Goal: Information Seeking & Learning: Understand process/instructions

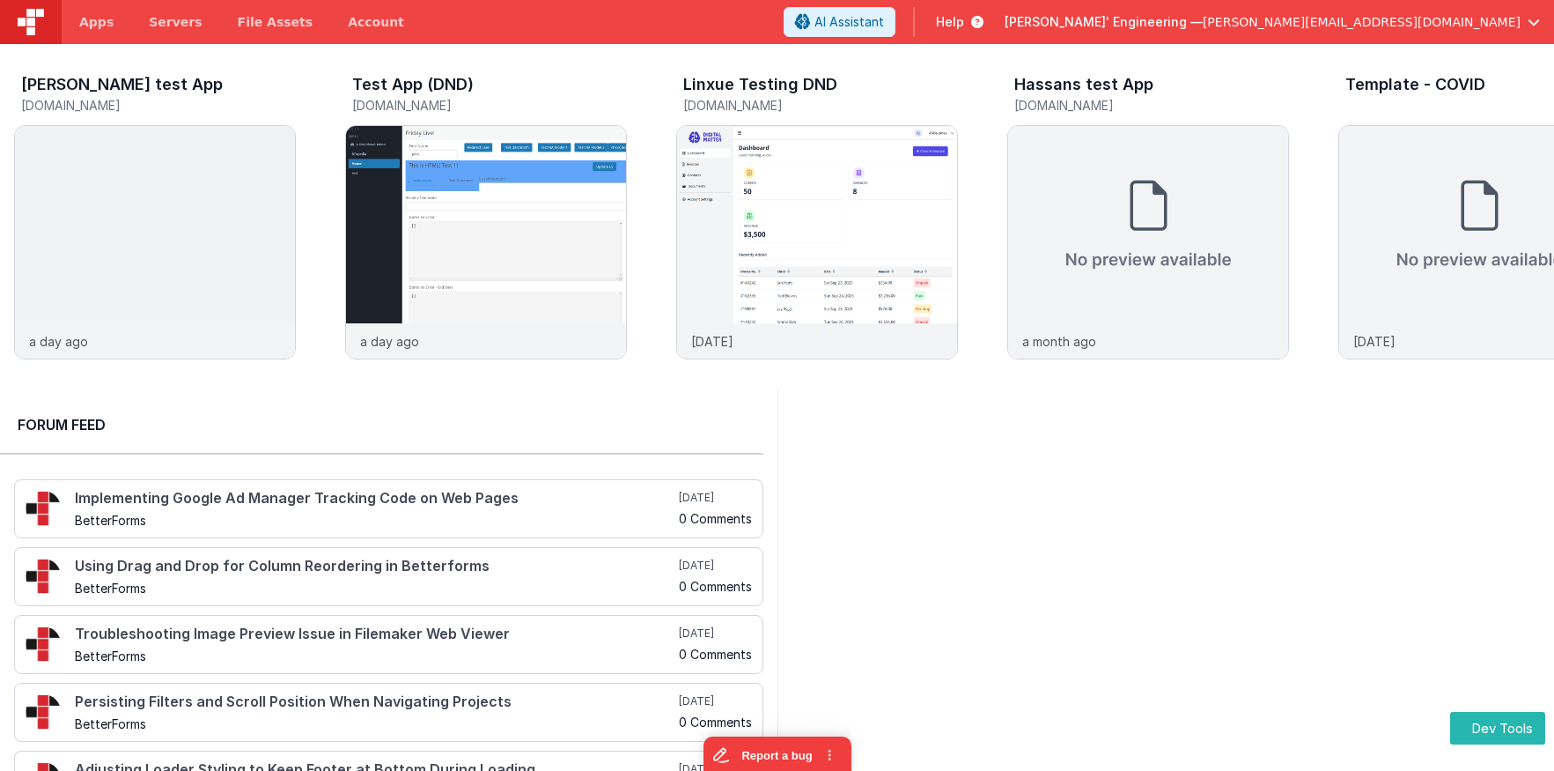
click at [964, 23] on span "Help" at bounding box center [950, 22] width 28 height 18
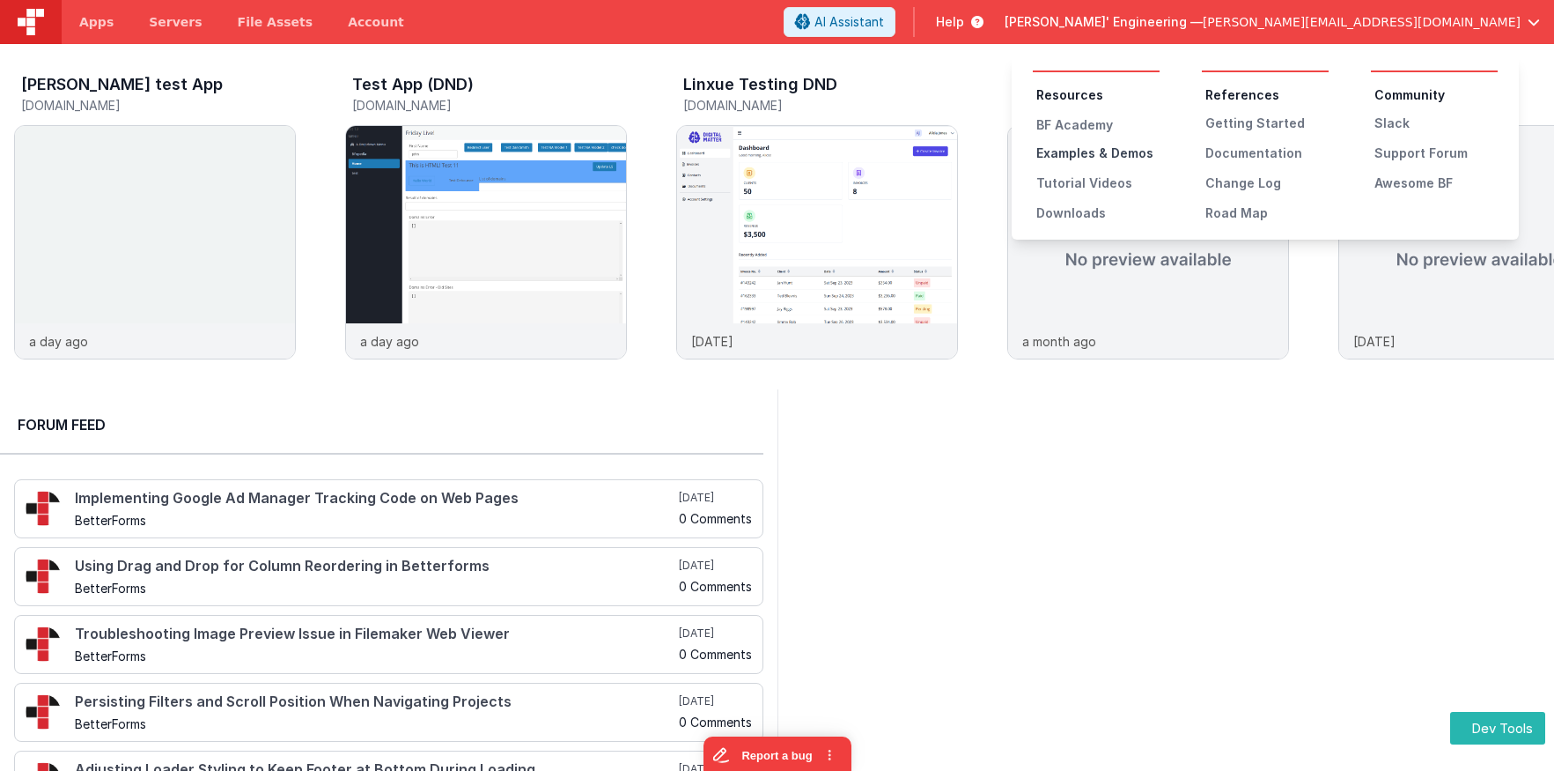
click at [1122, 158] on div "Examples & Demos" at bounding box center [1097, 153] width 123 height 18
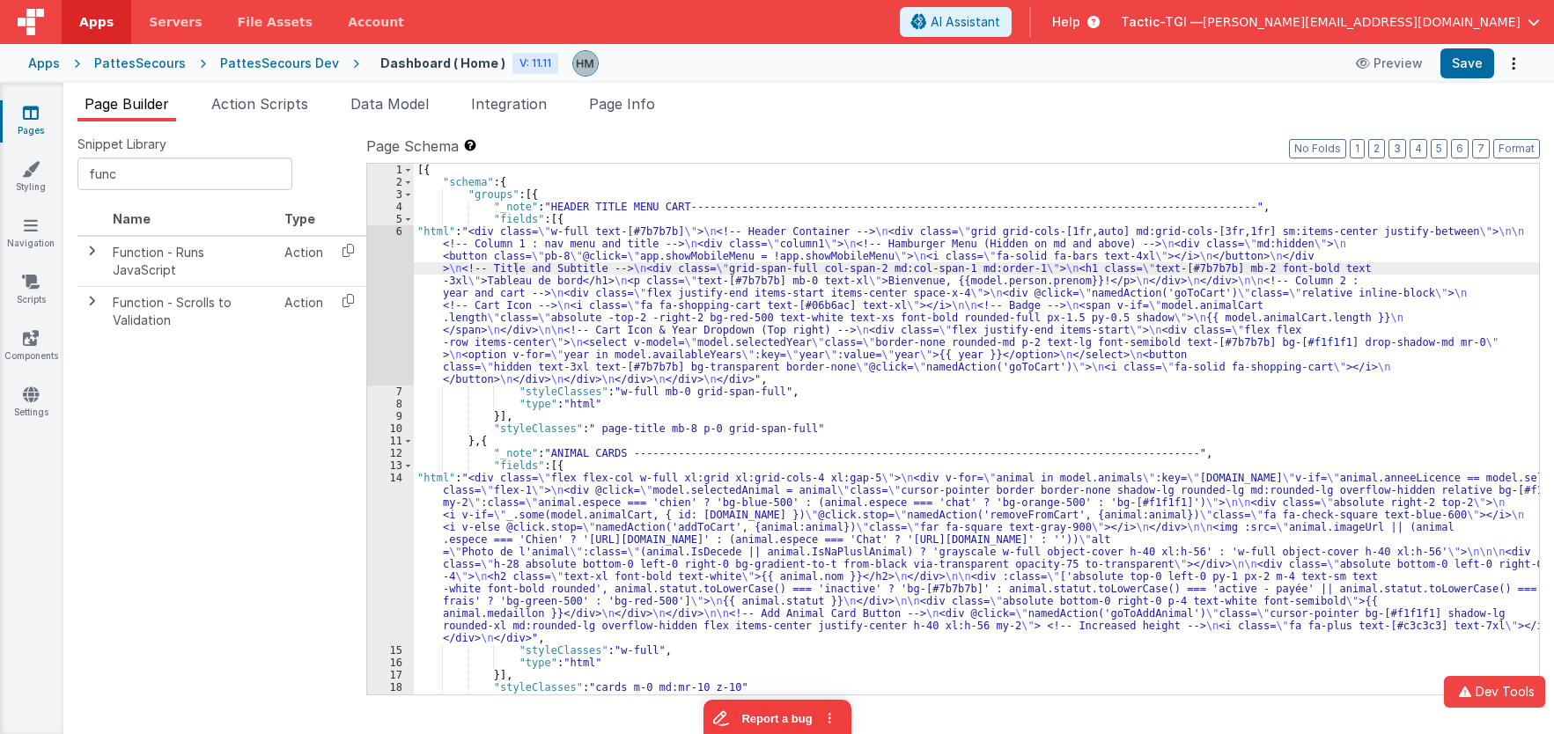
click at [662, 412] on div "[{ "schema" : { "groups" : [{ "_note" : "HEADER TITLE MENU CART----------------…" at bounding box center [976, 442] width 1125 height 556
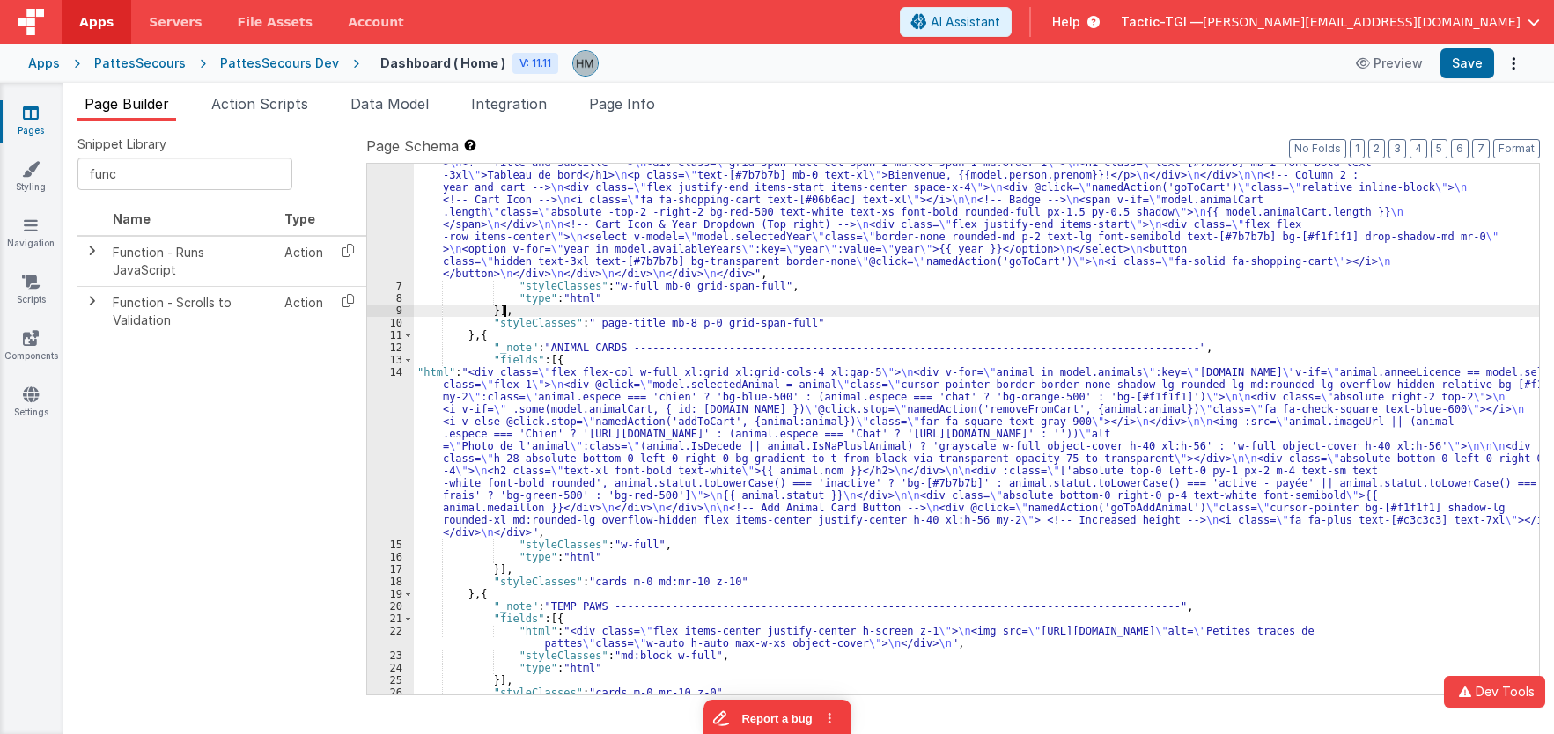
scroll to position [106, 0]
click at [802, 413] on div ""html" : "<div class= \" w-full text-[#7b7b7b] \" > \n <!-- Header Container --…" at bounding box center [976, 472] width 1125 height 704
click at [620, 105] on span "Page Info" at bounding box center [622, 104] width 66 height 18
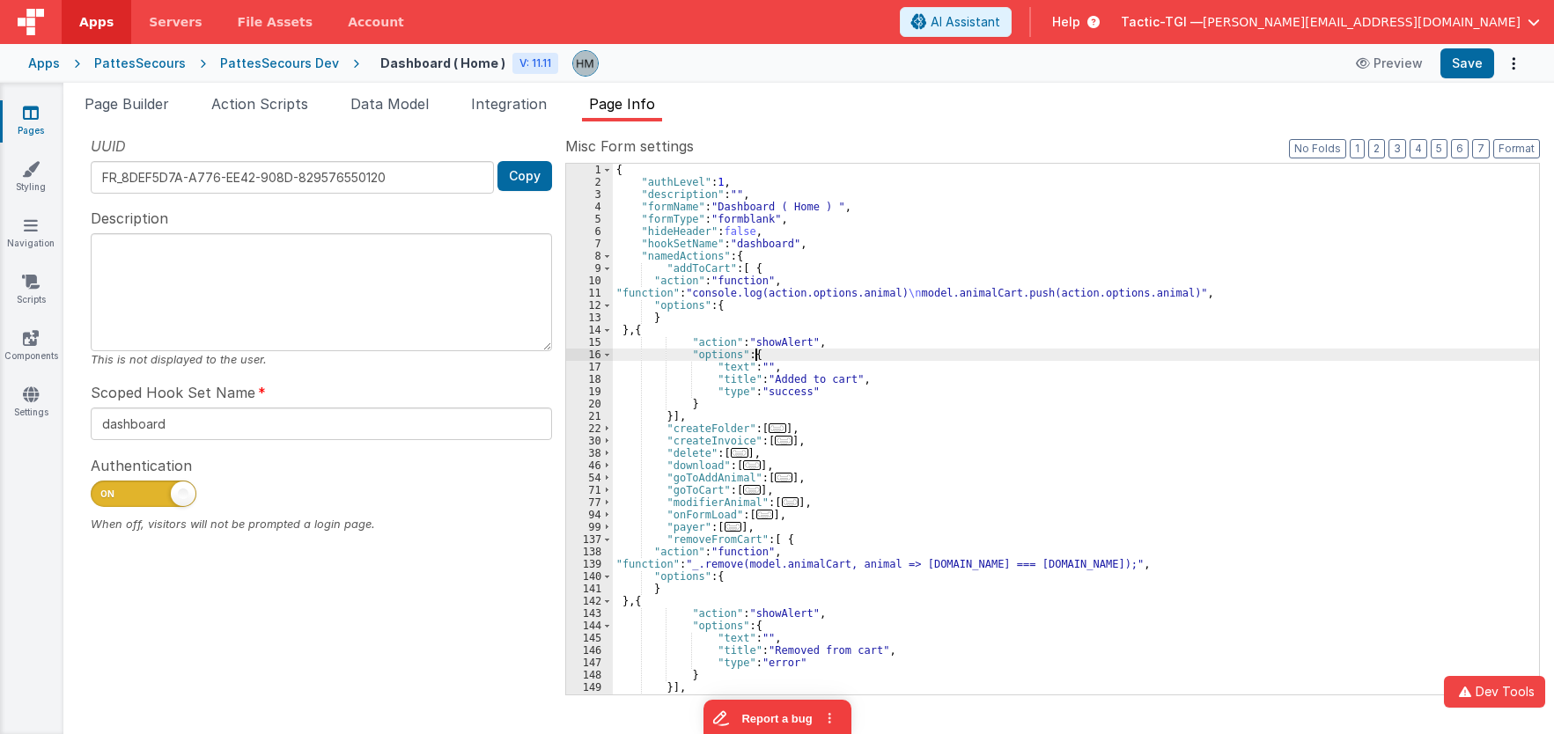
click at [887, 358] on div "{ "authLevel" : 1 , "description" : "" , "formName" : "Dashboard ( Home ) " , "…" at bounding box center [1076, 442] width 926 height 556
type input "w"
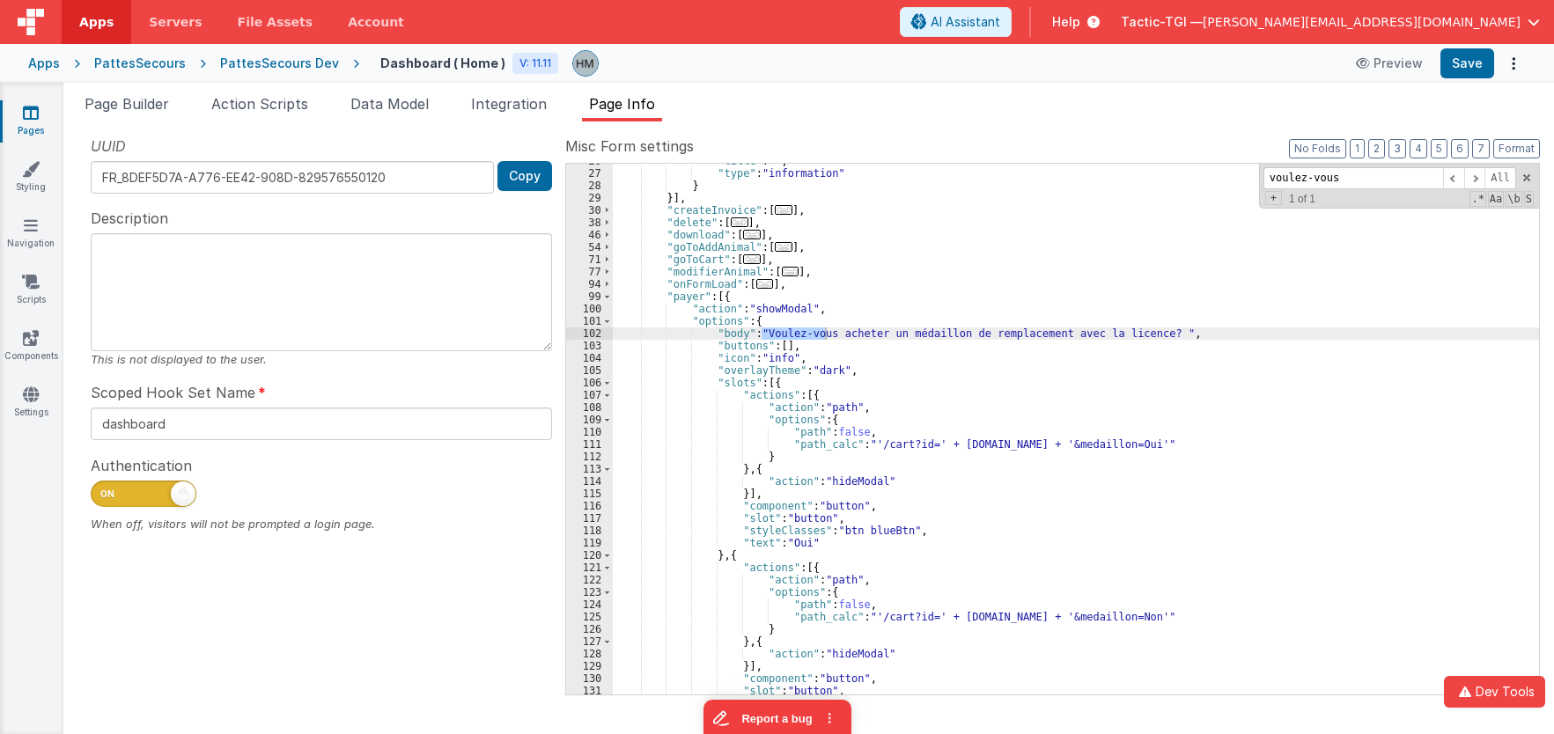
scroll to position [423, 0]
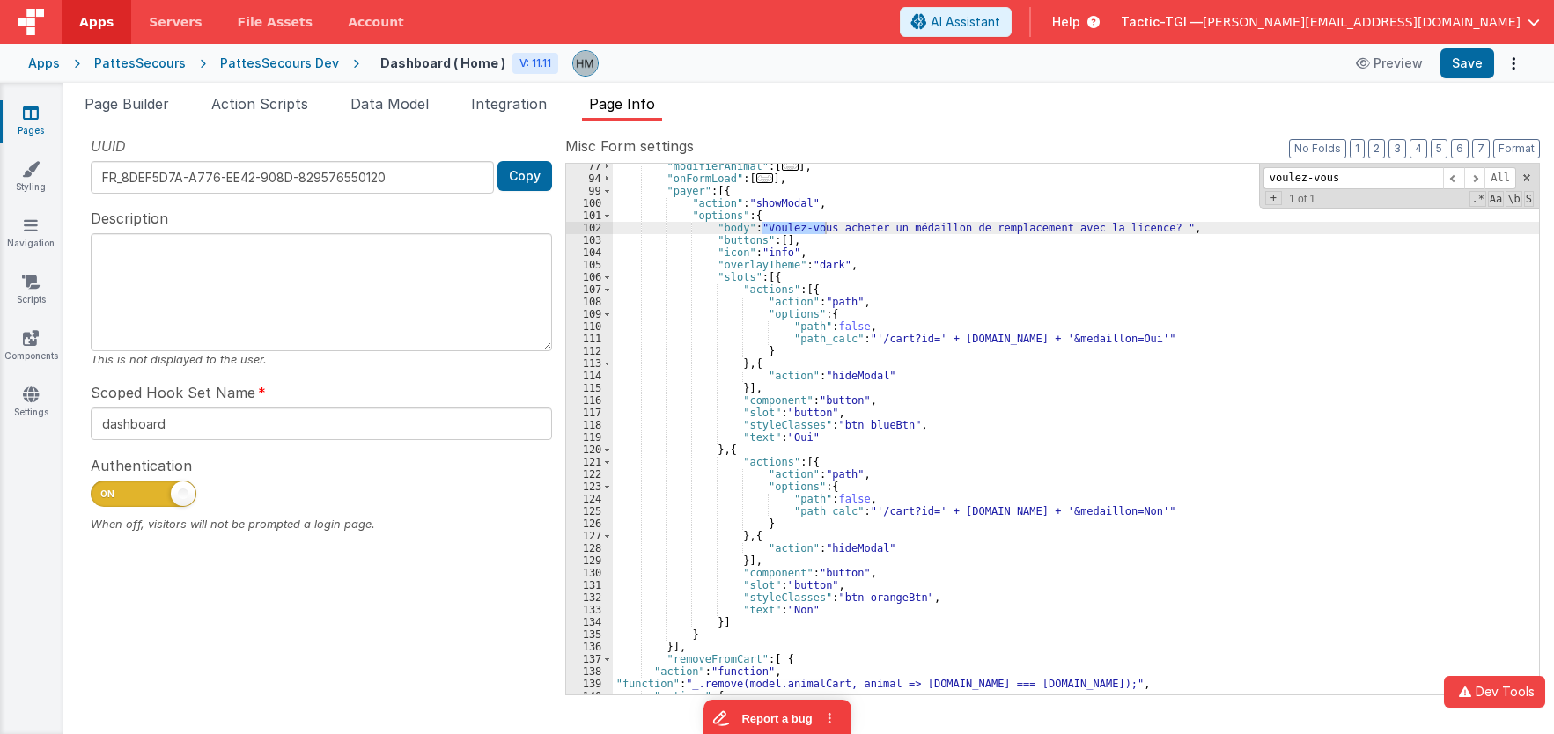
type input "voulez-vous"
click at [686, 191] on div ""modifierAnimal" : [ ... ] , "onFormLoad" : [ ... ] , "payer" : [{ "action" : "…" at bounding box center [1076, 438] width 926 height 556
click at [676, 190] on div ""modifierAnimal" : [ ... ] , "onFormLoad" : [ ... ] , "payer" : [{ "action" : "…" at bounding box center [1076, 438] width 926 height 556
click at [140, 104] on span "Page Builder" at bounding box center [127, 104] width 85 height 18
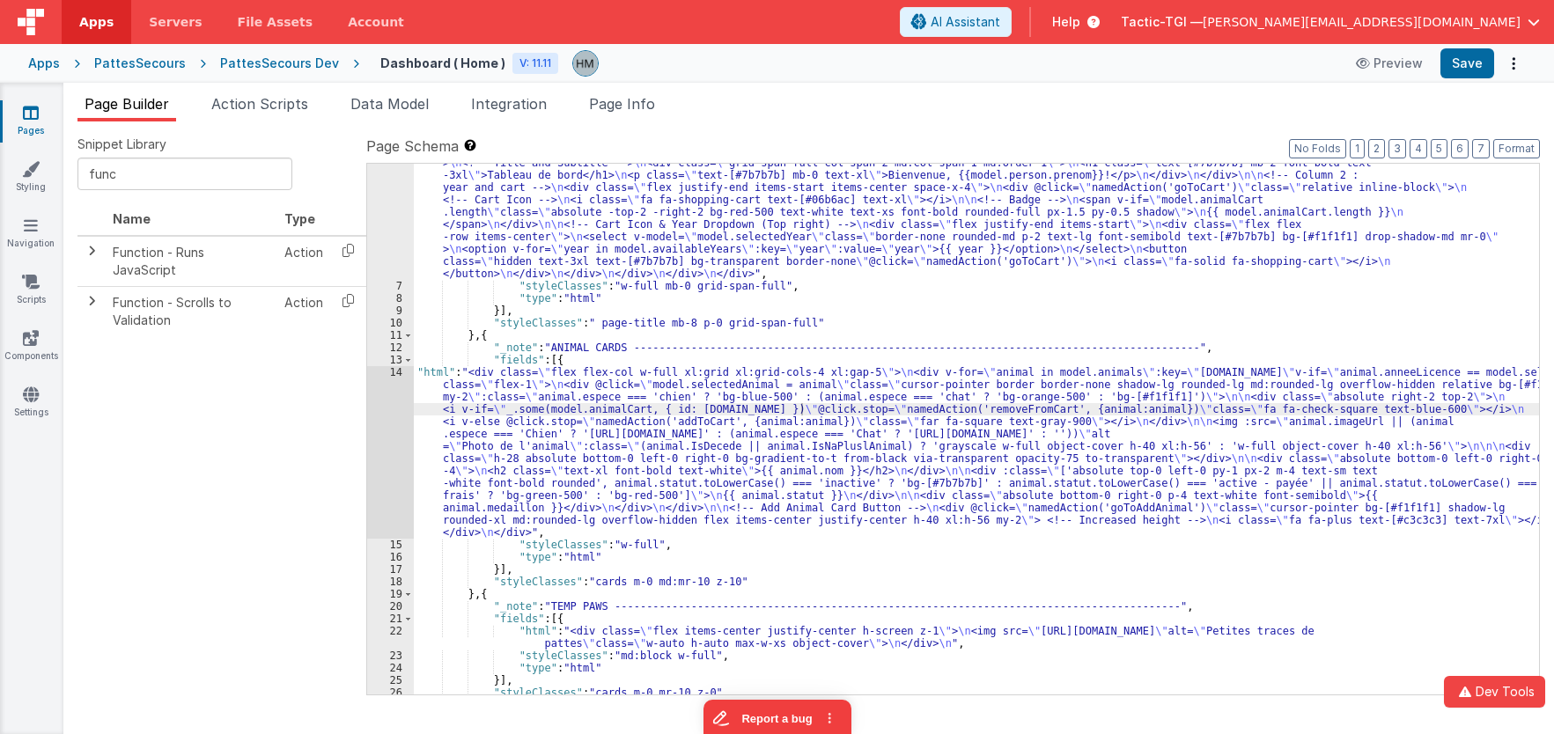
click at [778, 282] on div ""html" : "<div class= \" w-full text-[#7b7b7b] \" > \n <!-- Header Container --…" at bounding box center [976, 472] width 1125 height 704
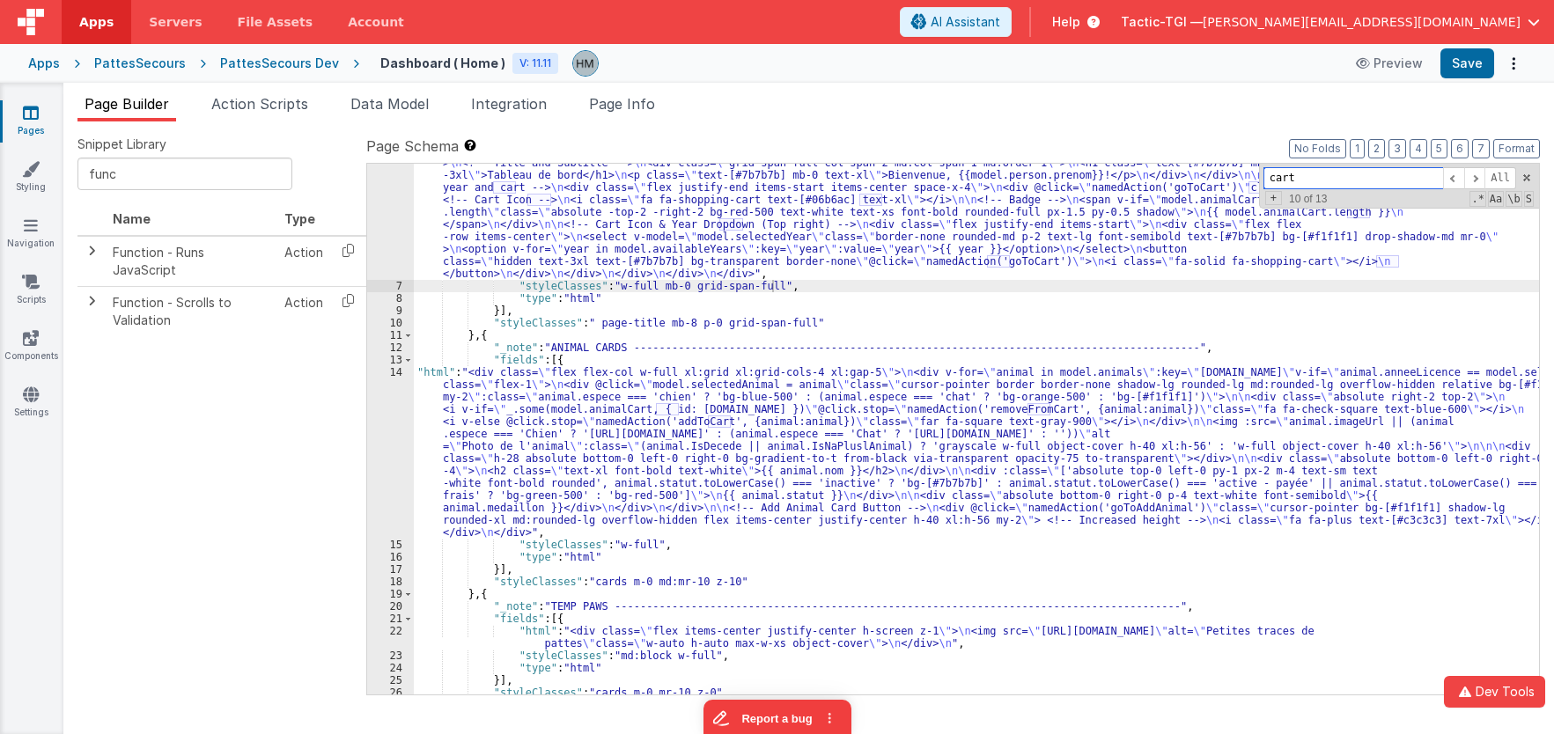
paste input "payer"
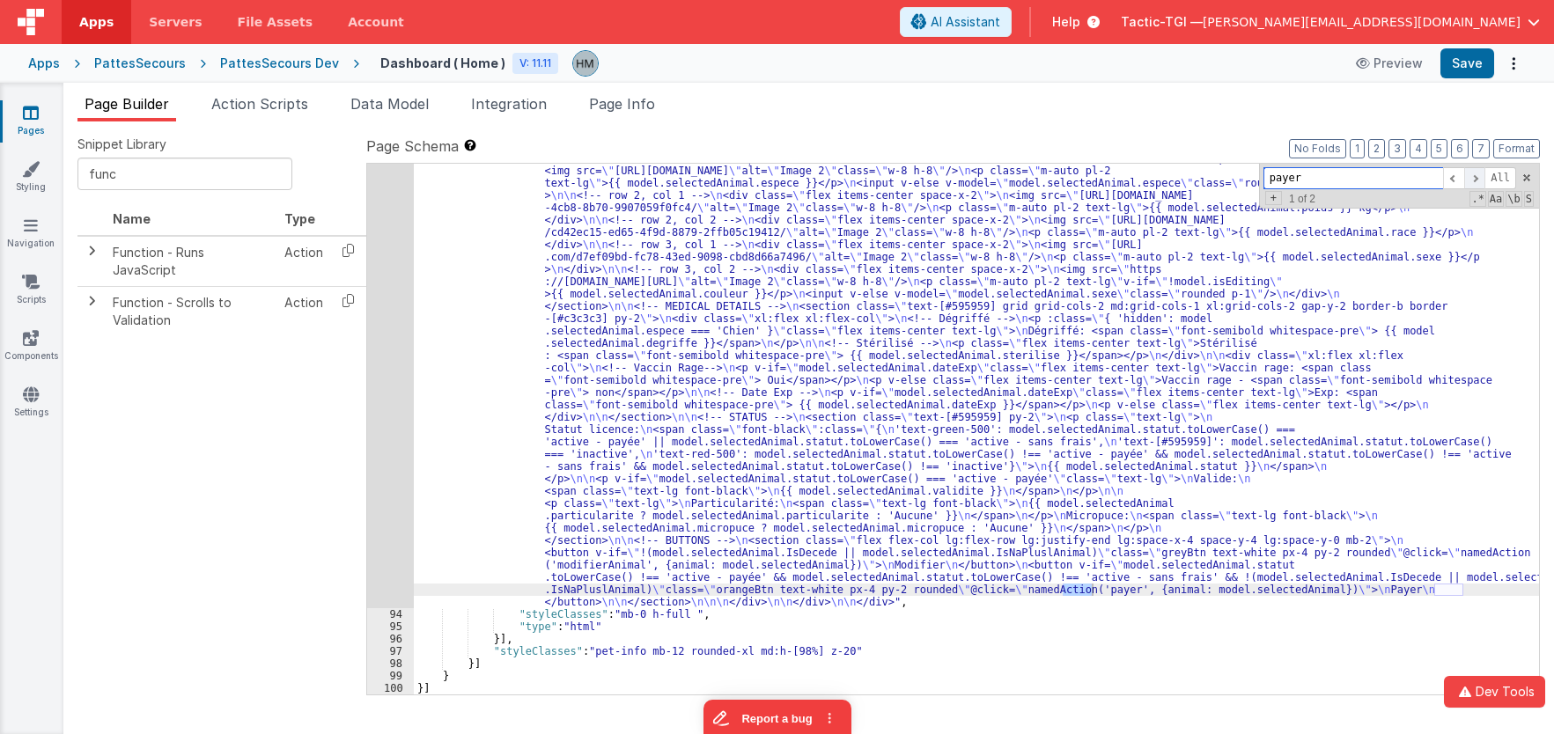
type input "payer"
click at [1476, 181] on span at bounding box center [1474, 178] width 21 height 22
click at [1453, 182] on span at bounding box center [1453, 178] width 21 height 22
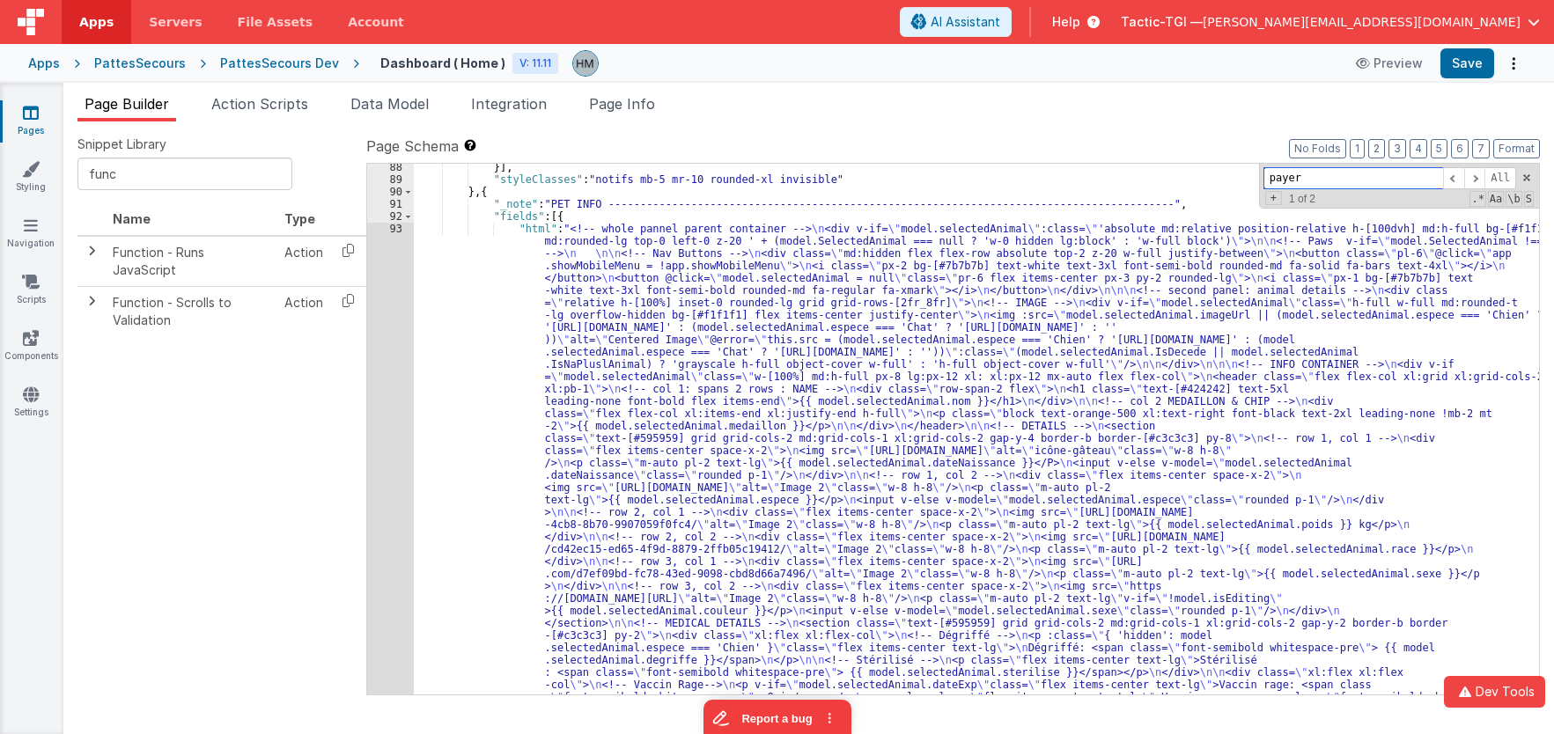
scroll to position [1315, 0]
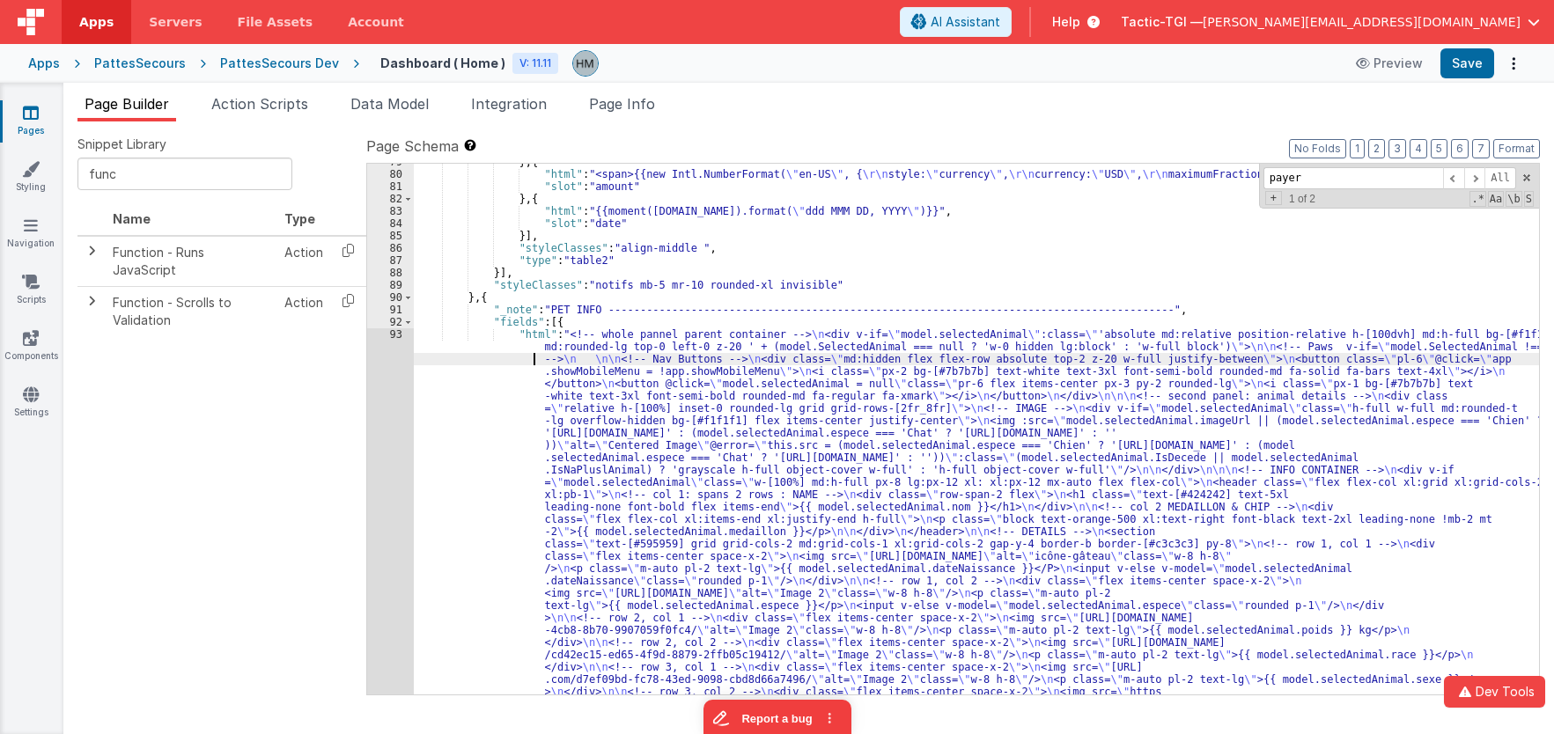
click at [395, 332] on div "93" at bounding box center [390, 679] width 47 height 703
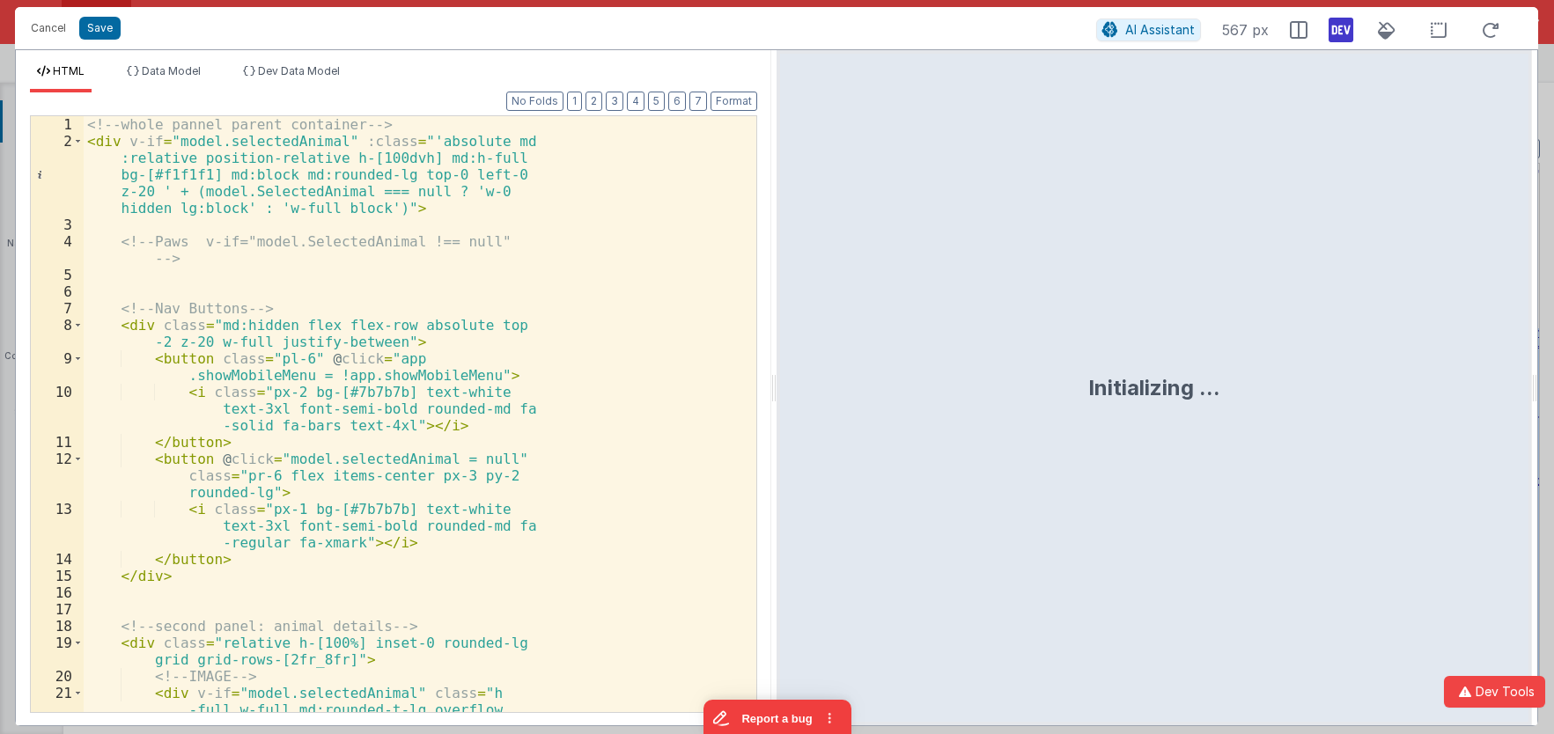
click at [395, 332] on div "<!-- whole pannel parent container --> < div v-if = "model.selectedAnimal" :cla…" at bounding box center [420, 456] width 673 height 680
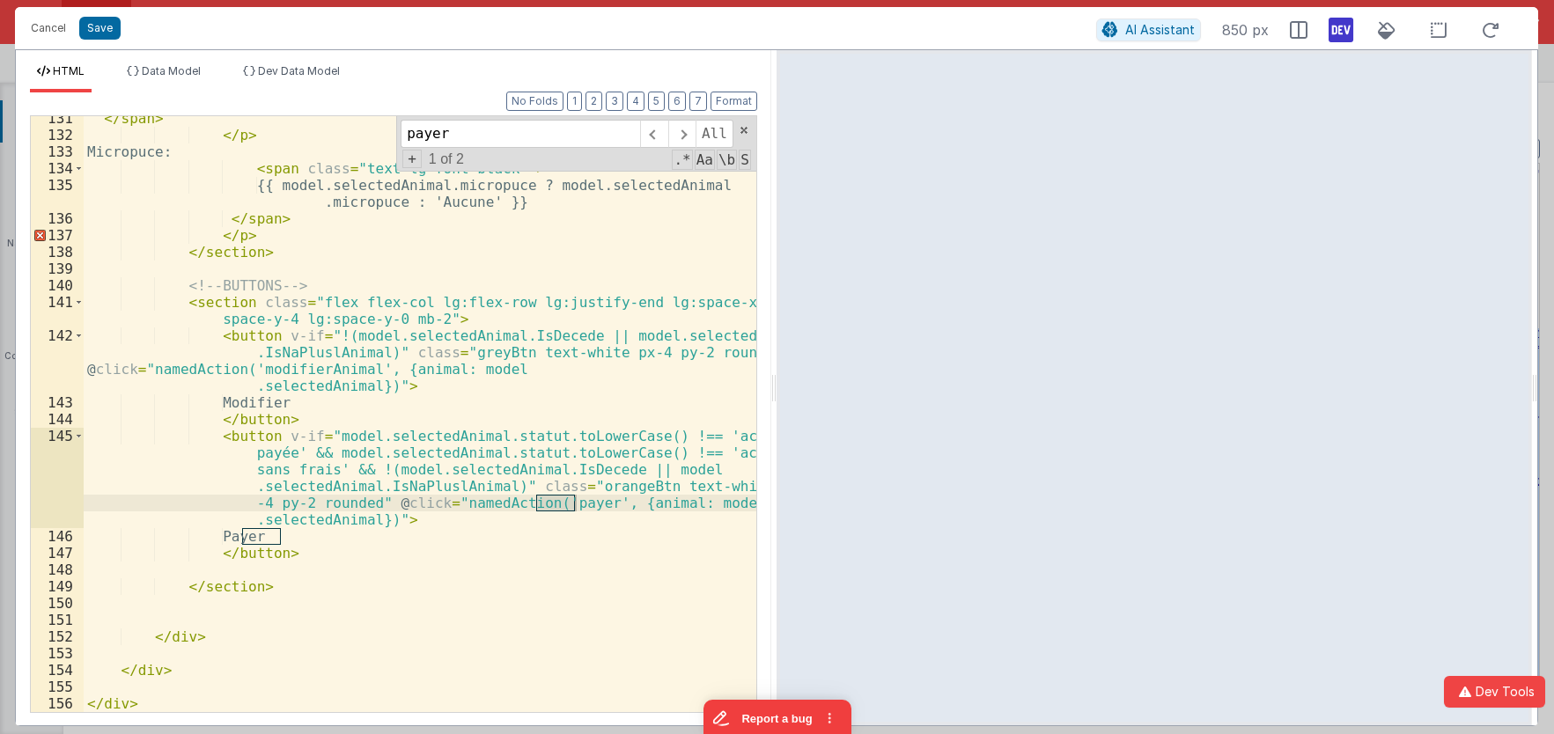
scroll to position [3085, 0]
type input "payer"
click at [41, 27] on button "Cancel" at bounding box center [48, 28] width 53 height 25
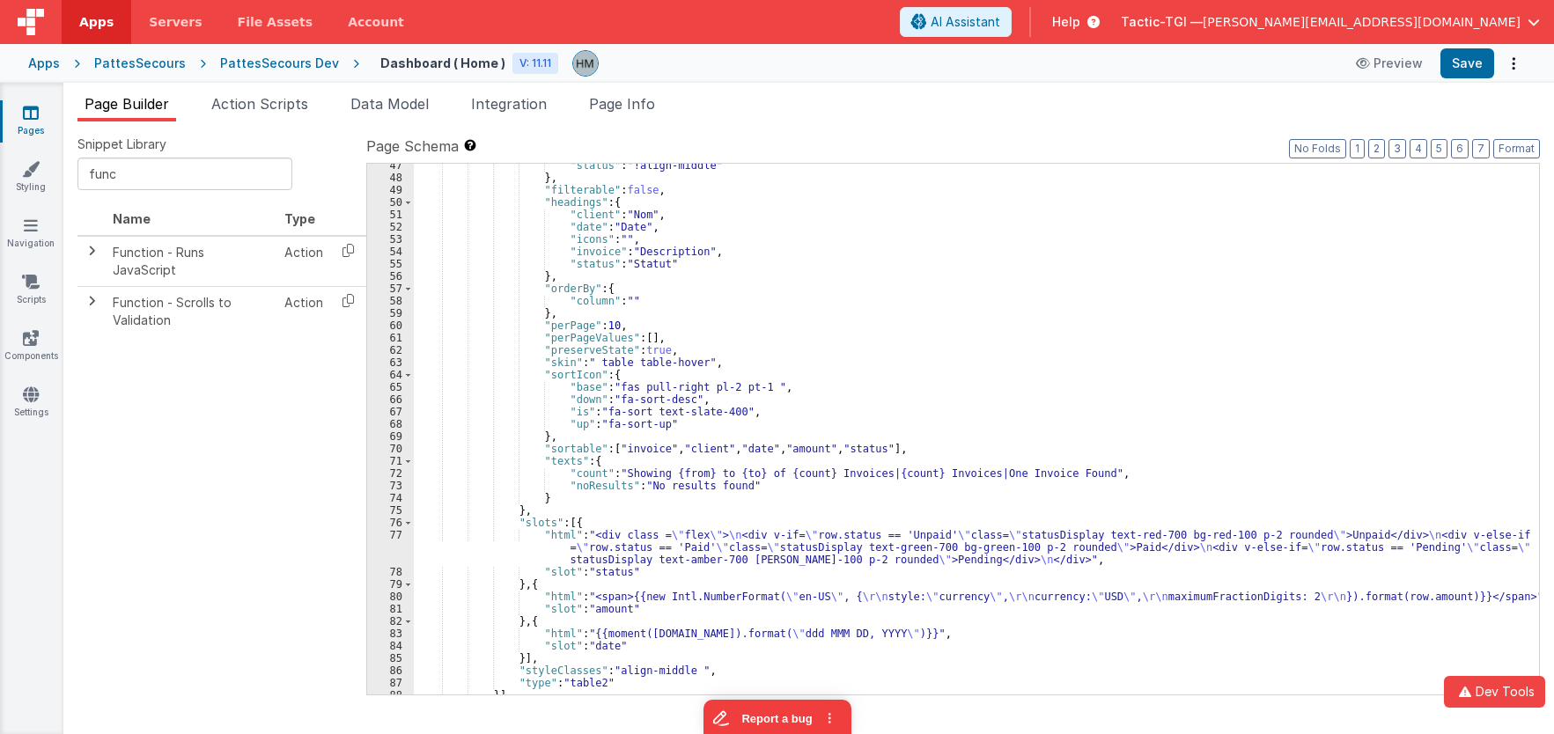
scroll to position [575, 0]
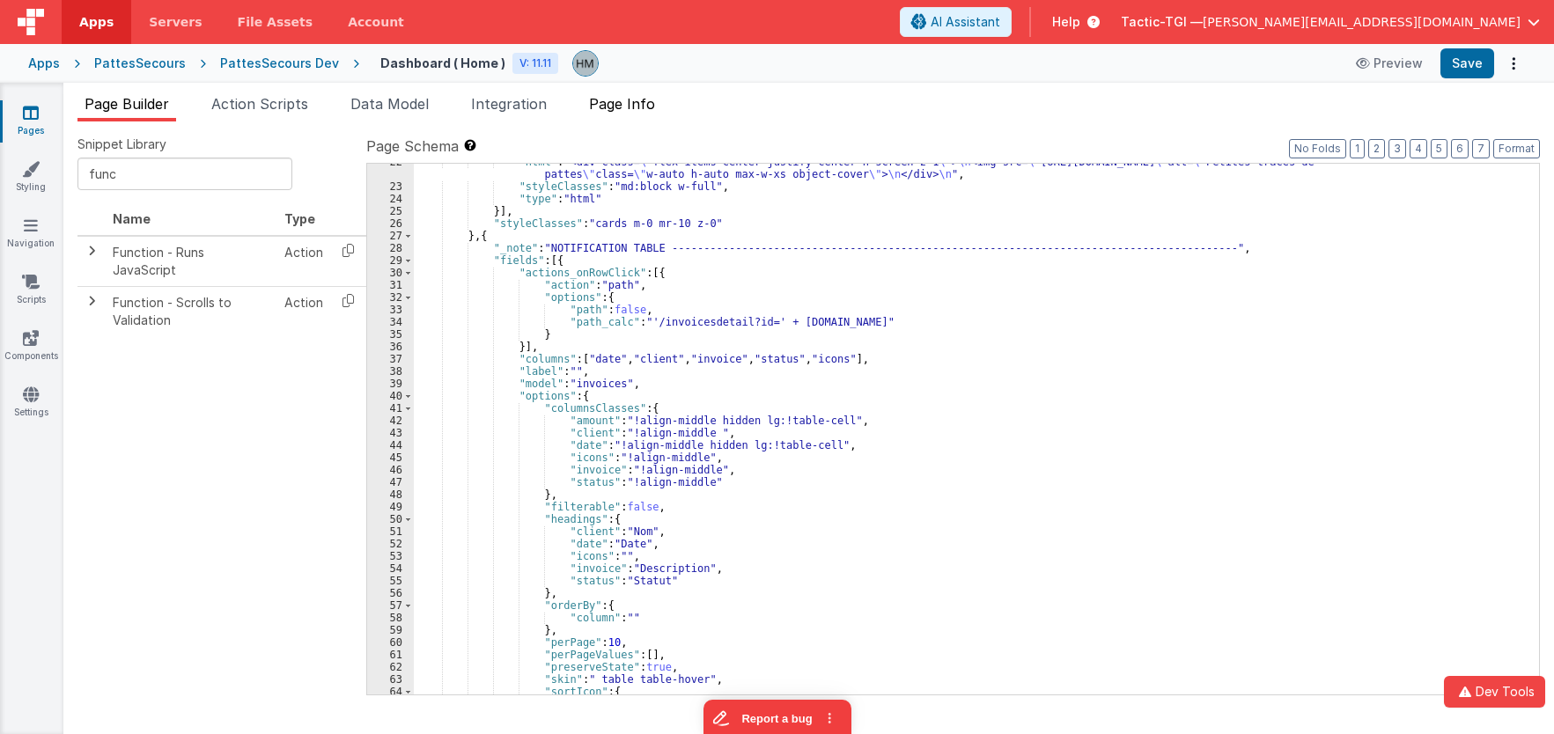
click at [612, 108] on span "Page Info" at bounding box center [622, 104] width 66 height 18
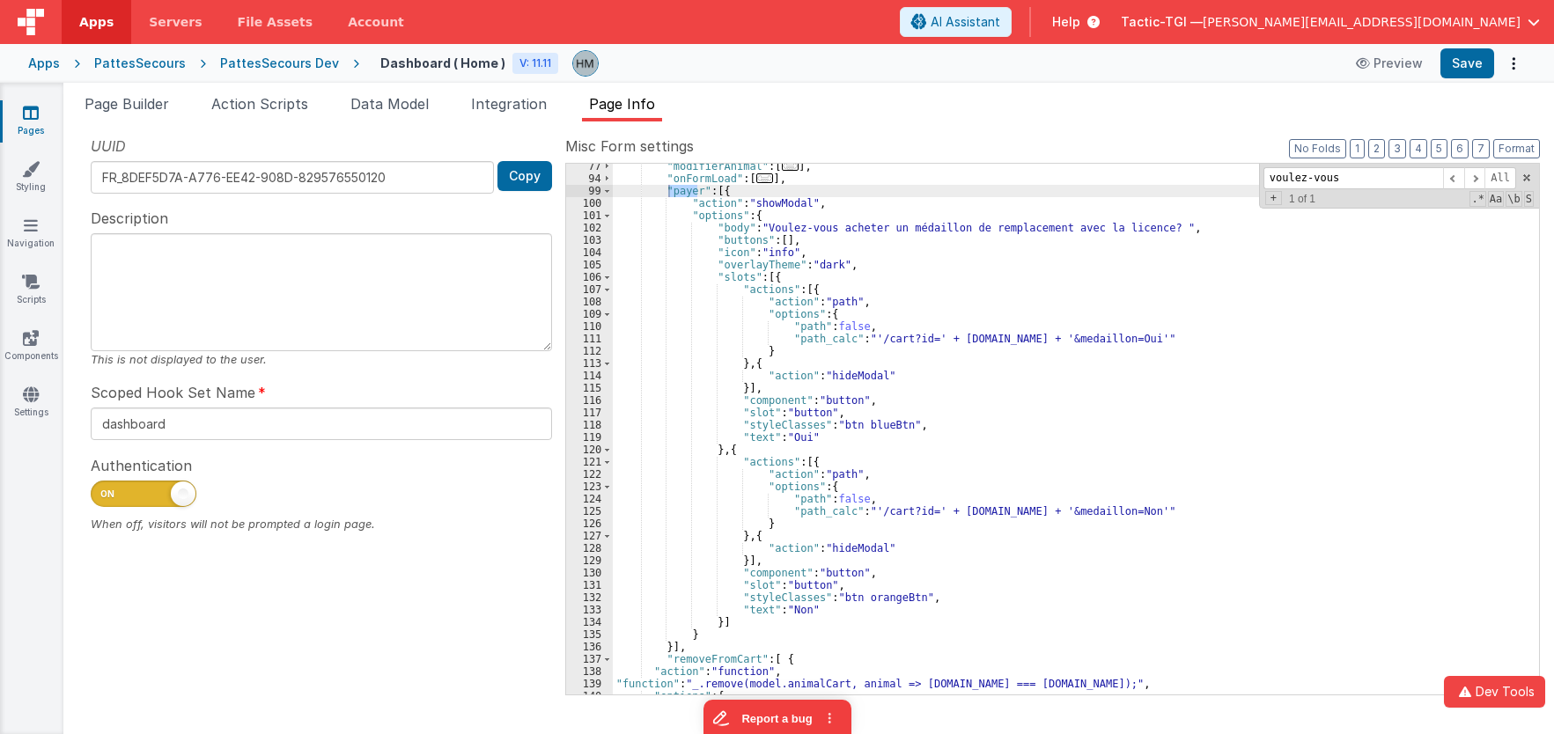
scroll to position [423, 0]
click at [734, 232] on div ""modifierAnimal" : [ ... ] , "onFormLoad" : [ ... ] , "payer" : [{ "action" : "…" at bounding box center [1076, 438] width 926 height 556
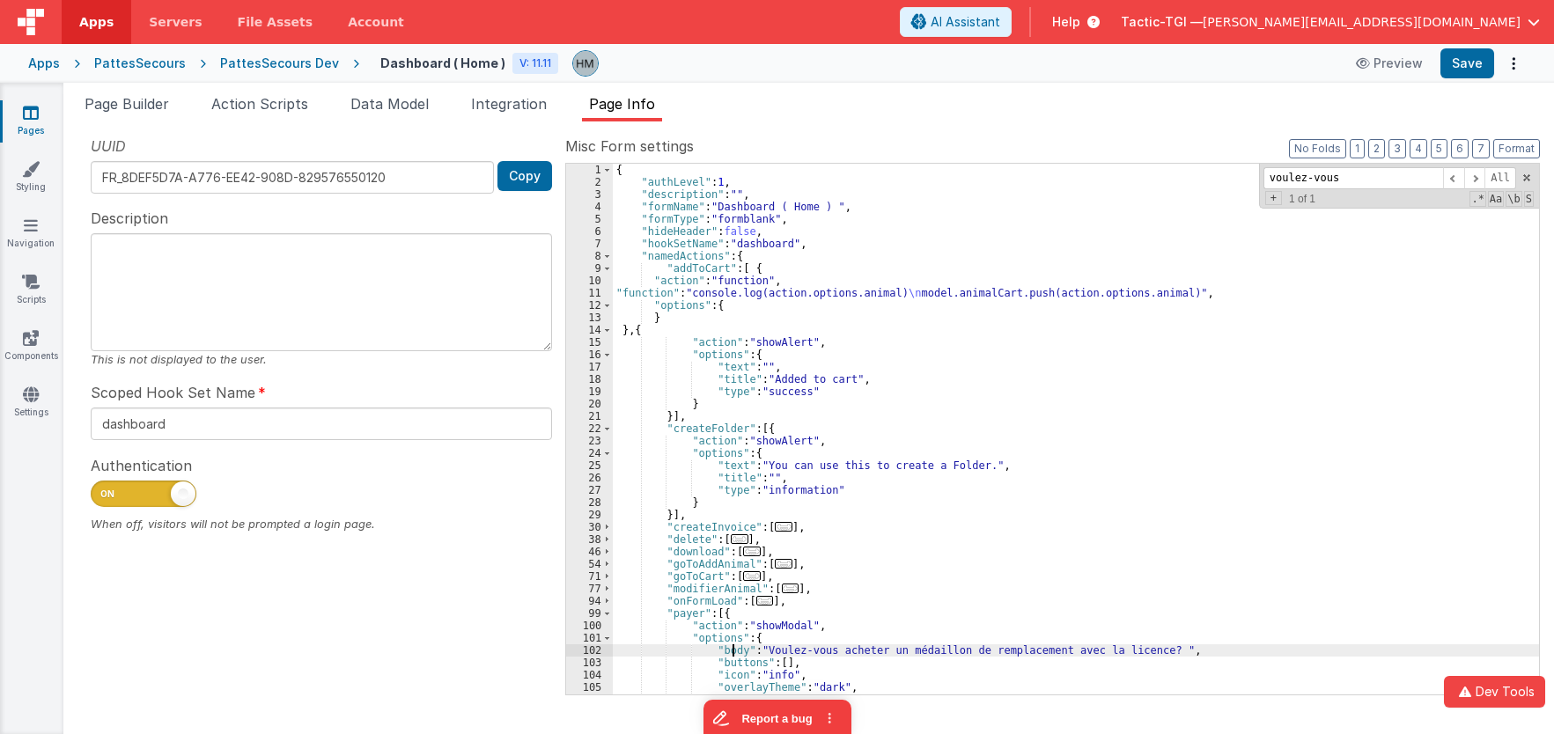
scroll to position [0, 0]
click at [697, 295] on div "{ "authLevel" : 1 , "description" : "" , "formName" : "Dashboard ( Home ) " , "…" at bounding box center [1076, 442] width 926 height 556
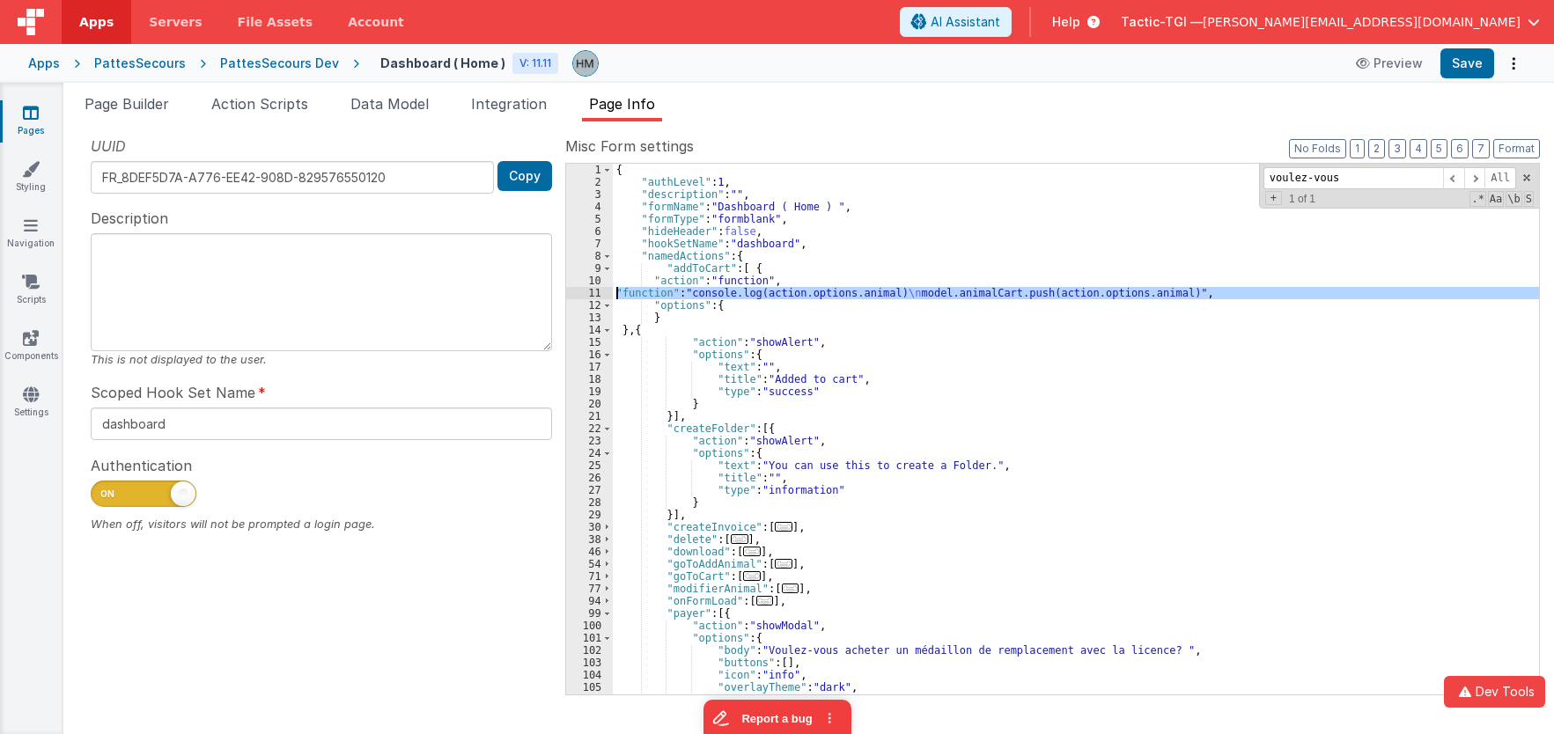
click at [588, 294] on div "11" at bounding box center [589, 293] width 47 height 12
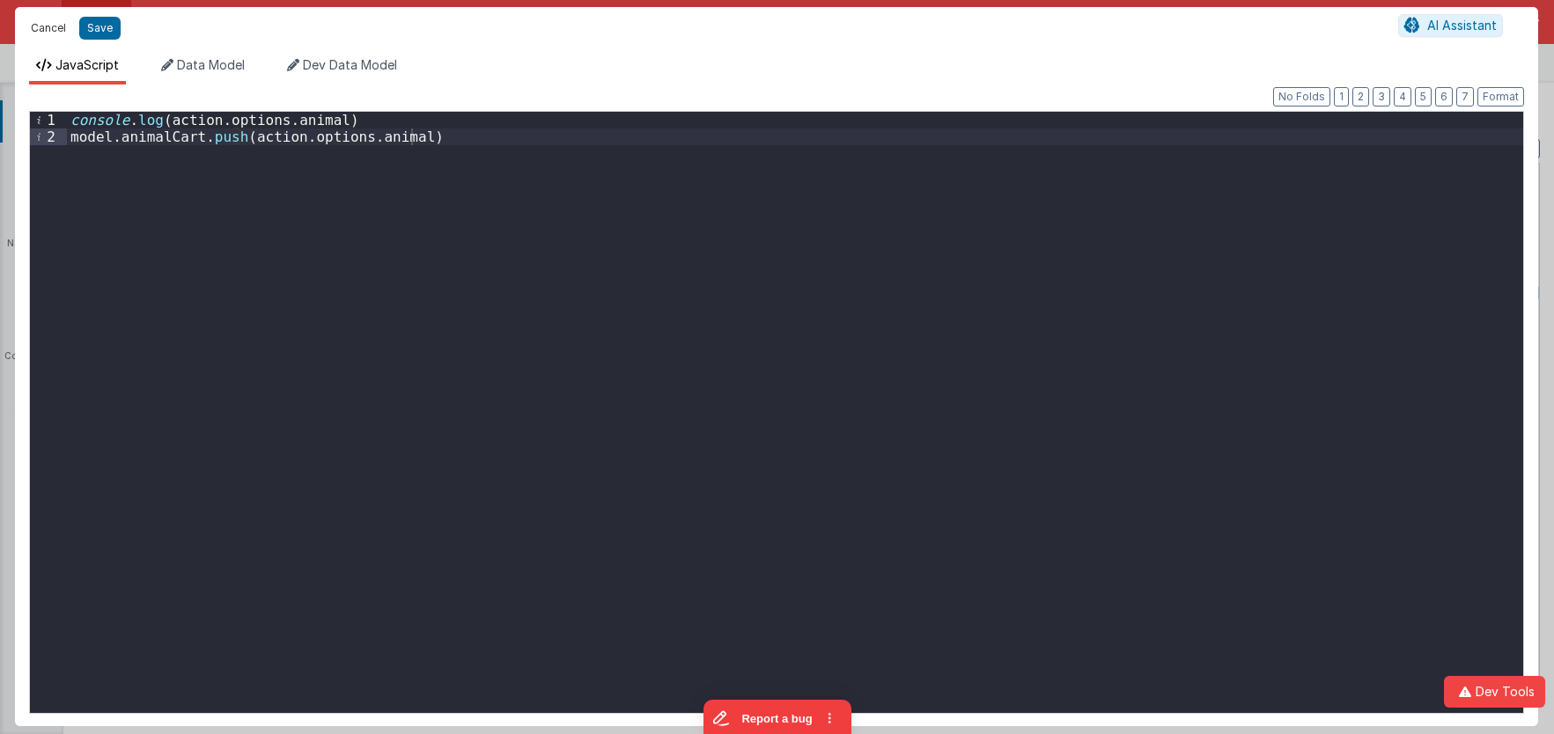
click at [55, 32] on button "Cancel" at bounding box center [48, 28] width 53 height 25
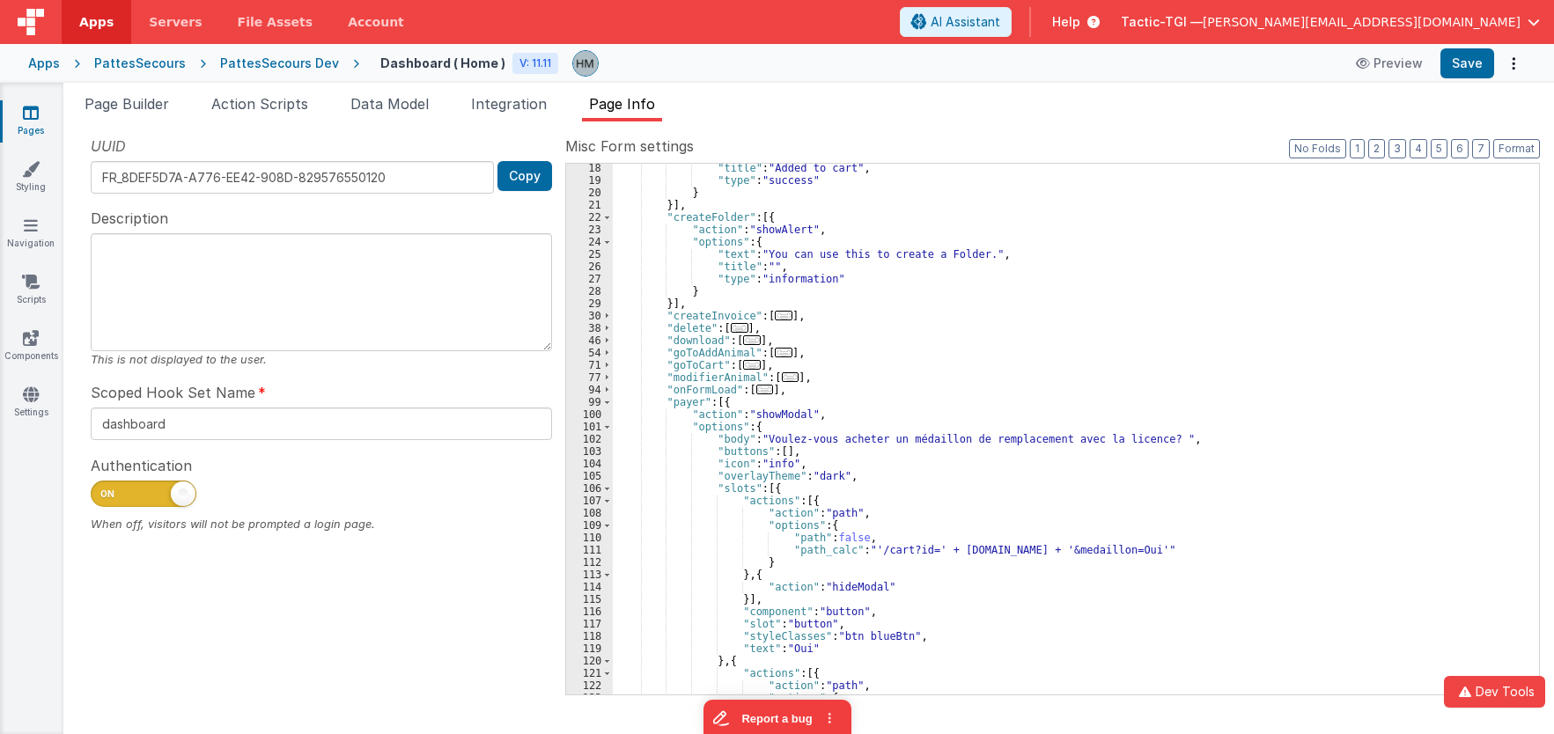
scroll to position [317, 0]
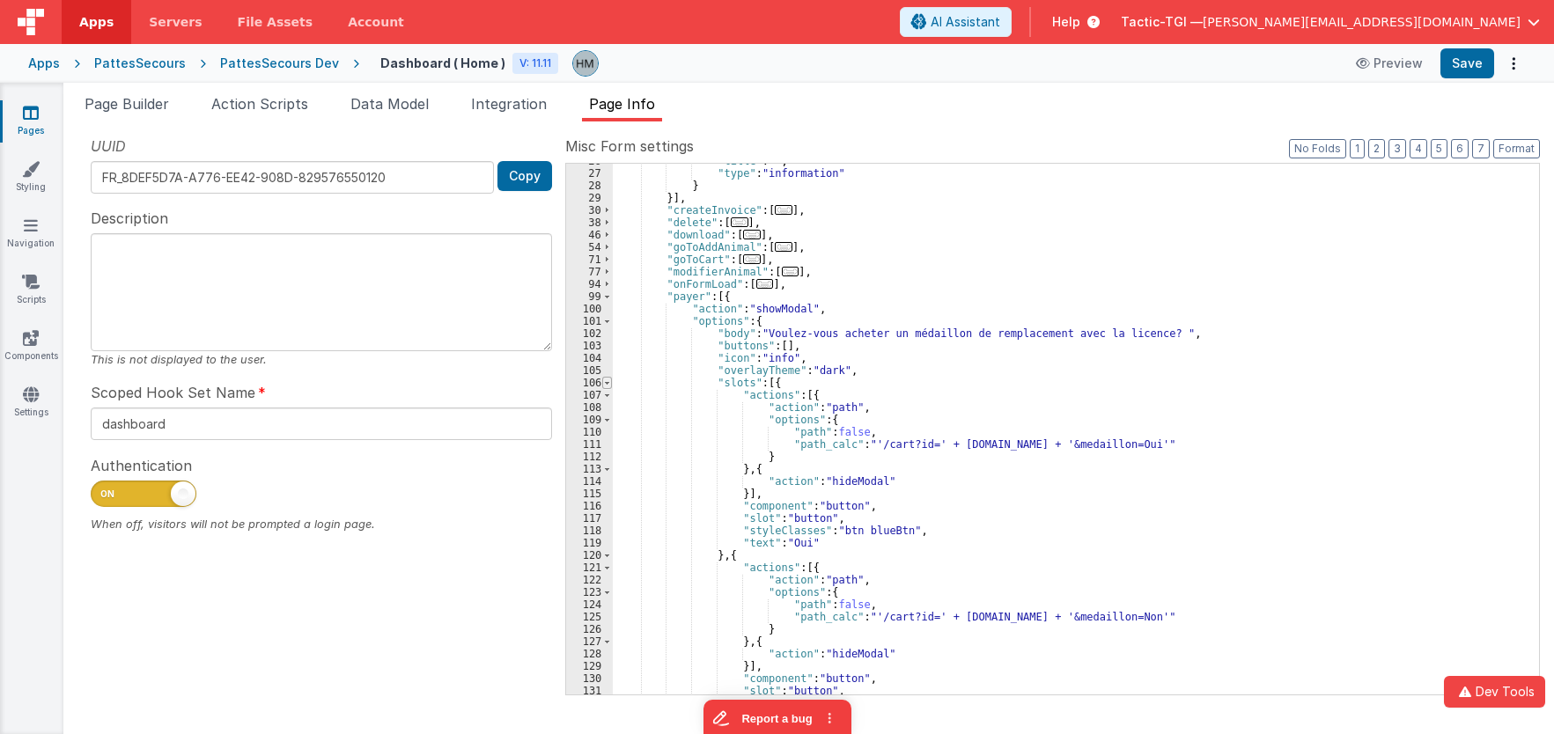
click at [608, 385] on span at bounding box center [607, 383] width 10 height 12
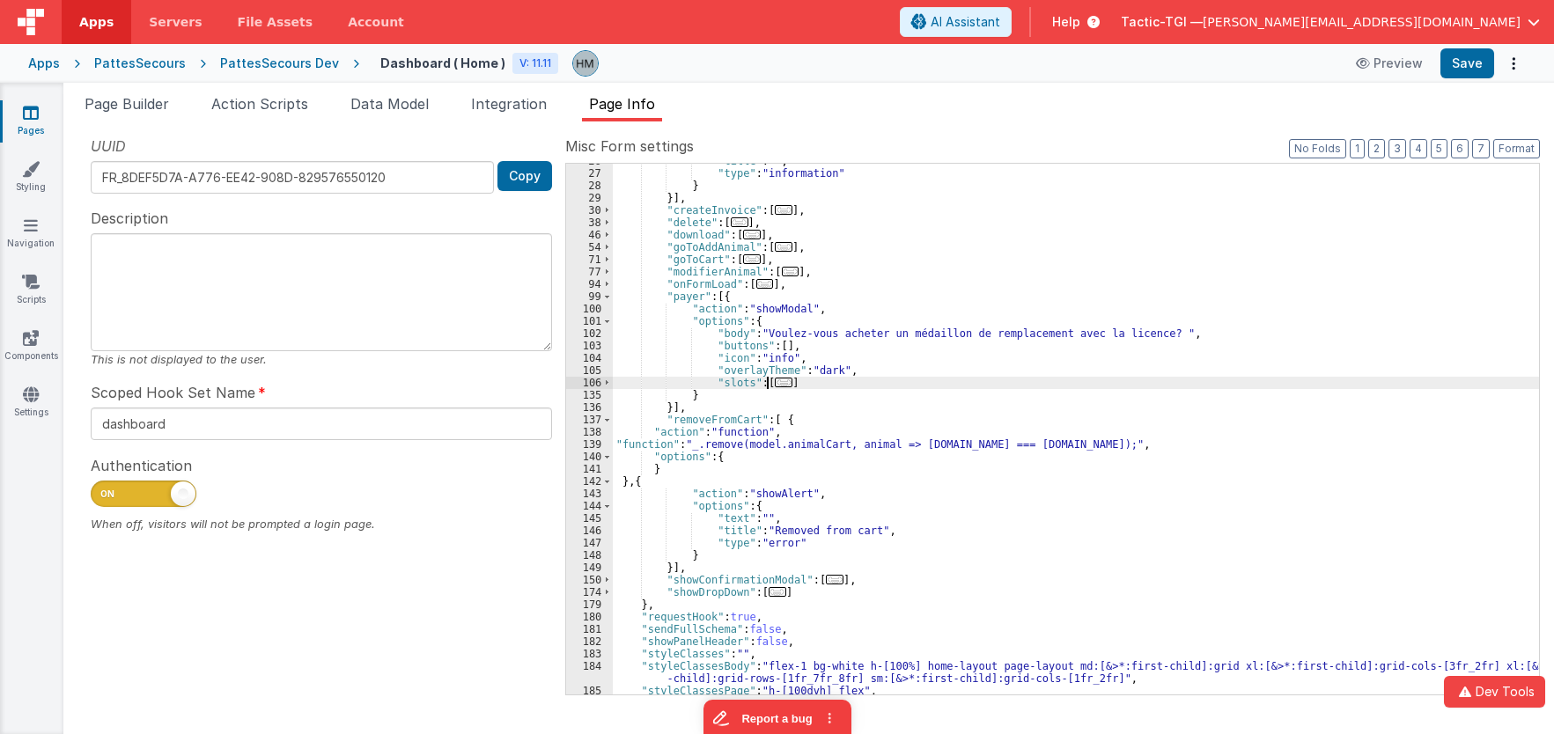
click at [776, 385] on span "..." at bounding box center [784, 383] width 18 height 10
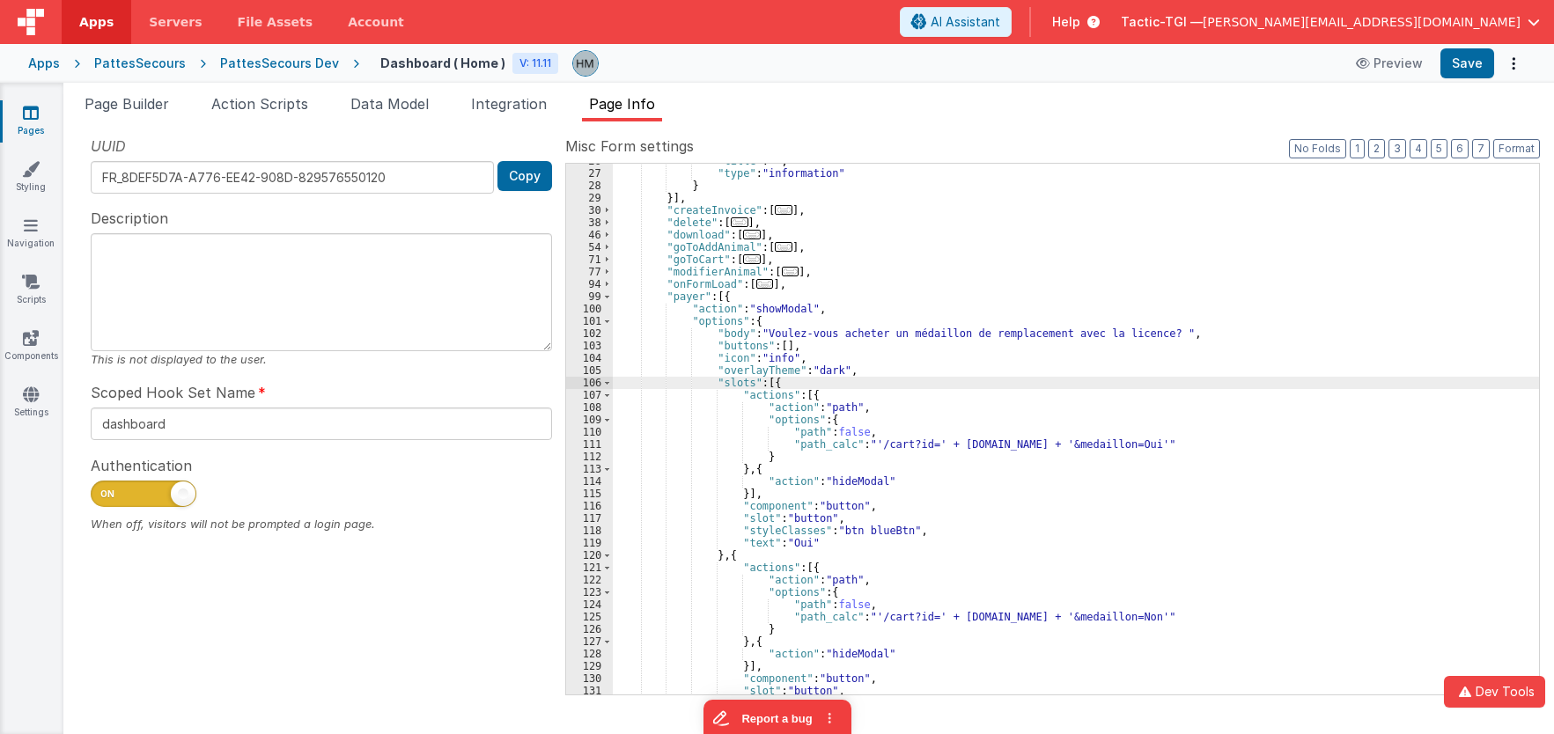
click at [723, 299] on div ""title" : "" , "type" : "information" } }] , "createInvoice" : [ ... ] , "delet…" at bounding box center [1076, 433] width 926 height 556
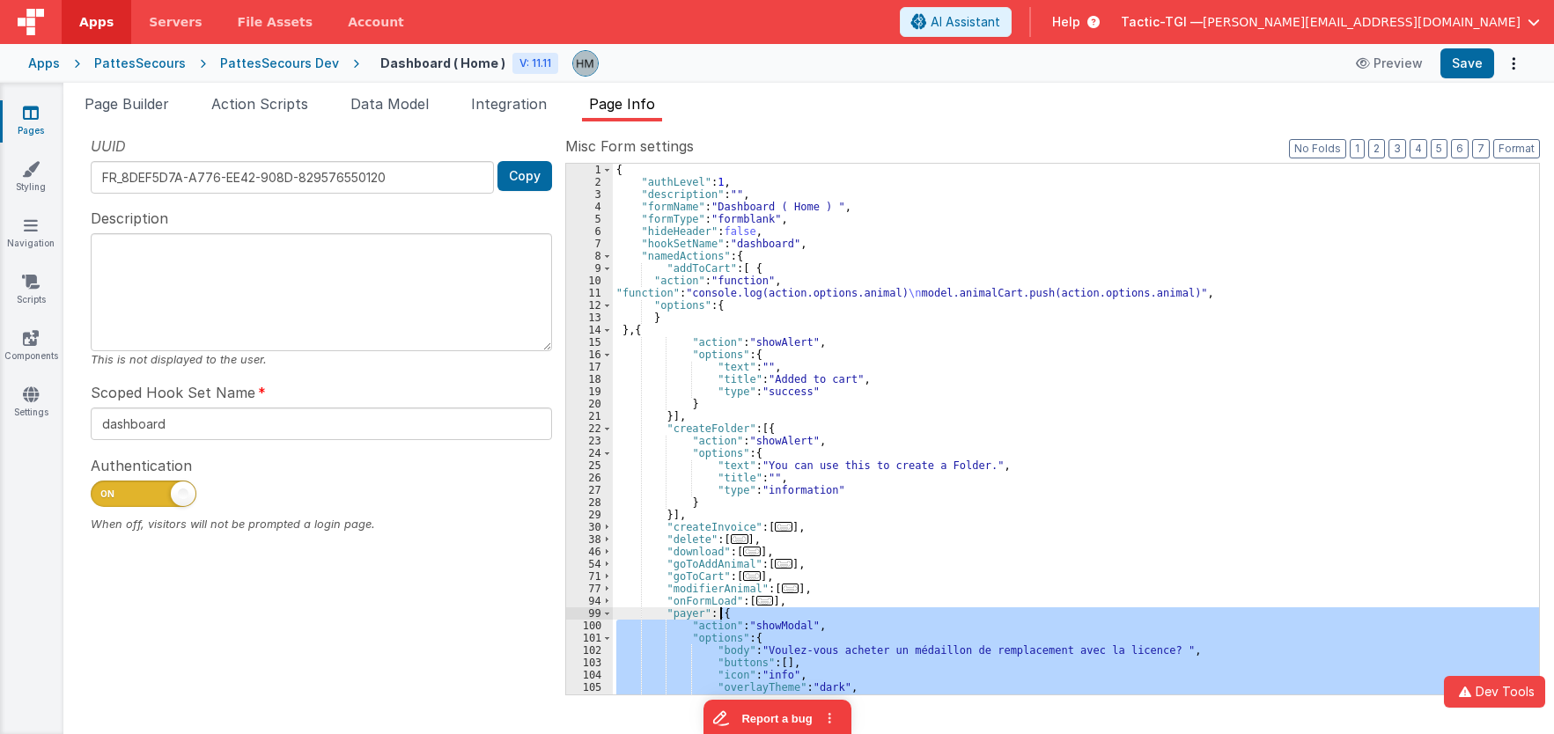
scroll to position [0, 0]
click at [744, 265] on div "{ "authLevel" : 1 , "description" : "" , "formName" : "Dashboard ( Home ) " , "…" at bounding box center [1076, 442] width 926 height 556
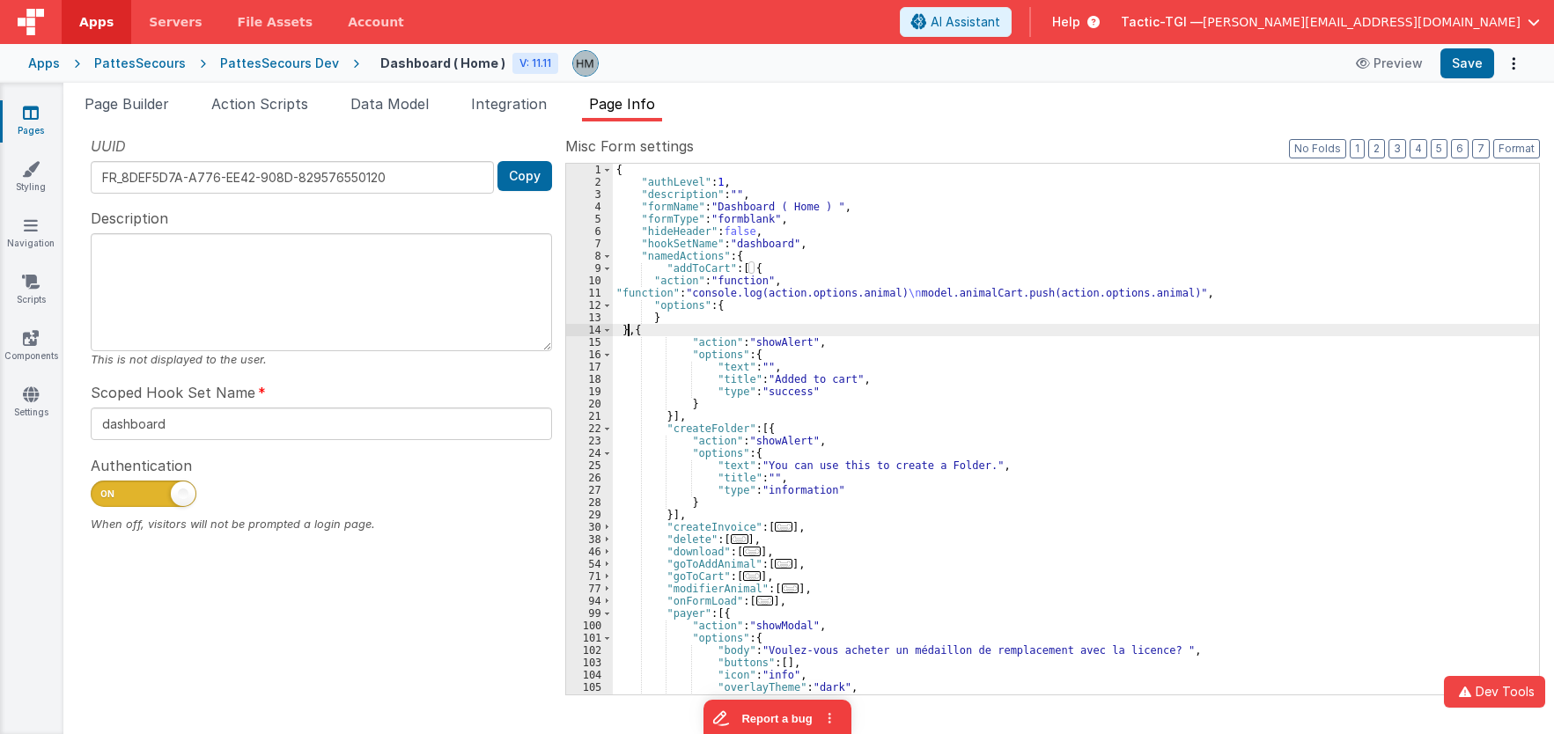
click at [625, 333] on div "{ "authLevel" : 1 , "description" : "" , "formName" : "Dashboard ( Home ) " , "…" at bounding box center [1076, 442] width 926 height 556
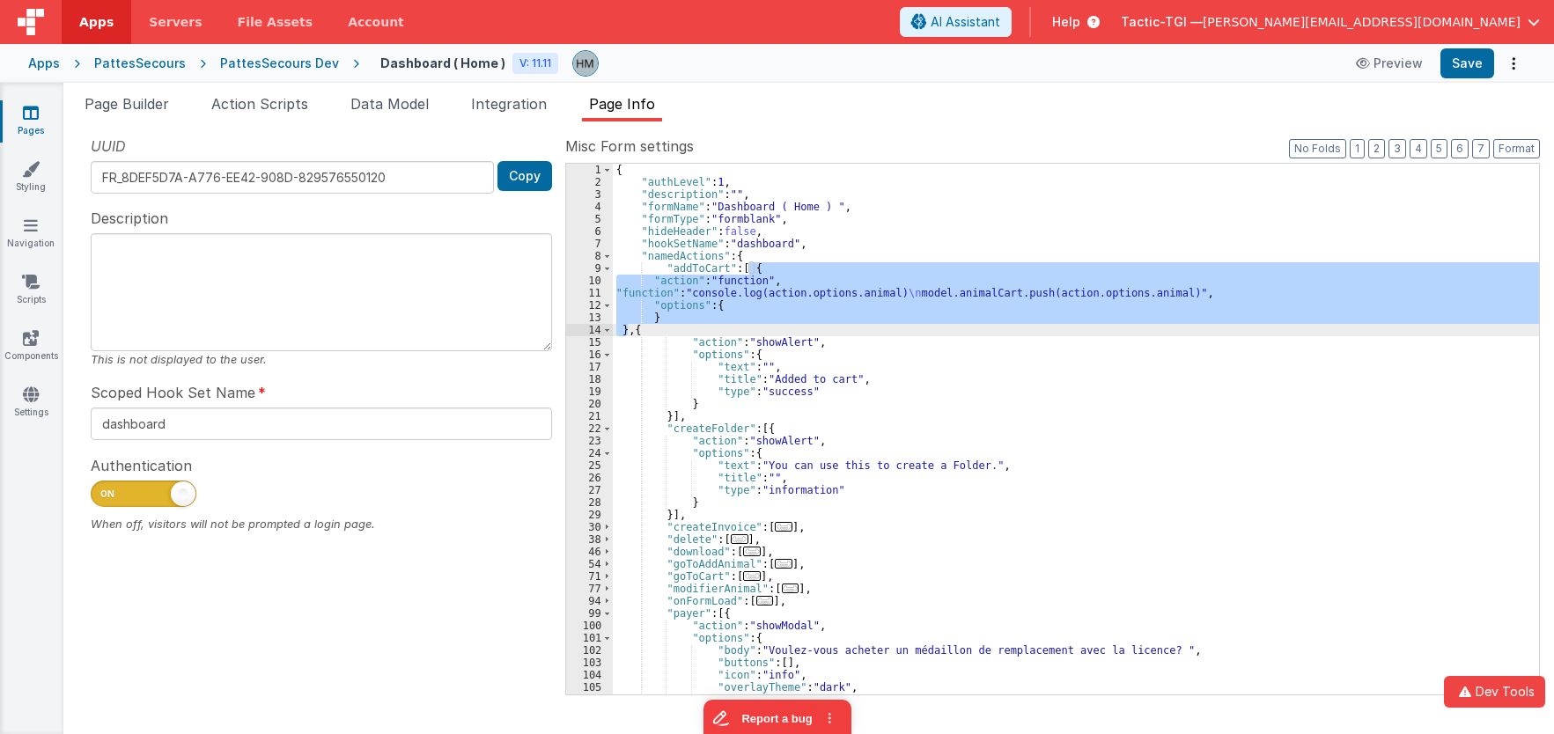
click at [732, 272] on div "{ "authLevel" : 1 , "description" : "" , "formName" : "Dashboard ( Home ) " , "…" at bounding box center [1076, 442] width 926 height 556
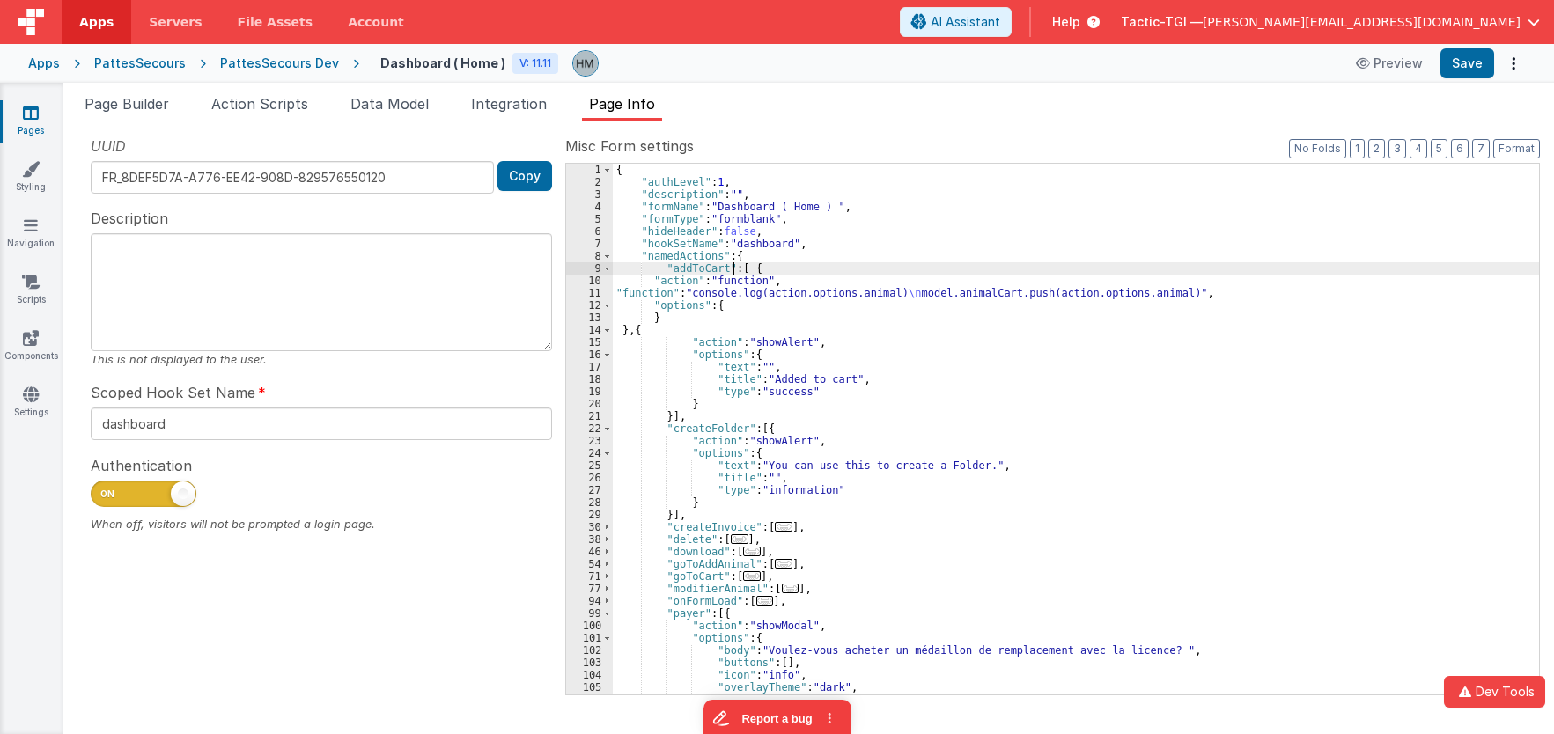
click at [598, 298] on div "11" at bounding box center [589, 293] width 47 height 12
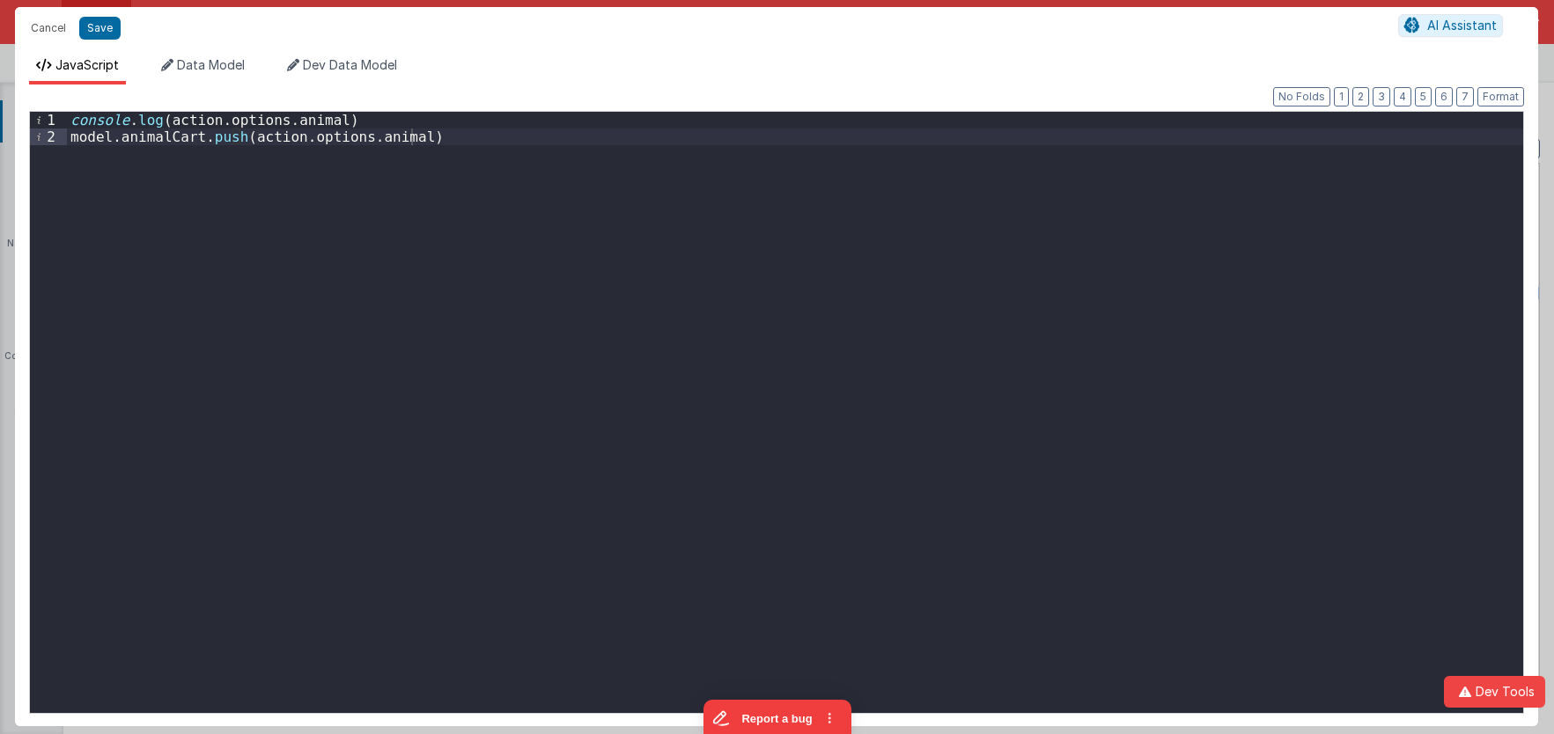
click at [182, 127] on div "console . log ( action . options . animal ) model . animalCart . push ( action …" at bounding box center [795, 429] width 1456 height 635
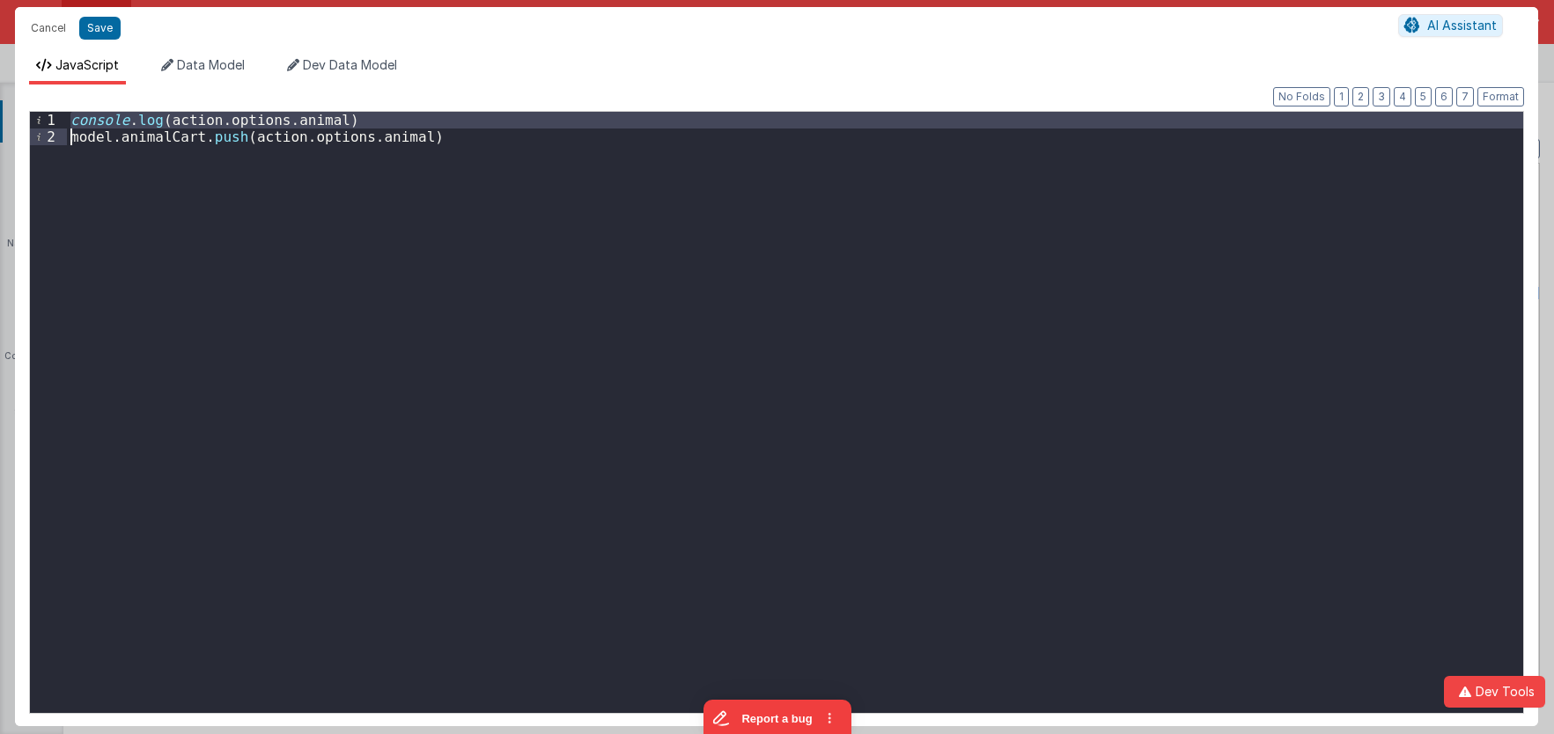
click at [182, 127] on div "console . log ( action . options . animal ) model . animalCart . push ( action …" at bounding box center [795, 429] width 1456 height 635
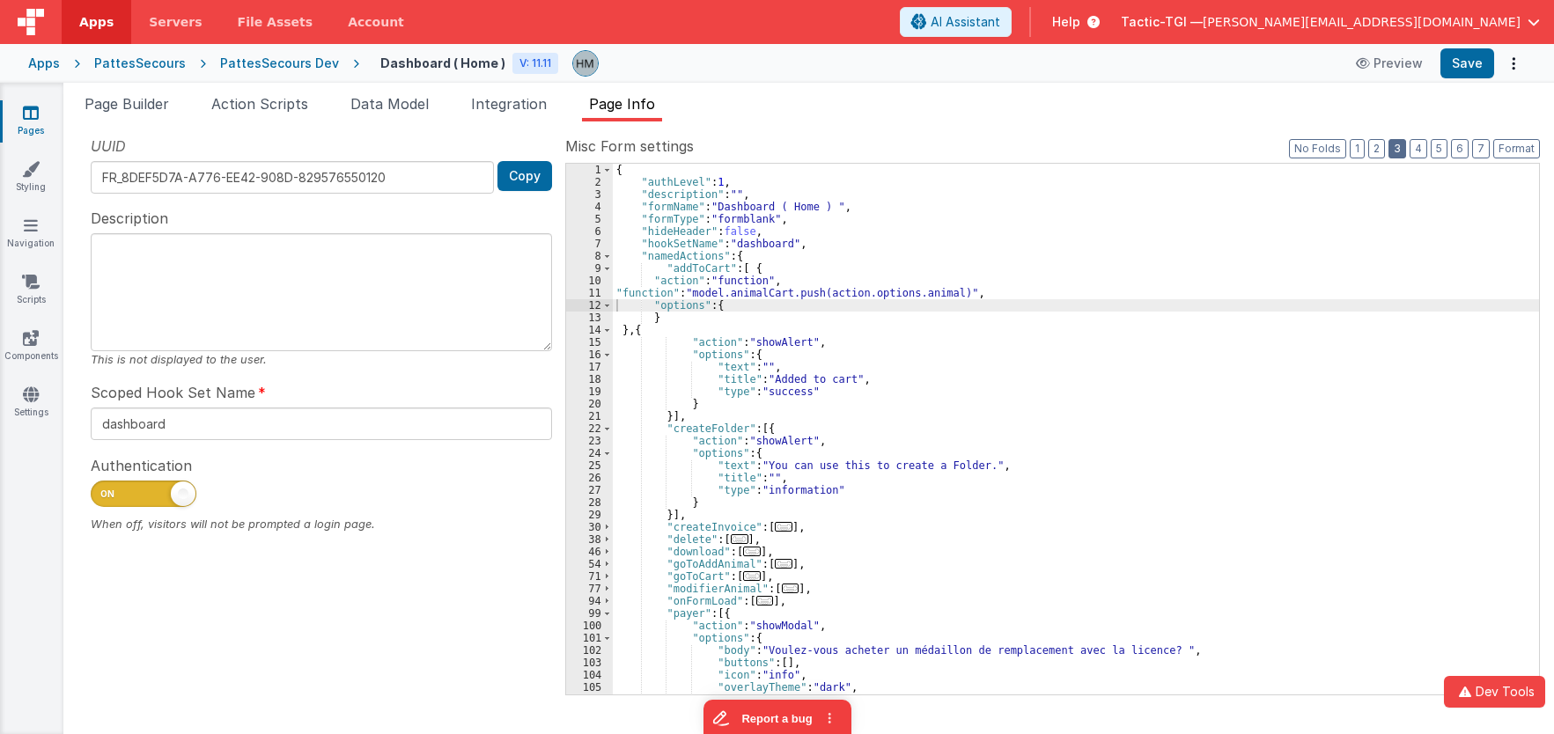
click at [1399, 147] on button "3" at bounding box center [1398, 148] width 18 height 19
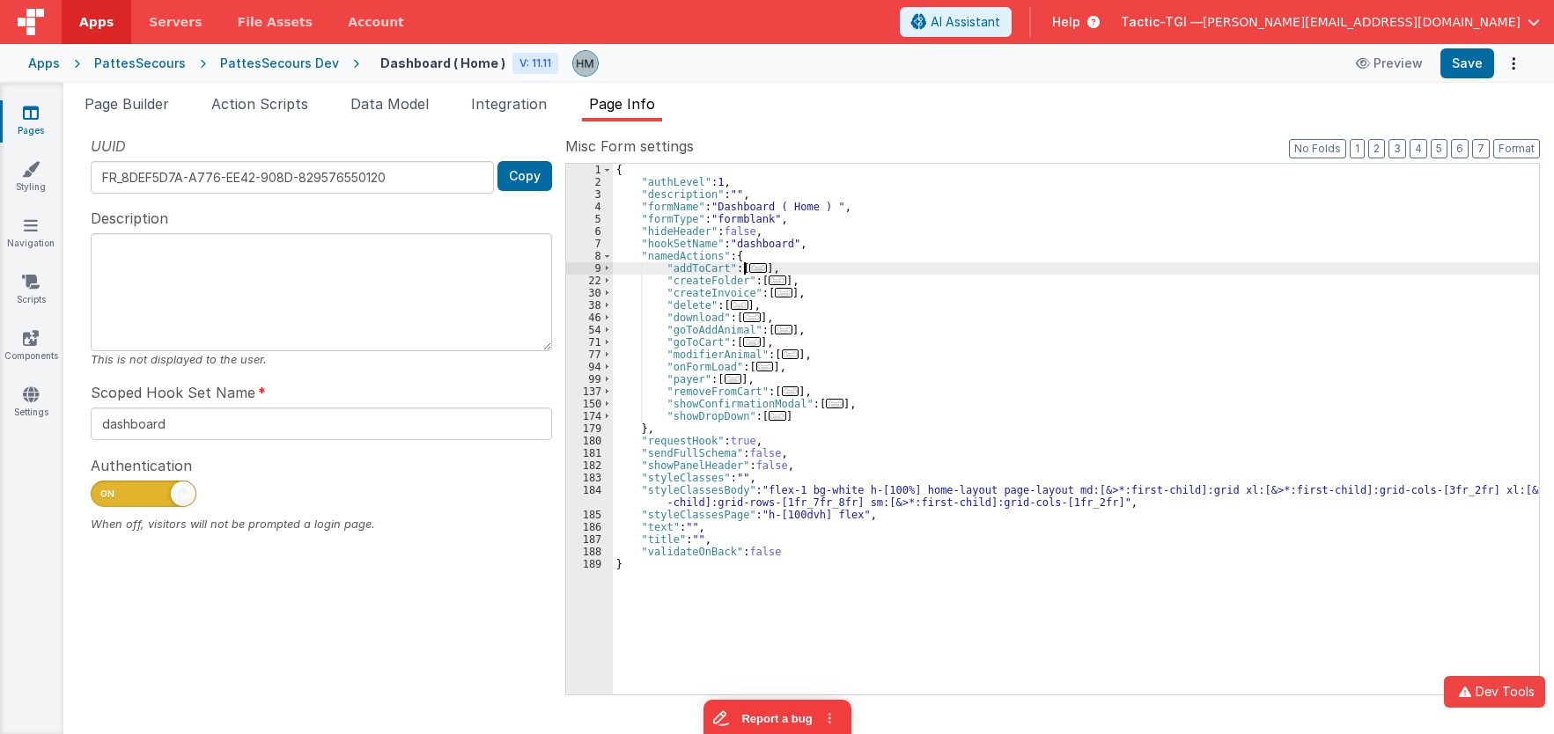
click at [750, 268] on span "..." at bounding box center [758, 268] width 18 height 10
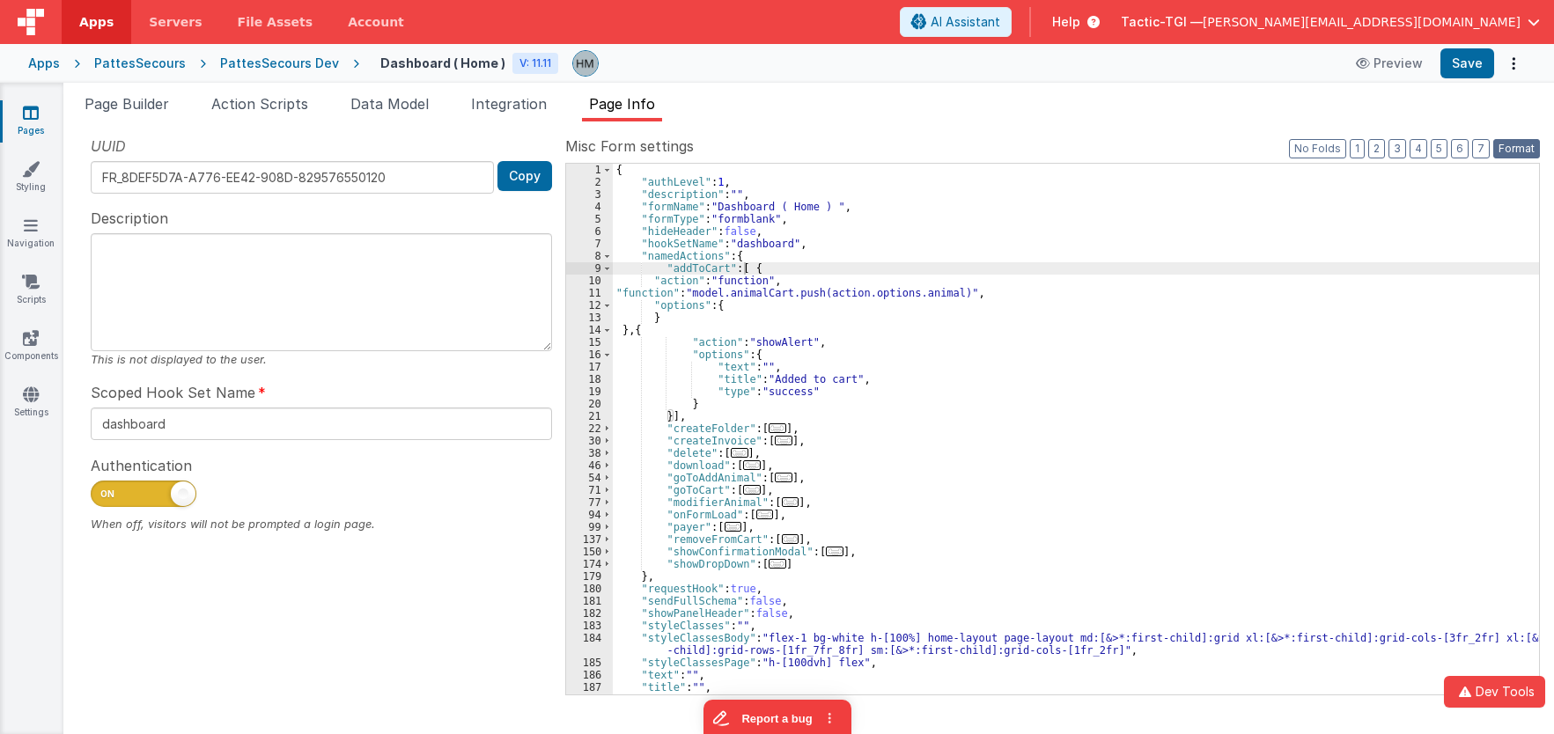
click at [1516, 156] on button "Format" at bounding box center [1516, 148] width 47 height 19
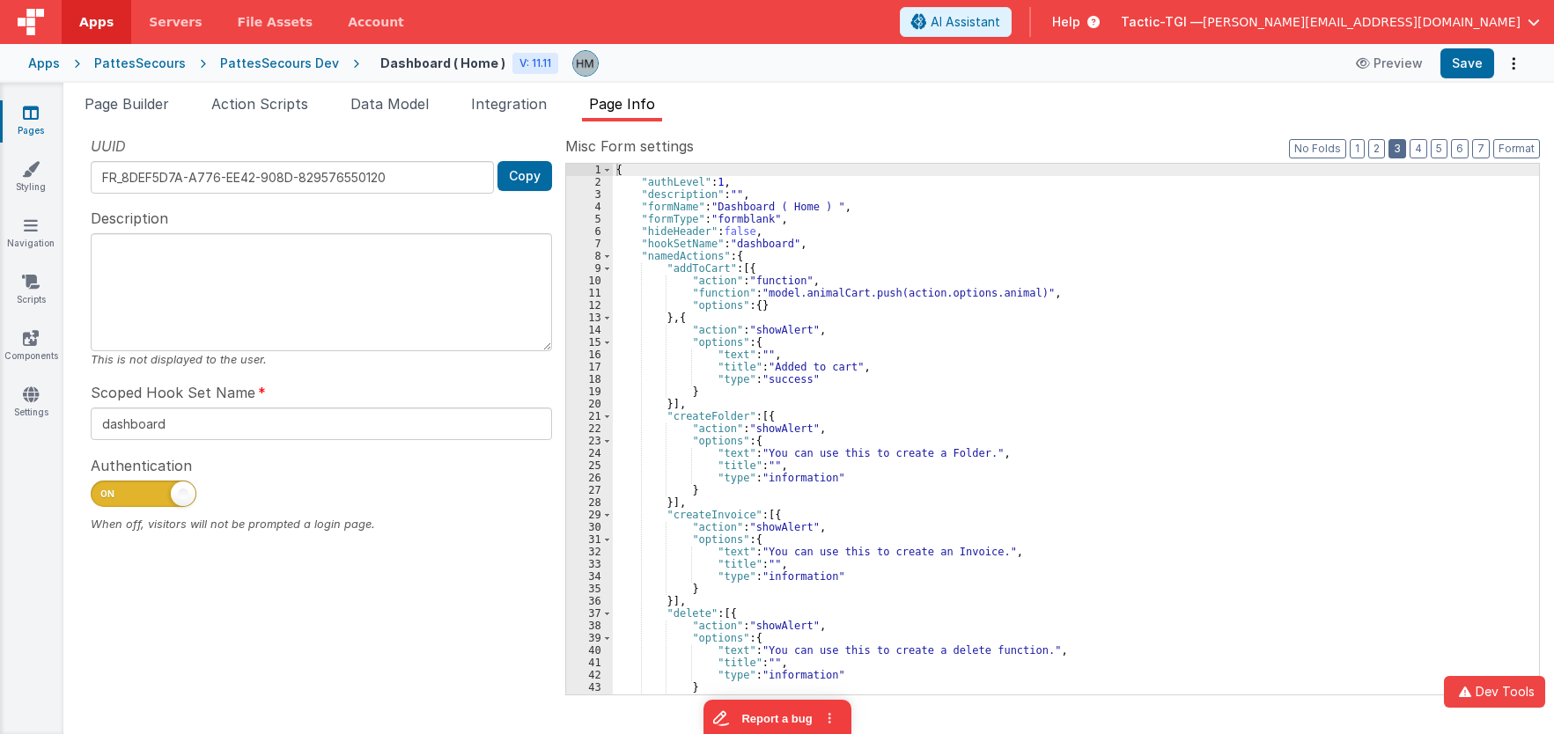
click at [1405, 150] on button "3" at bounding box center [1398, 148] width 18 height 19
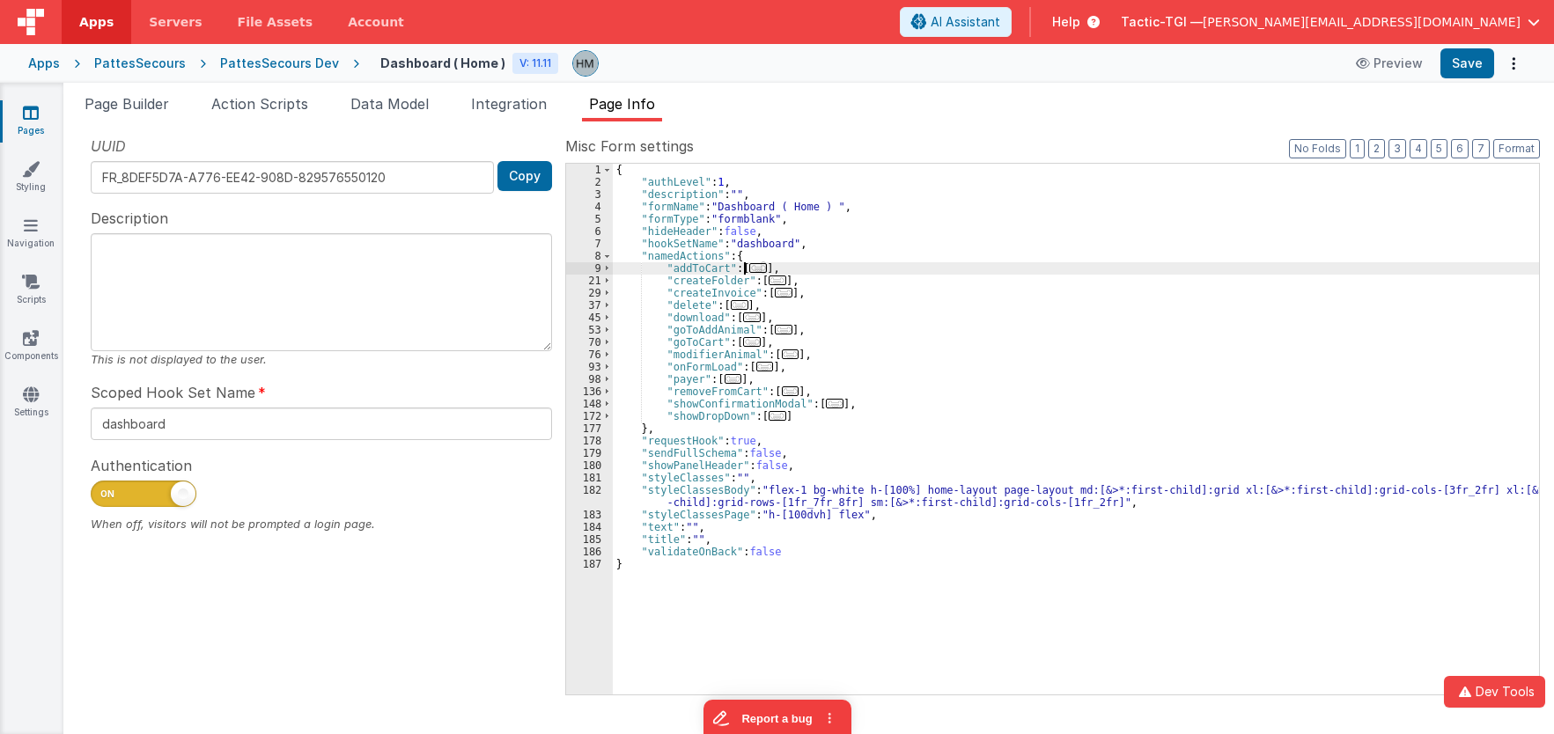
click at [752, 268] on span "..." at bounding box center [758, 268] width 18 height 10
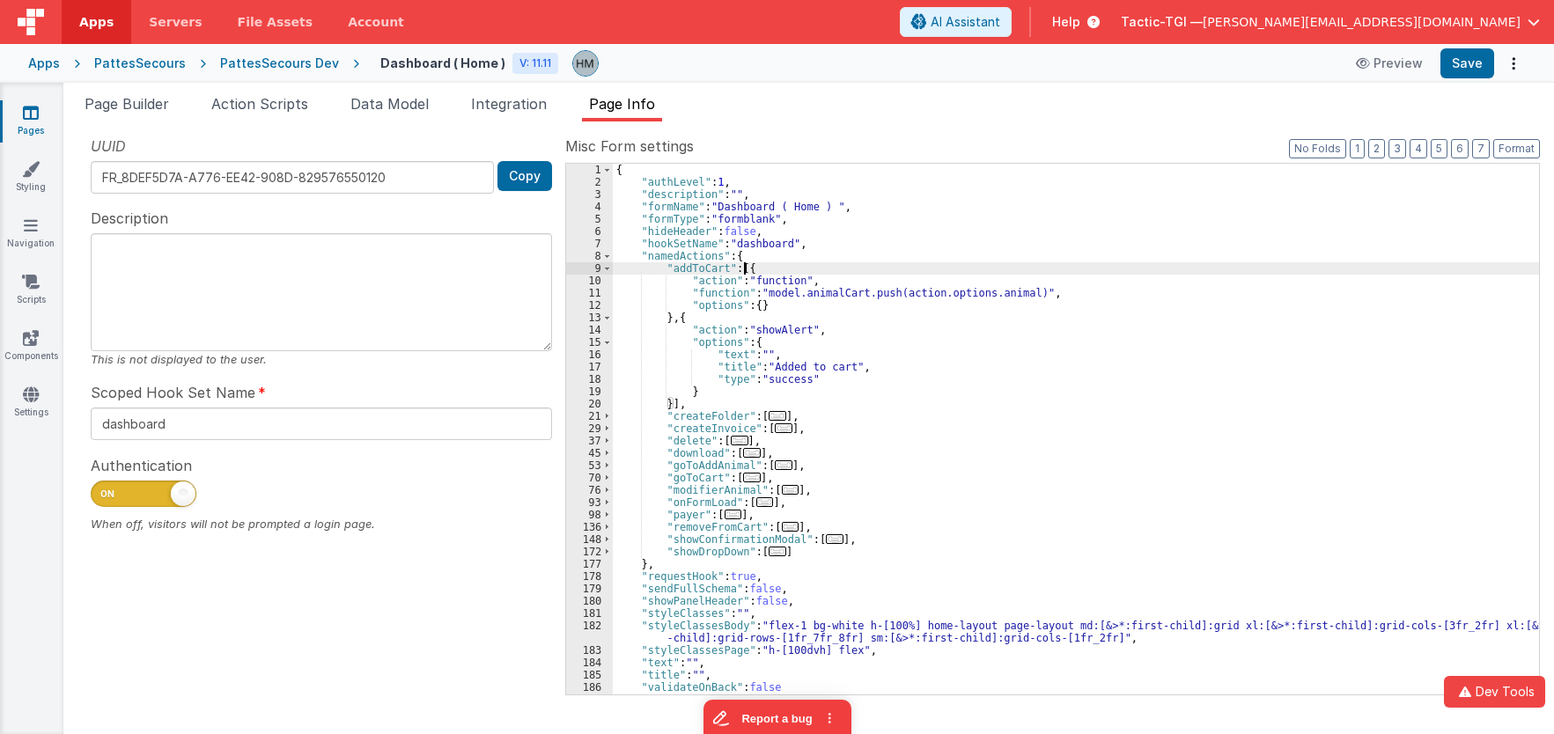
paste textarea
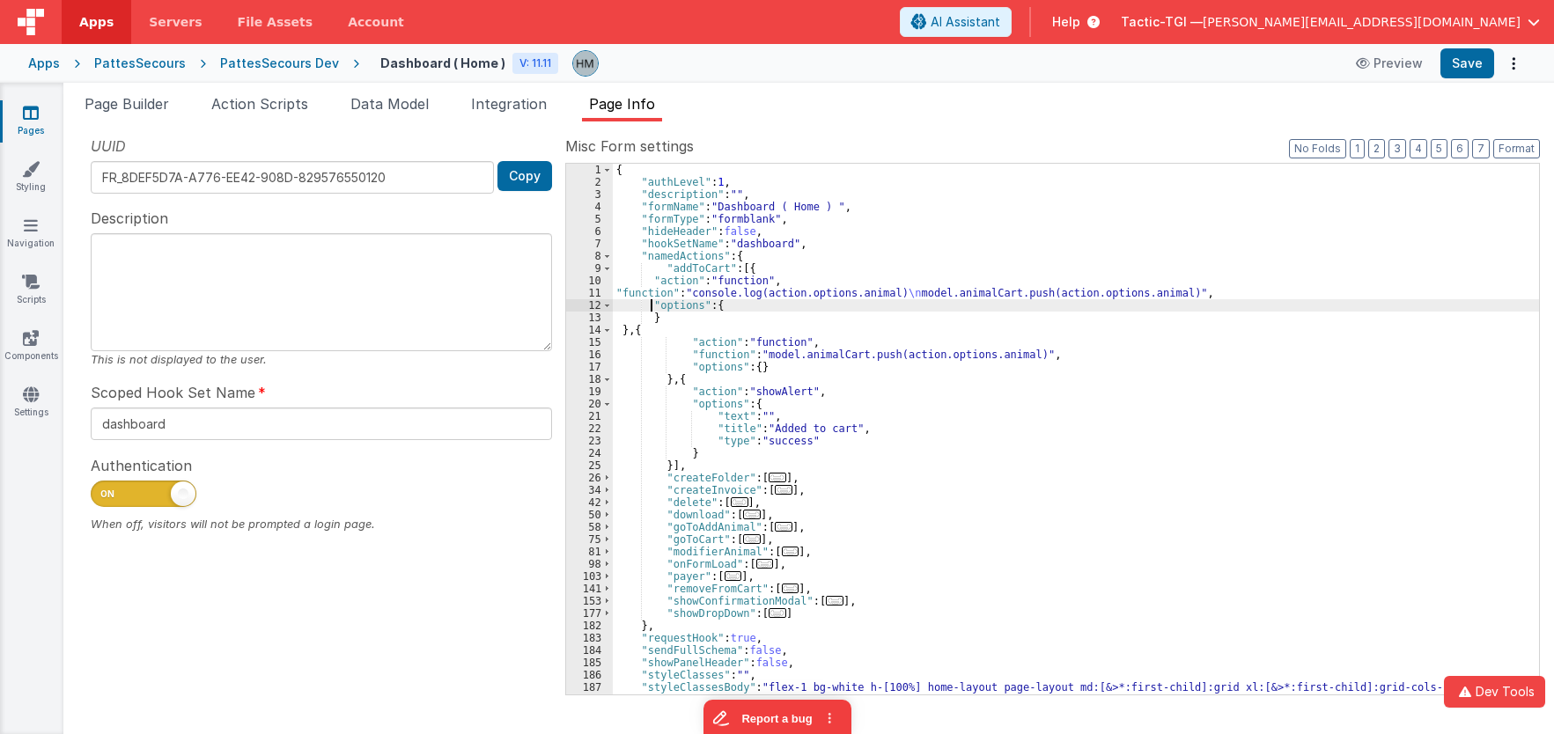
click at [651, 310] on div "{ "authLevel" : 1 , "description" : "" , "formName" : "Dashboard ( Home ) " , "…" at bounding box center [1076, 442] width 926 height 556
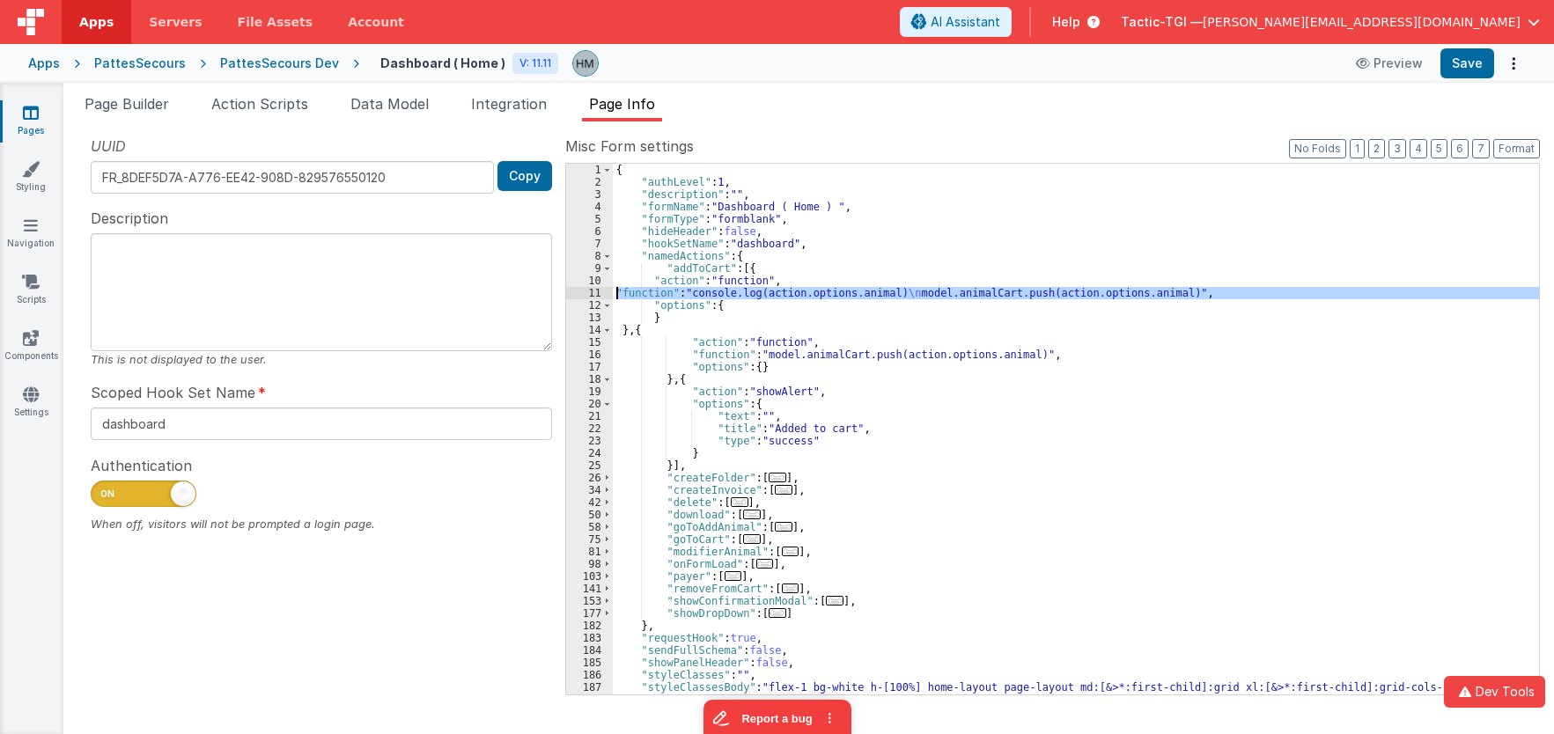
click at [592, 293] on div "11" at bounding box center [589, 293] width 47 height 12
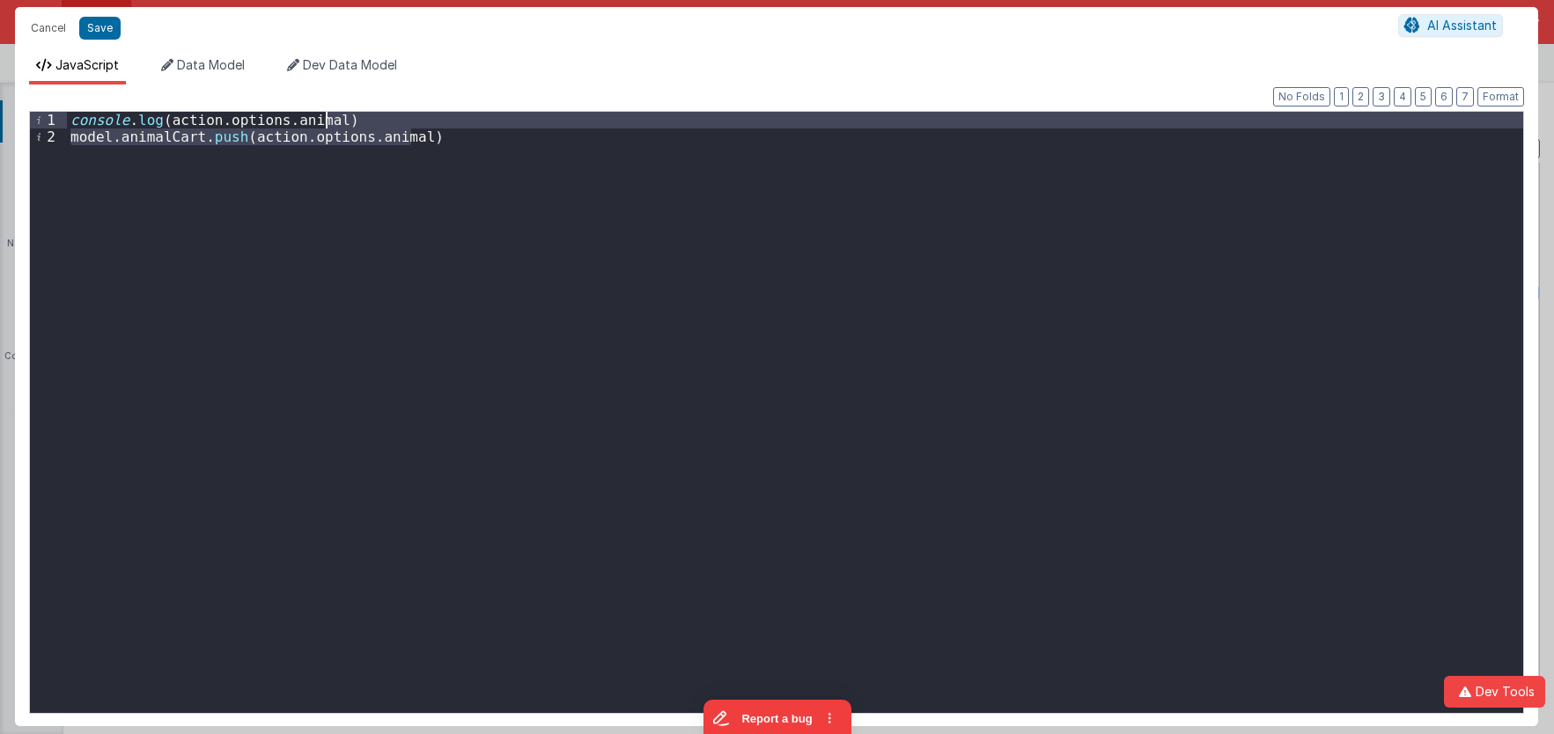
drag, startPoint x: 557, startPoint y: 183, endPoint x: -45, endPoint y: 56, distance: 615.5
click at [67, 112] on div "console . log ( action . options . animal ) model . animalCart . push ( action …" at bounding box center [795, 412] width 1456 height 601
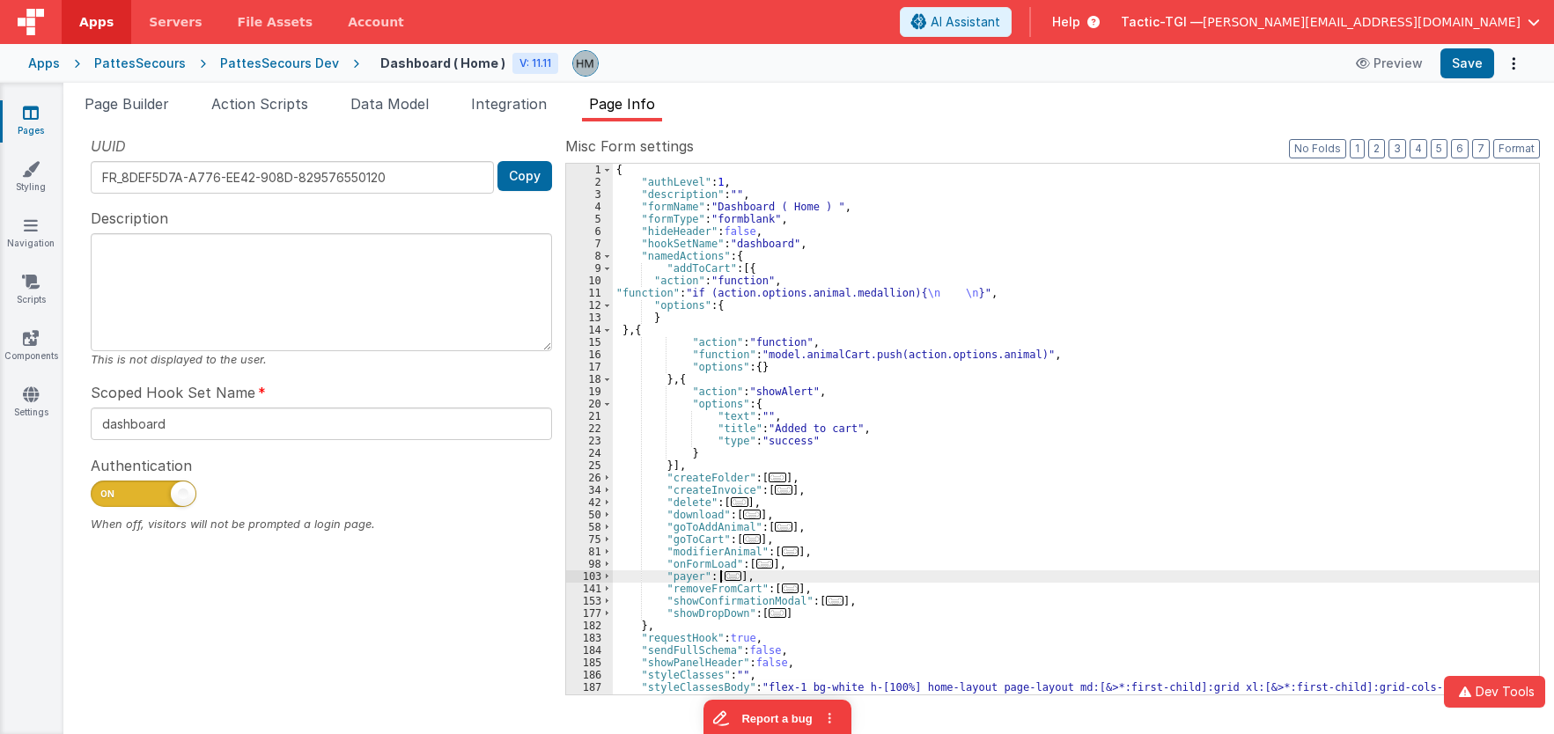
click at [727, 579] on span "..." at bounding box center [734, 576] width 18 height 10
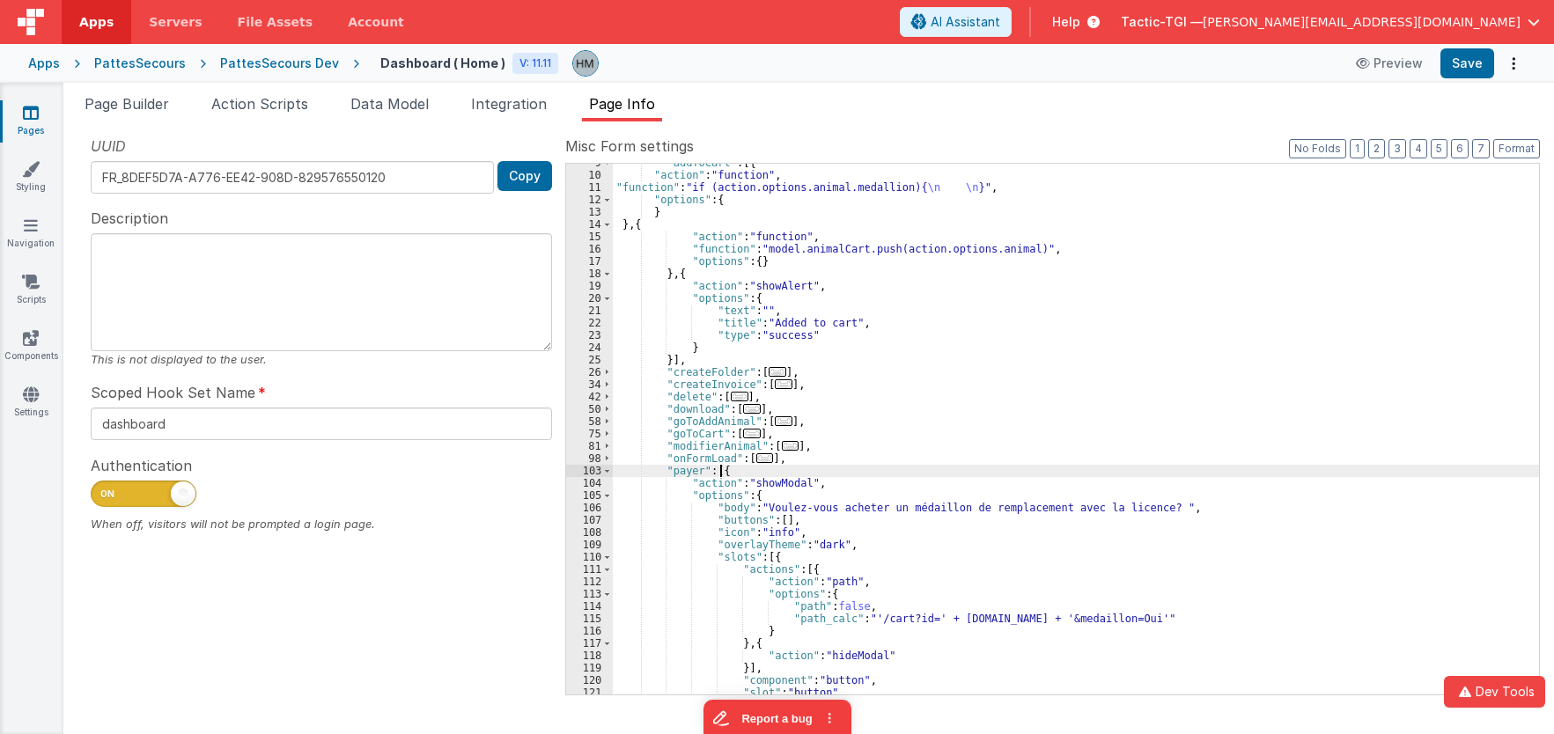
scroll to position [211, 0]
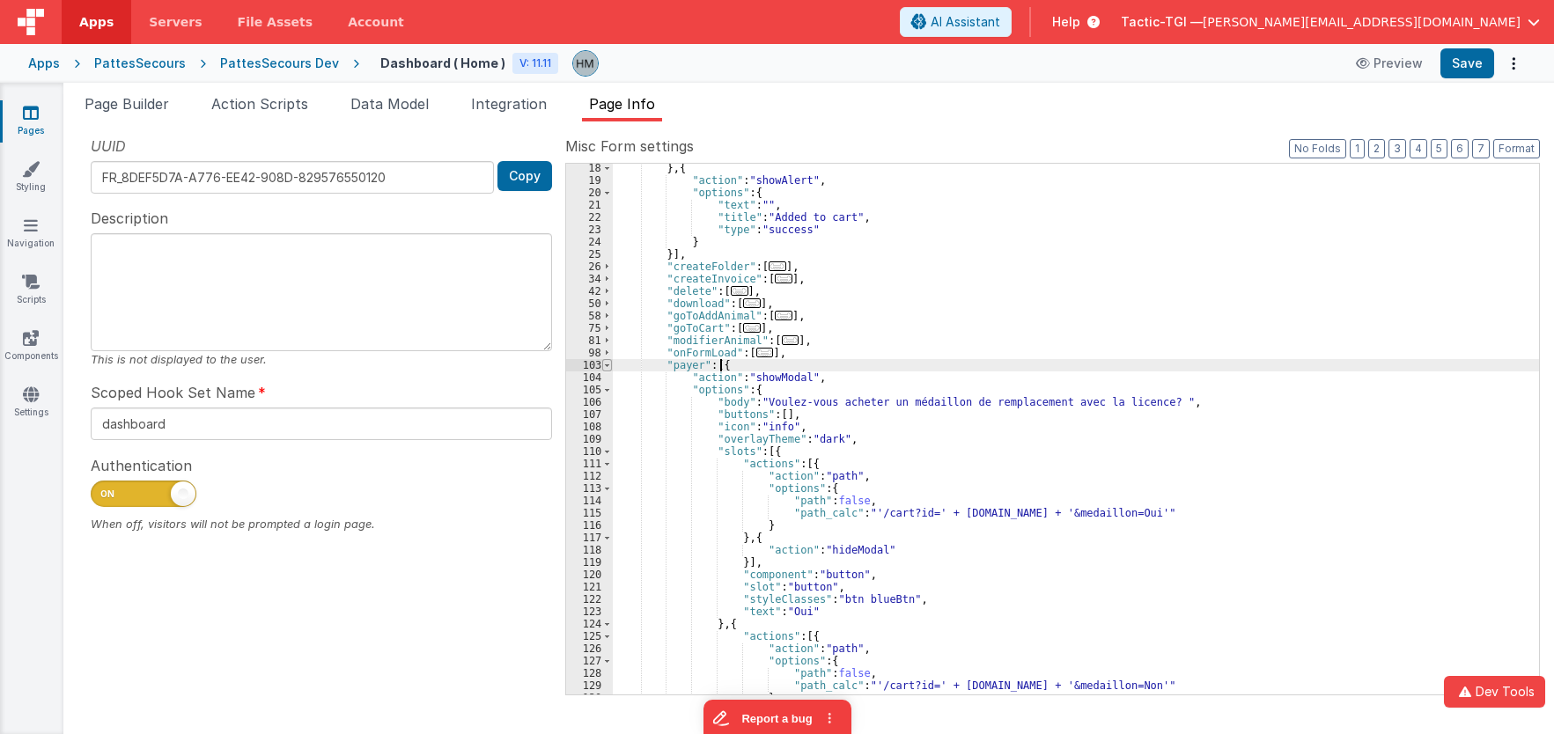
click at [606, 363] on span at bounding box center [607, 365] width 10 height 12
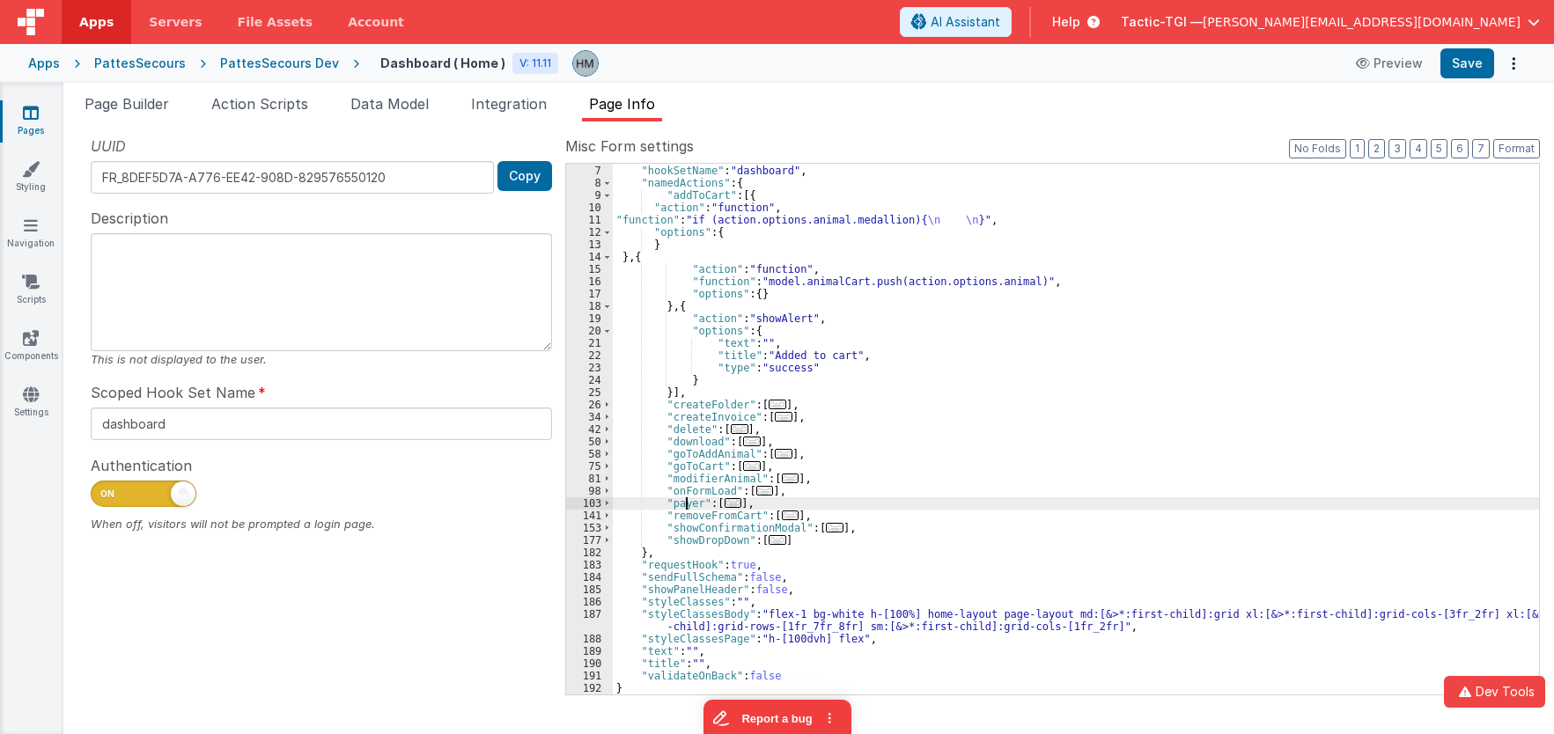
click at [683, 505] on div ""hideHeader" : false , "hookSetName" : "dashboard" , "namedActions" : { "addToC…" at bounding box center [1076, 430] width 926 height 556
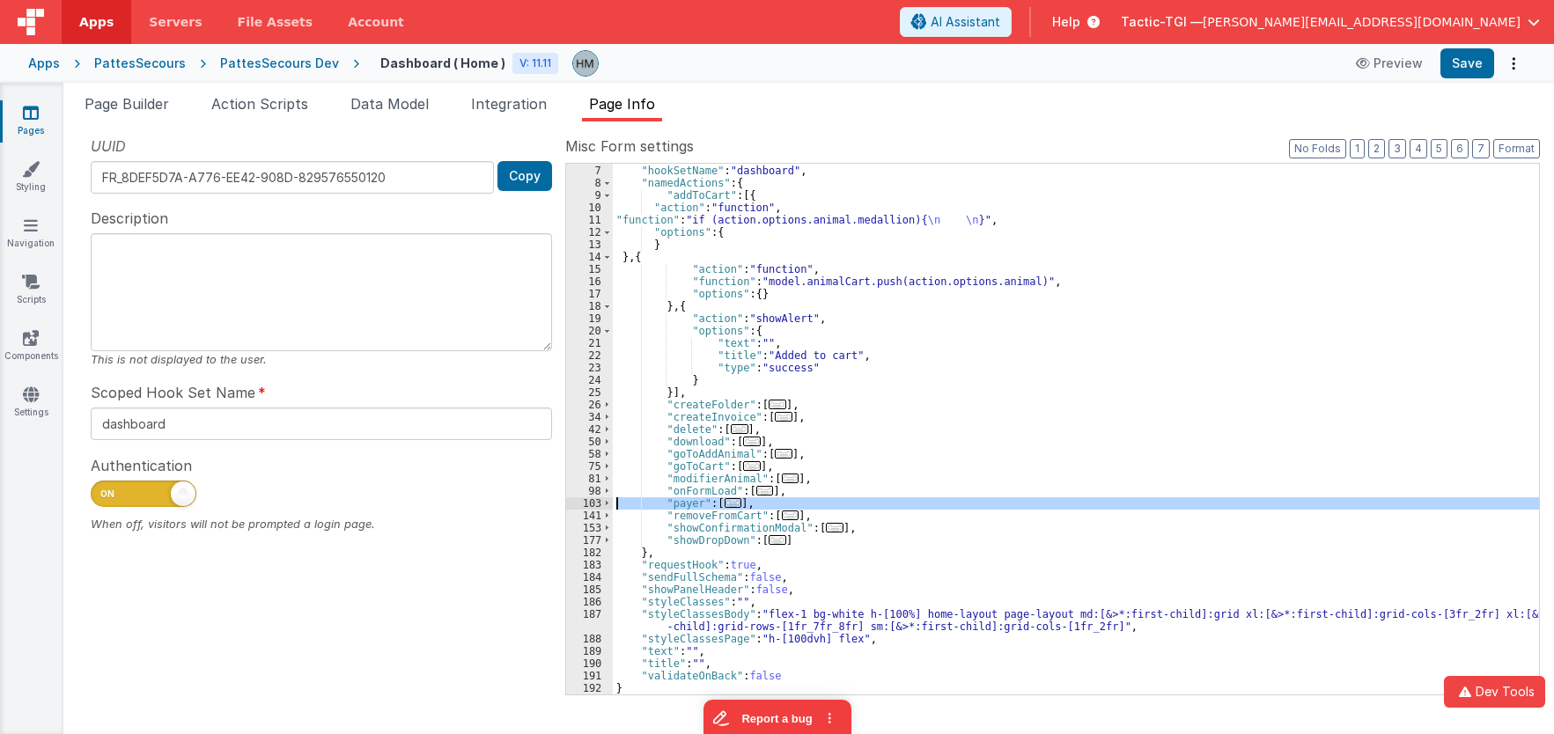
click at [683, 505] on div ""hideHeader" : false , "hookSetName" : "dashboard" , "namedActions" : { "addToC…" at bounding box center [1076, 430] width 926 height 556
click at [808, 489] on div ""hideHeader" : false , "hookSetName" : "dashboard" , "namedActions" : { "addToC…" at bounding box center [1076, 430] width 926 height 556
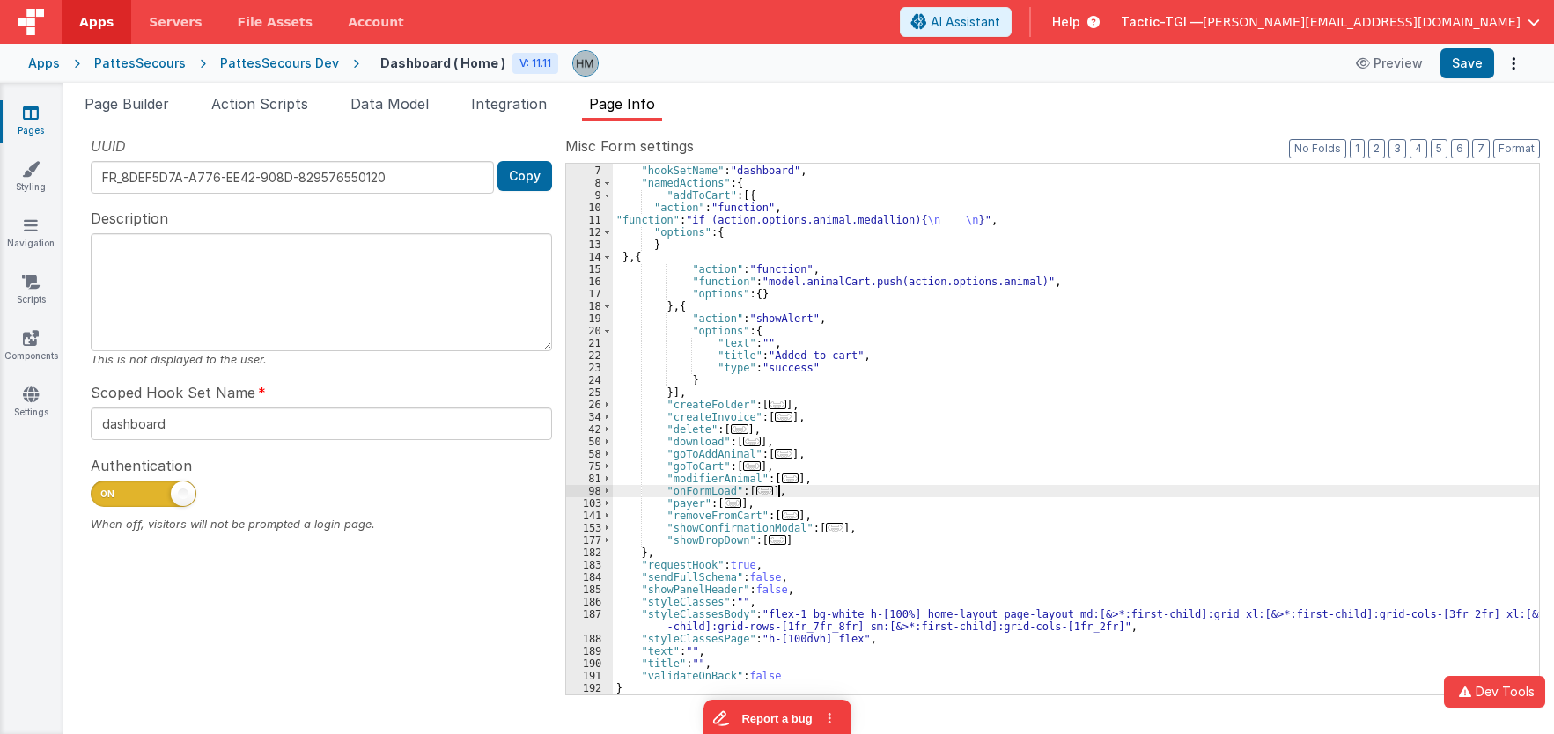
paste textarea
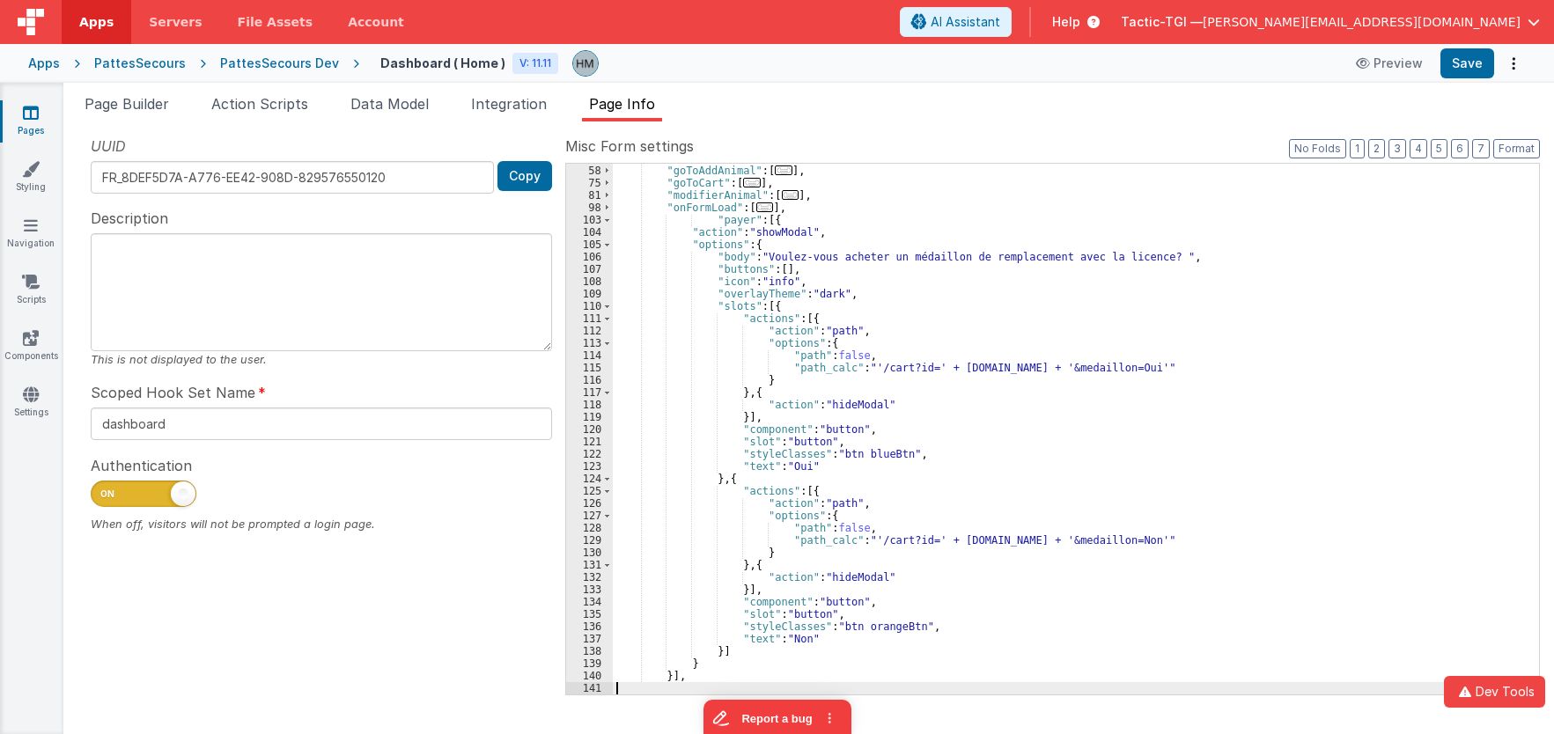
scroll to position [357, 0]
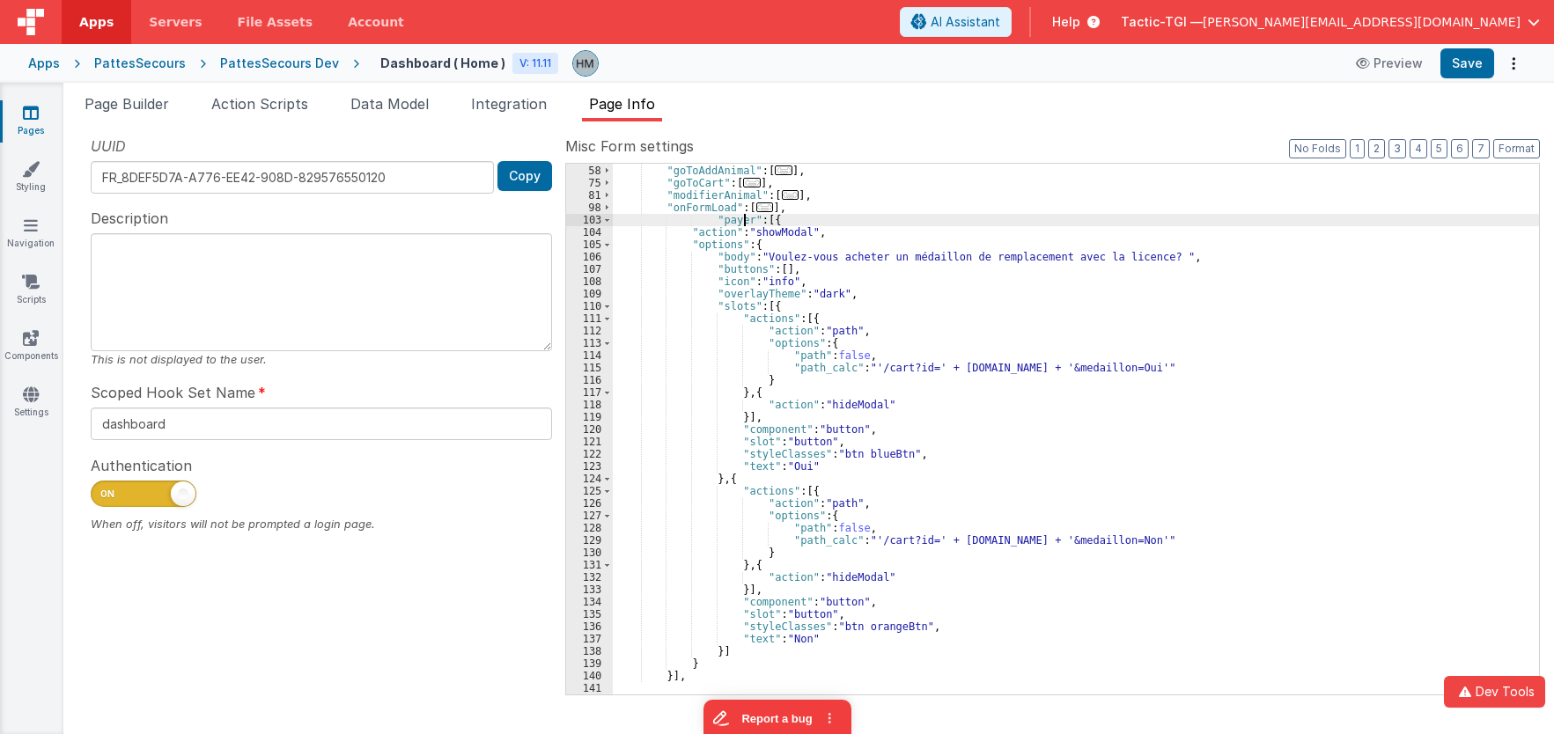
click at [741, 221] on div ""download" : [ ... ] , "goToAddAnimal" : [ ... ] , "goToCart" : [ ... ] , "modi…" at bounding box center [1076, 430] width 926 height 556
click at [1513, 151] on button "Format" at bounding box center [1516, 148] width 47 height 19
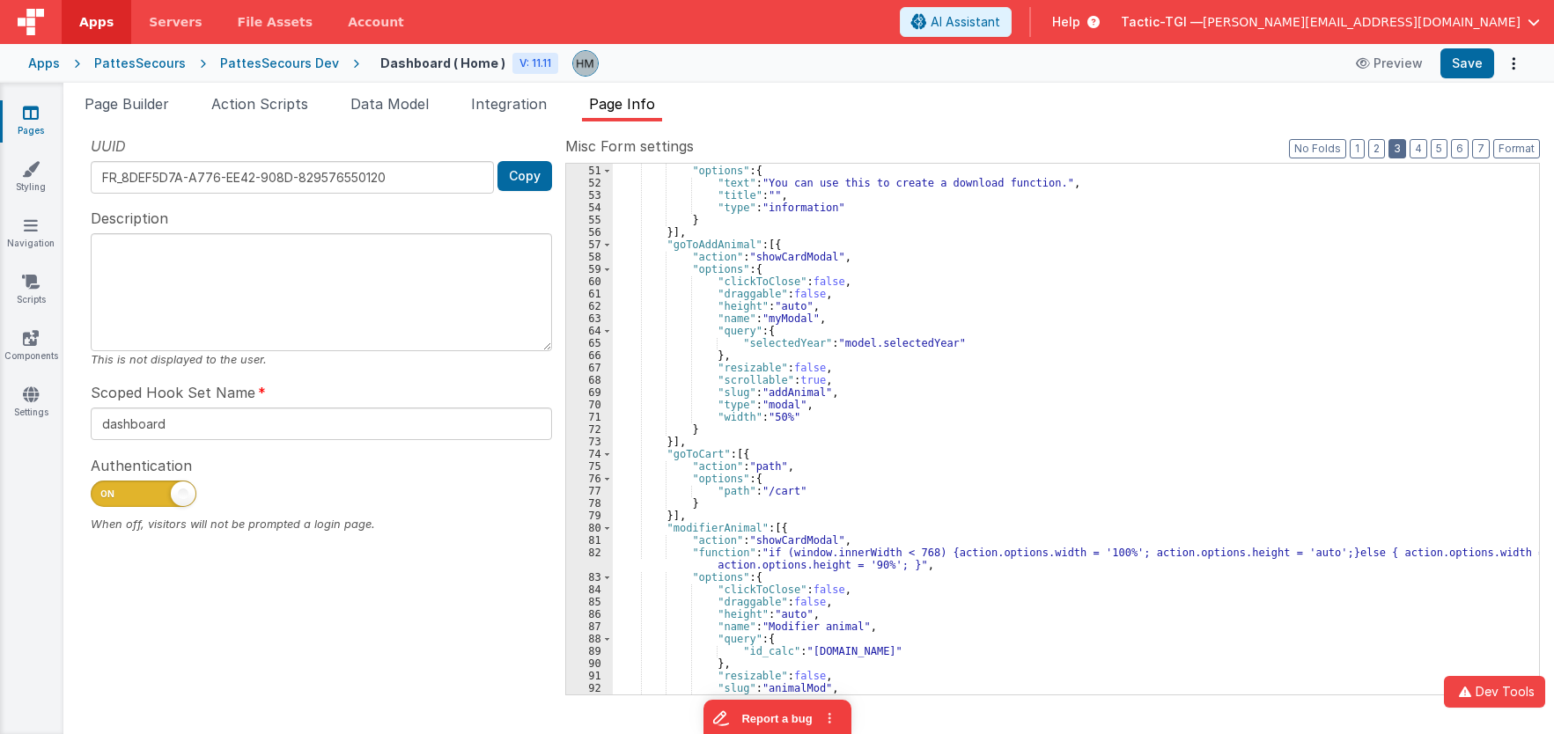
click at [1397, 144] on button "3" at bounding box center [1398, 148] width 18 height 19
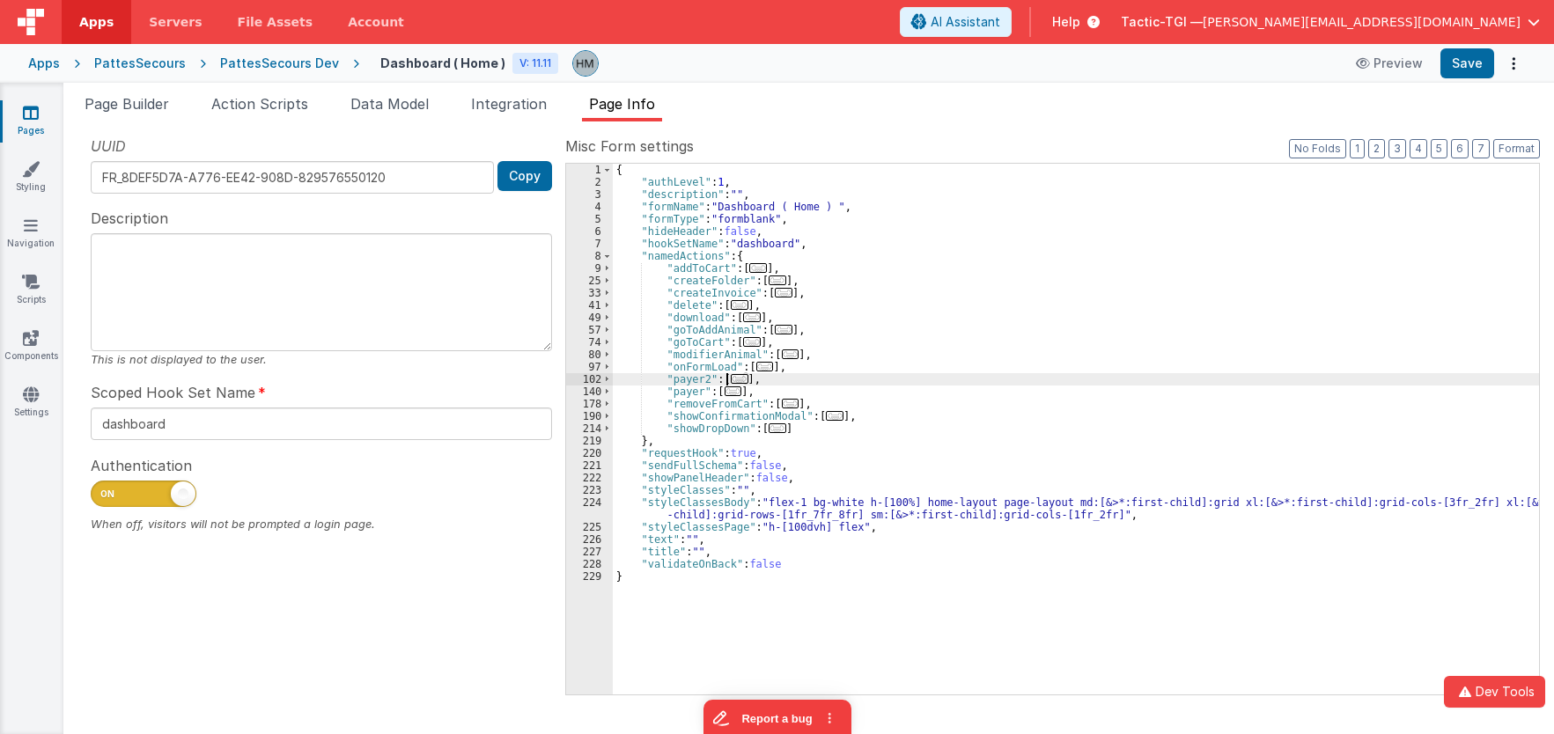
click at [734, 379] on span "..." at bounding box center [740, 379] width 18 height 10
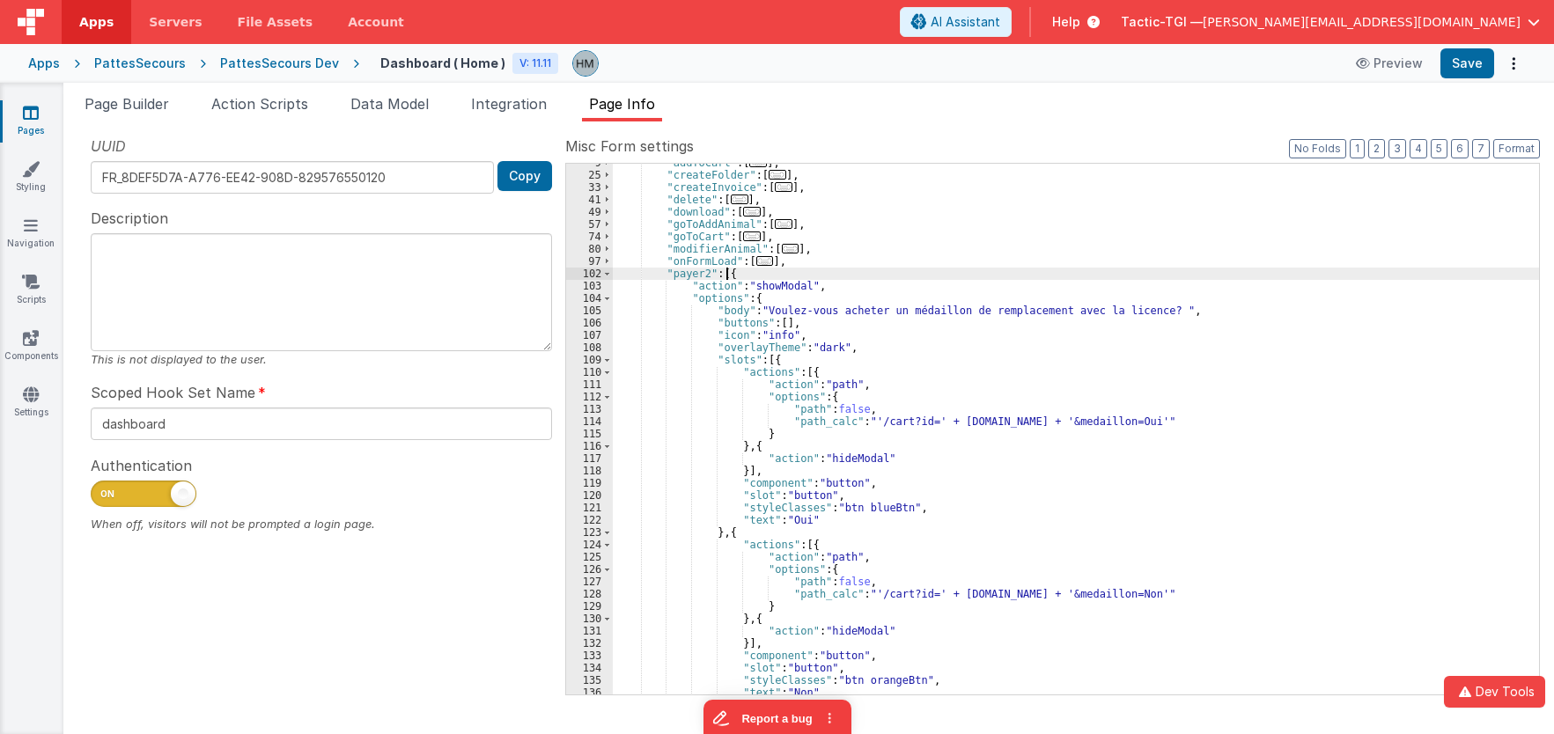
scroll to position [106, 0]
click at [738, 440] on div ""addToCart" : [ ... ] , "createFolder" : [ ... ] , "createInvoice" : [ ... ] , …" at bounding box center [1076, 435] width 926 height 556
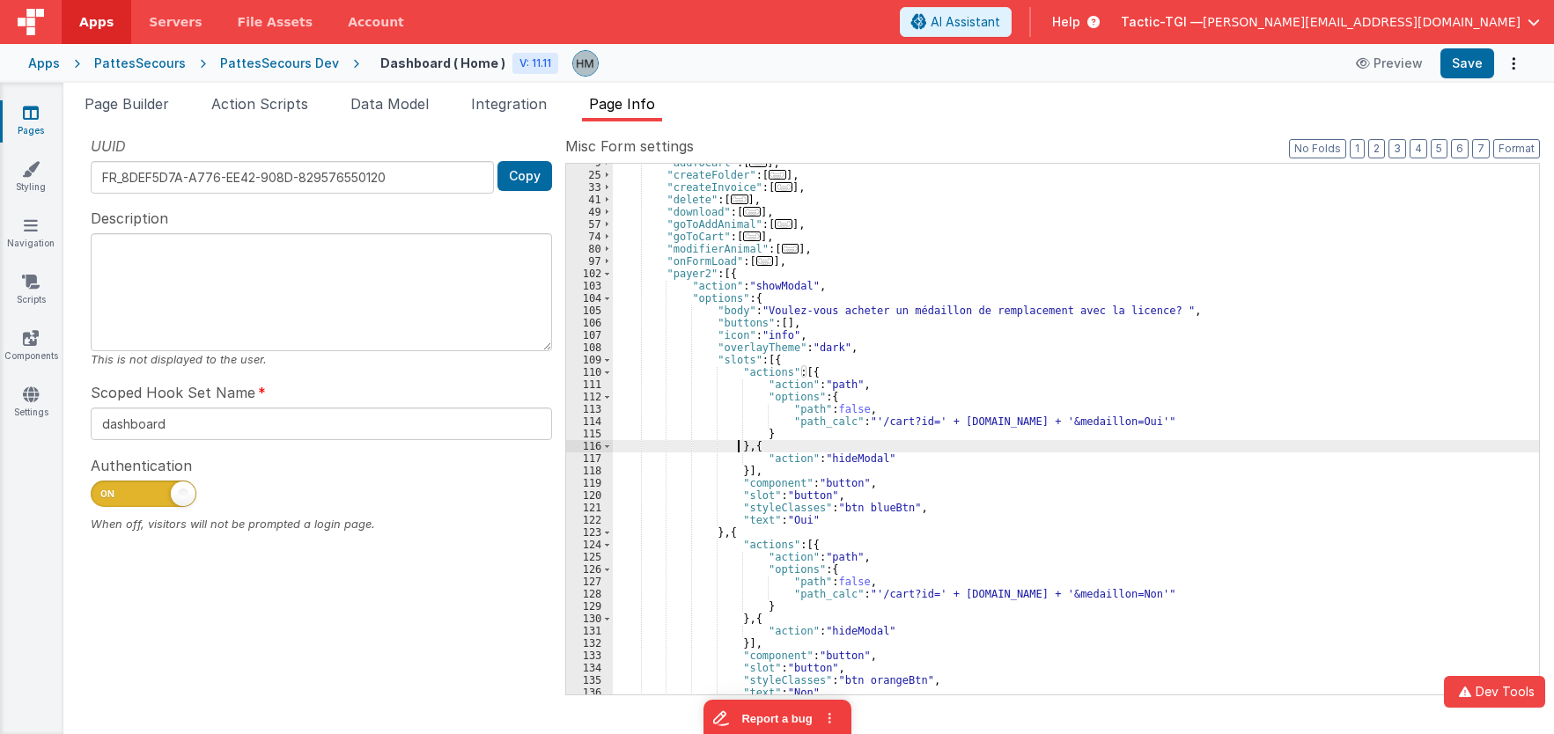
click at [738, 440] on div ""addToCart" : [ ... ] , "createFolder" : [ ... ] , "createInvoice" : [ ... ] , …" at bounding box center [1076, 435] width 926 height 556
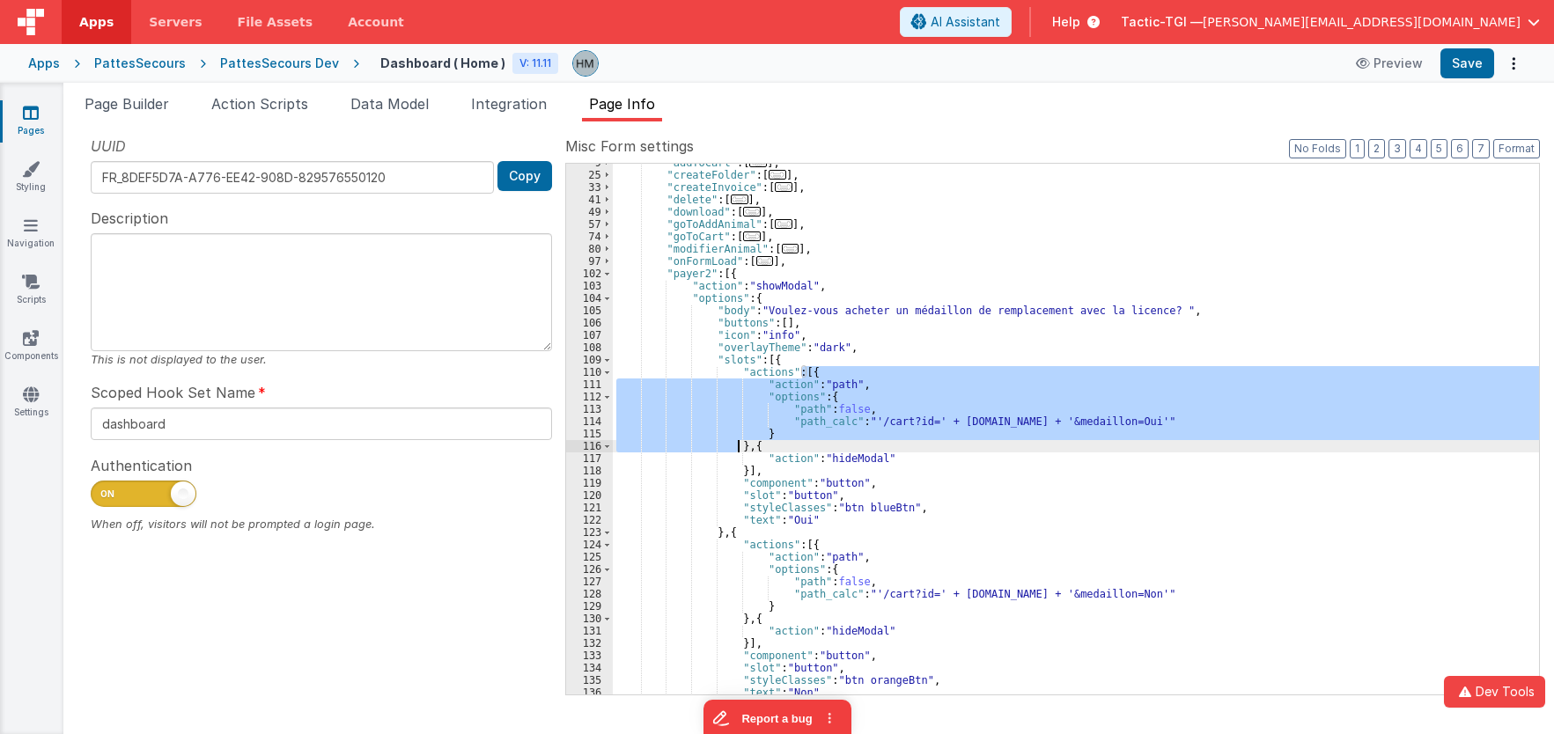
scroll to position [0, 0]
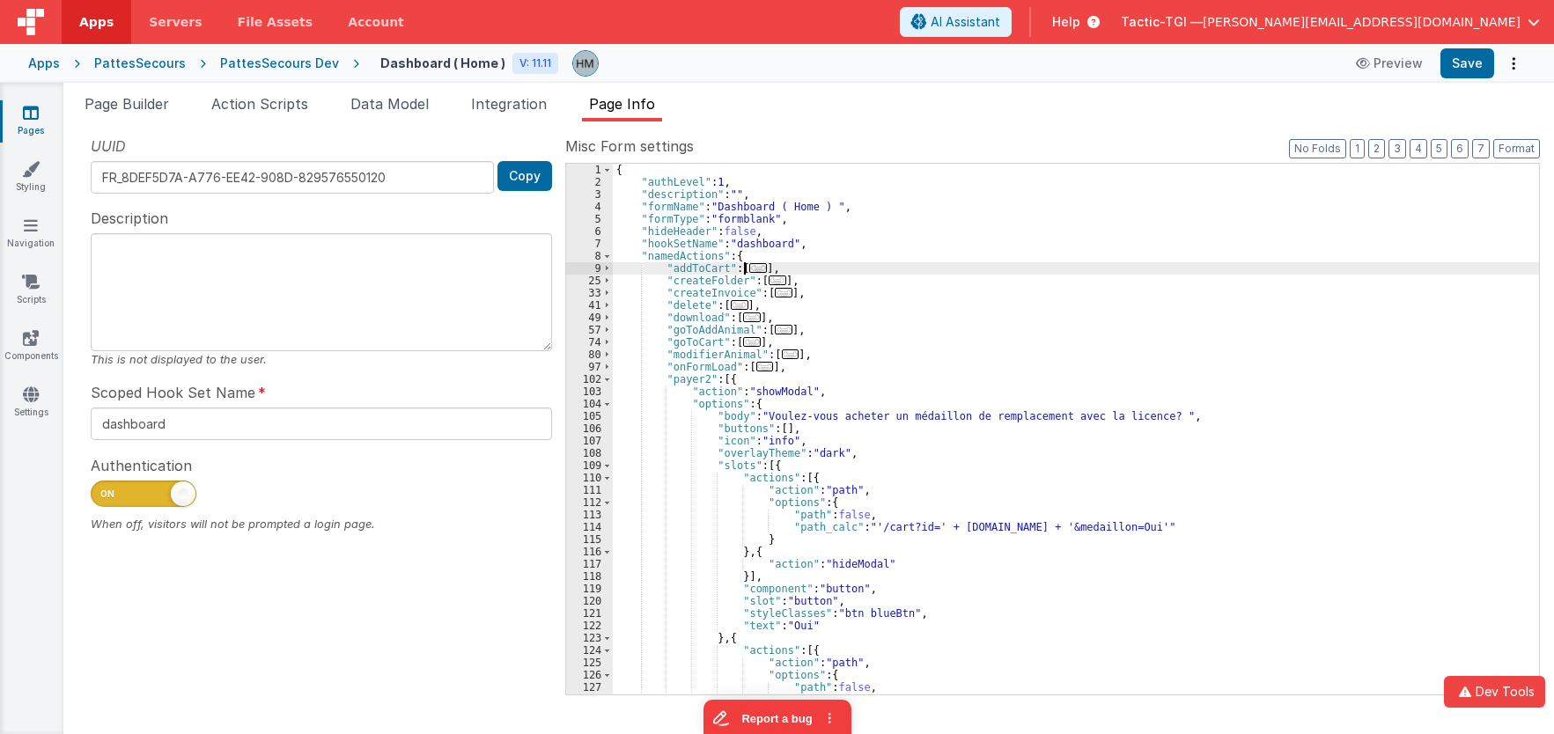
click at [753, 272] on span "..." at bounding box center [758, 268] width 18 height 10
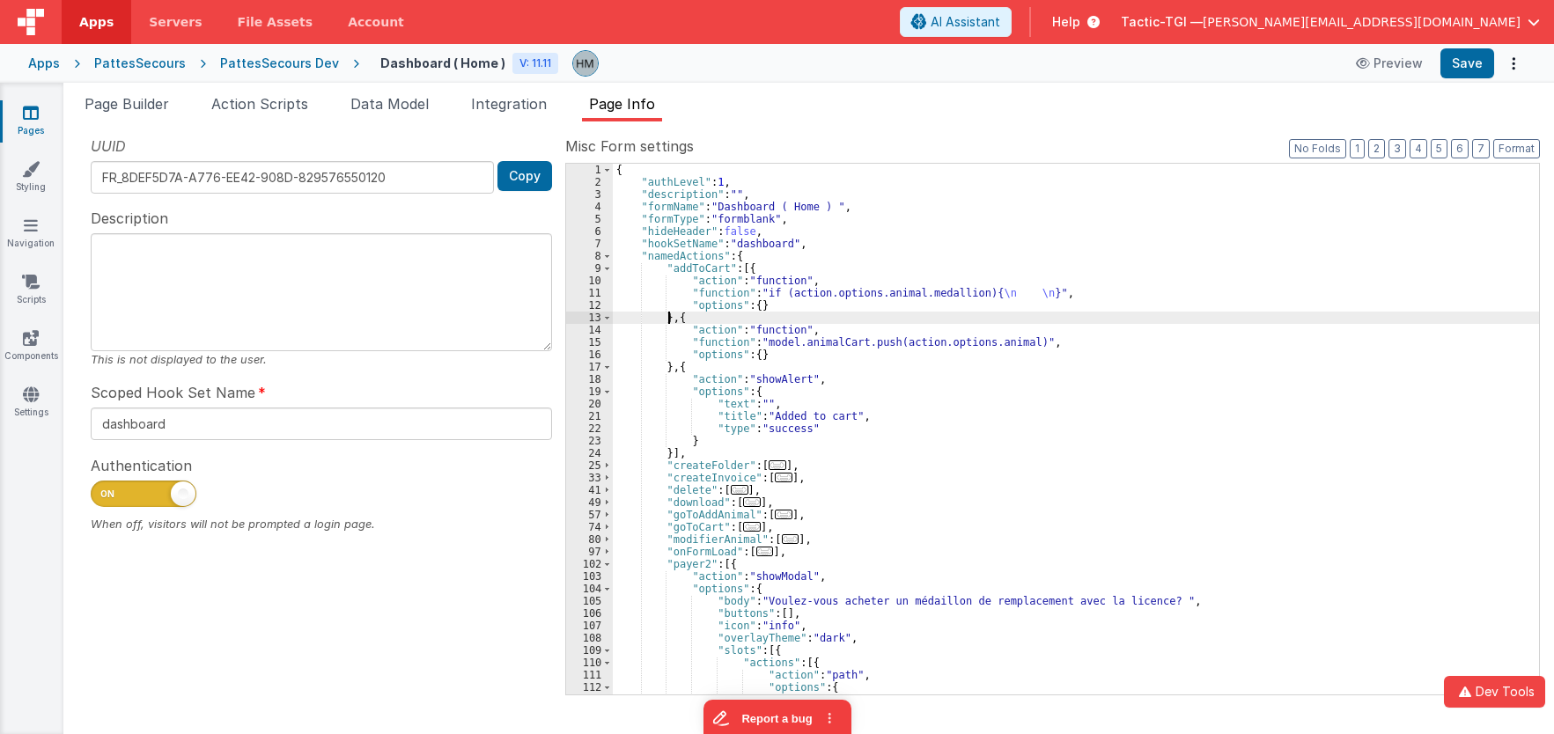
click at [665, 317] on div "{ "authLevel" : 1 , "description" : "" , "formName" : "Dashboard ( Home ) " , "…" at bounding box center [1076, 442] width 926 height 556
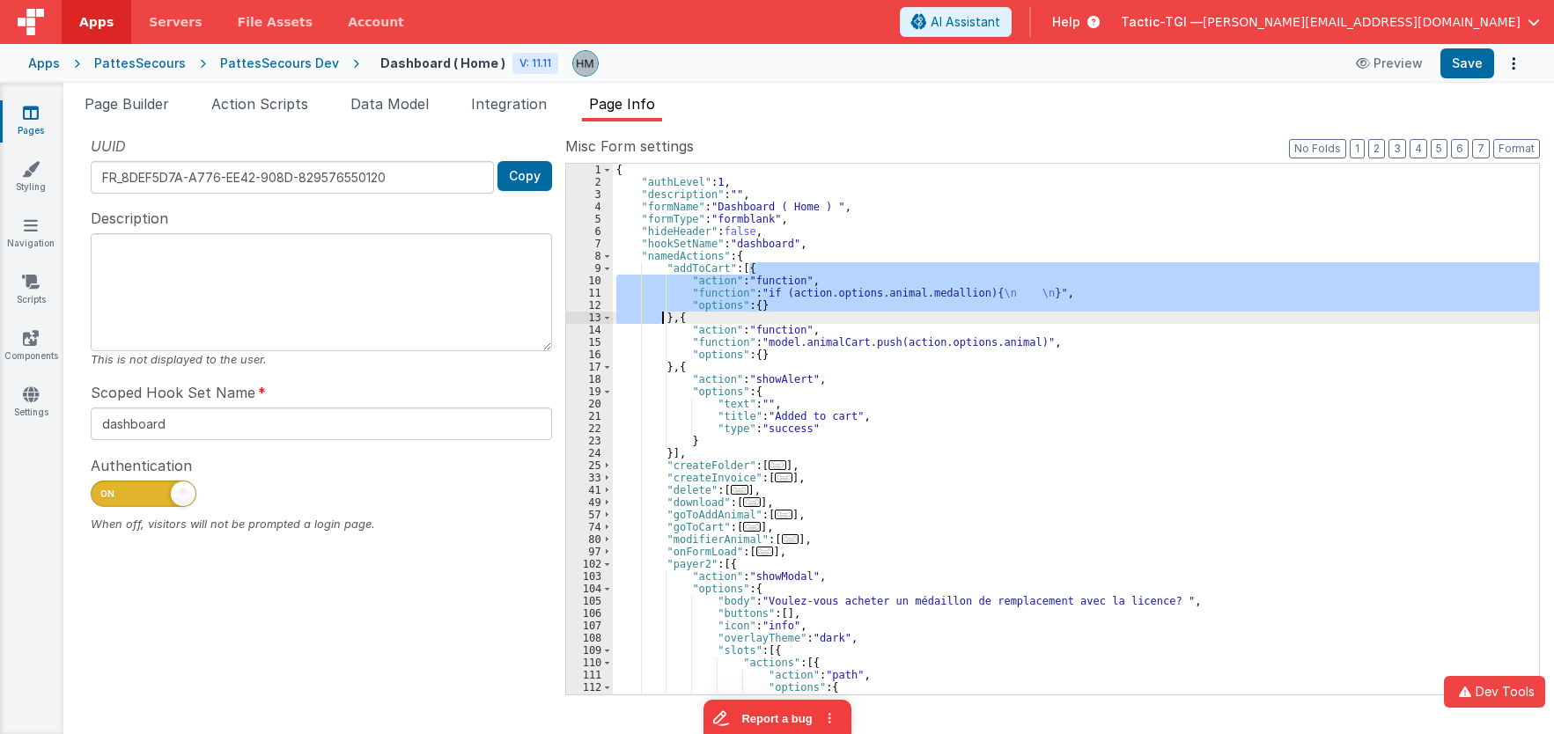
click at [665, 317] on div "{ "authLevel" : 1 , "description" : "" , "formName" : "Dashboard ( Home ) " , "…" at bounding box center [1076, 442] width 926 height 556
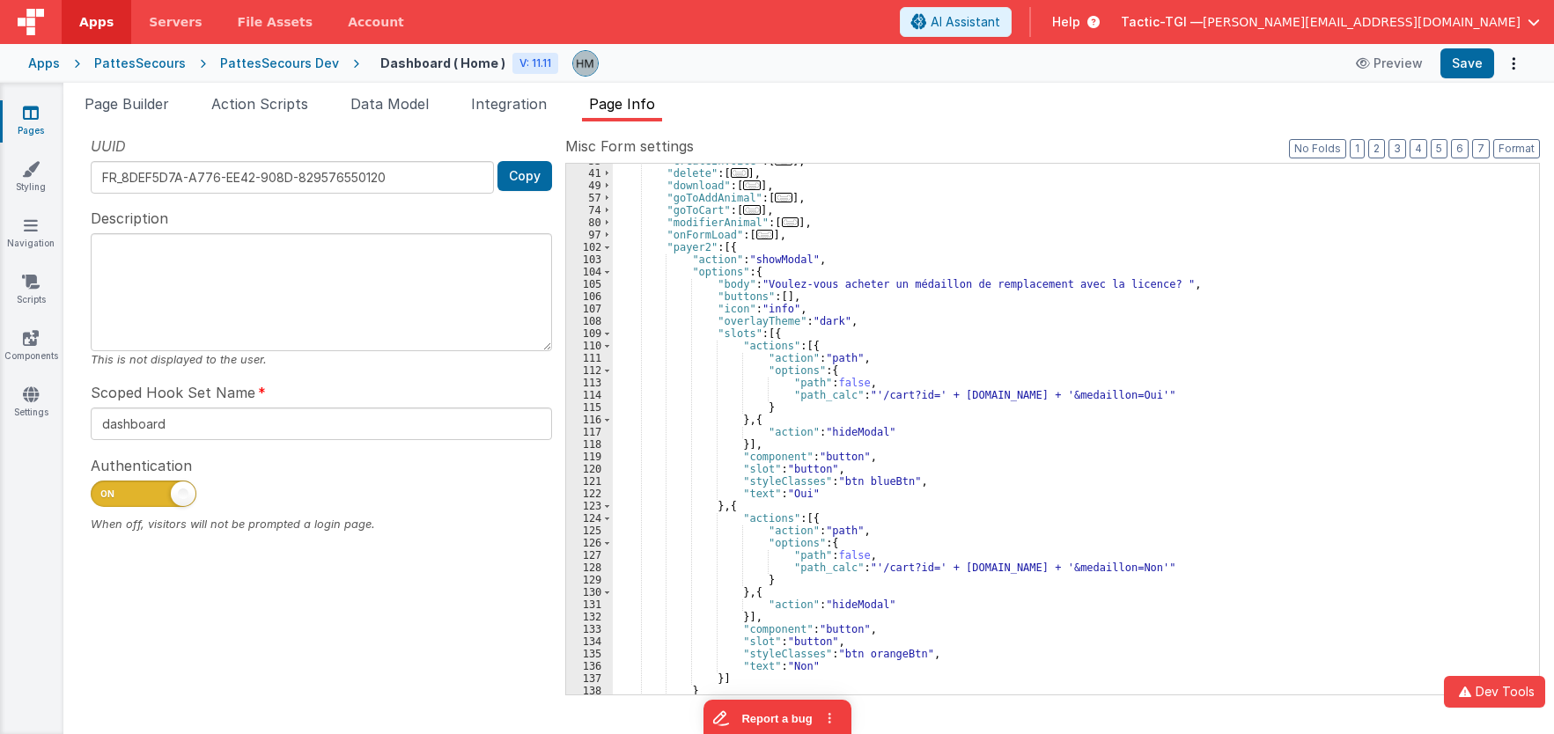
scroll to position [317, 0]
click at [736, 415] on div ""createInvoice" : [ ... ] , "delete" : [ ... ] , "download" : [ ... ] , "goToAd…" at bounding box center [1076, 433] width 926 height 556
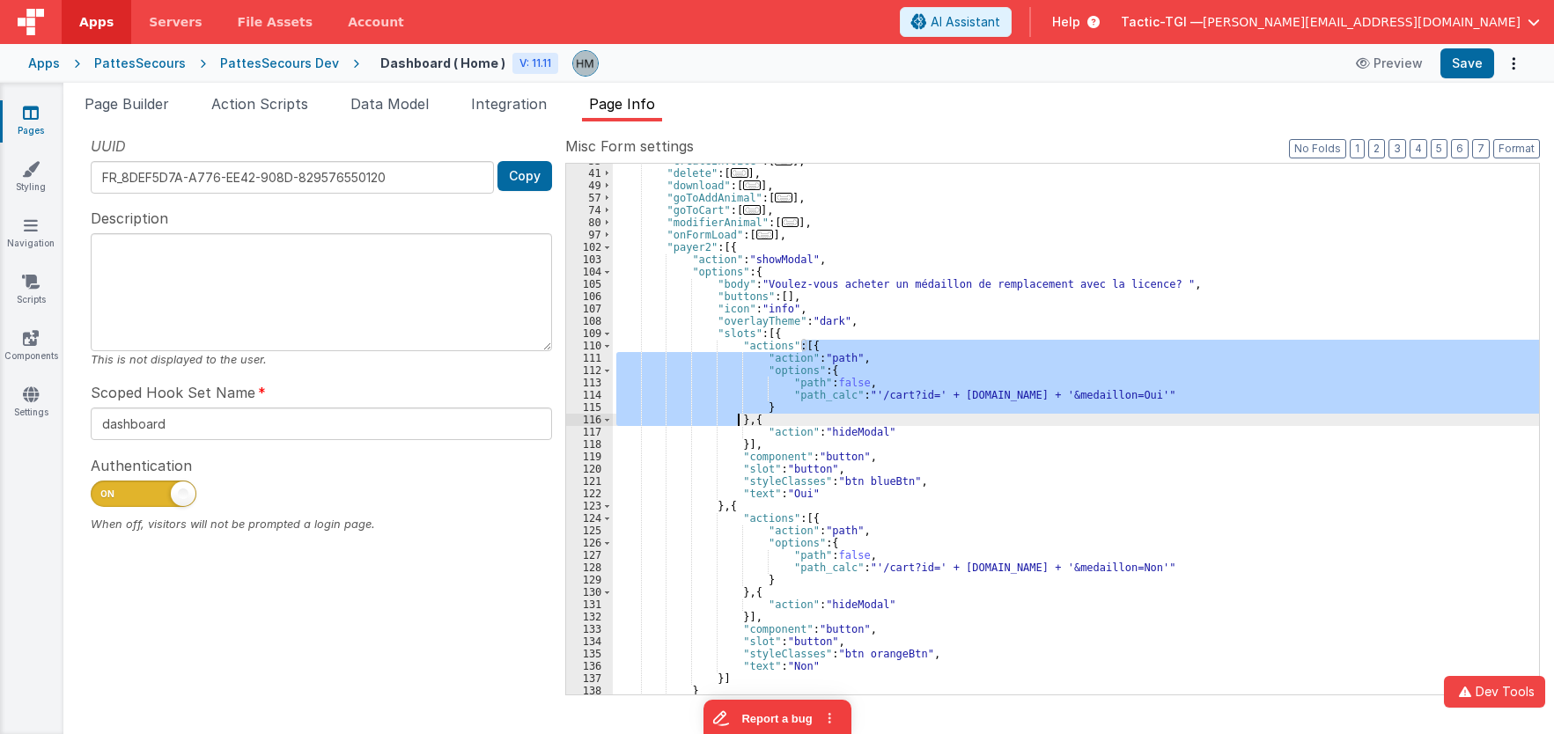
click at [736, 415] on div ""createInvoice" : [ ... ] , "delete" : [ ... ] , "download" : [ ... ] , "goToAd…" at bounding box center [1076, 433] width 926 height 556
click at [733, 417] on div ""createInvoice" : [ ... ] , "delete" : [ ... ] , "download" : [ ... ] , "goToAd…" at bounding box center [1076, 429] width 926 height 531
click at [733, 417] on div ""createInvoice" : [ ... ] , "delete" : [ ... ] , "download" : [ ... ] , "goToAd…" at bounding box center [1076, 433] width 926 height 556
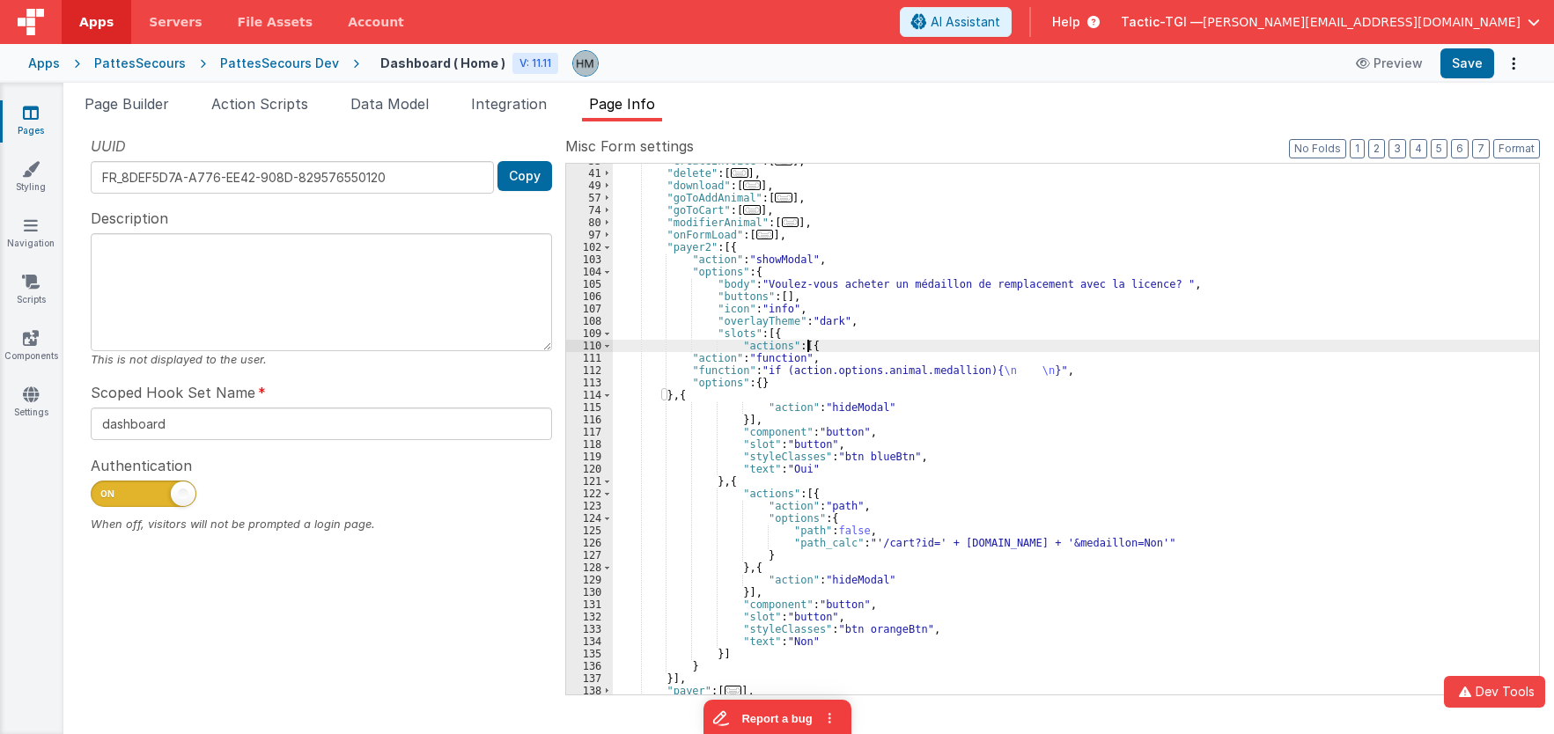
click at [812, 347] on div ""createInvoice" : [ ... ] , "delete" : [ ... ] , "download" : [ ... ] , "goToAd…" at bounding box center [1076, 433] width 926 height 556
click at [667, 394] on div ""createInvoice" : [ ... ] , "delete" : [ ... ] , "download" : [ ... ] , "goToAd…" at bounding box center [1076, 433] width 926 height 556
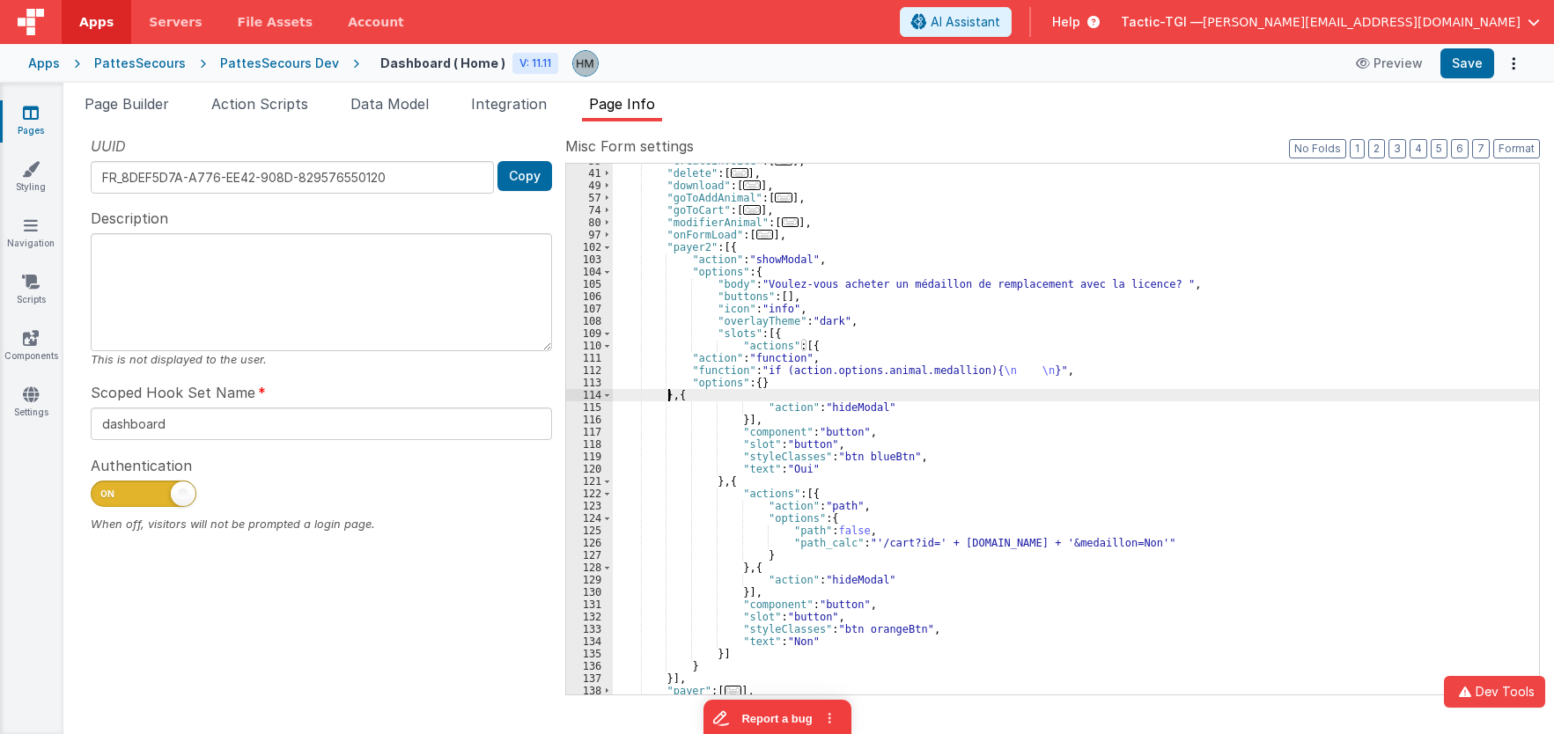
click at [667, 394] on div ""createInvoice" : [ ... ] , "delete" : [ ... ] , "download" : [ ... ] , "goToAd…" at bounding box center [1076, 433] width 926 height 556
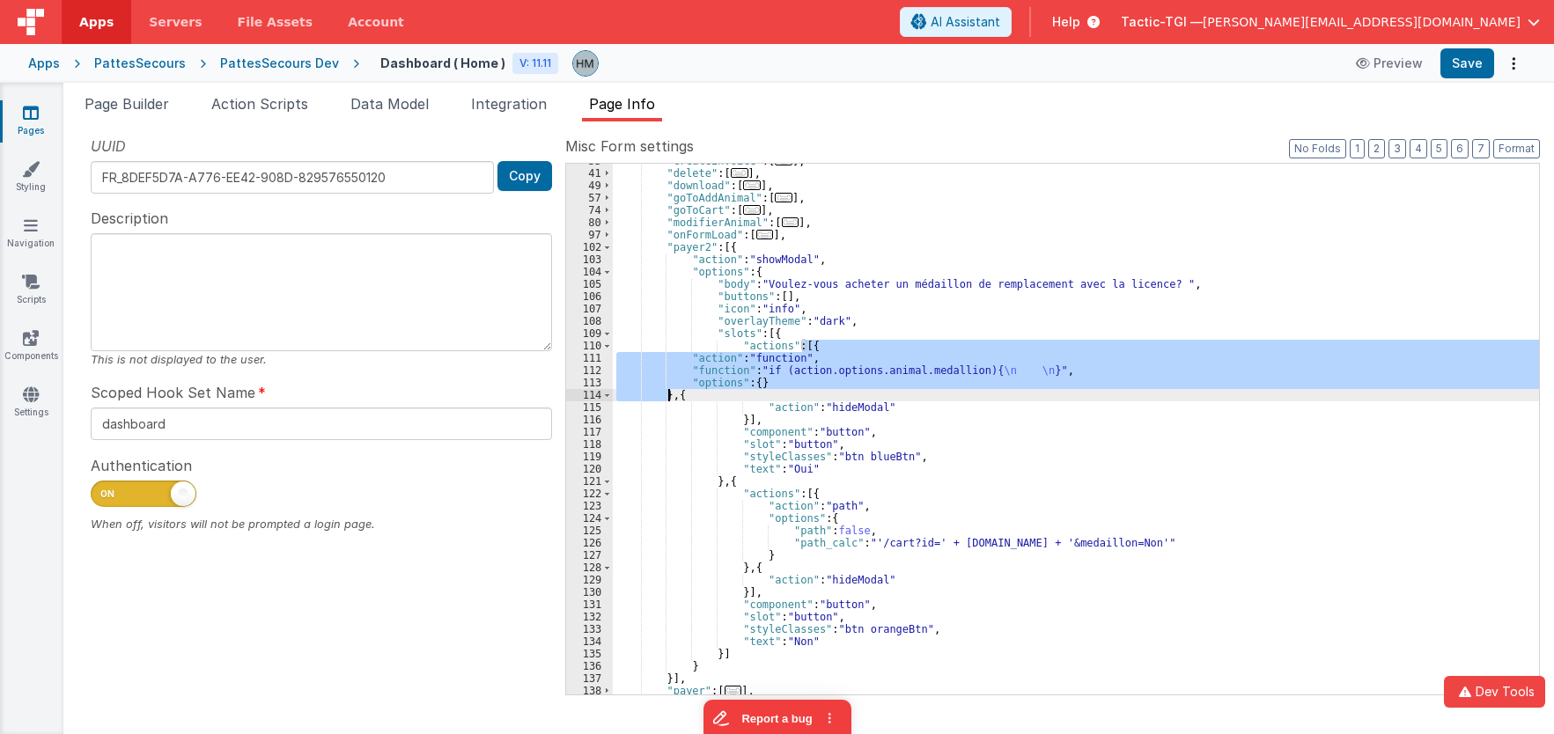
click at [737, 566] on div ""createInvoice" : [ ... ] , "delete" : [ ... ] , "download" : [ ... ] , "goToAd…" at bounding box center [1076, 433] width 926 height 556
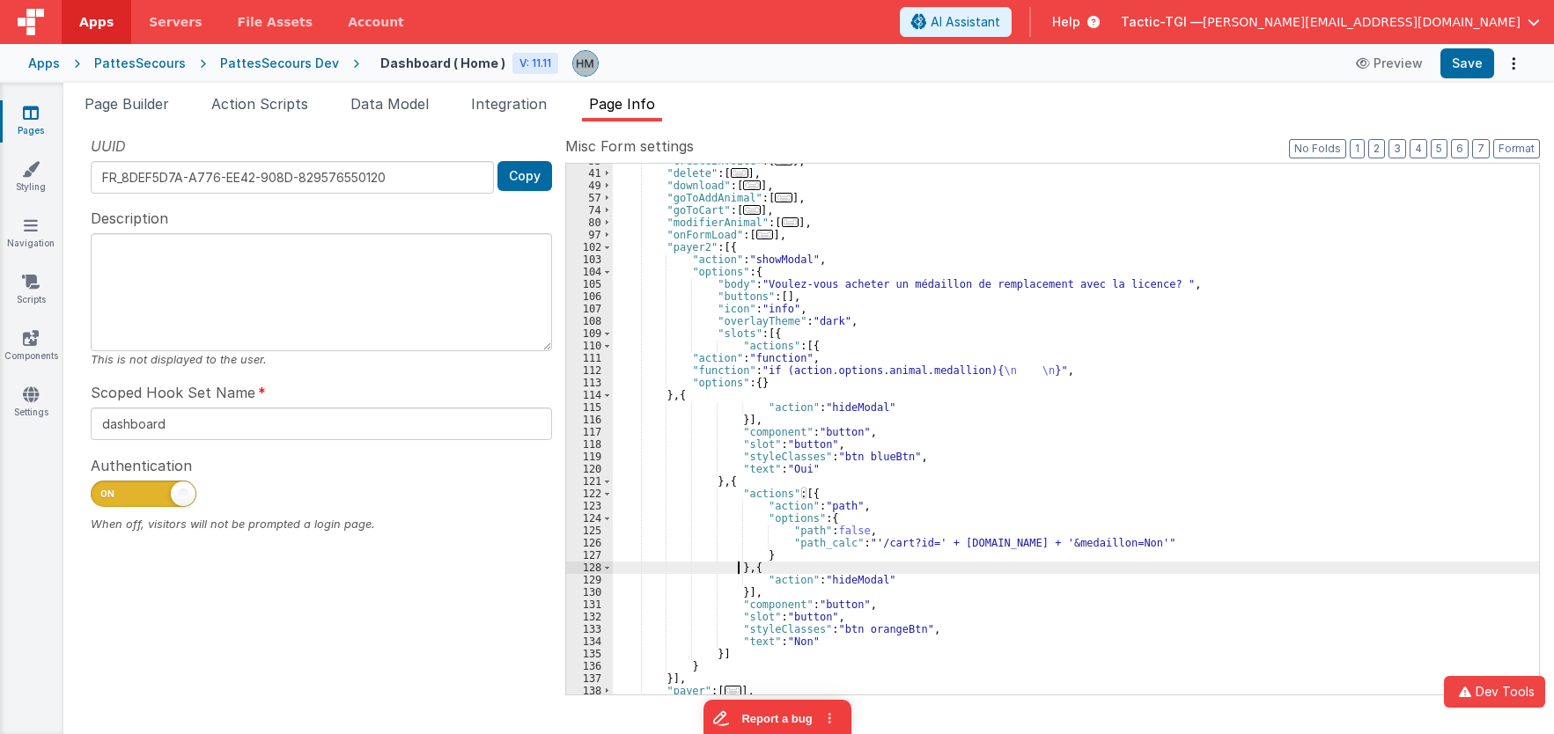
click at [737, 566] on div ""createInvoice" : [ ... ] , "delete" : [ ... ] , "download" : [ ... ] , "goToAd…" at bounding box center [1076, 433] width 926 height 556
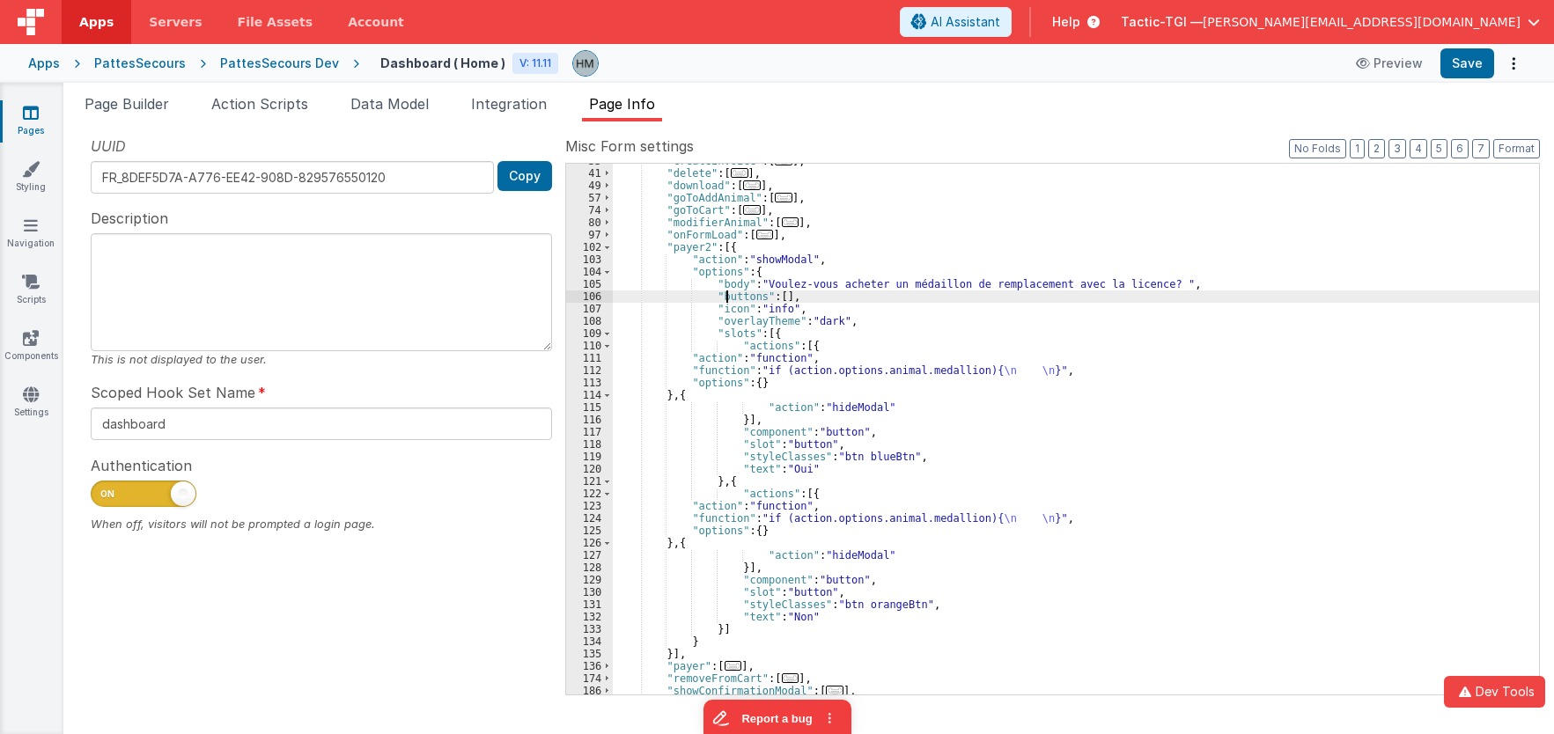
click at [726, 291] on div ""createInvoice" : [ ... ] , "delete" : [ ... ] , "download" : [ ... ] , "goToAd…" at bounding box center [1076, 433] width 926 height 556
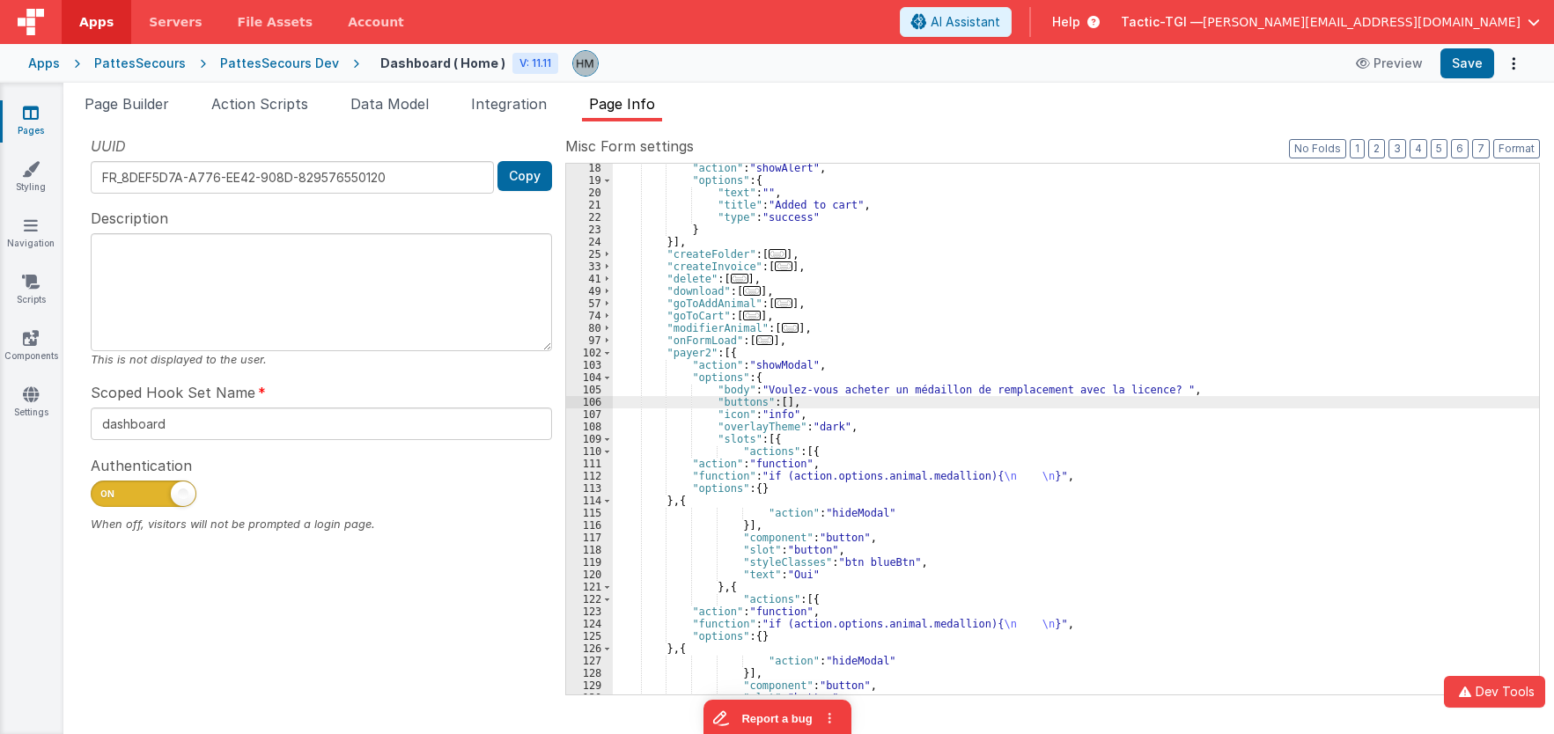
click at [613, 468] on div ""action" : "showAlert" , "options" : { "text" : "" , "title" : "Added to cart" …" at bounding box center [1076, 440] width 926 height 556
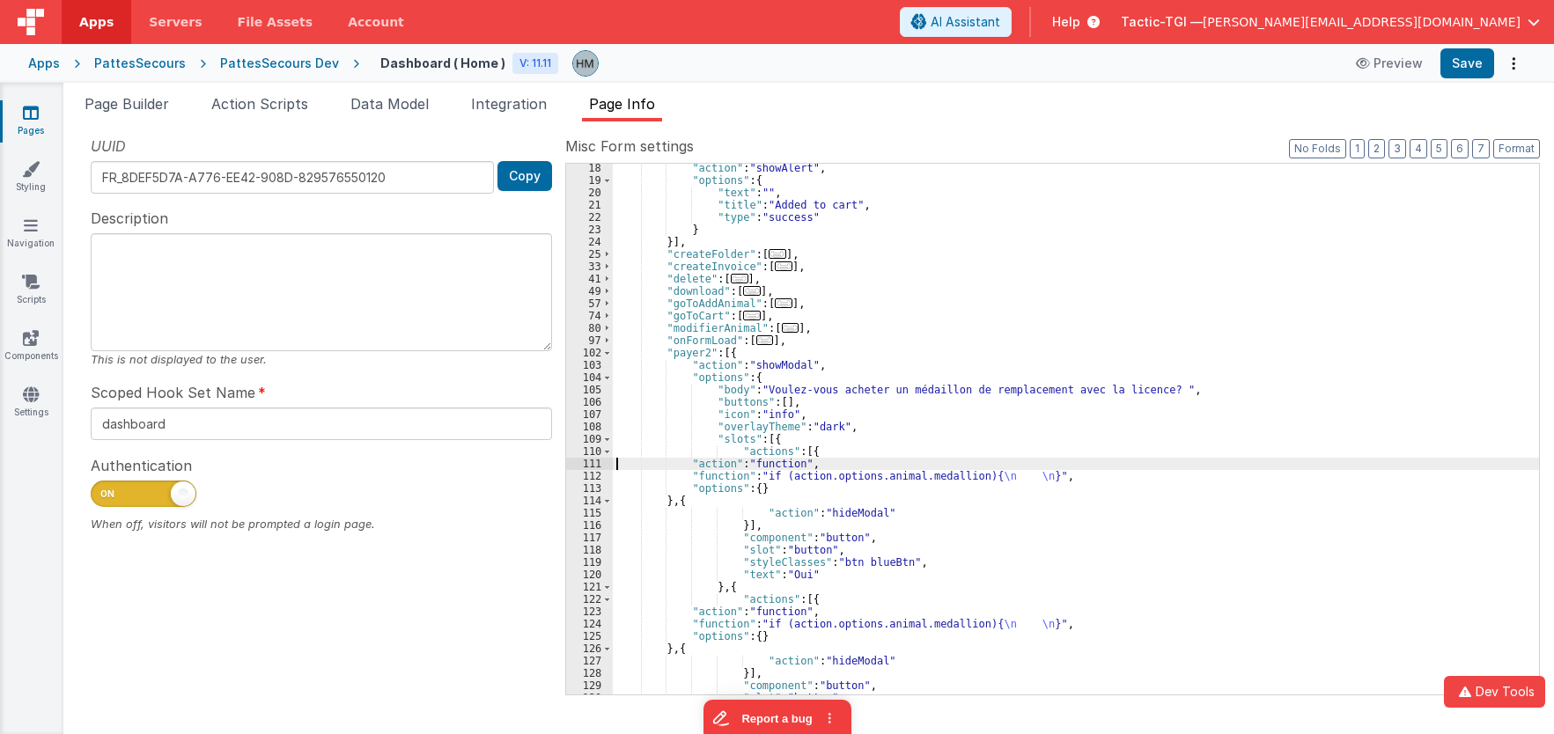
click at [594, 479] on div "112" at bounding box center [589, 476] width 47 height 12
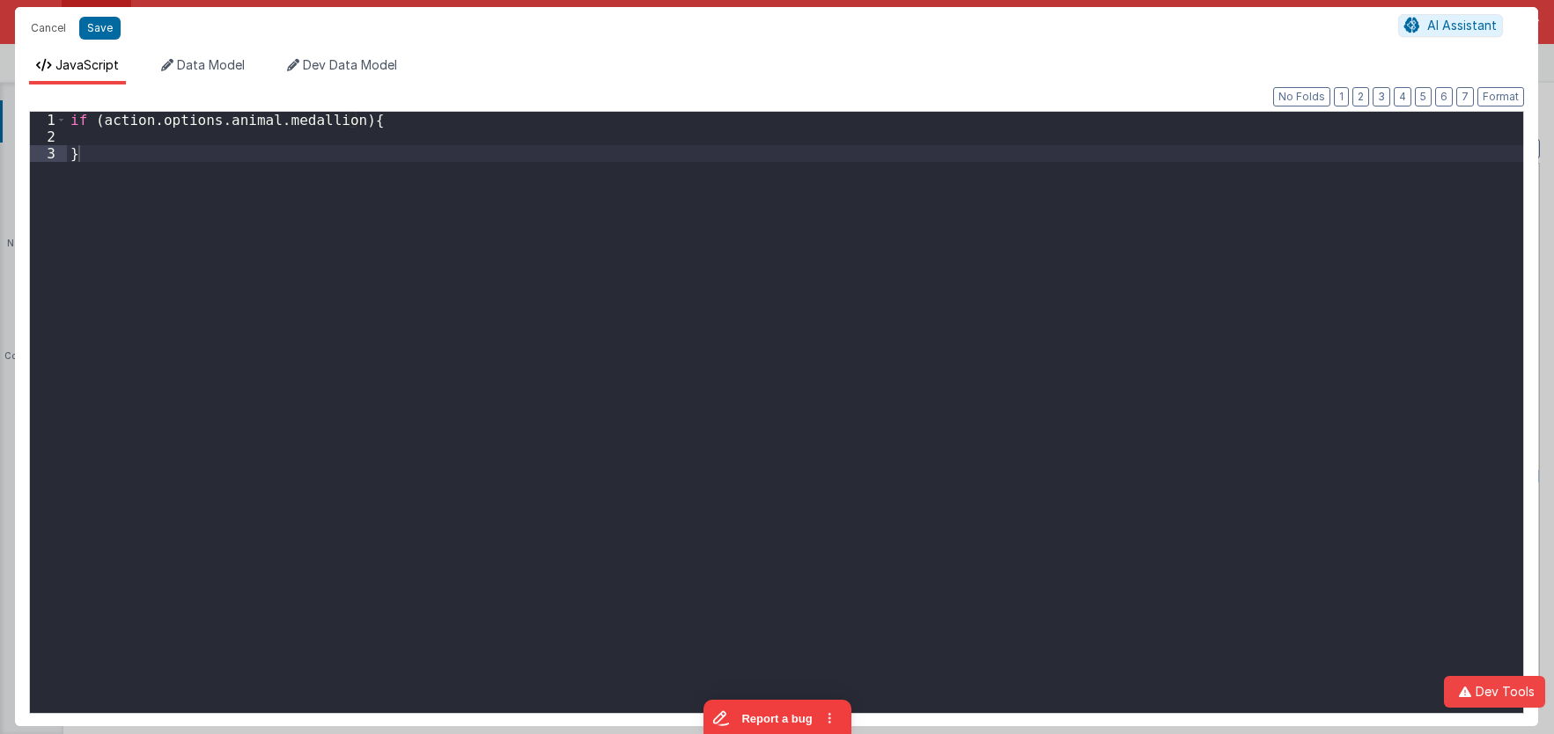
click at [568, 425] on div "if ( action . options . animal . medallion ) { }" at bounding box center [795, 429] width 1456 height 635
click at [141, 121] on div "_ . find ( arr , { id : targetId }) . medallion = true ;" at bounding box center [795, 429] width 1456 height 635
click at [321, 123] on div "_ . find ( model . animals , { id : targetId }) . medallion = true ;" at bounding box center [795, 429] width 1456 height 635
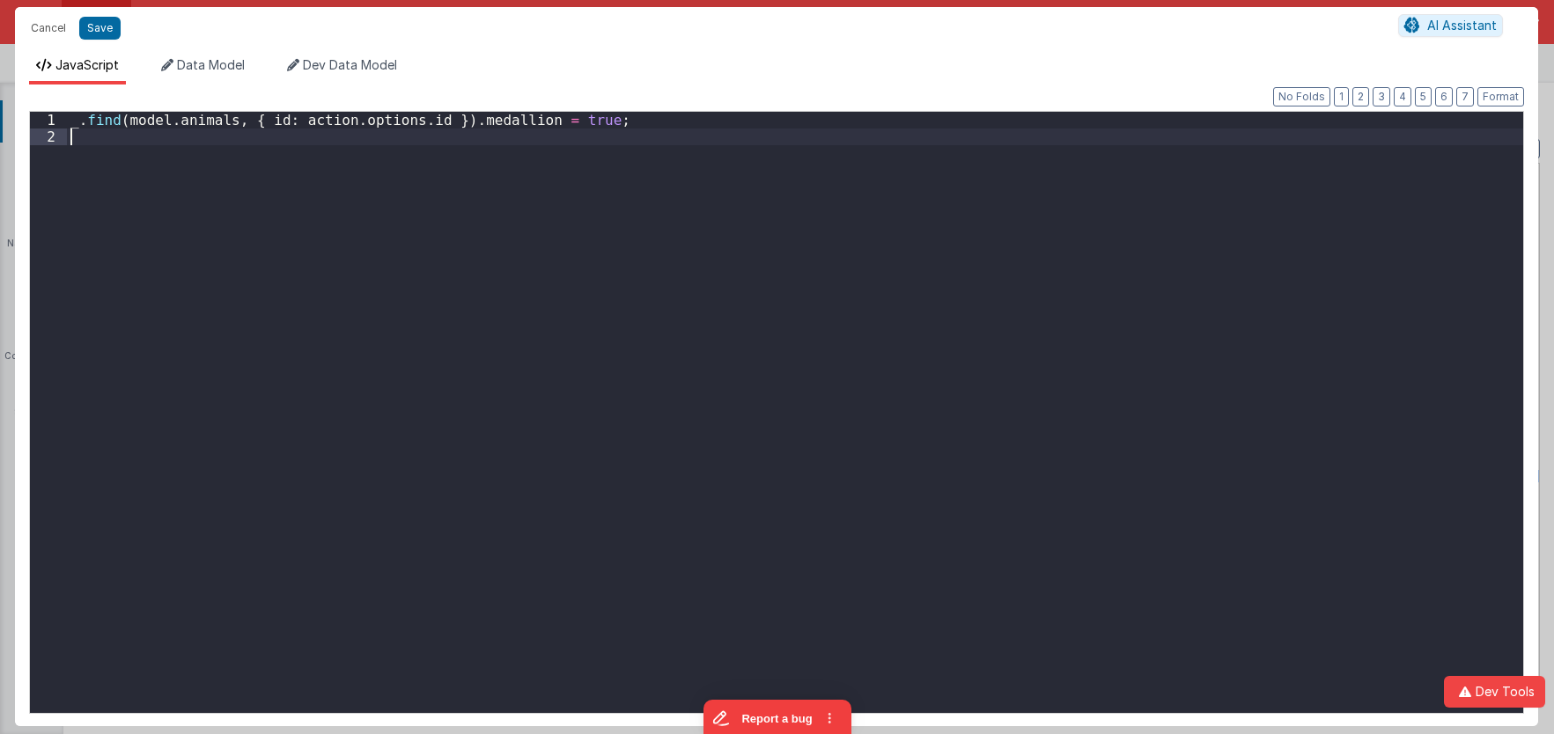
click at [529, 156] on div "_ . find ( model . animals , { id : action . options . id }) . medallion = true…" at bounding box center [795, 429] width 1456 height 635
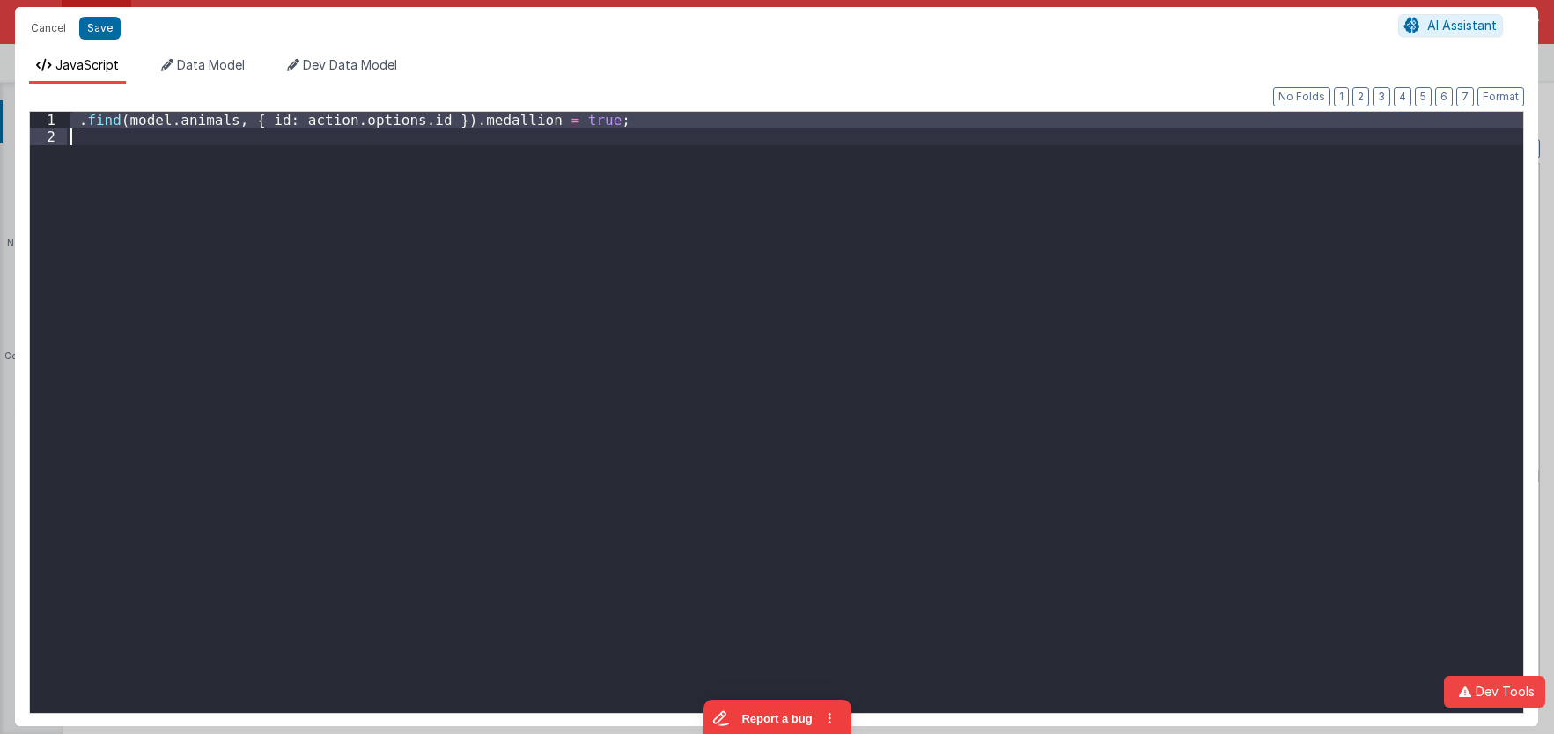
click at [564, 191] on div "_ . find ( model . animals , { id : action . options . id }) . medallion = true…" at bounding box center [795, 412] width 1456 height 601
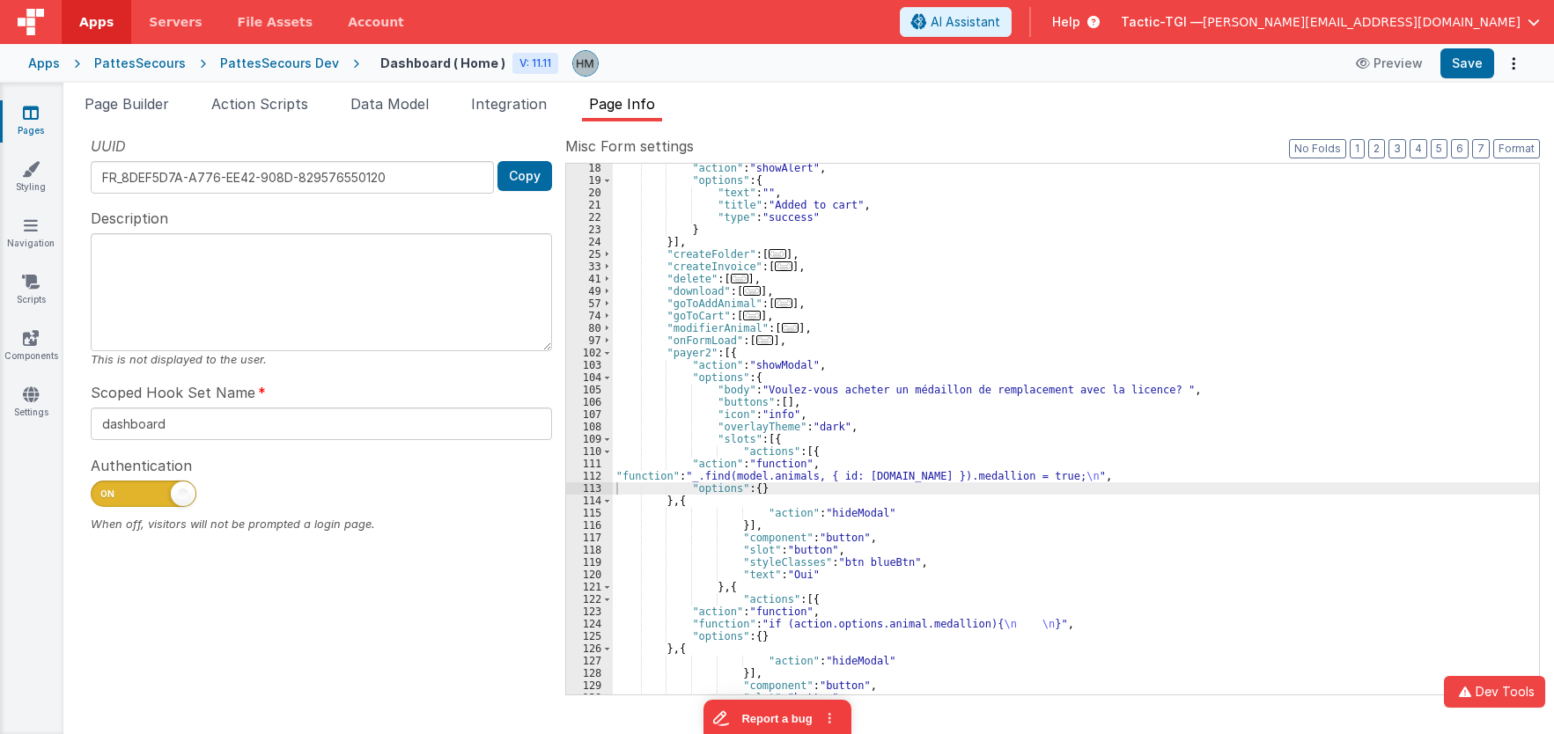
click at [722, 619] on div ""action" : "showAlert" , "options" : { "text" : "" , "title" : "Added to cart" …" at bounding box center [1076, 440] width 926 height 556
click at [593, 623] on div "124" at bounding box center [589, 624] width 47 height 12
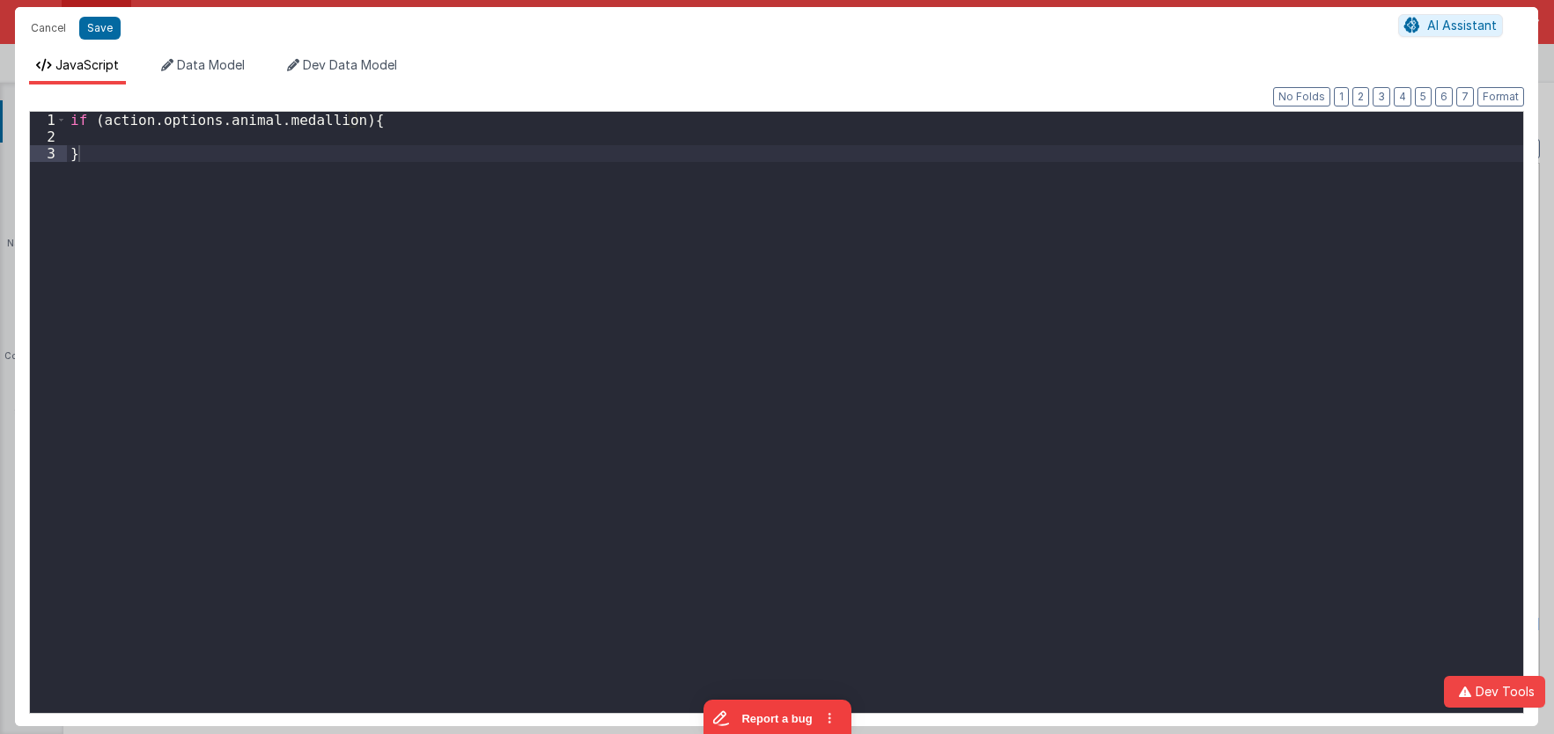
click at [589, 589] on div "if ( action . options . animal . medallion ) { }" at bounding box center [795, 429] width 1456 height 635
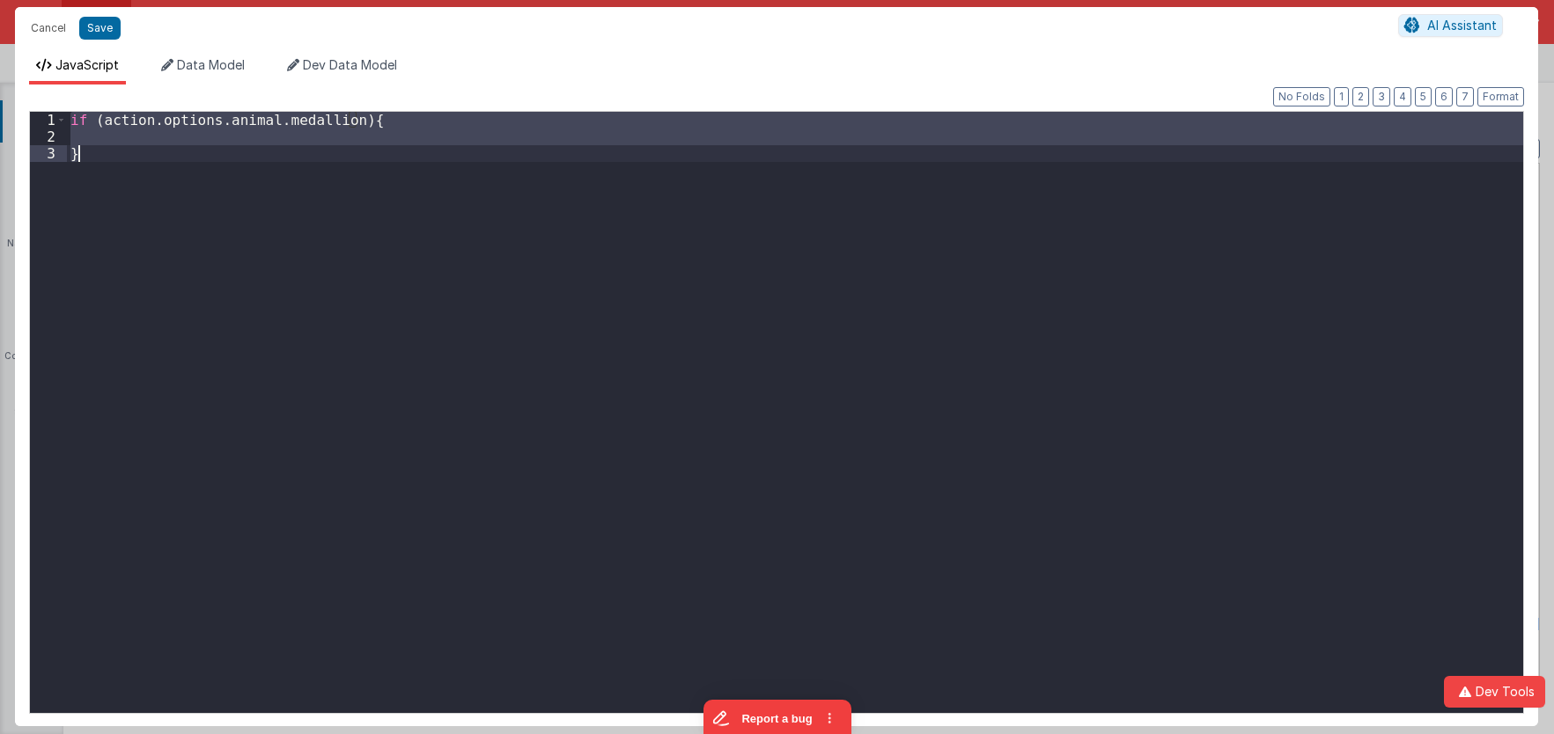
paste textarea
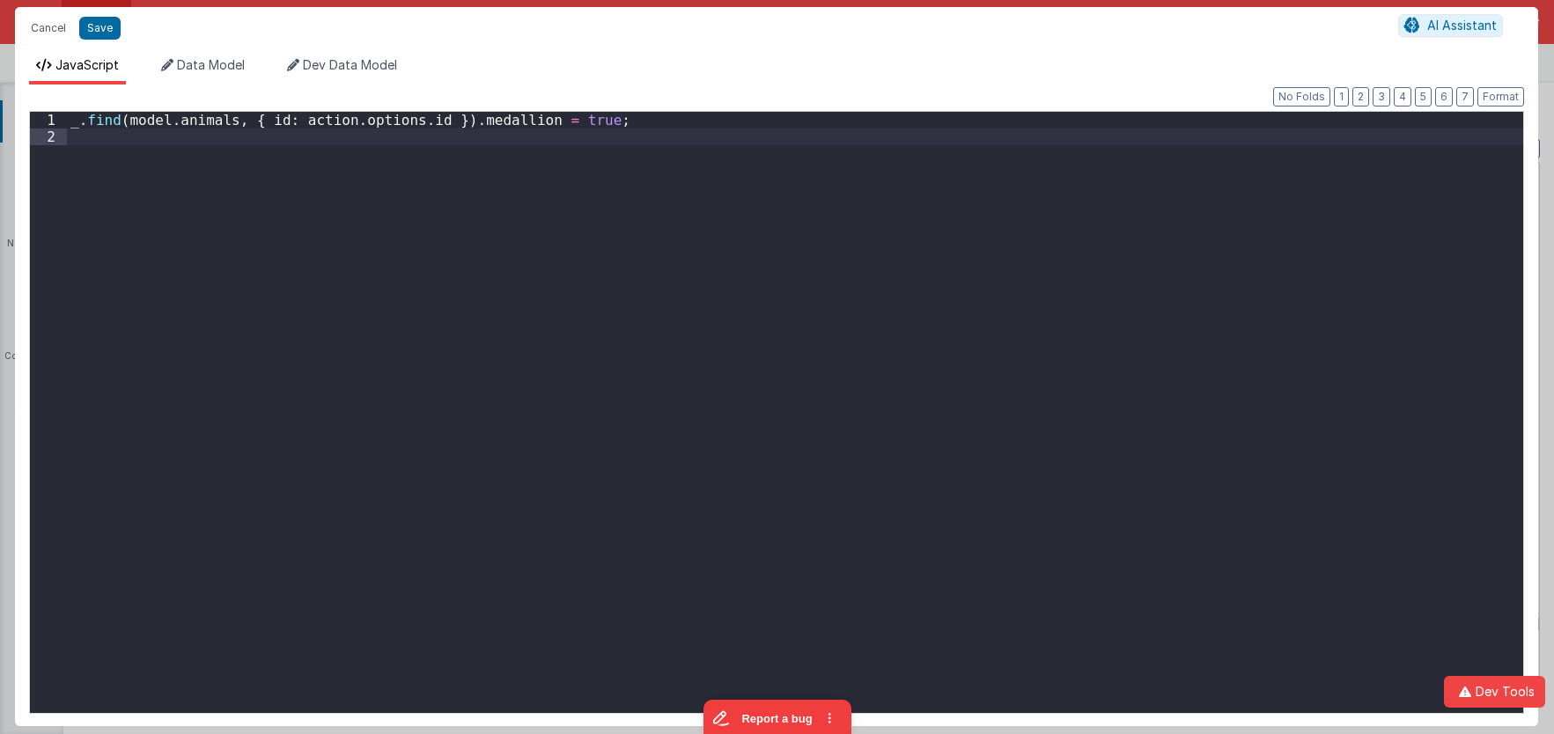
click at [574, 122] on div "_ . find ( model . animals , { id : action . options . id }) . medallion = true…" at bounding box center [795, 429] width 1456 height 635
click at [632, 158] on div "_ . find ( model . animals , { id : action . options . id }) . medallion = fals…" at bounding box center [795, 429] width 1456 height 635
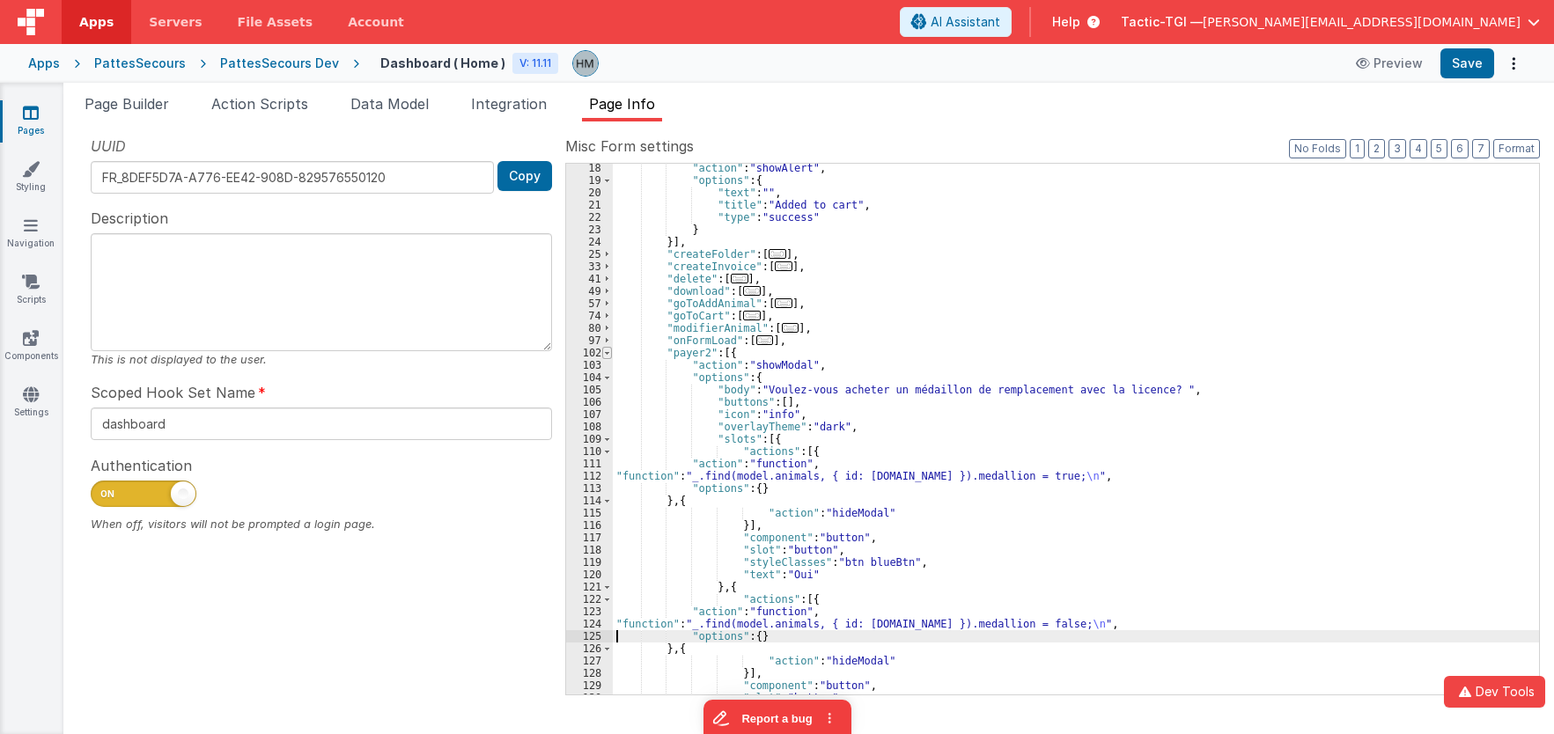
click at [605, 353] on span at bounding box center [607, 353] width 10 height 12
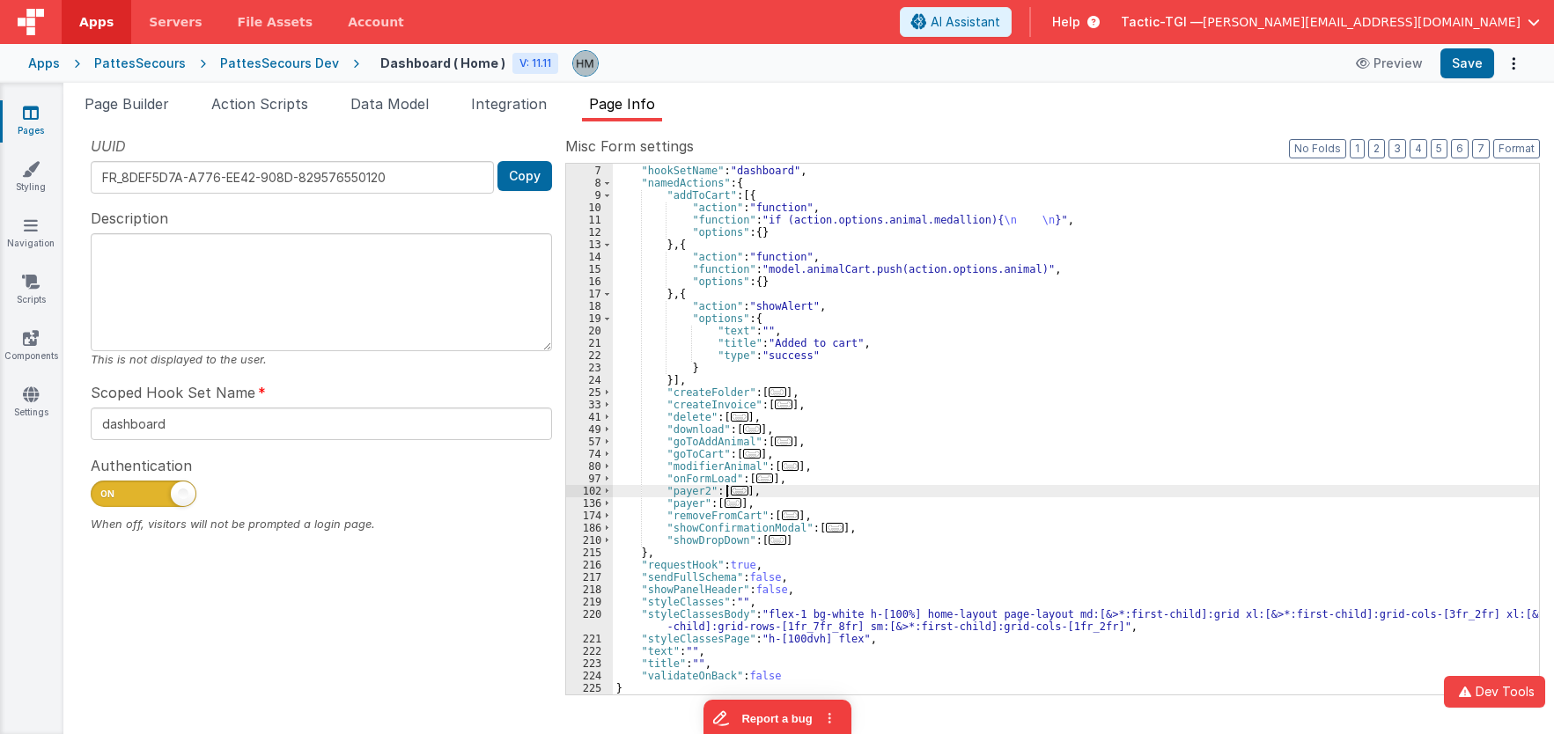
scroll to position [0, 0]
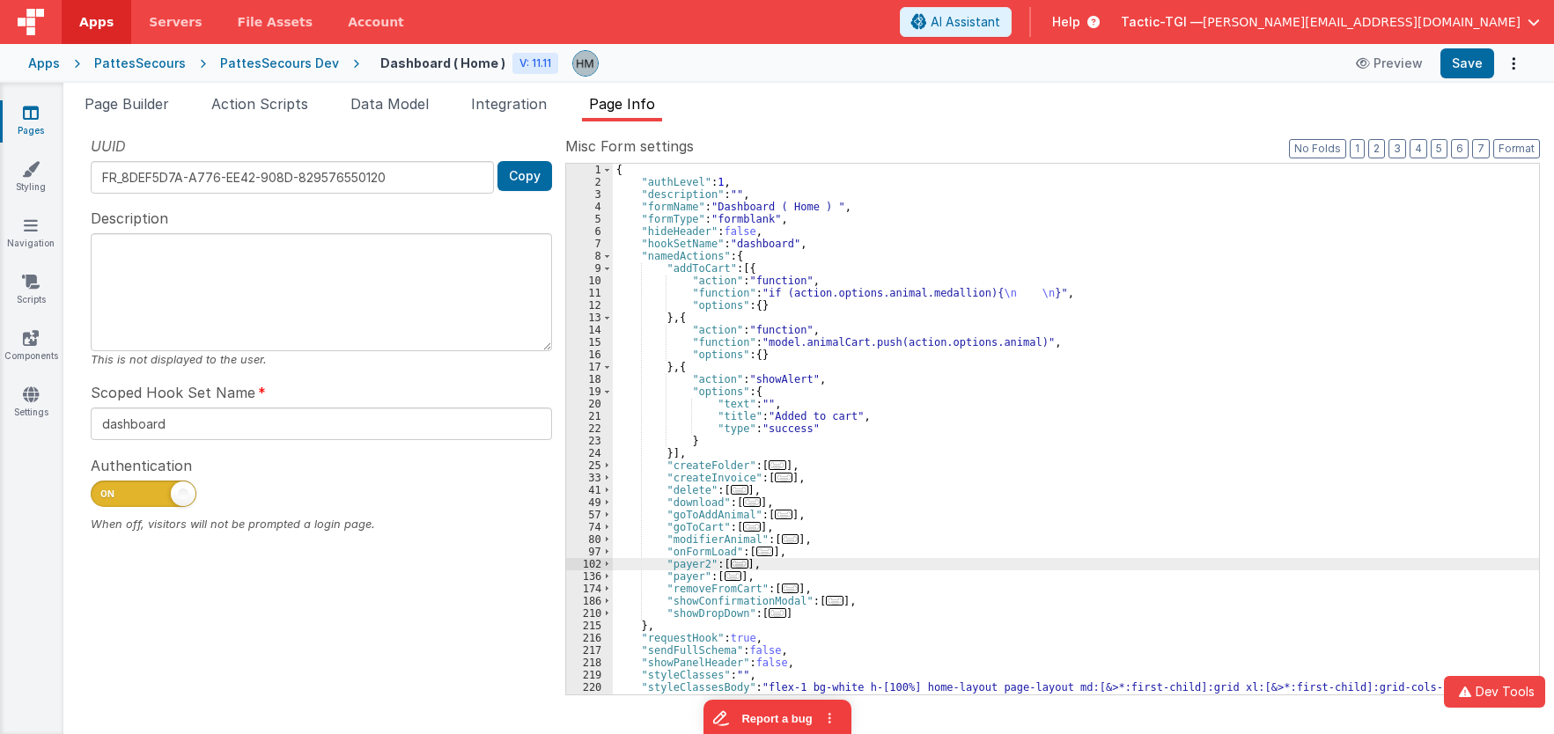
click at [854, 410] on div "{ "authLevel" : 1 , "description" : "" , "formName" : "Dashboard ( Home ) " , "…" at bounding box center [1076, 442] width 926 height 556
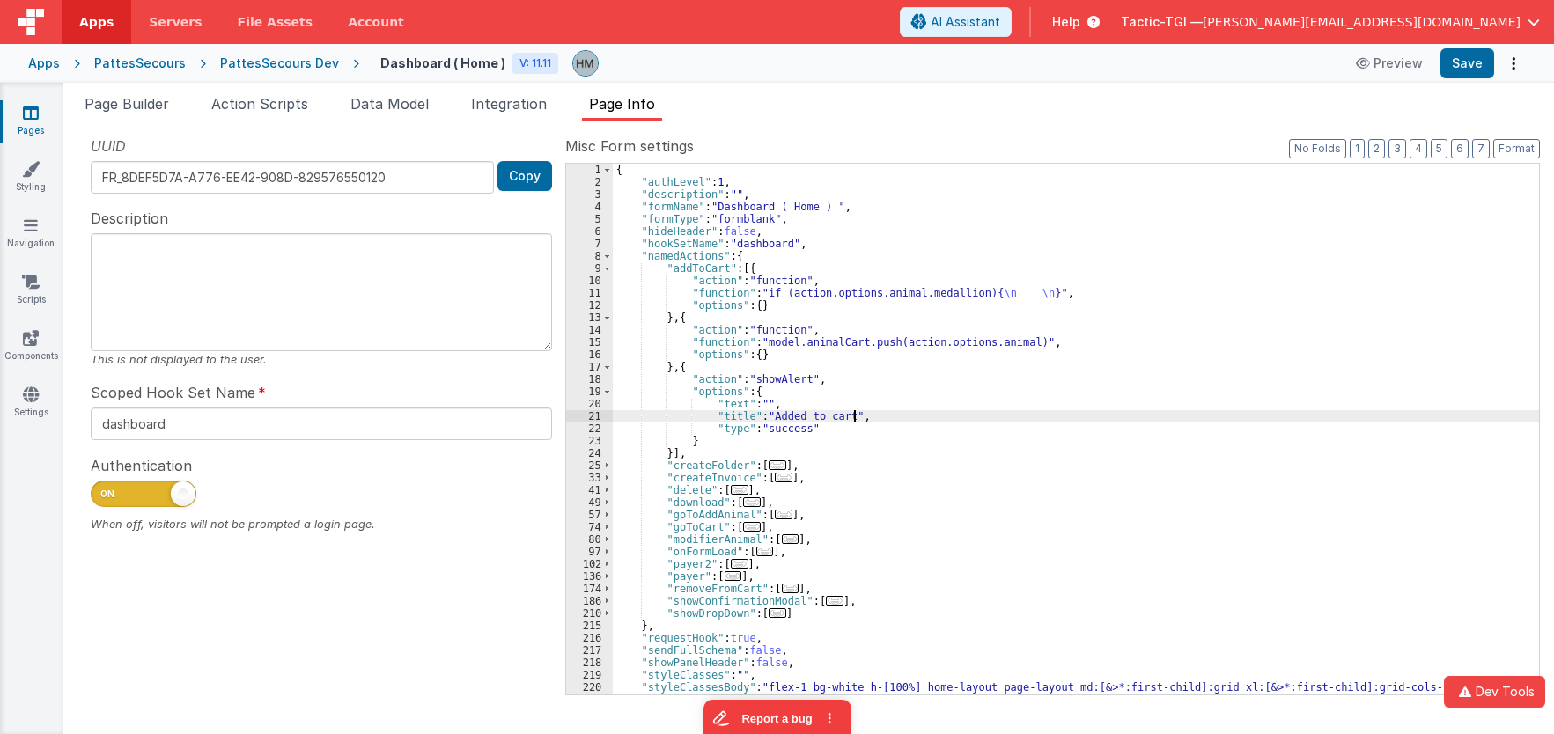
click at [608, 295] on div "11" at bounding box center [589, 293] width 47 height 12
click at [594, 293] on div "11" at bounding box center [589, 293] width 47 height 12
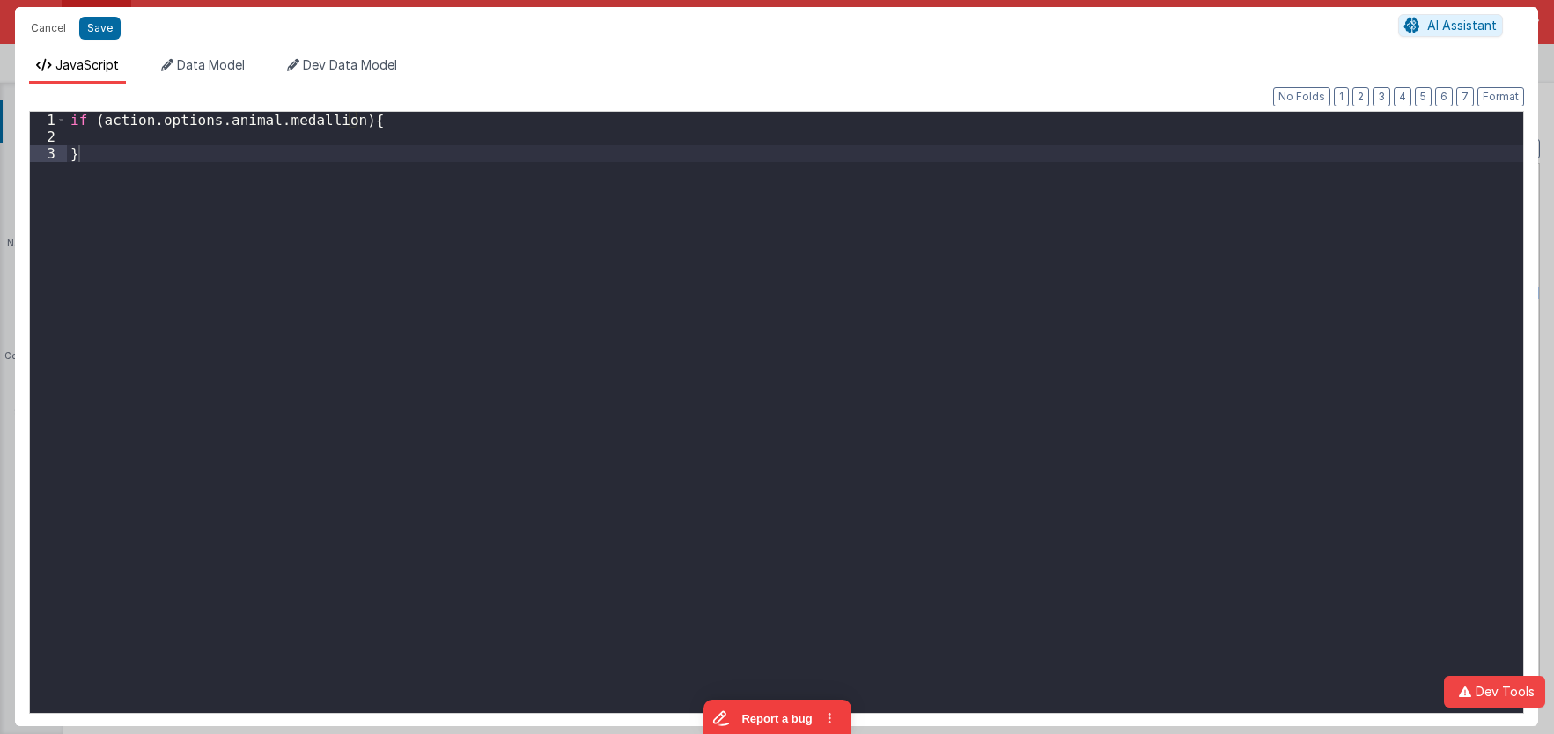
click at [343, 122] on div "if ( action . options . animal . medallion ) { }" at bounding box center [795, 429] width 1456 height 635
click at [413, 120] on div "if ( _ . isEmpty ( action . options . animal . medallion ) { }" at bounding box center [795, 429] width 1456 height 635
click at [421, 120] on div "if ( _ . isEmpty ( action . options . animal . medallion ) { }" at bounding box center [795, 429] width 1456 height 635
click at [467, 146] on div "if ( _ . isEmpty ( action . options . animal . medallion )) { }" at bounding box center [795, 429] width 1456 height 635
click at [465, 136] on div "if ( _ . isEmpty ( action . options . animal . medallion )) { }" at bounding box center [795, 429] width 1456 height 635
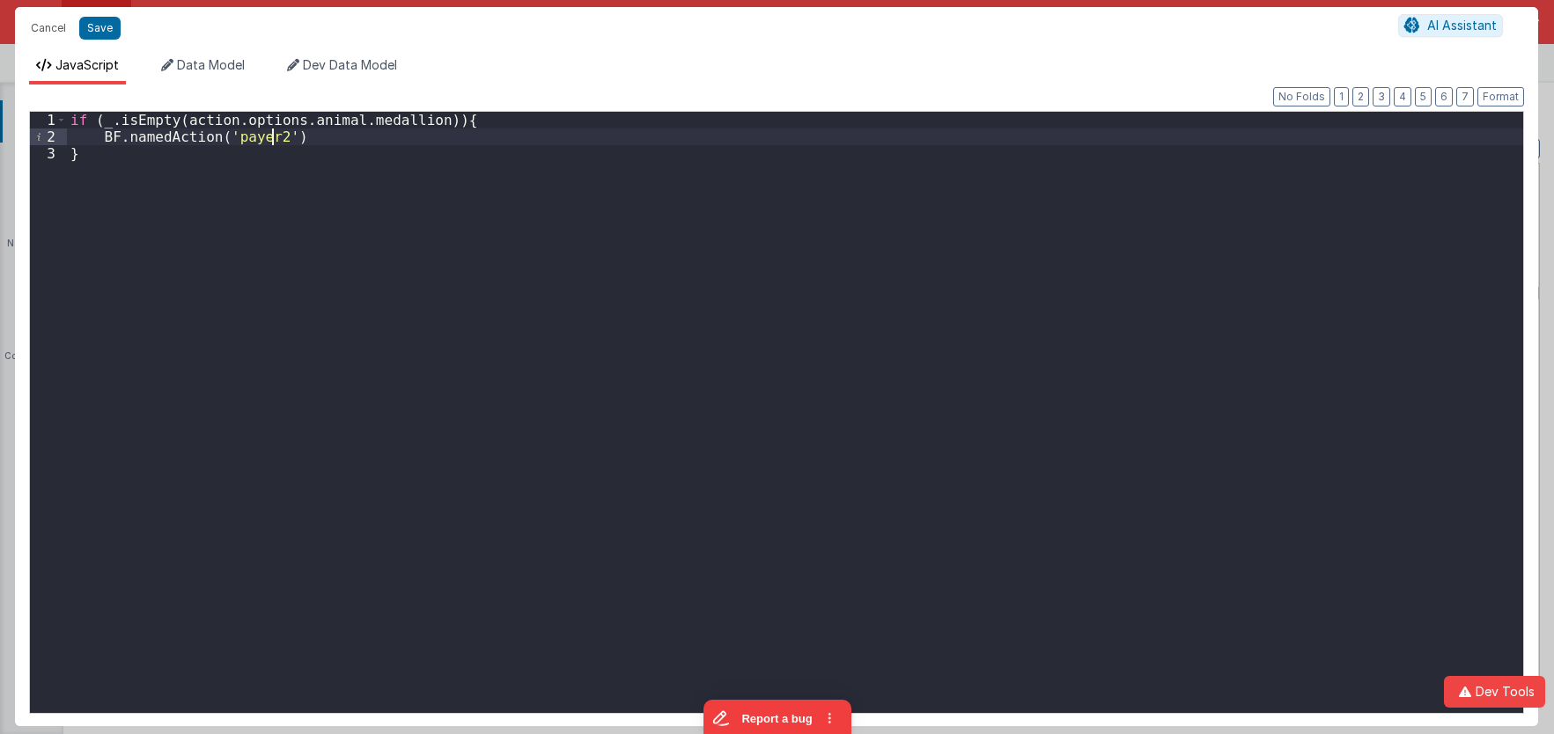
click at [588, 234] on div "if ( _ . isEmpty ( action . options . animal . medallion )) { BF . namedAction …" at bounding box center [795, 429] width 1456 height 635
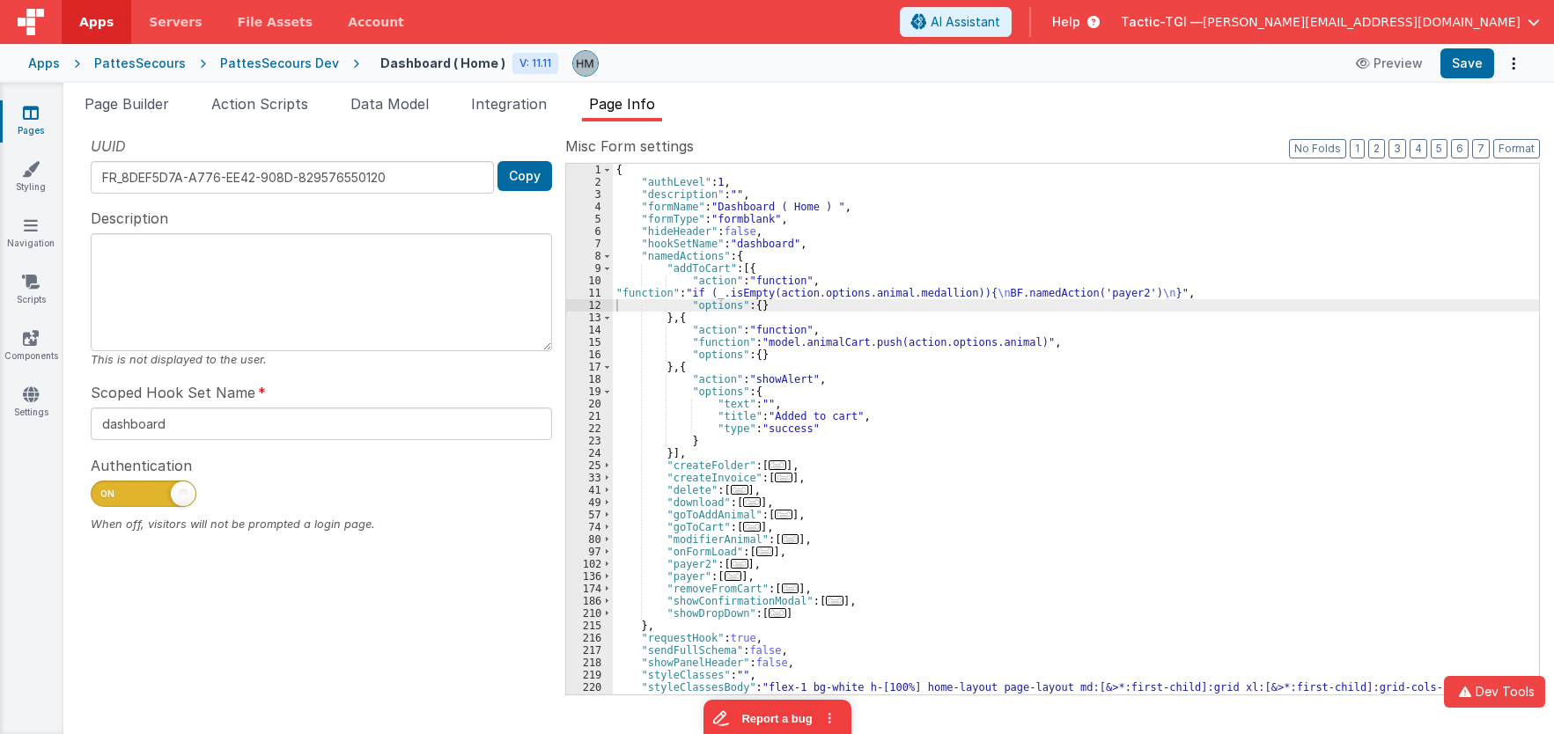
click at [735, 561] on span "..." at bounding box center [740, 564] width 18 height 10
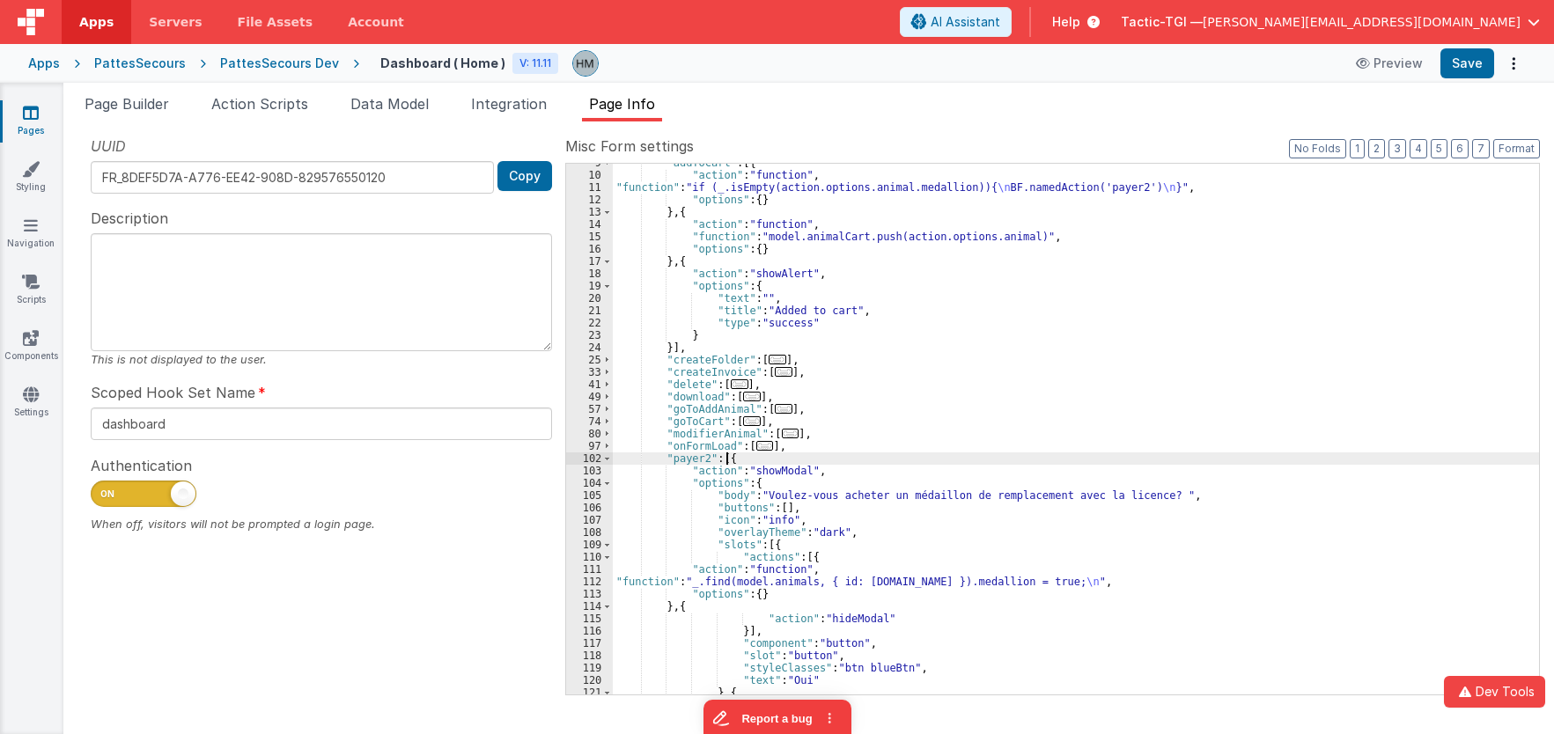
scroll to position [211, 0]
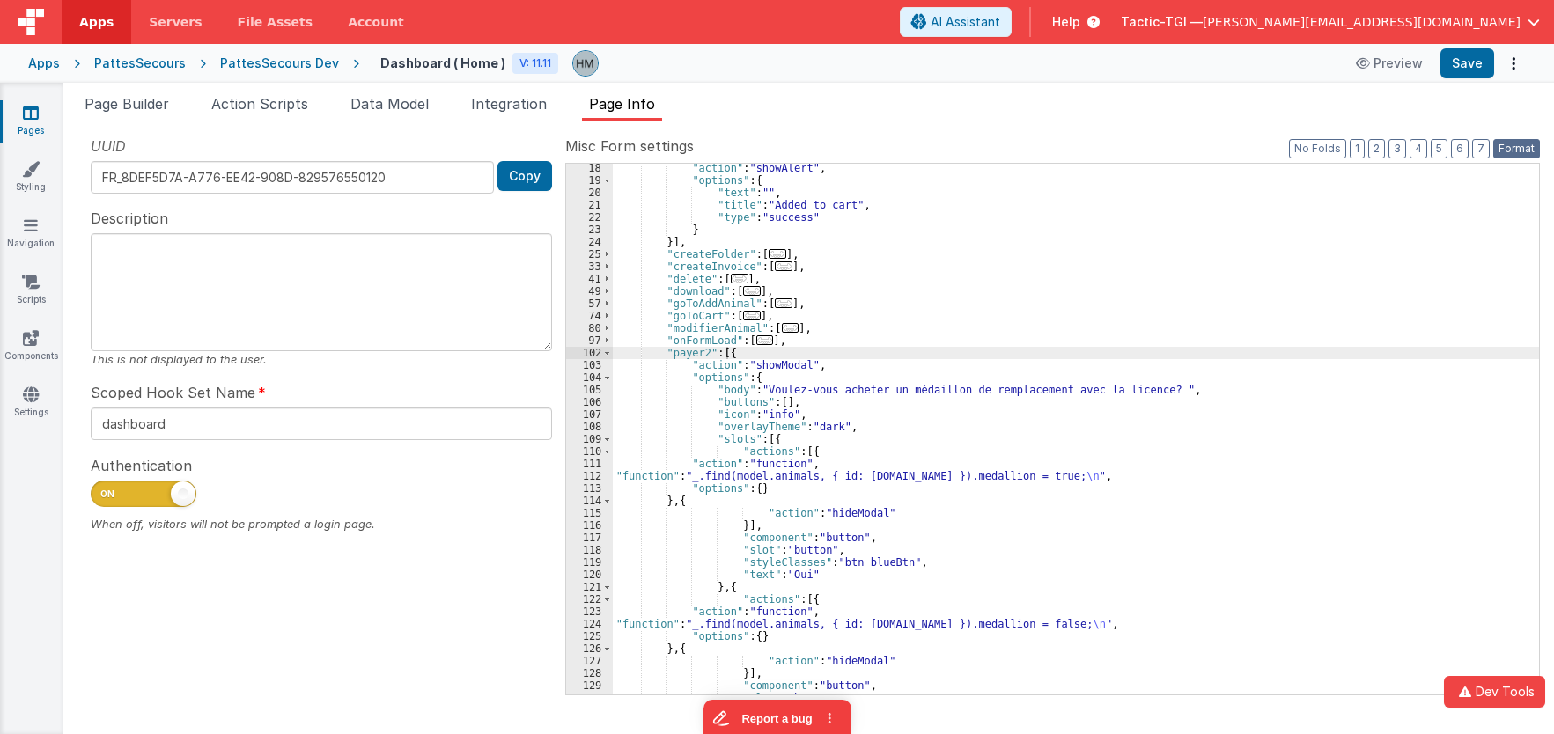
click at [1519, 148] on button "Format" at bounding box center [1516, 148] width 47 height 19
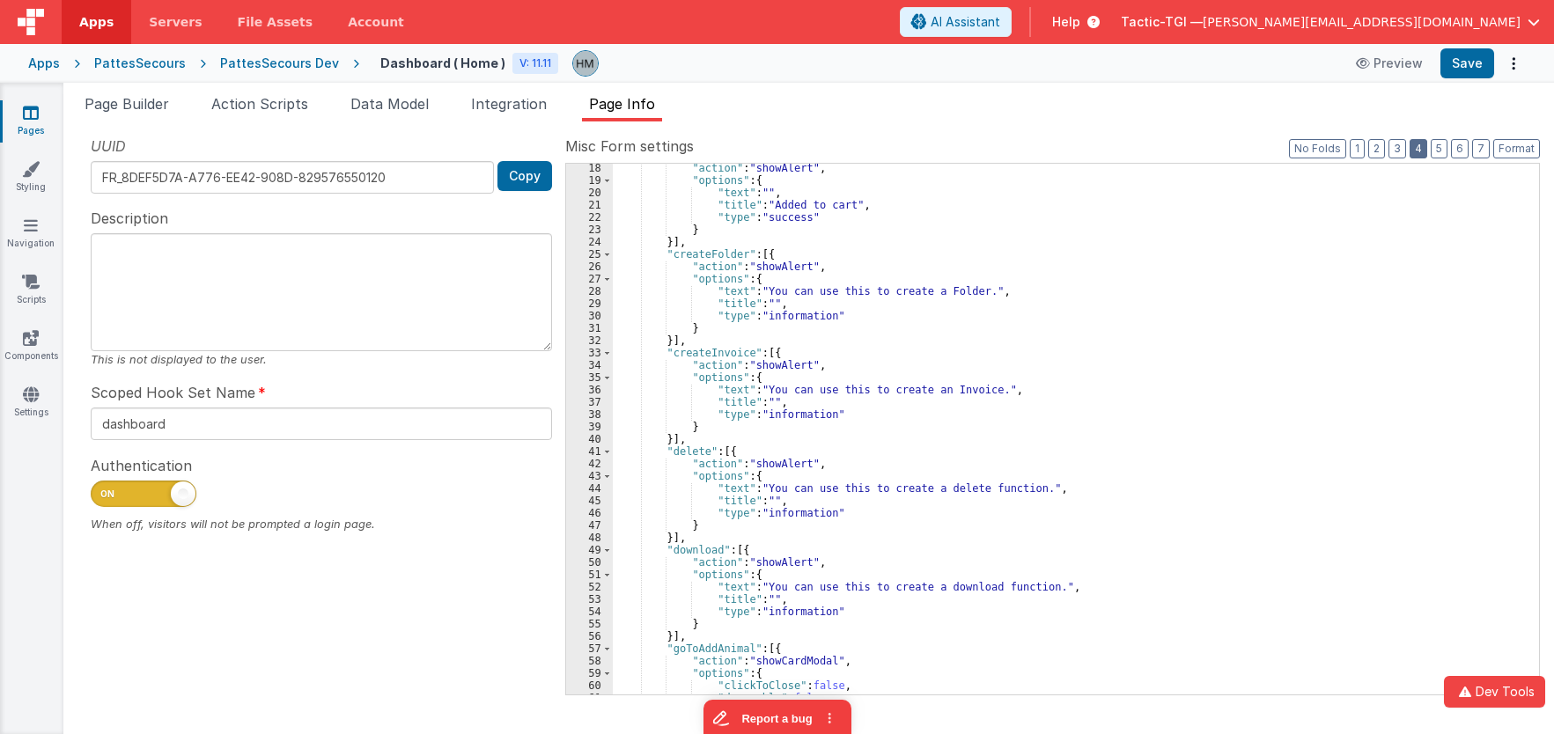
click at [1420, 150] on button "4" at bounding box center [1419, 148] width 18 height 19
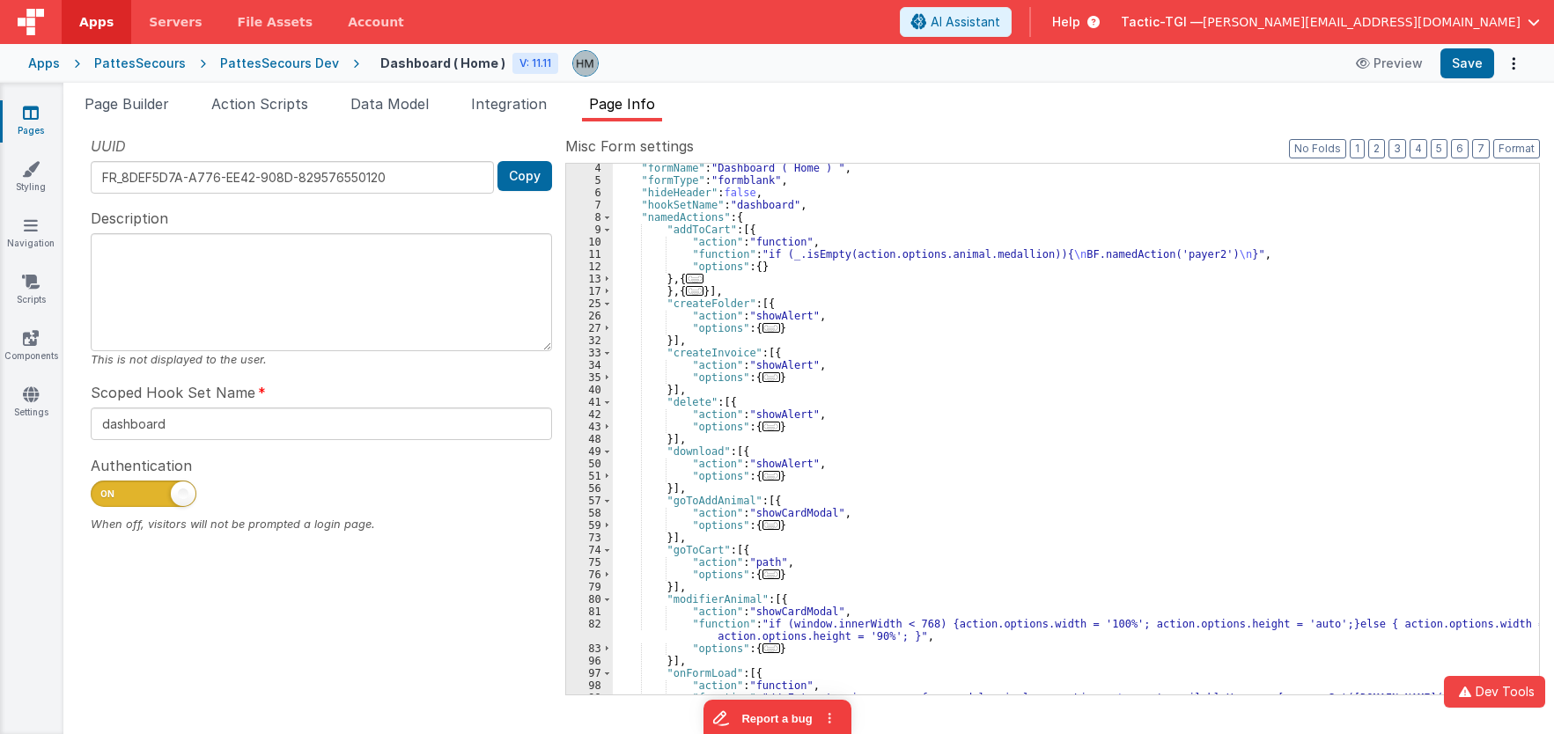
click at [1391, 150] on label "Misc Form settings" at bounding box center [1052, 146] width 975 height 21
click at [1399, 146] on button "3" at bounding box center [1398, 148] width 18 height 19
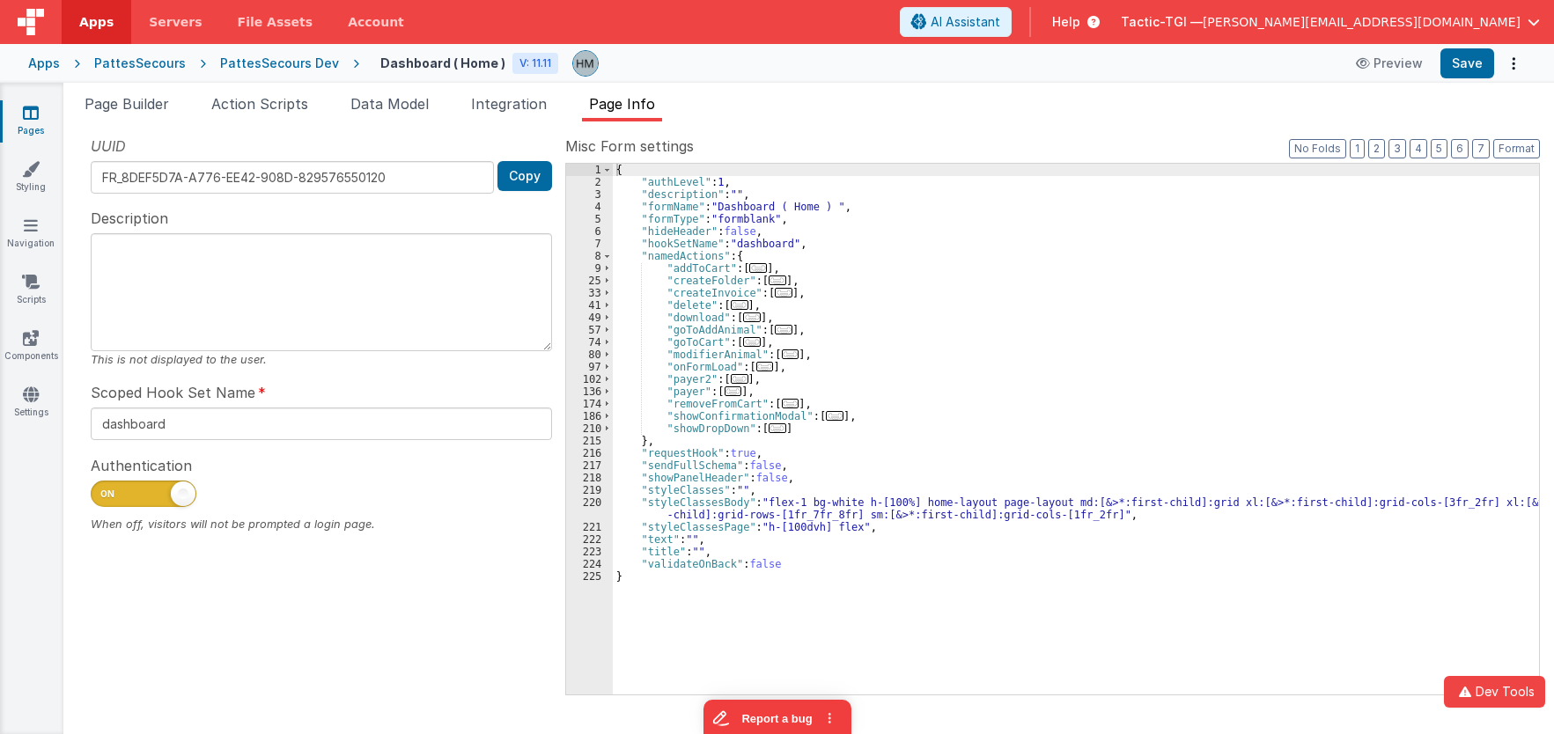
click at [756, 271] on span "..." at bounding box center [758, 268] width 18 height 10
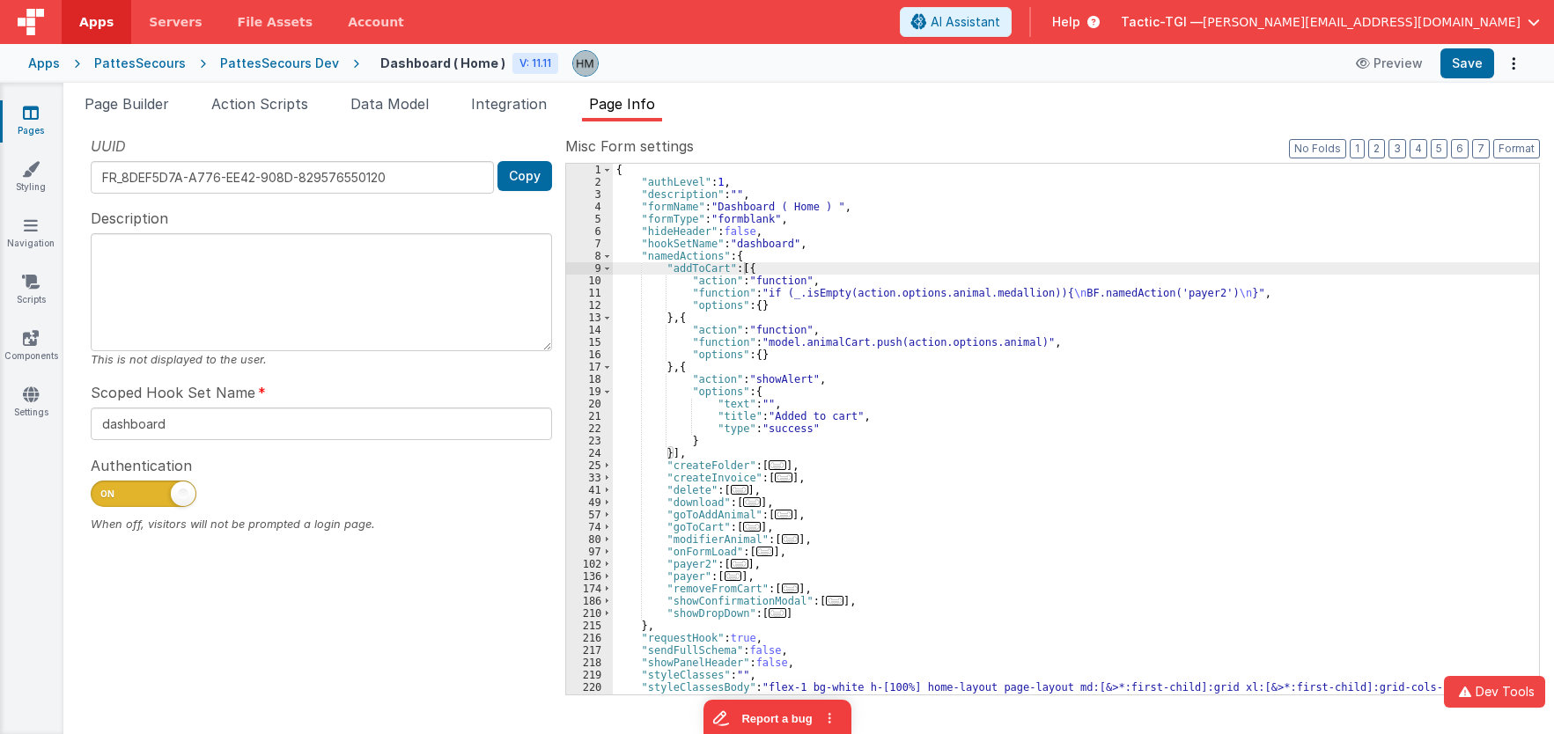
click at [719, 294] on div "{ "authLevel" : 1 , "description" : "" , "formName" : "Dashboard ( Home ) " , "…" at bounding box center [1076, 442] width 926 height 556
click at [594, 293] on div "11" at bounding box center [589, 293] width 47 height 12
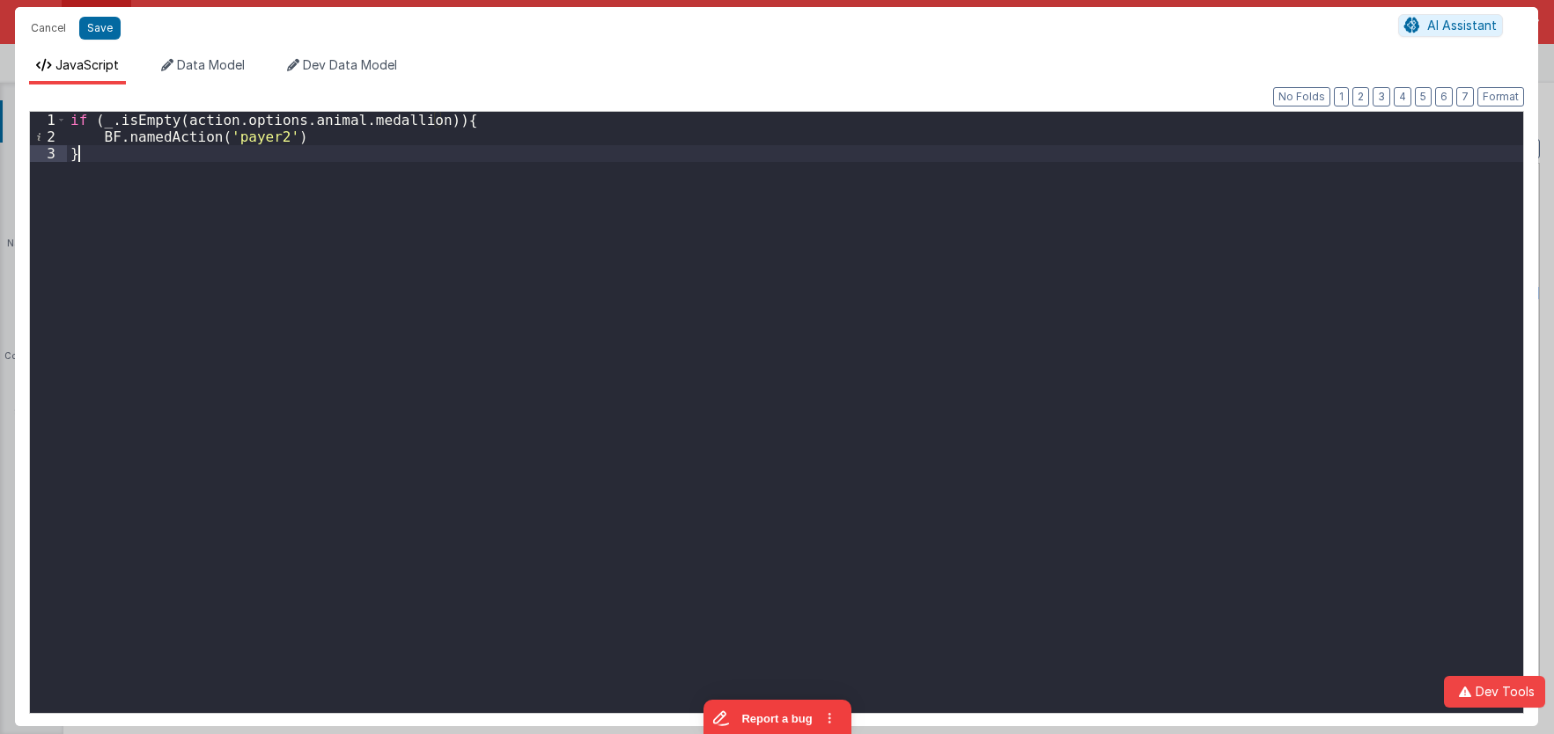
click at [514, 202] on div "if ( _ . isEmpty ( action . options . animal . medallion )) { BF . namedAction …" at bounding box center [795, 429] width 1456 height 635
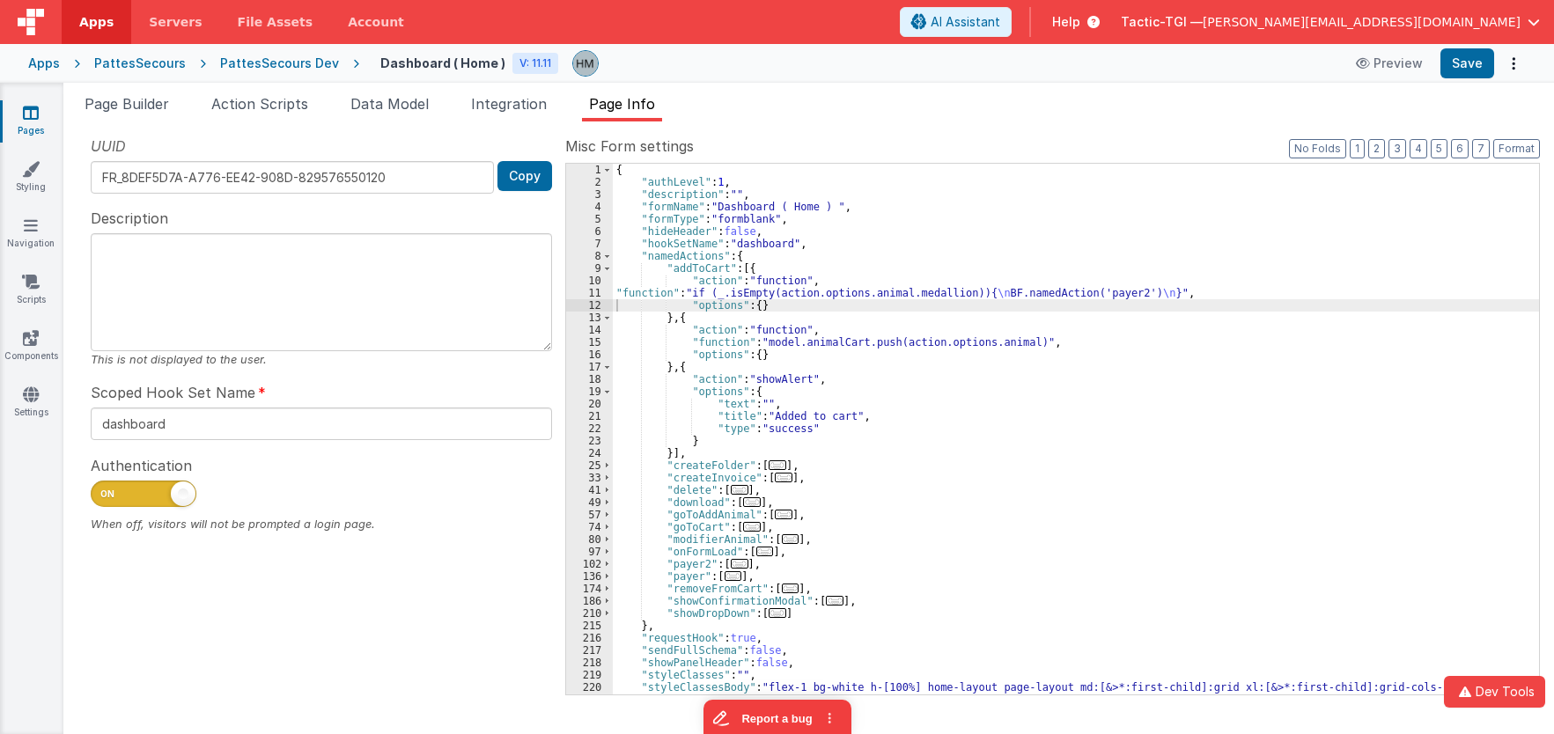
click at [694, 299] on div "{ "authLevel" : 1 , "description" : "" , "formName" : "Dashboard ( Home ) " , "…" at bounding box center [1076, 442] width 926 height 556
click at [592, 294] on div "11" at bounding box center [589, 293] width 47 height 12
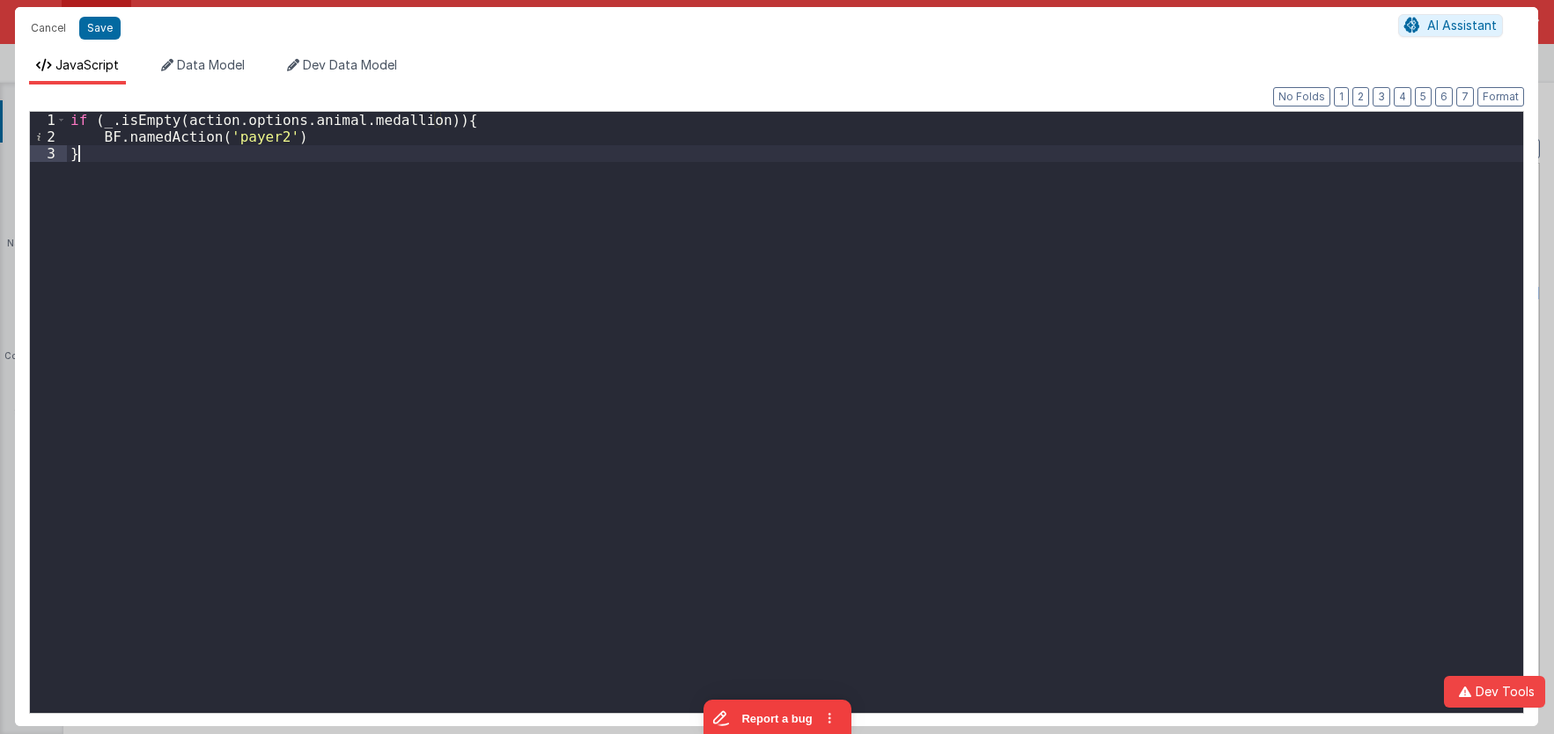
click at [241, 155] on div "if ( _ . isEmpty ( action . options . animal . medallion )) { BF . namedAction …" at bounding box center [795, 429] width 1456 height 635
click at [318, 139] on div "if ( _ . isEmpty ( action . options . animal . medallion )) { BF . namedAction …" at bounding box center [795, 429] width 1456 height 635
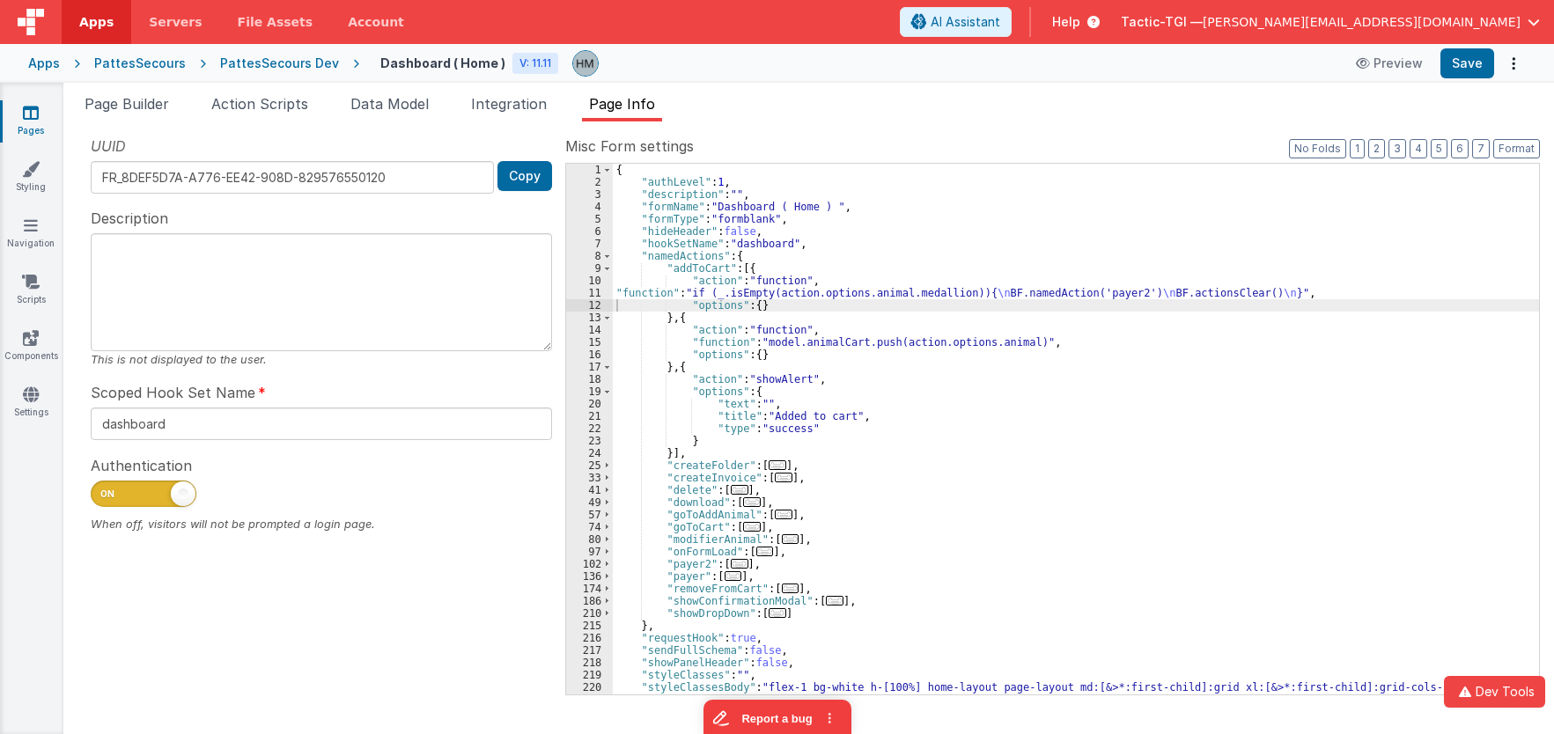
click at [623, 293] on div "{ "authLevel" : 1 , "description" : "" , "formName" : "Dashboard ( Home ) " , "…" at bounding box center [1076, 442] width 926 height 556
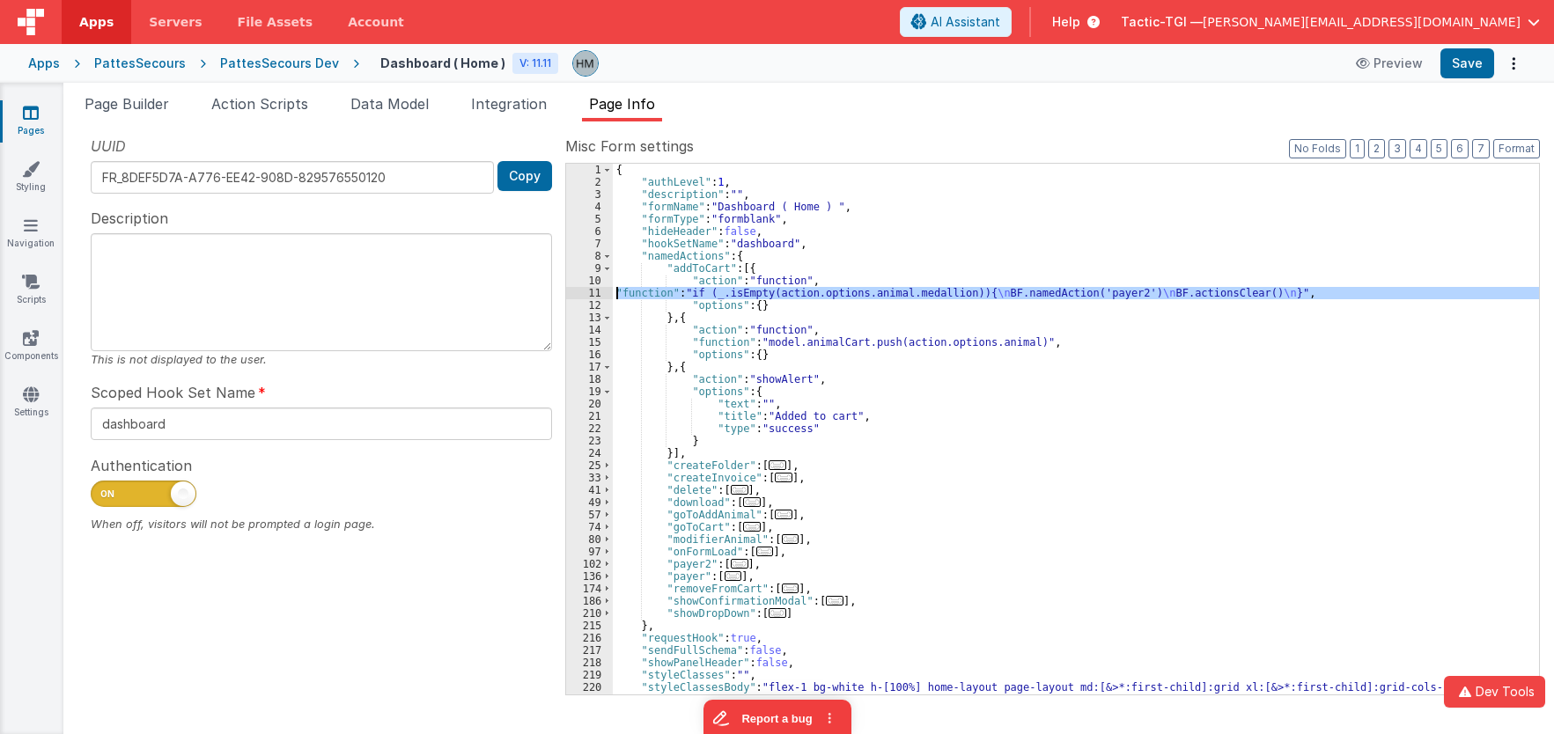
click at [596, 293] on div "11" at bounding box center [589, 293] width 47 height 12
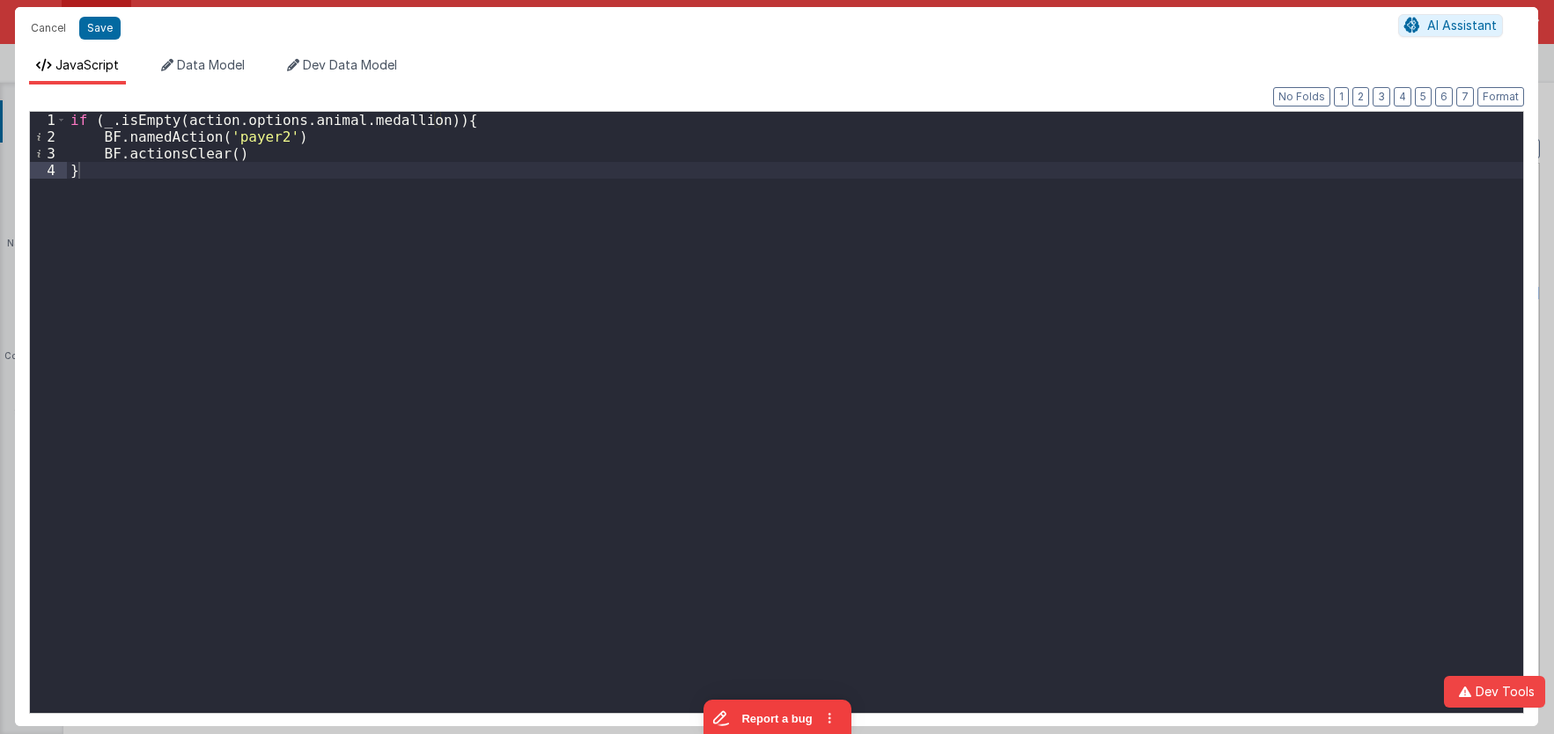
click at [375, 134] on div "if ( _ . isEmpty ( action . options . animal . medallion )) { BF . namedAction …" at bounding box center [795, 429] width 1456 height 635
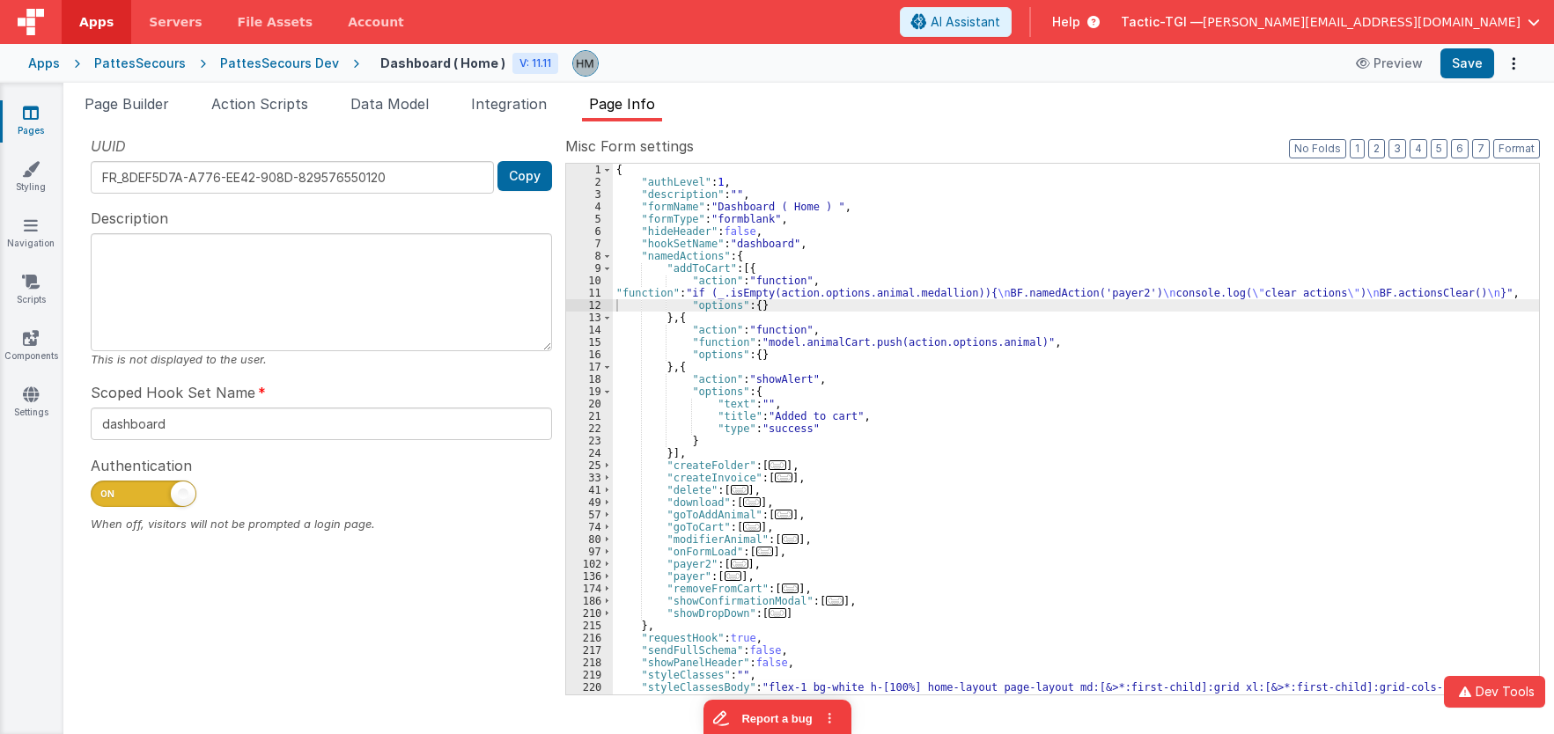
scroll to position [73, 0]
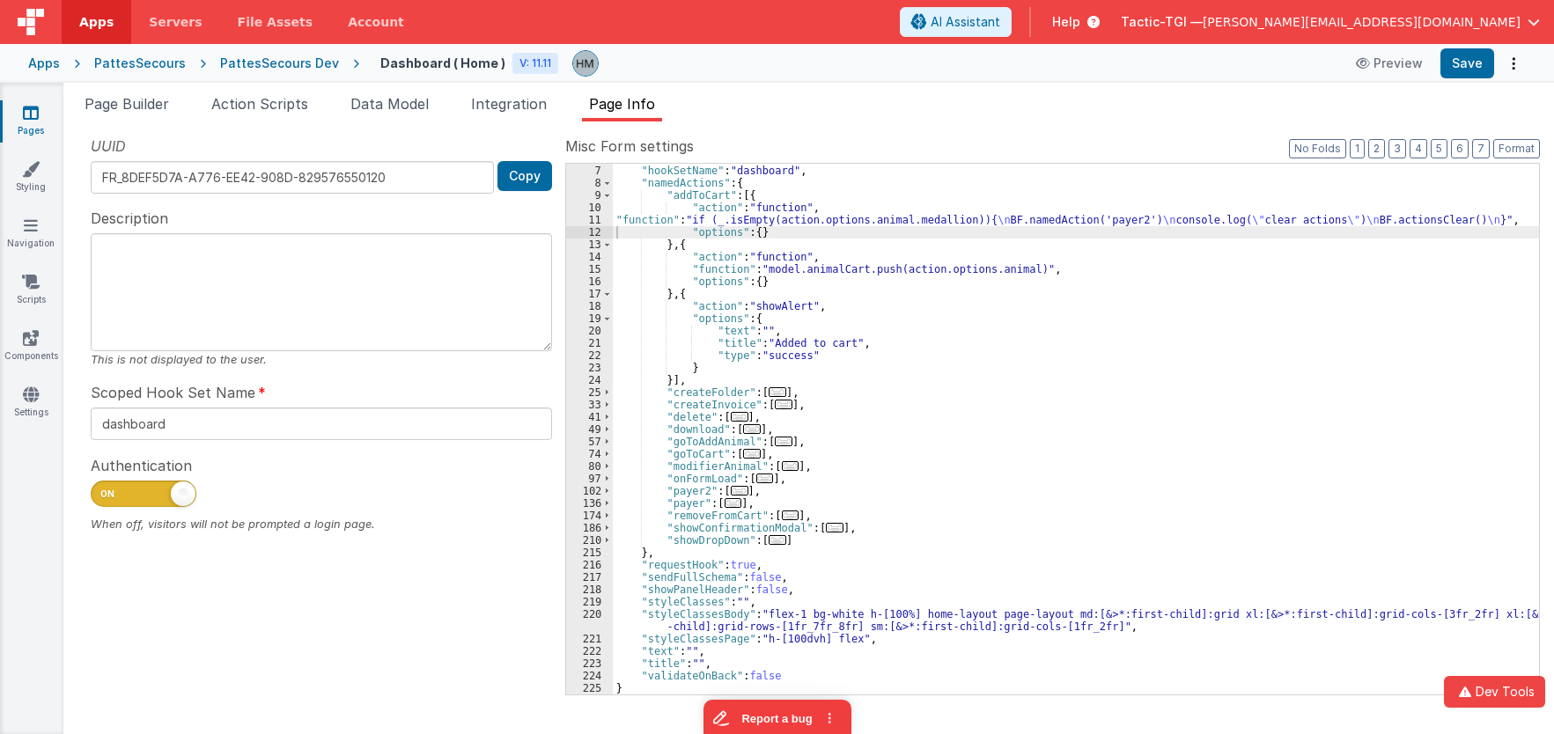
click at [733, 488] on span "..." at bounding box center [740, 491] width 18 height 10
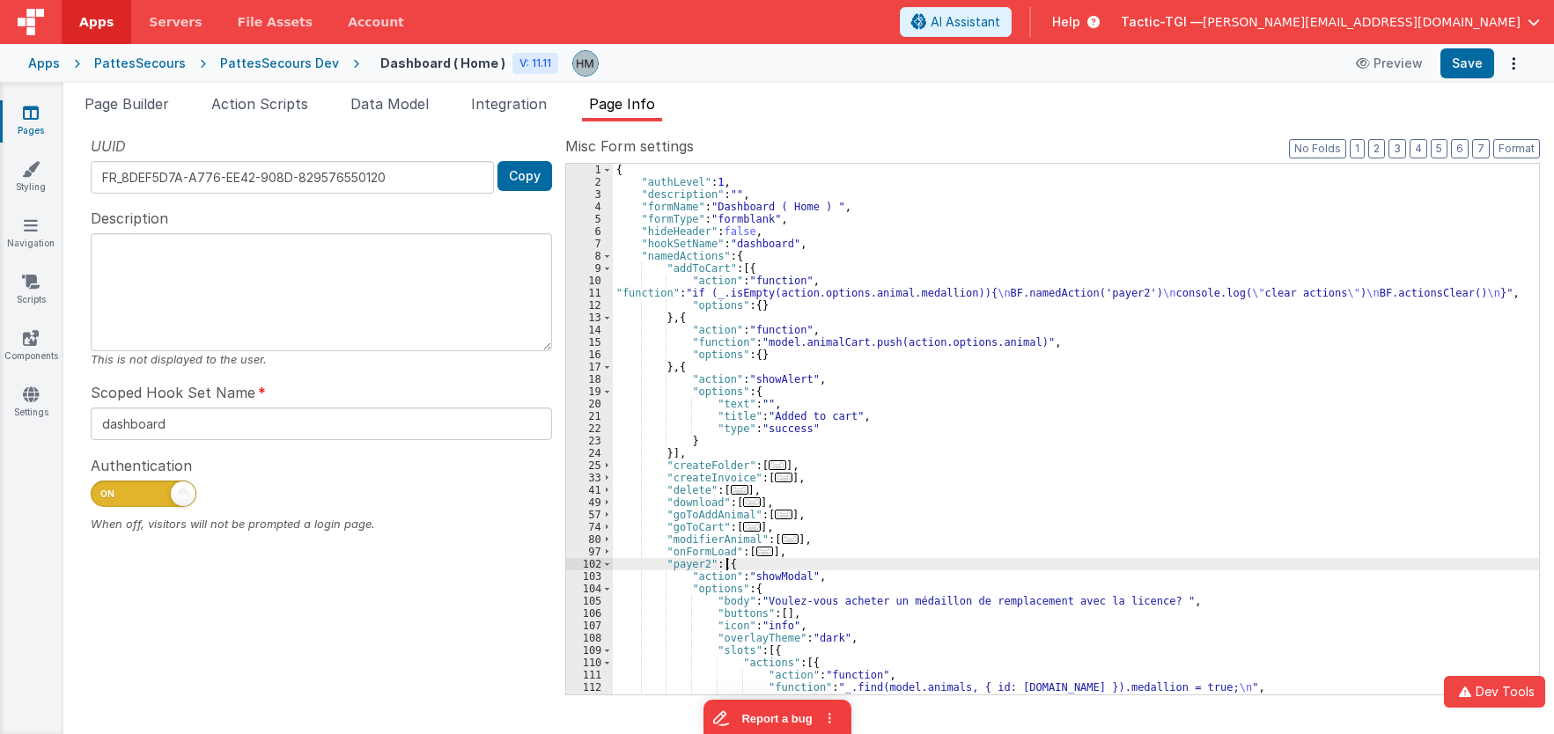
scroll to position [0, 0]
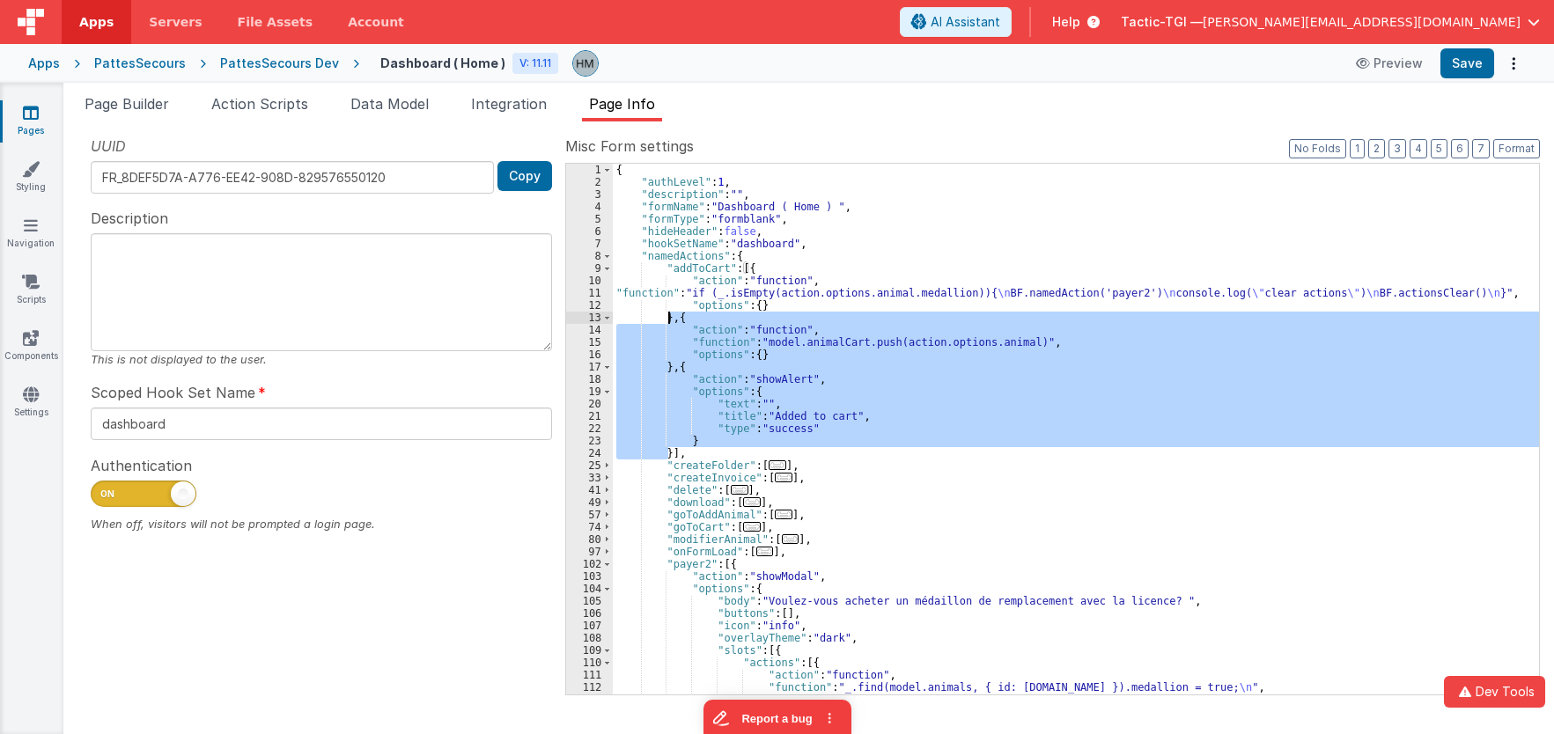
drag, startPoint x: 667, startPoint y: 454, endPoint x: 669, endPoint y: 318, distance: 136.5
click at [669, 318] on div "{ "authLevel" : 1 , "description" : "" , "formName" : "Dashboard ( Home ) " , "…" at bounding box center [1076, 442] width 926 height 556
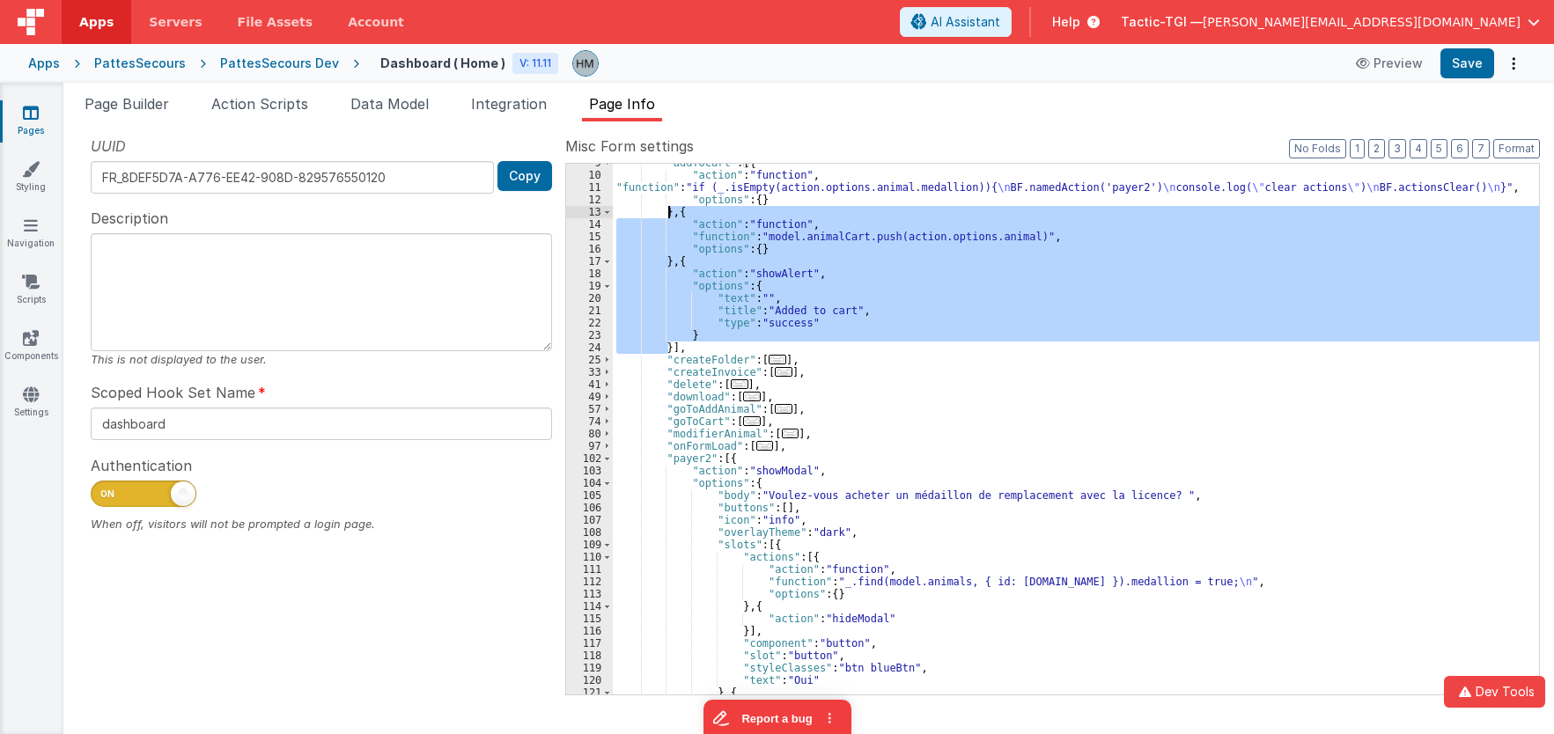
scroll to position [211, 0]
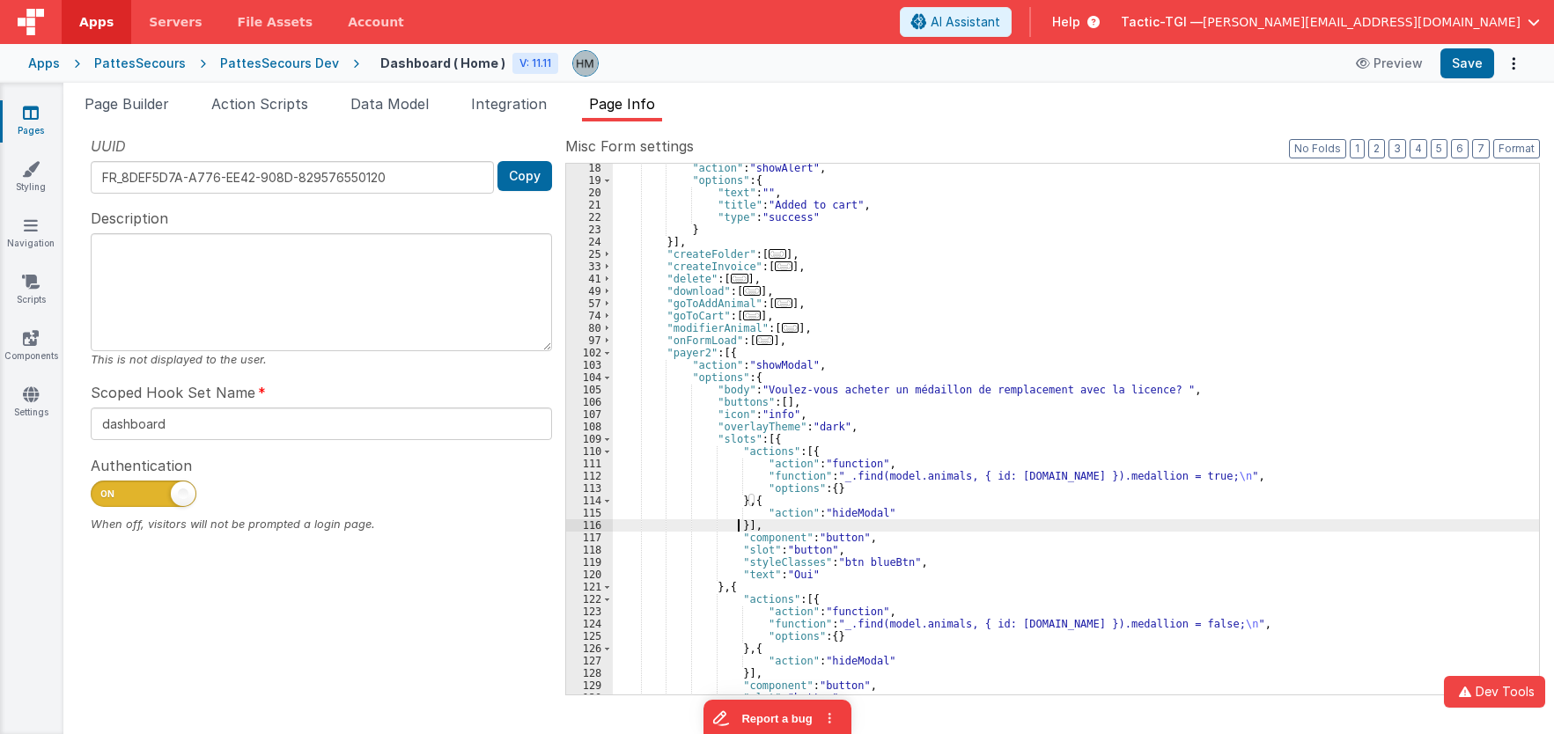
click at [739, 527] on div ""action" : "showAlert" , "options" : { "text" : "" , "title" : "Added to cart" …" at bounding box center [1076, 440] width 926 height 556
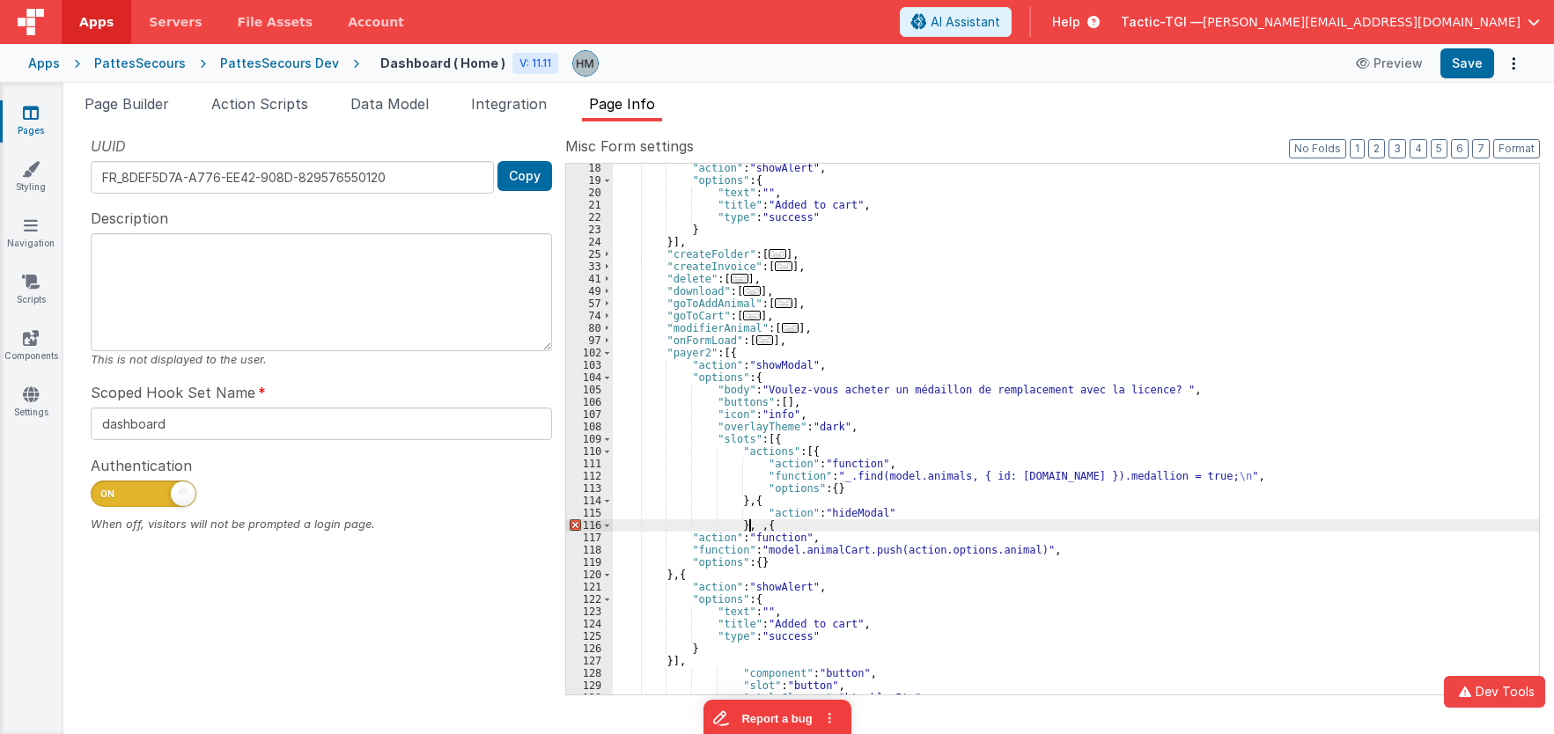
click at [751, 525] on div ""action" : "showAlert" , "options" : { "text" : "" , "title" : "Added to cart" …" at bounding box center [1076, 440] width 926 height 556
click at [756, 526] on div ""action" : "showAlert" , "options" : { "text" : "" , "title" : "Added to cart" …" at bounding box center [1076, 440] width 926 height 556
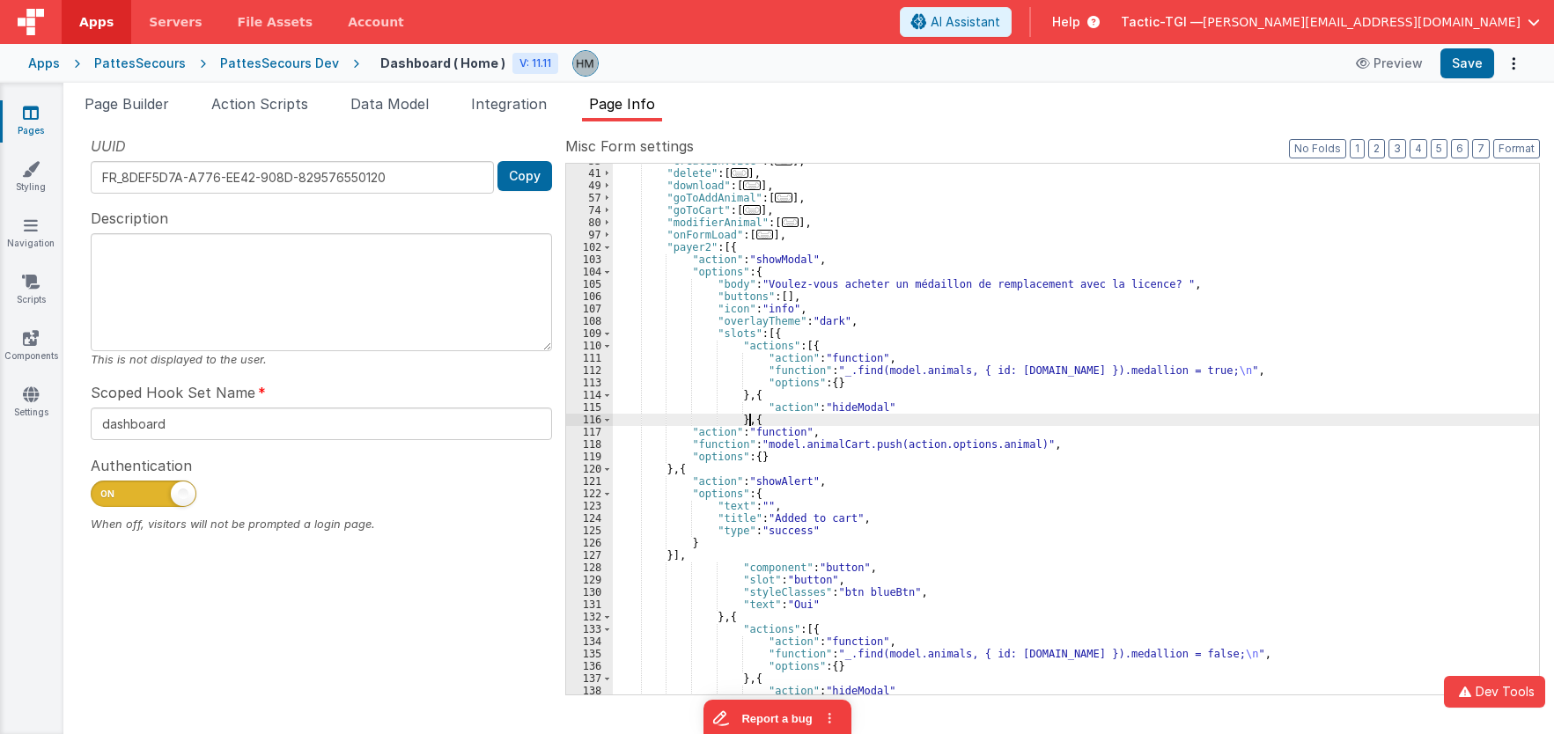
click at [766, 378] on div ""createInvoice" : [ ... ] , "delete" : [ ... ] , "download" : [ ... ] , "goToAd…" at bounding box center [1076, 433] width 926 height 556
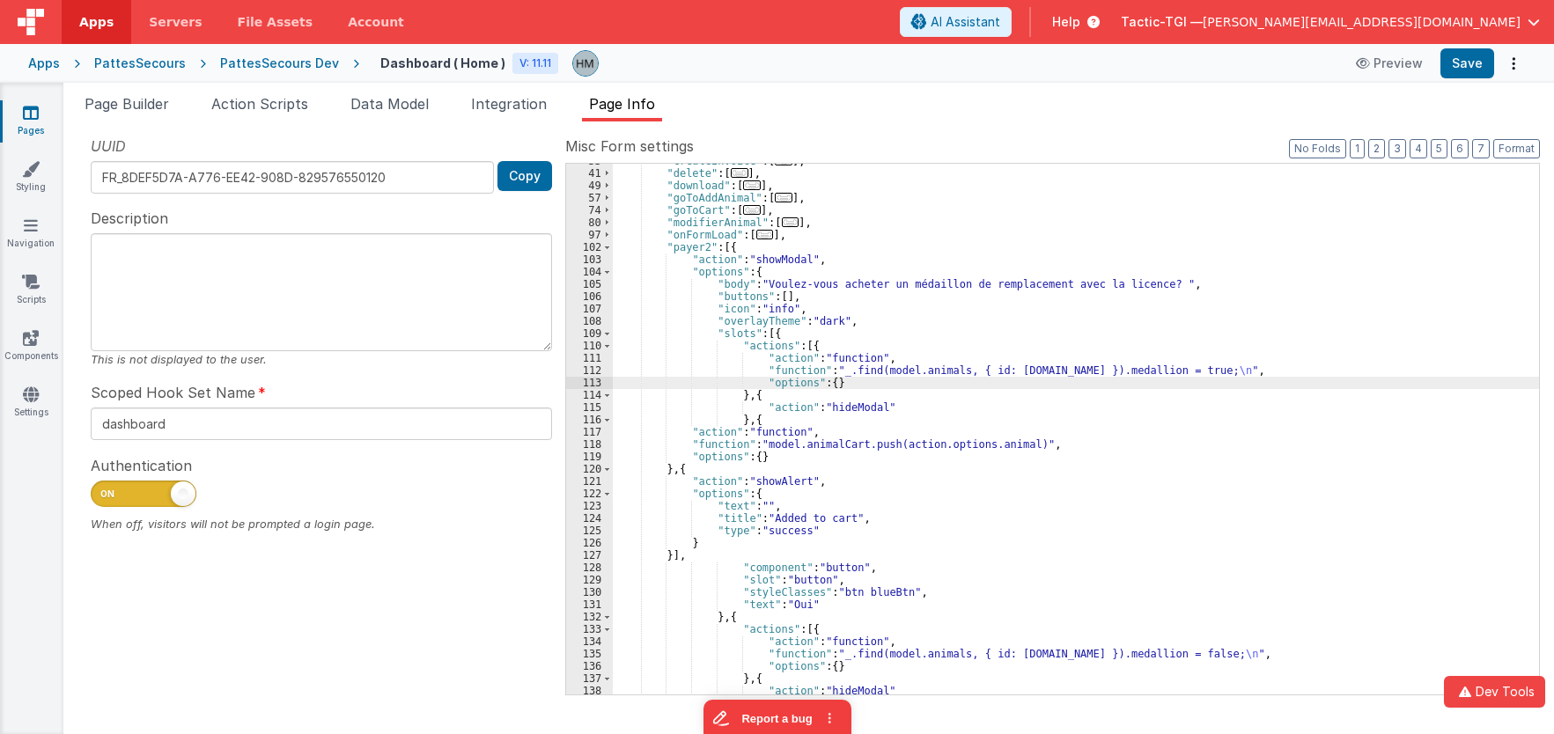
click at [592, 374] on div "112" at bounding box center [589, 371] width 47 height 12
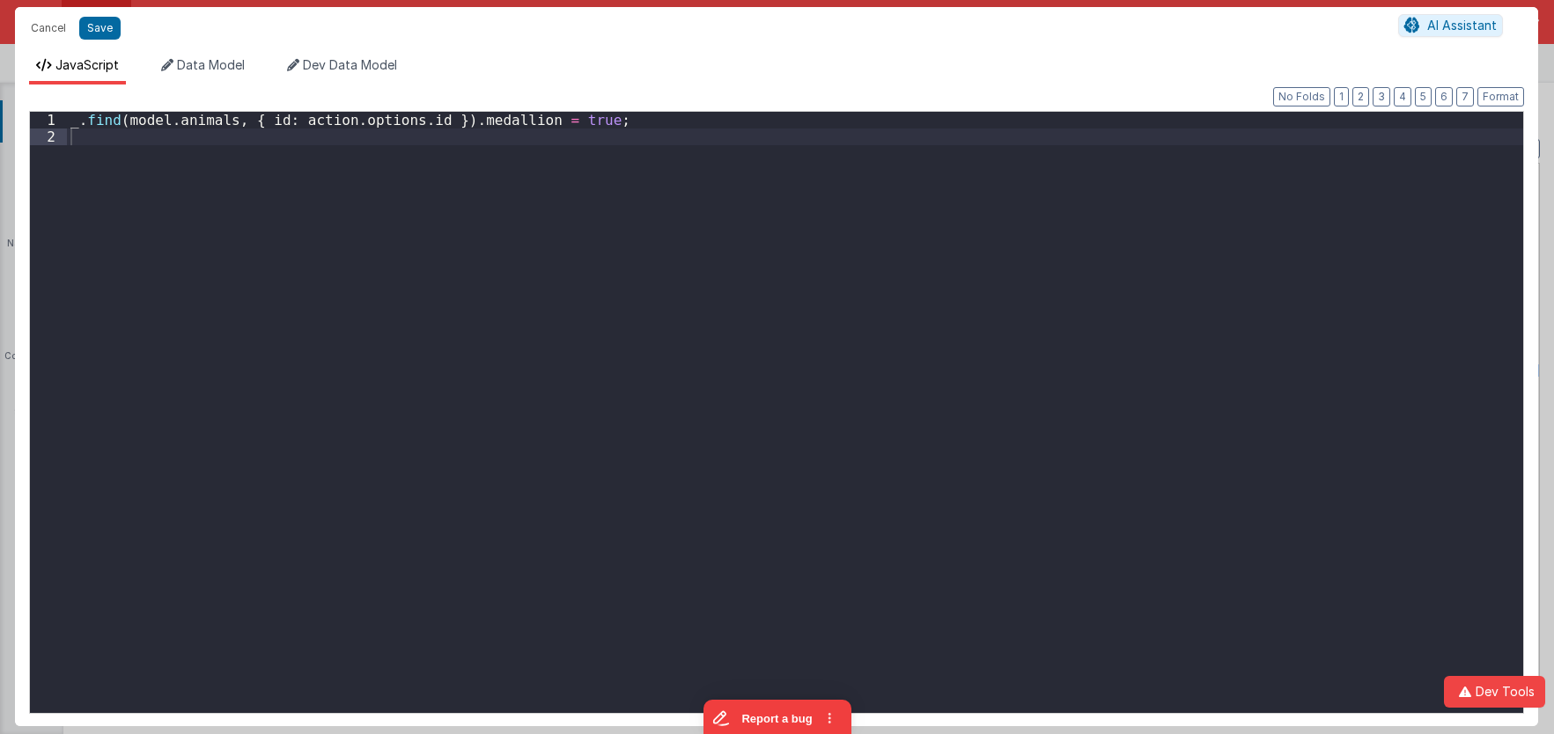
click at [601, 372] on div "_ . find ( model . animals , { id : action . options . id }) . medallion = true…" at bounding box center [795, 429] width 1456 height 635
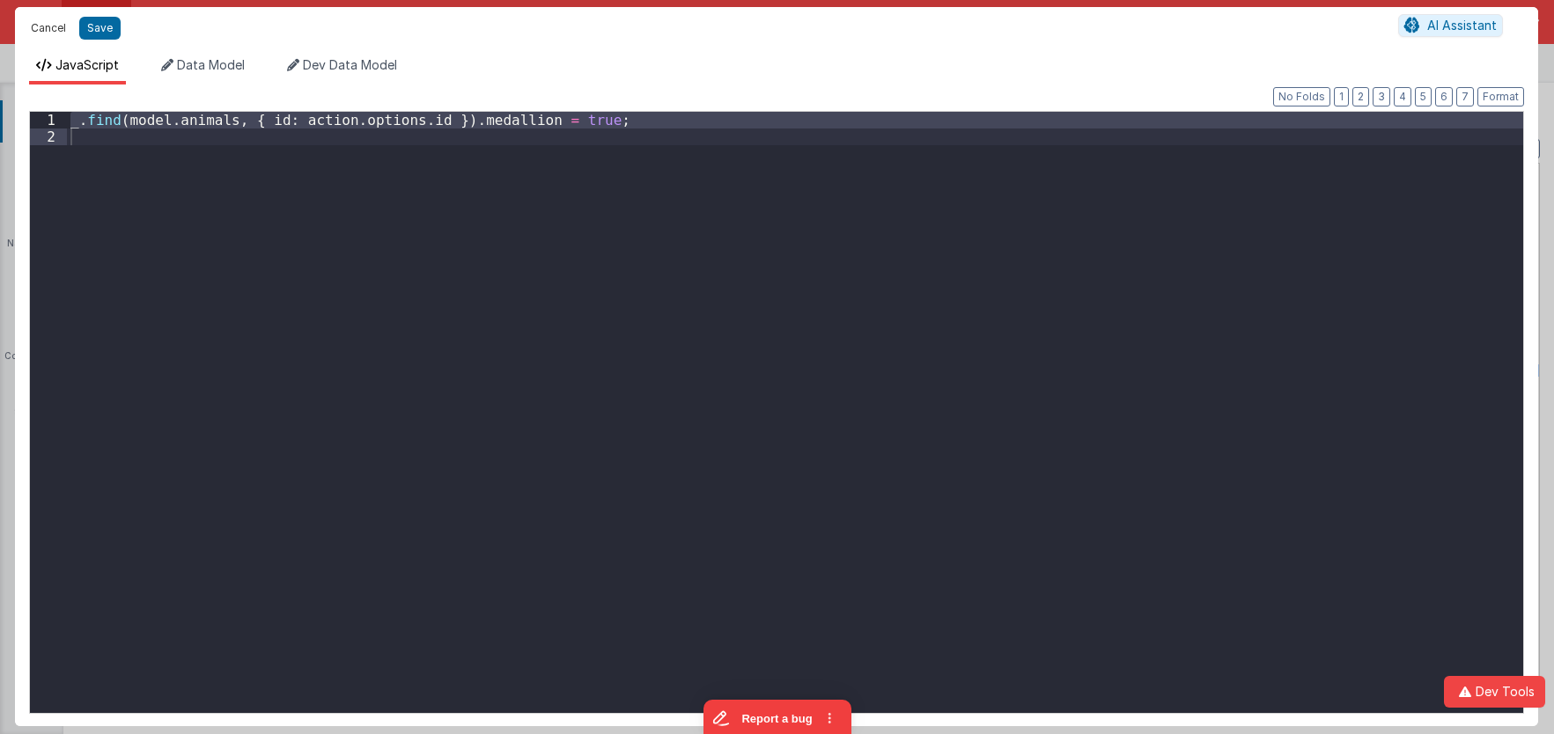
click at [44, 30] on button "Cancel" at bounding box center [48, 28] width 53 height 25
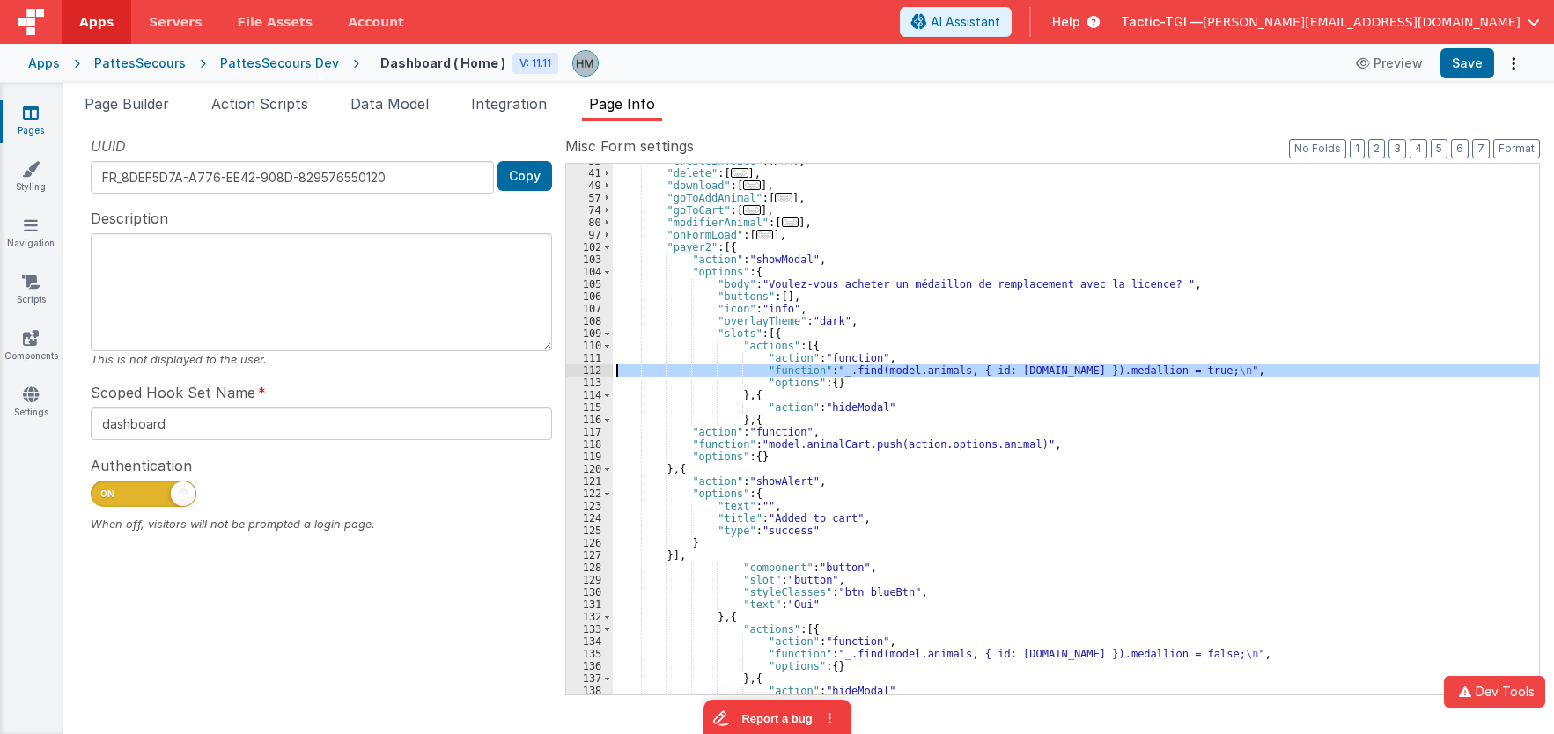
click at [665, 371] on div ""createInvoice" : [ ... ] , "delete" : [ ... ] , "download" : [ ... ] , "goToAd…" at bounding box center [1076, 429] width 926 height 531
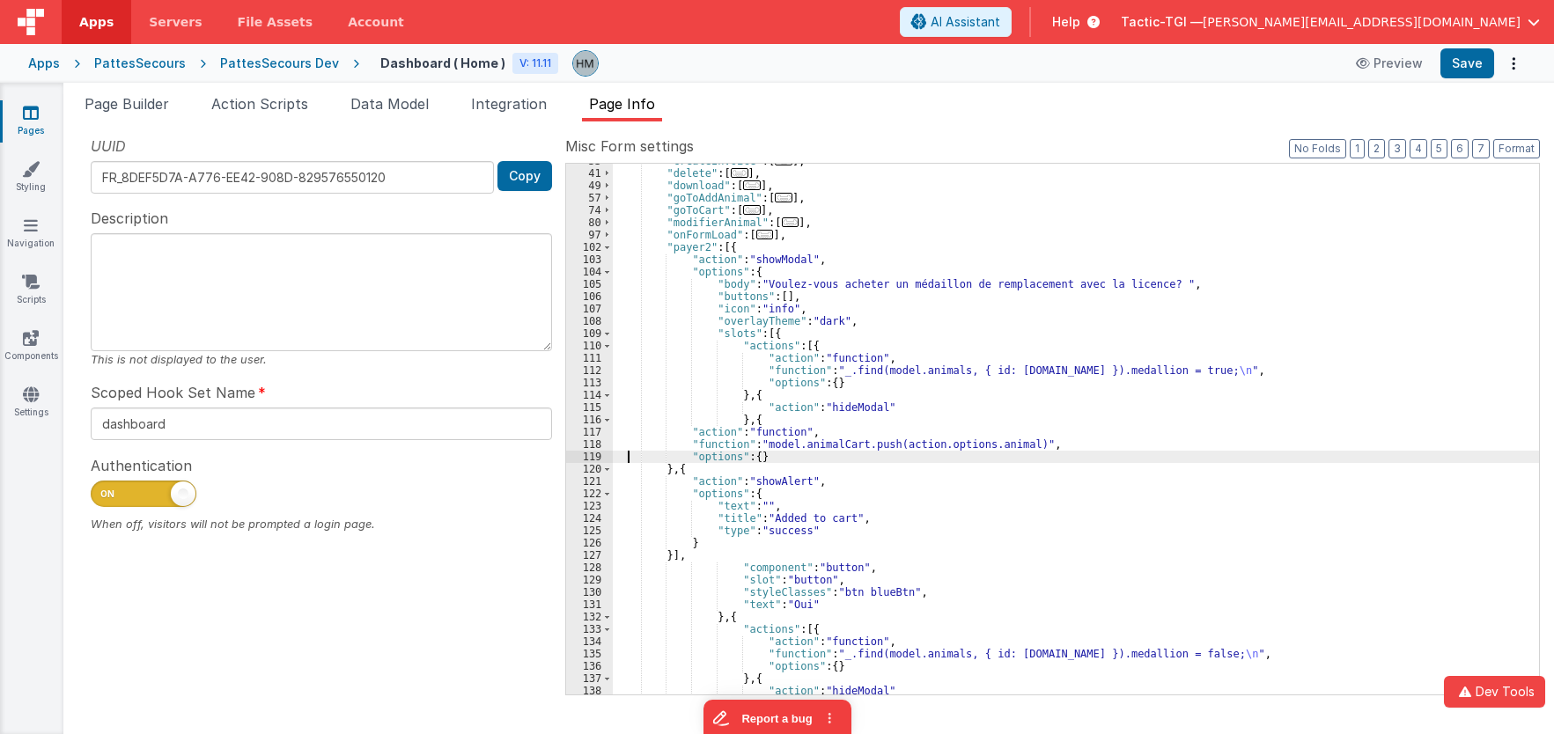
click at [627, 452] on div ""createInvoice" : [ ... ] , "delete" : [ ... ] , "download" : [ ... ] , "goToAd…" at bounding box center [1076, 433] width 926 height 556
click at [667, 365] on div ""createInvoice" : [ ... ] , "delete" : [ ... ] , "download" : [ ... ] , "goToAd…" at bounding box center [1076, 433] width 926 height 556
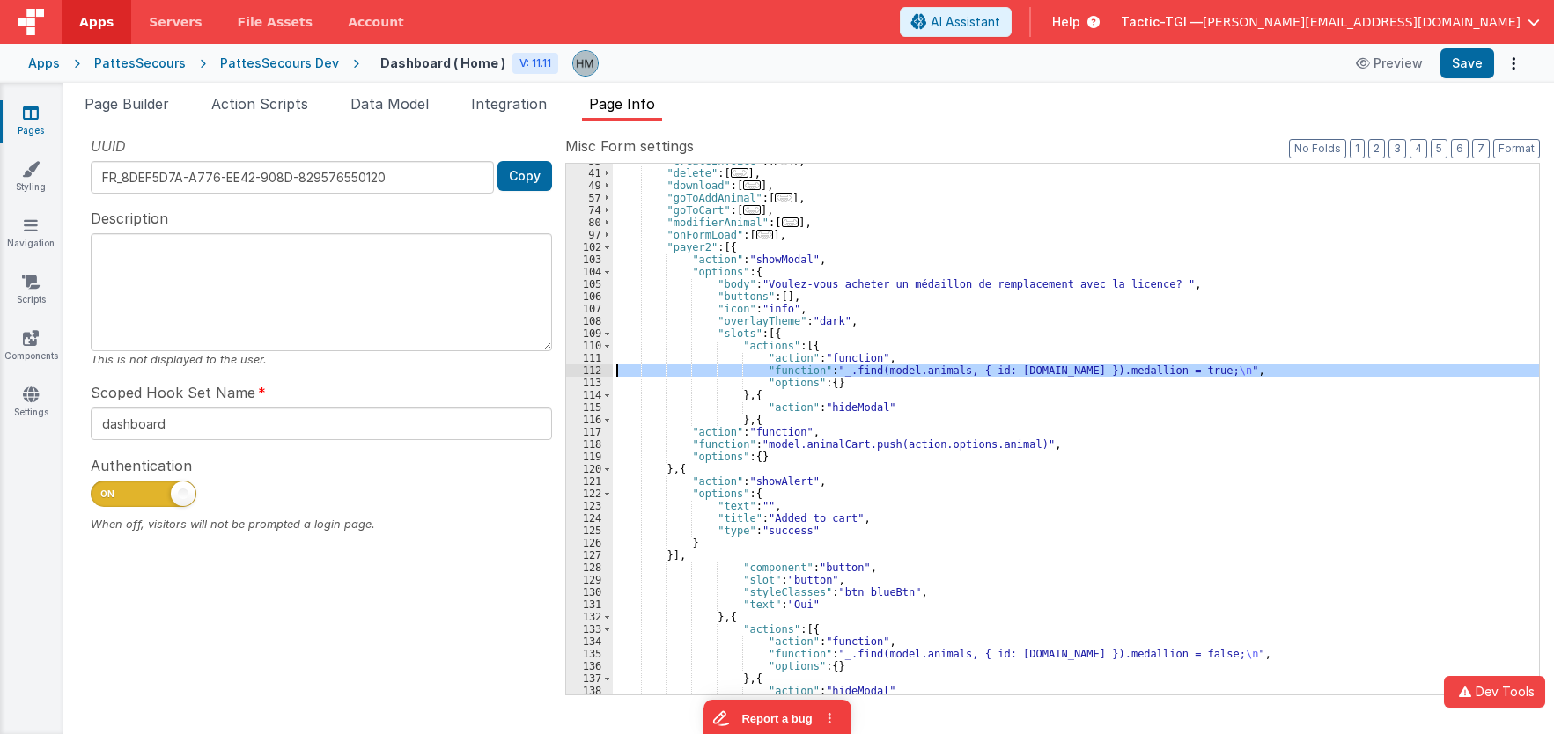
click at [590, 372] on div "112" at bounding box center [589, 371] width 47 height 12
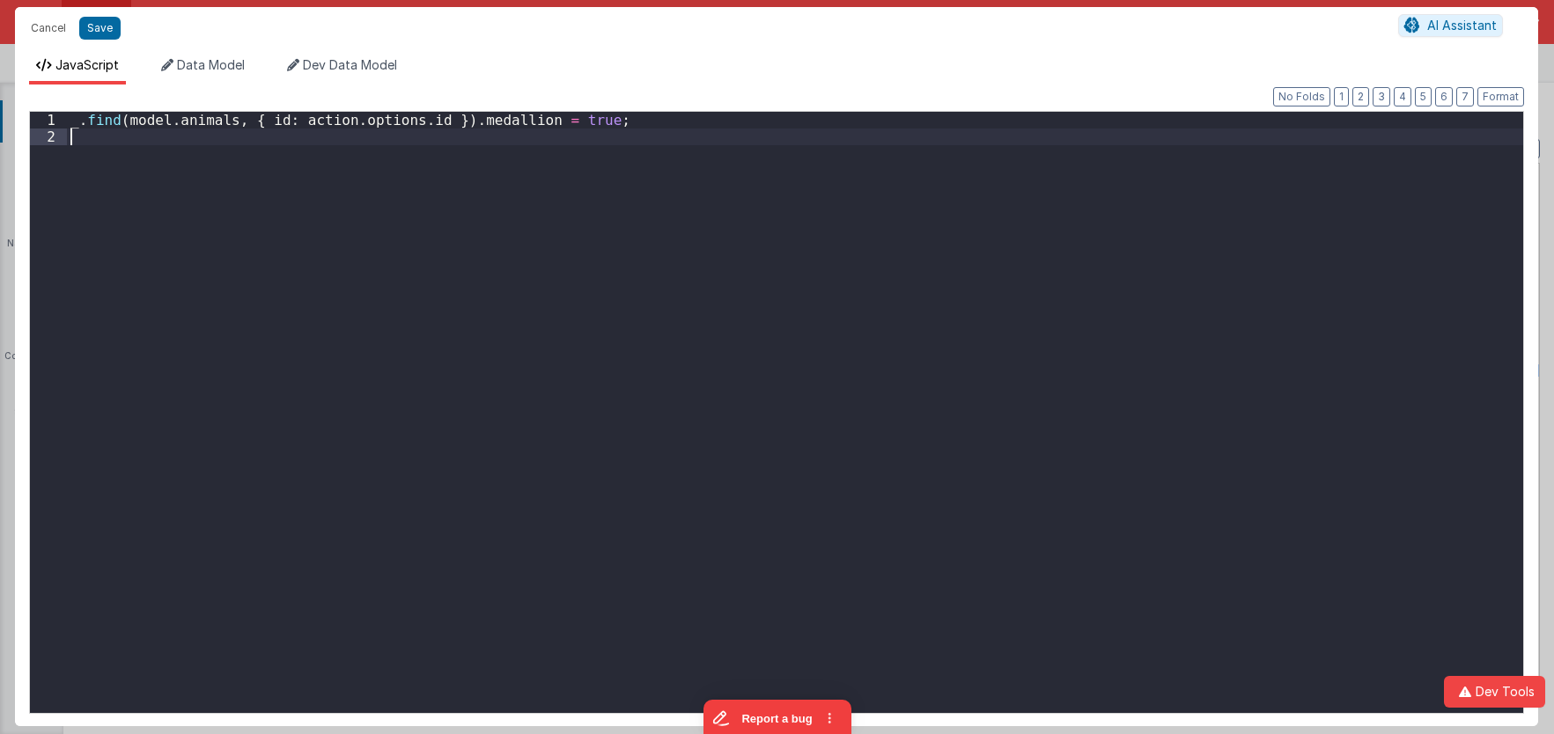
click at [527, 358] on div "_ . find ( model . animals , { id : action . options . id }) . medallion = true…" at bounding box center [795, 429] width 1456 height 635
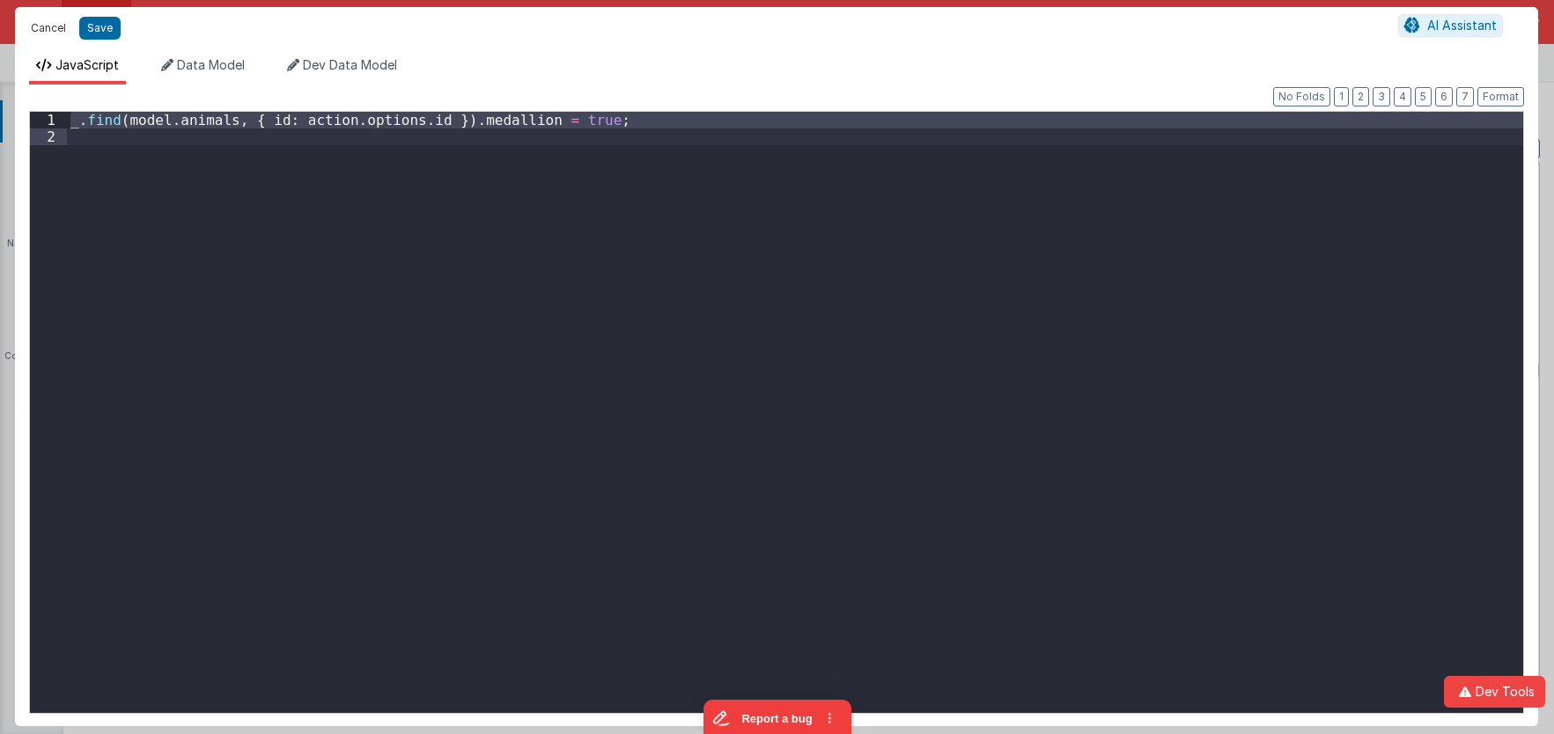
click at [48, 34] on button "Cancel" at bounding box center [48, 28] width 53 height 25
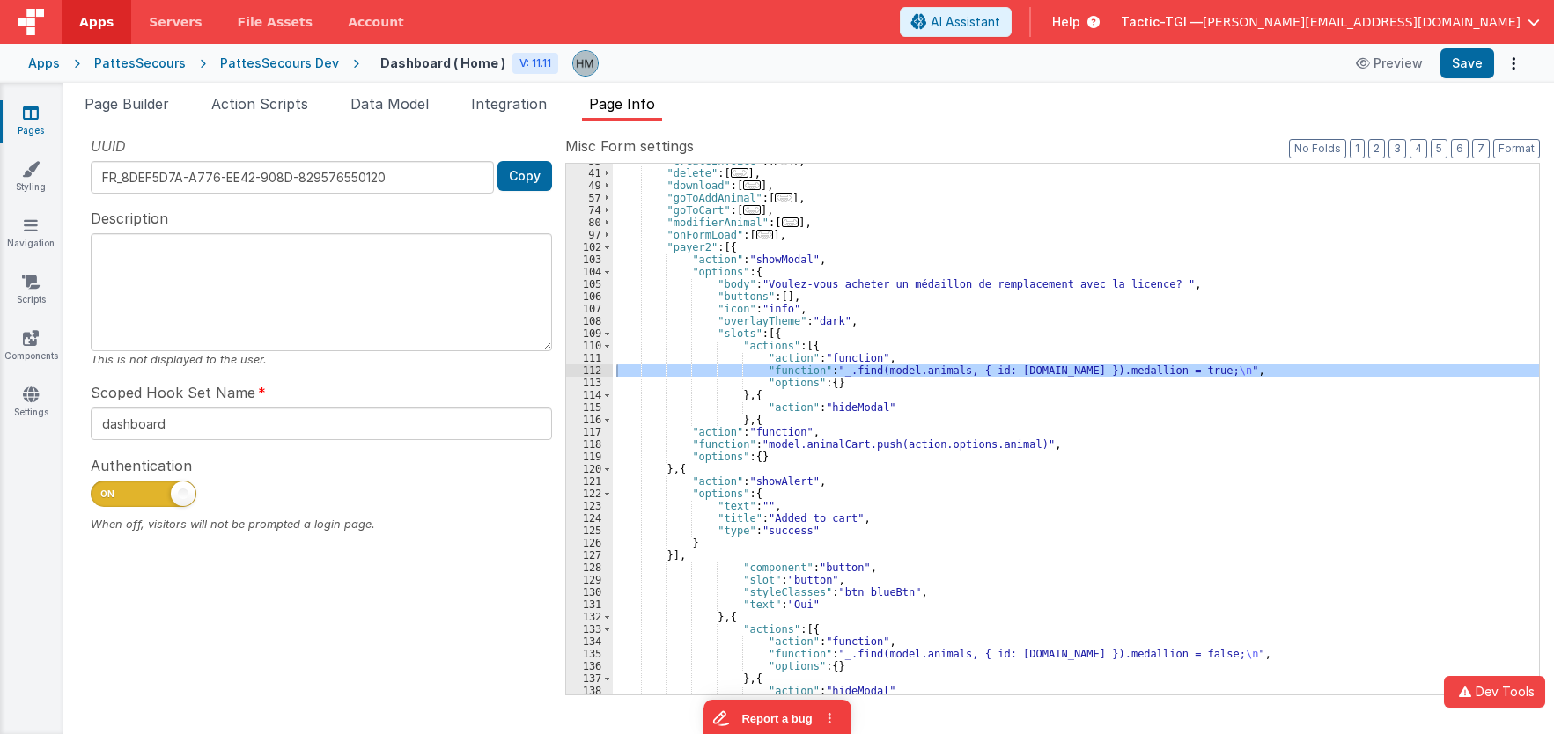
click at [637, 445] on div ""createInvoice" : [ ... ] , "delete" : [ ... ] , "download" : [ ... ] , "goToAd…" at bounding box center [1076, 433] width 926 height 556
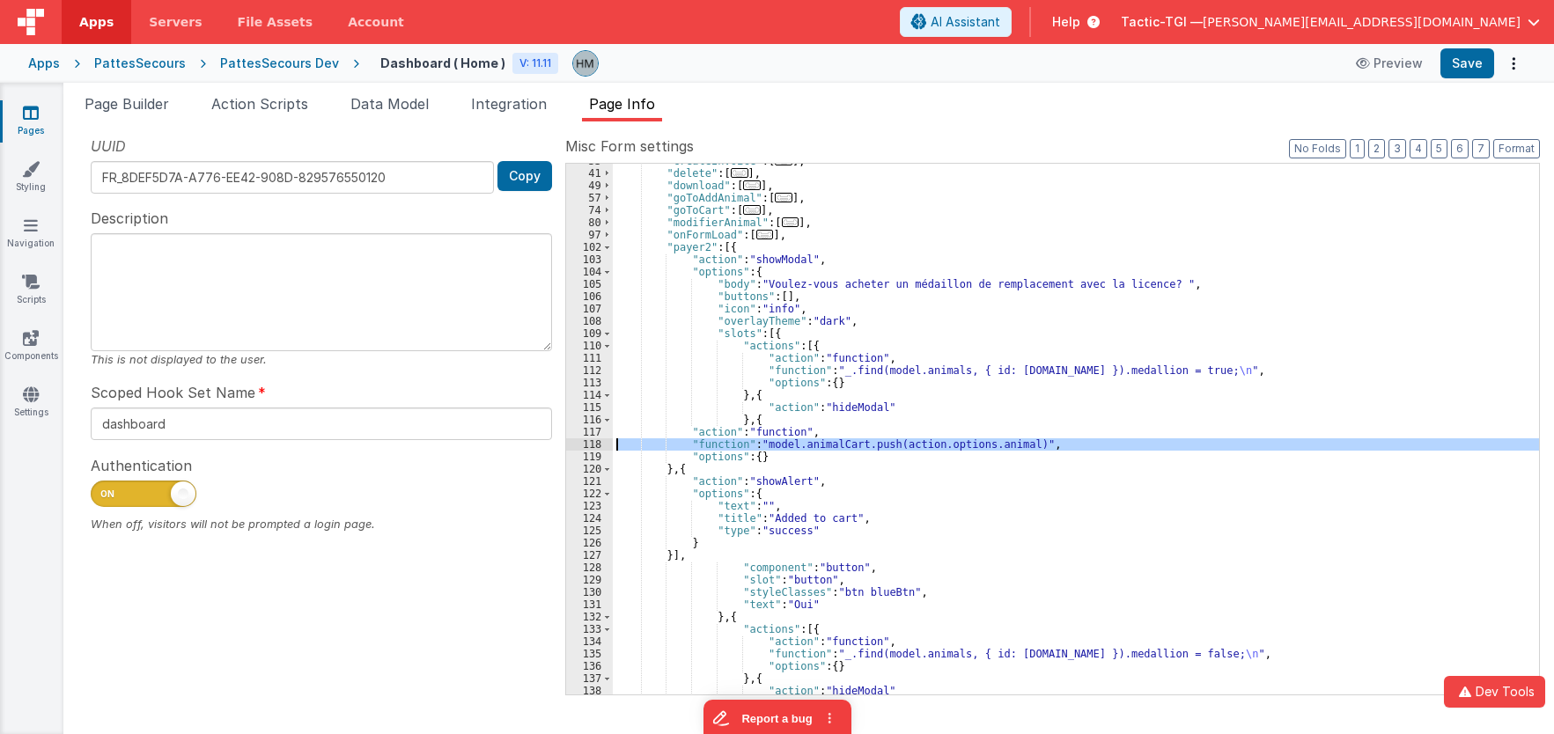
click at [590, 445] on div "118" at bounding box center [589, 445] width 47 height 12
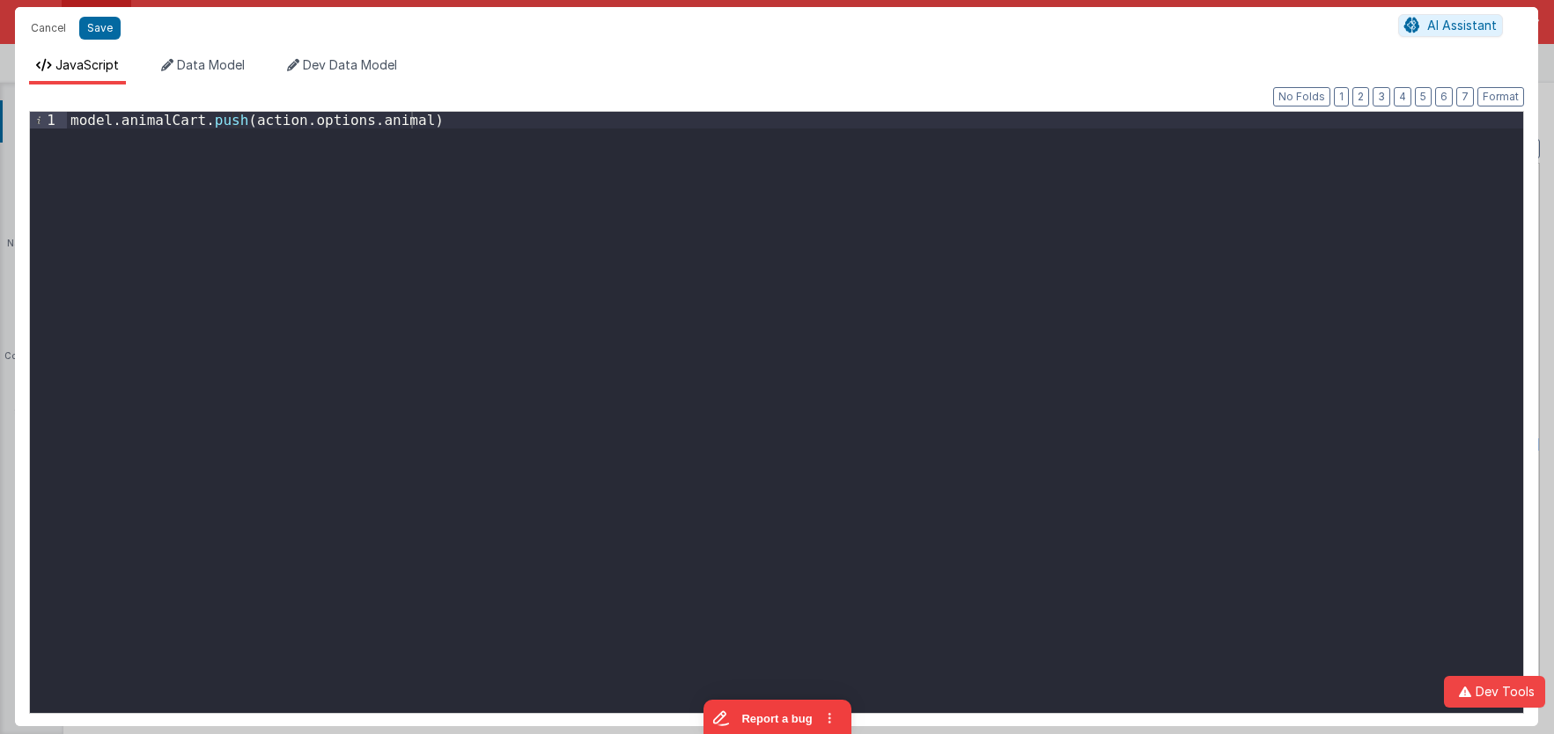
click at [70, 122] on div "model . animalCart . push ( action . options . animal )" at bounding box center [795, 429] width 1456 height 635
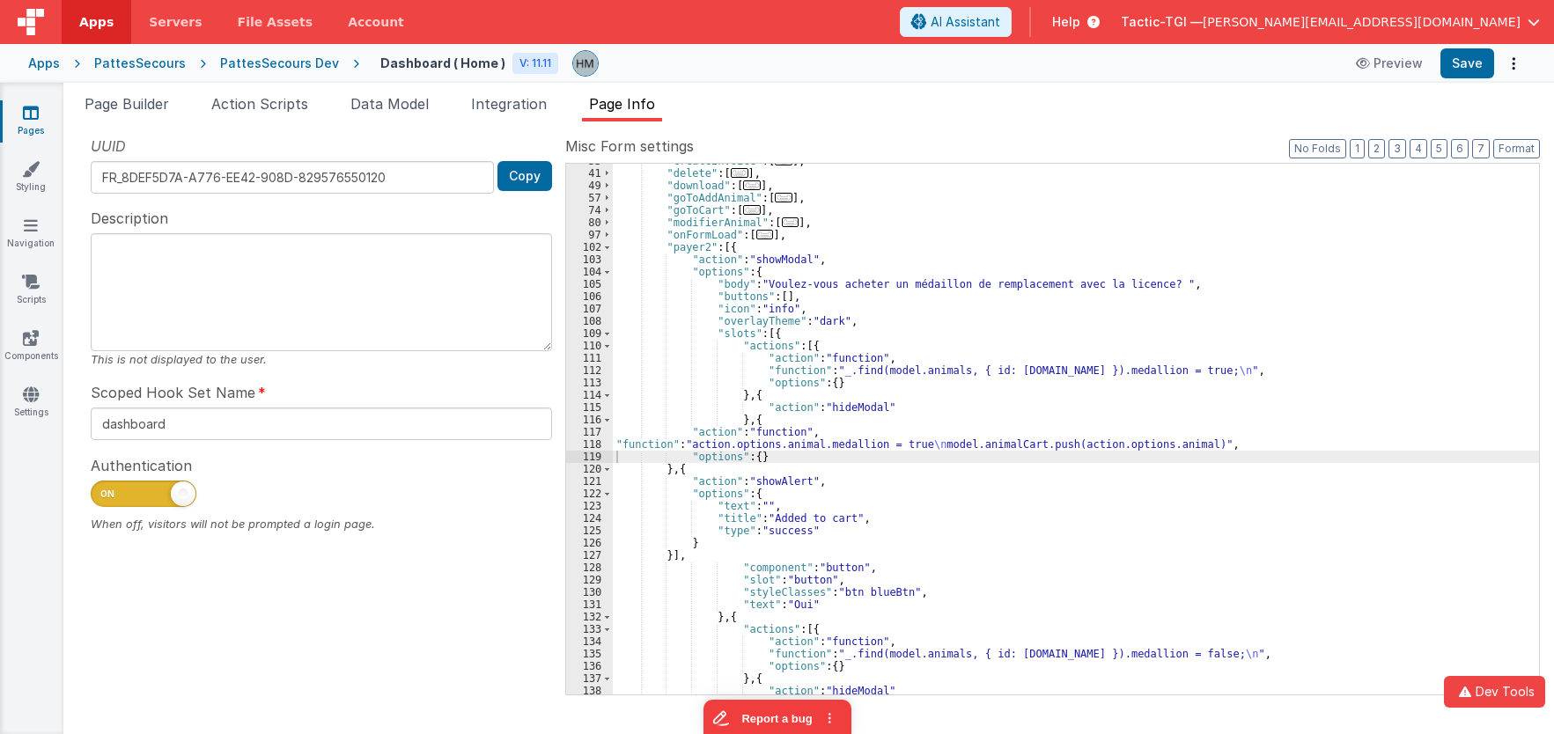
click at [736, 394] on div ""createInvoice" : [ ... ] , "delete" : [ ... ] , "download" : [ ... ] , "goToAd…" at bounding box center [1076, 433] width 926 height 556
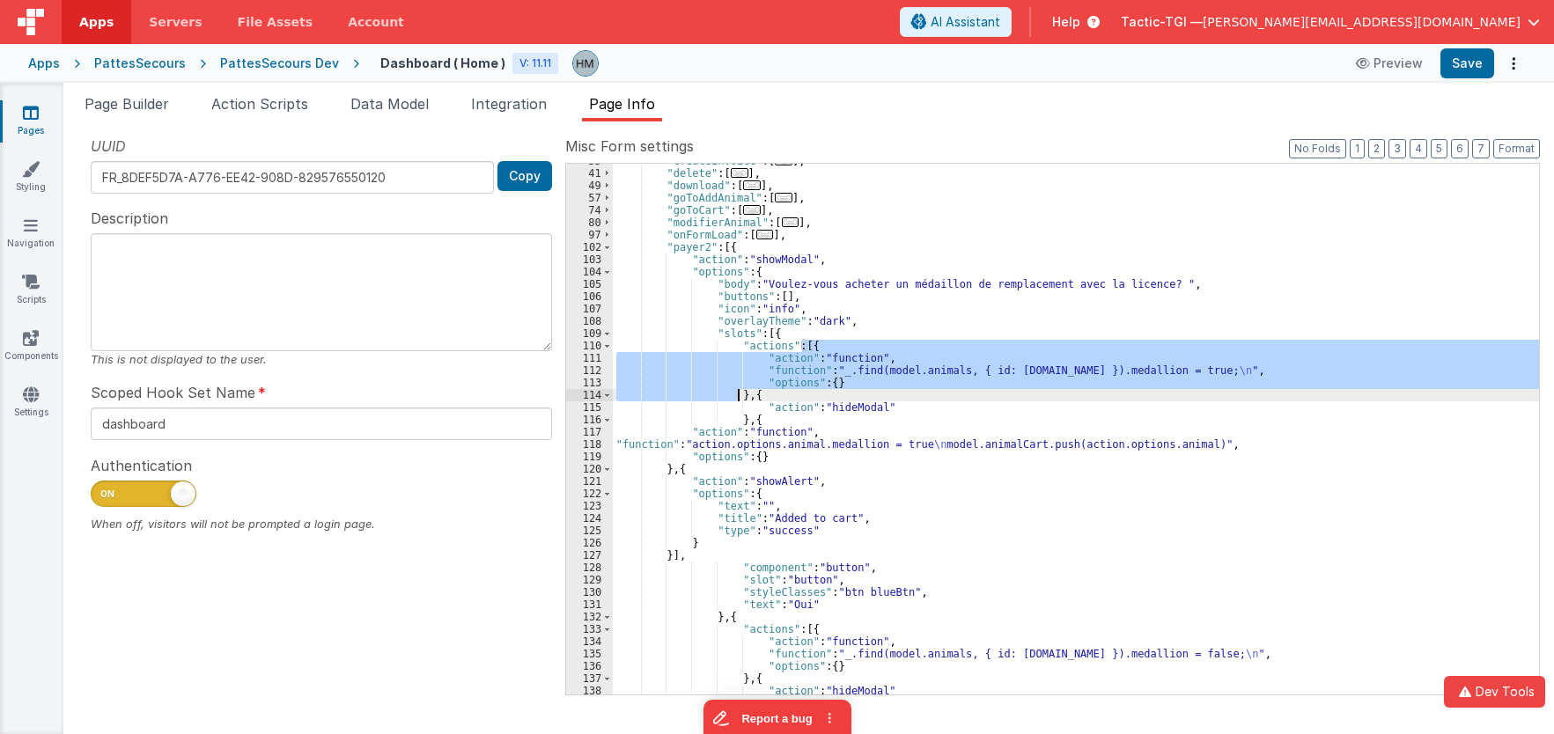
click at [736, 394] on div ""createInvoice" : [ ... ] , "delete" : [ ... ] , "download" : [ ... ] , "goToAd…" at bounding box center [1076, 433] width 926 height 556
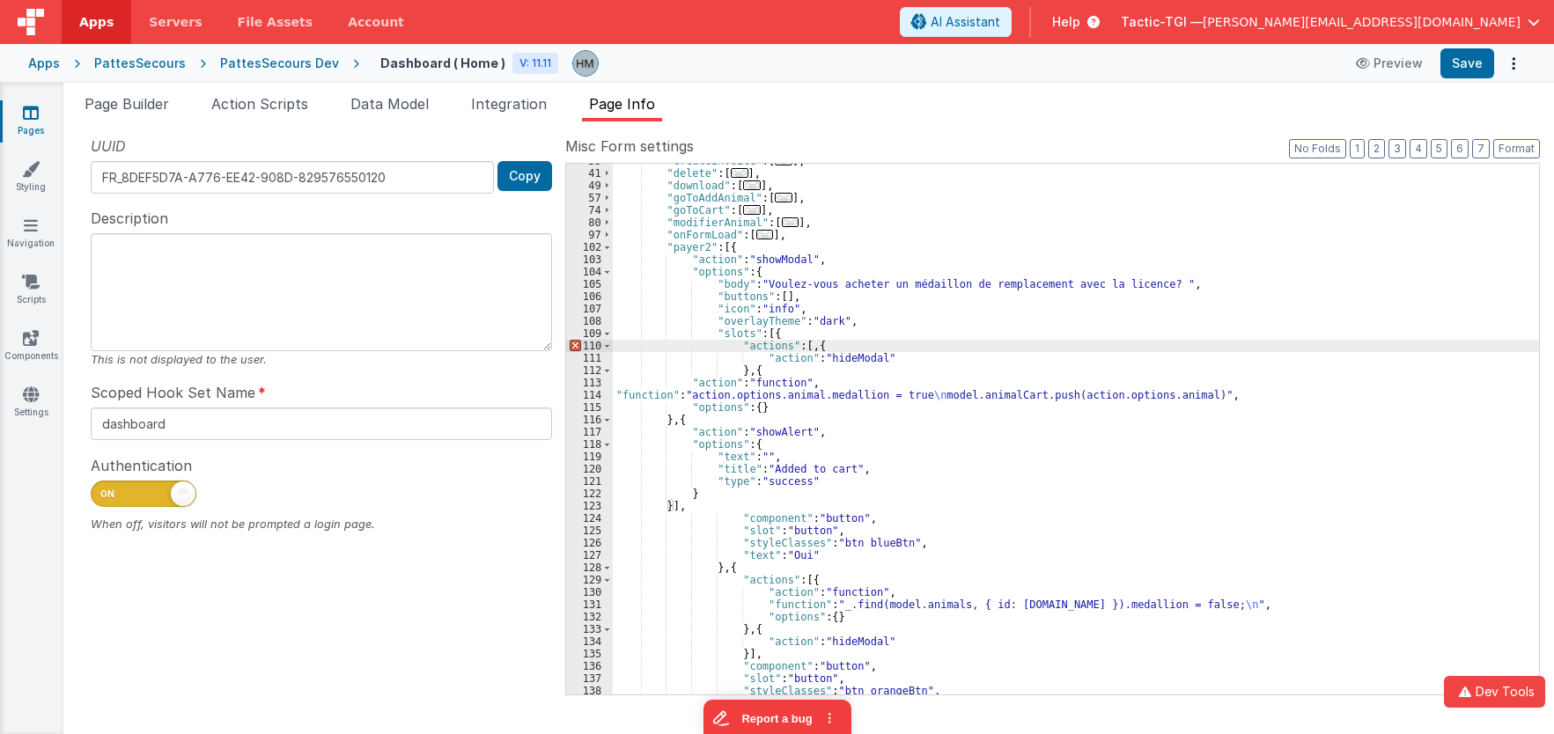
click at [812, 348] on div ""createInvoice" : [ ... ] , "delete" : [ ... ] , "download" : [ ... ] , "goToAd…" at bounding box center [1076, 433] width 926 height 556
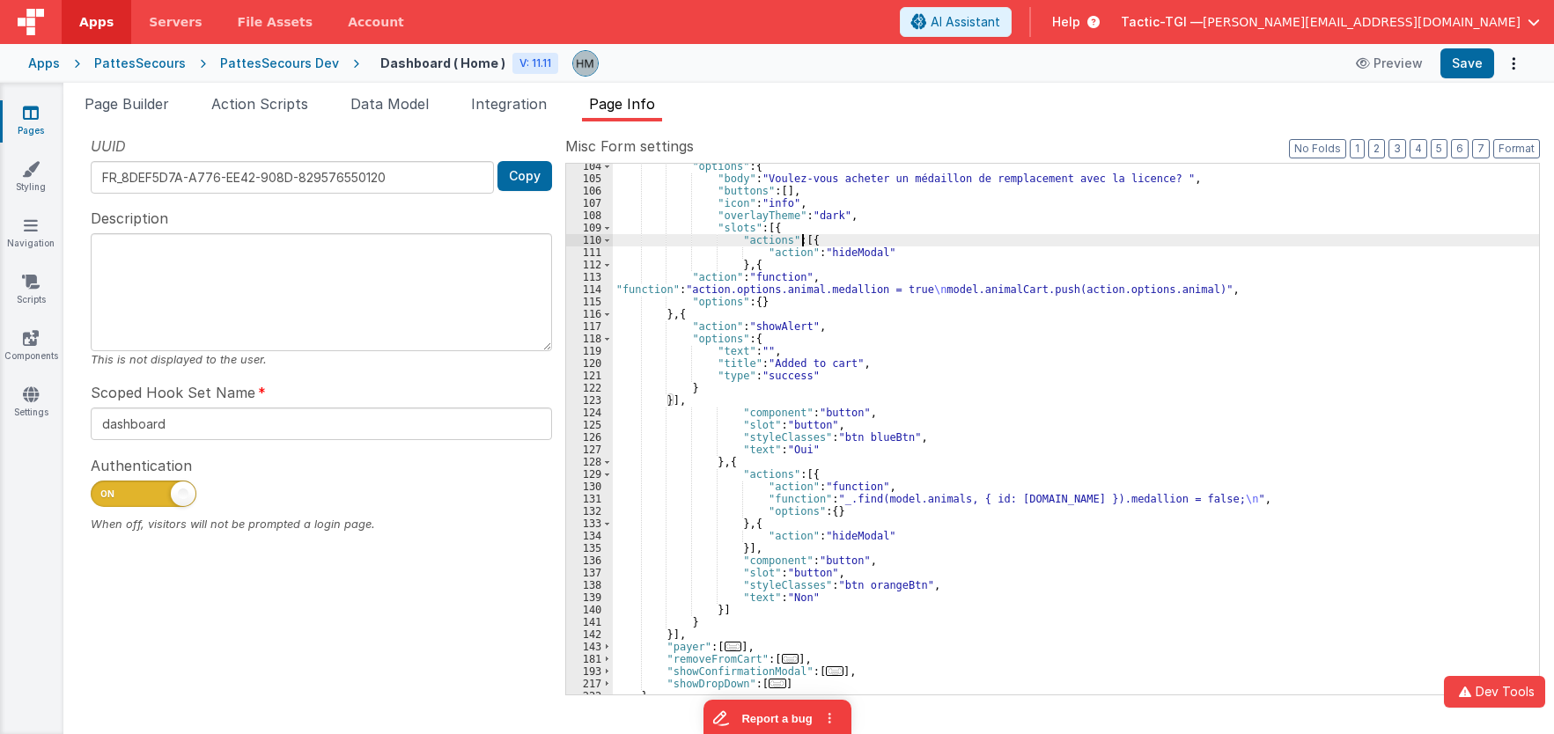
scroll to position [423, 0]
click at [667, 402] on div ""options" : { "body" : "Voulez-vous acheter un médaillon de remplacement avec l…" at bounding box center [1076, 438] width 926 height 556
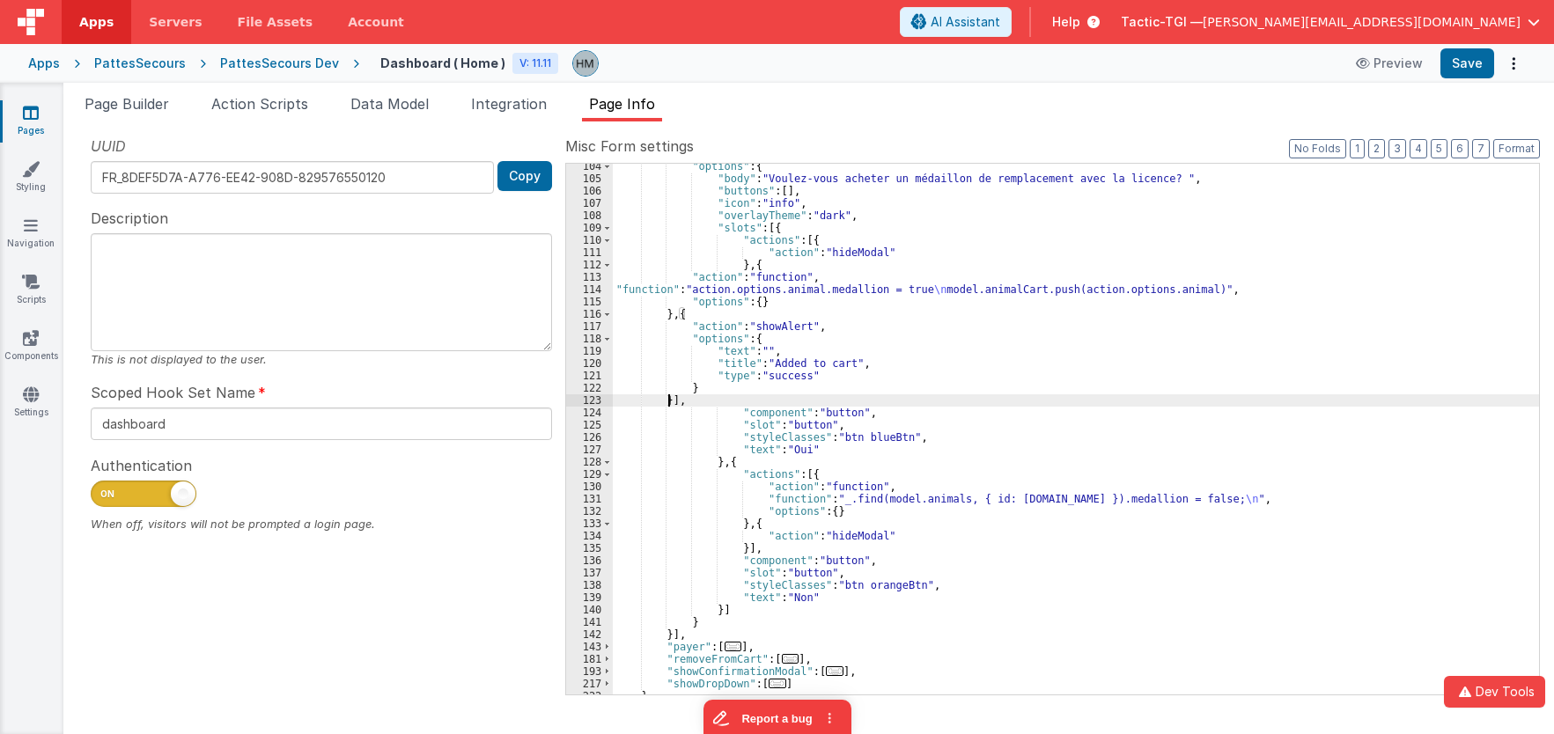
click at [667, 402] on div ""options" : { "body" : "Voulez-vous acheter un médaillon de remplacement avec l…" at bounding box center [1076, 438] width 926 height 556
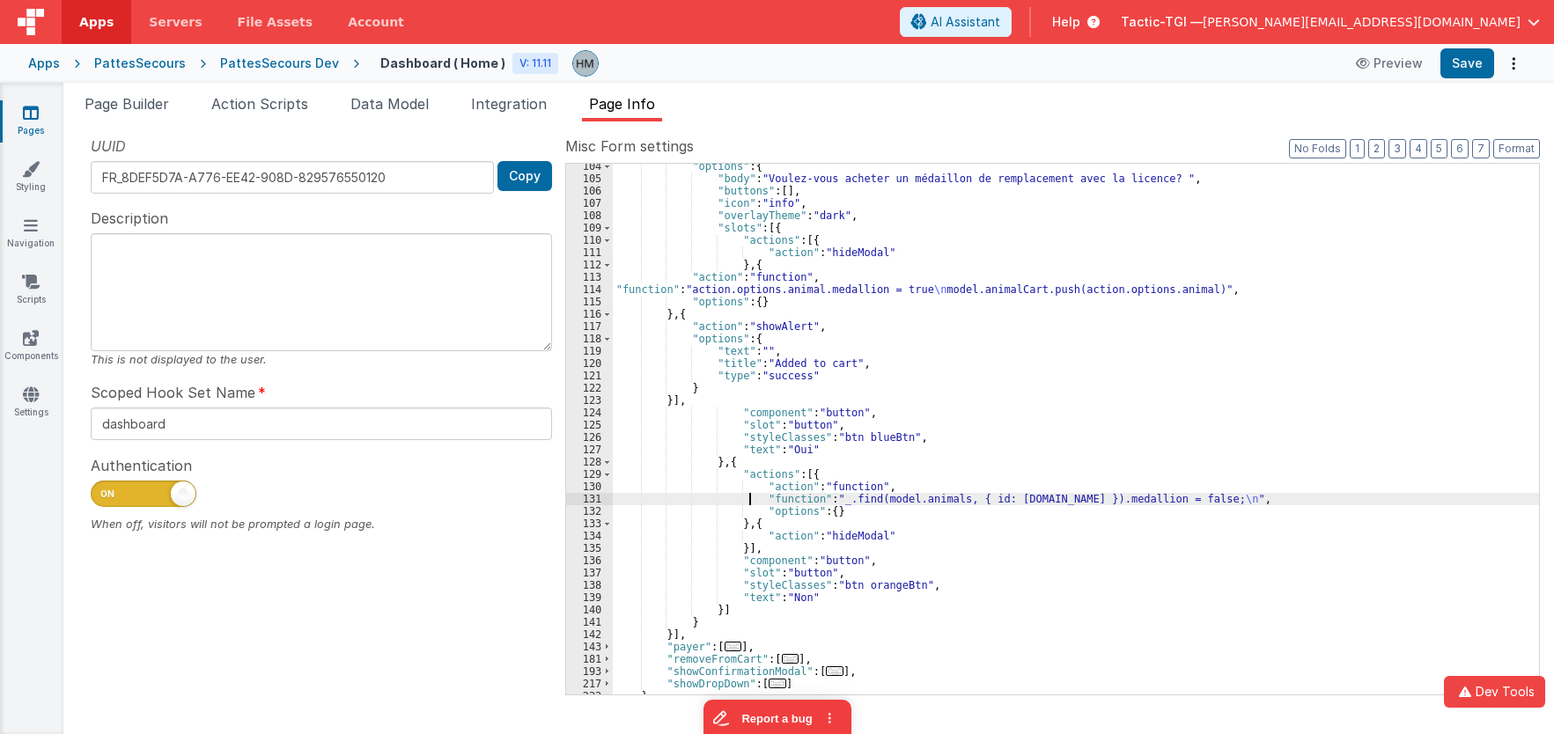
click at [748, 494] on div ""options" : { "body" : "Voulez-vous acheter un médaillon de remplacement avec l…" at bounding box center [1076, 438] width 926 height 556
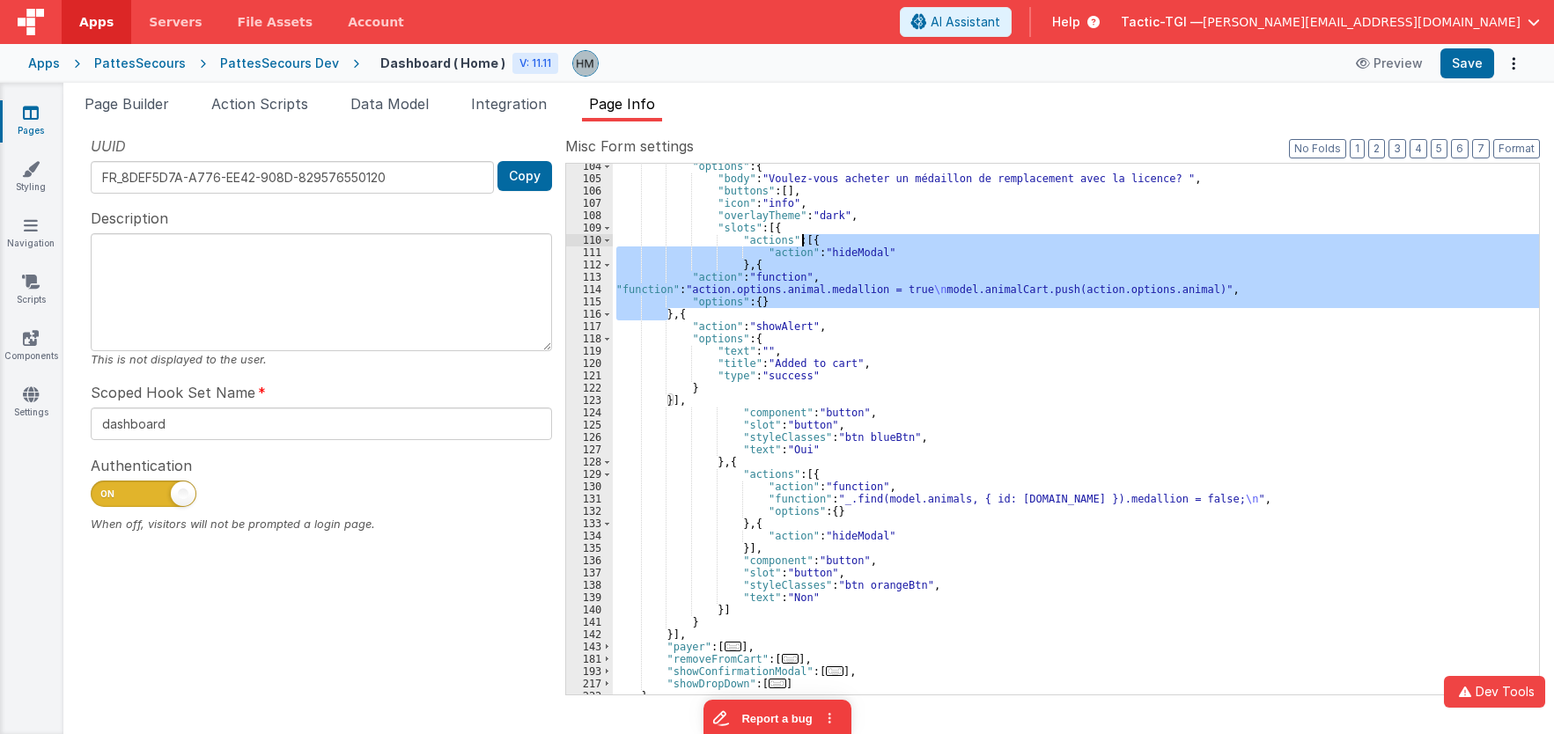
drag, startPoint x: 667, startPoint y: 315, endPoint x: 803, endPoint y: 243, distance: 154.4
click at [803, 243] on div ""options" : { "body" : "Voulez-vous acheter un médaillon de remplacement avec l…" at bounding box center [1076, 438] width 926 height 556
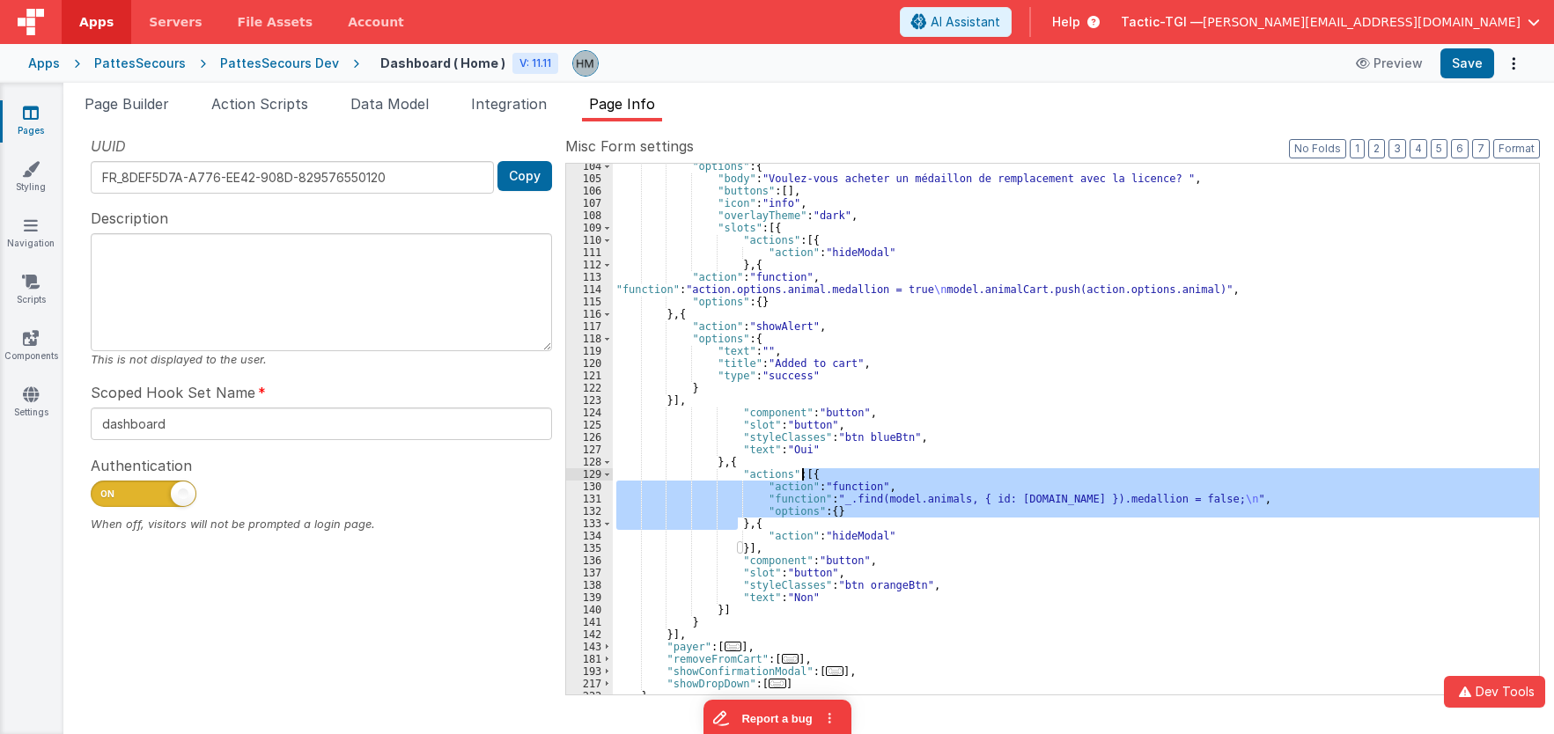
drag, startPoint x: 738, startPoint y: 520, endPoint x: 803, endPoint y: 476, distance: 78.6
click at [803, 476] on div ""options" : { "body" : "Voulez-vous acheter un médaillon de remplacement avec l…" at bounding box center [1076, 438] width 926 height 556
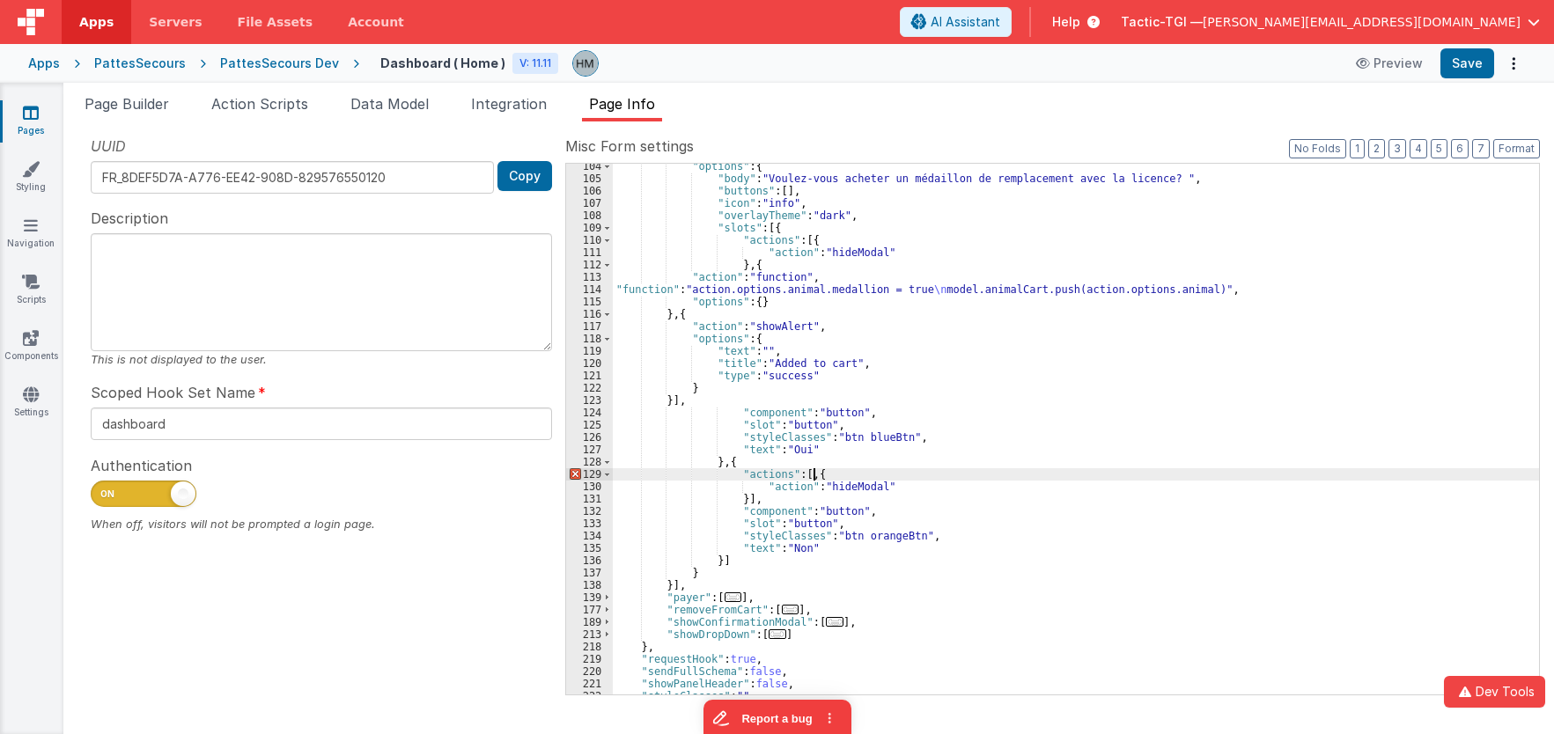
click at [812, 476] on div ""options" : { "body" : "Voulez-vous acheter un médaillon de remplacement avec l…" at bounding box center [1076, 444] width 926 height 568
click at [742, 501] on div ""options" : { "body" : "Voulez-vous acheter un médaillon de remplacement avec l…" at bounding box center [1076, 444] width 926 height 568
click at [741, 499] on div ""options" : { "body" : "Voulez-vous acheter un médaillon de remplacement avec l…" at bounding box center [1076, 444] width 926 height 568
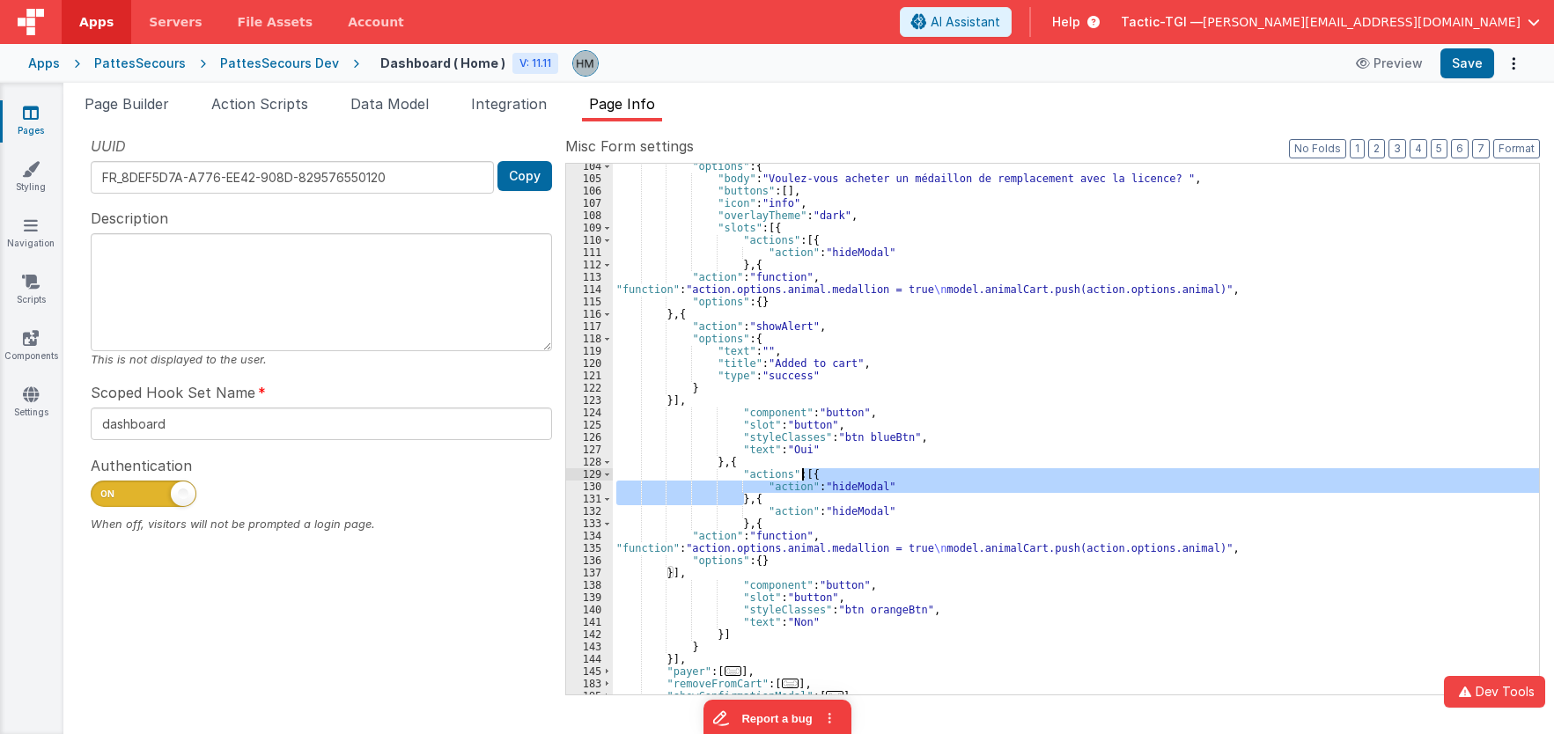
drag, startPoint x: 745, startPoint y: 498, endPoint x: 800, endPoint y: 478, distance: 58.8
click at [800, 478] on div ""options" : { "body" : "Voulez-vous acheter un médaillon de remplacement avec l…" at bounding box center [1076, 438] width 926 height 556
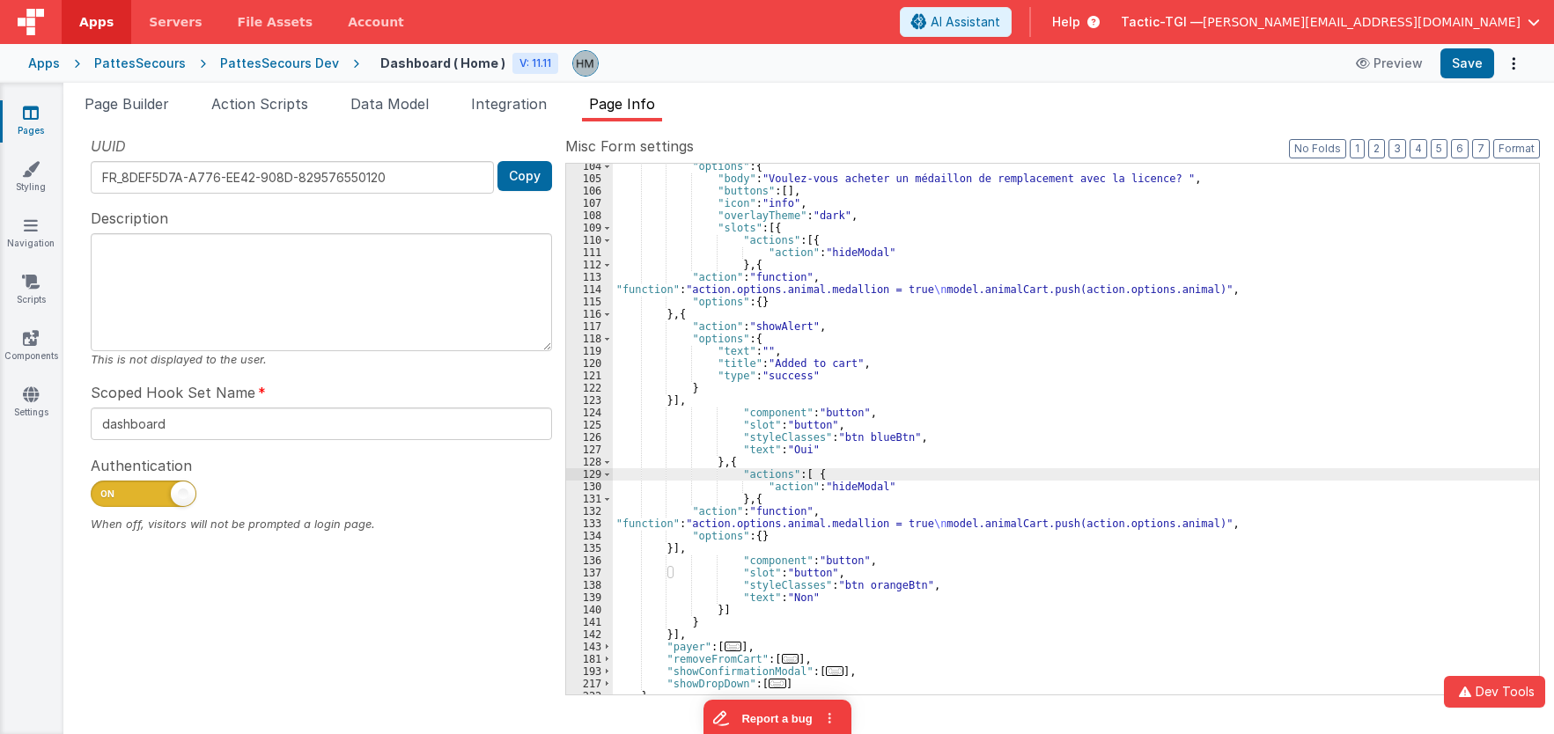
click at [669, 401] on div ""options" : { "body" : "Voulez-vous acheter un médaillon de remplacement avec l…" at bounding box center [1076, 438] width 926 height 556
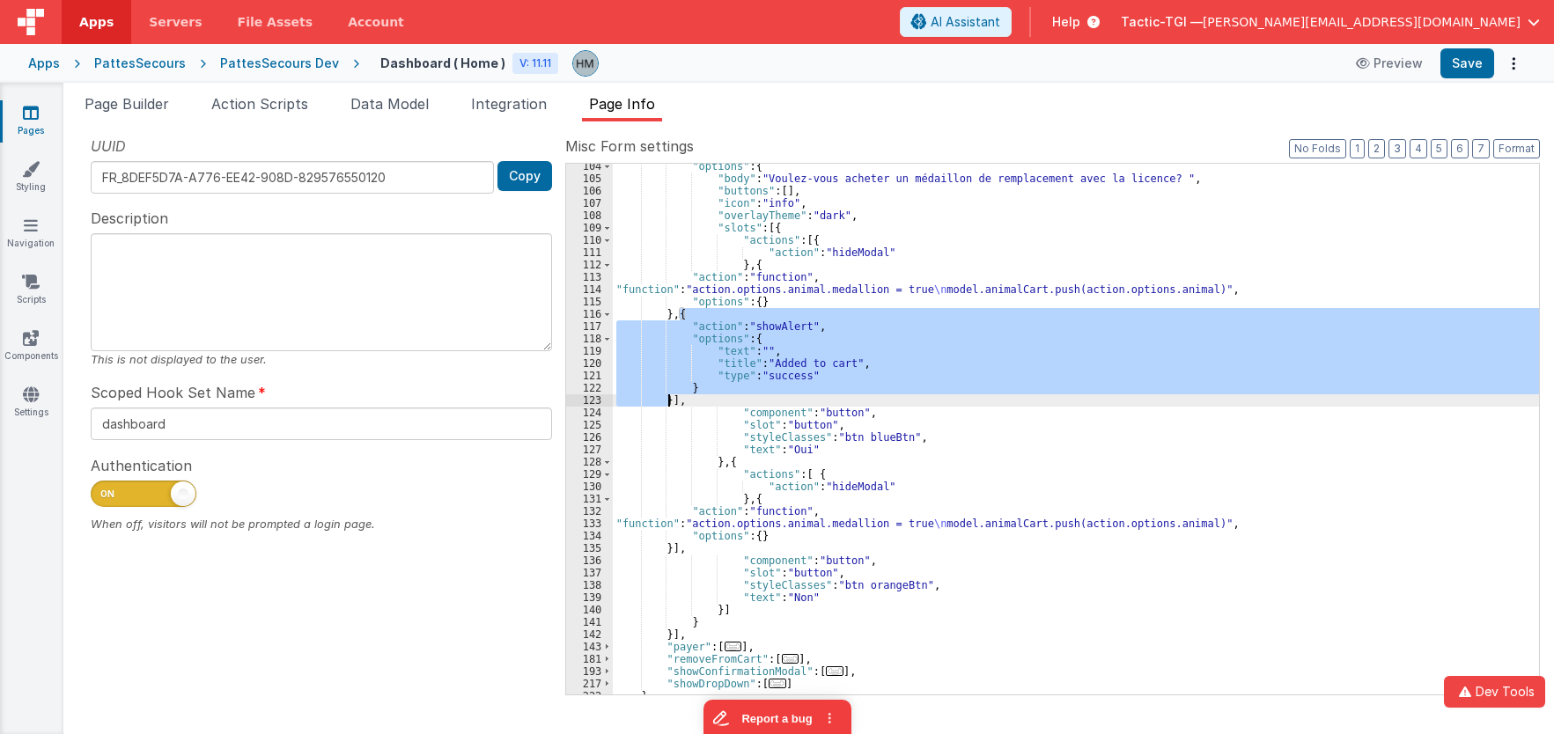
click at [669, 401] on div ""options" : { "body" : "Voulez-vous acheter un médaillon de remplacement avec l…" at bounding box center [1076, 438] width 926 height 556
click at [671, 548] on div ""options" : { "body" : "Voulez-vous acheter un médaillon de remplacement avec l…" at bounding box center [1076, 438] width 926 height 556
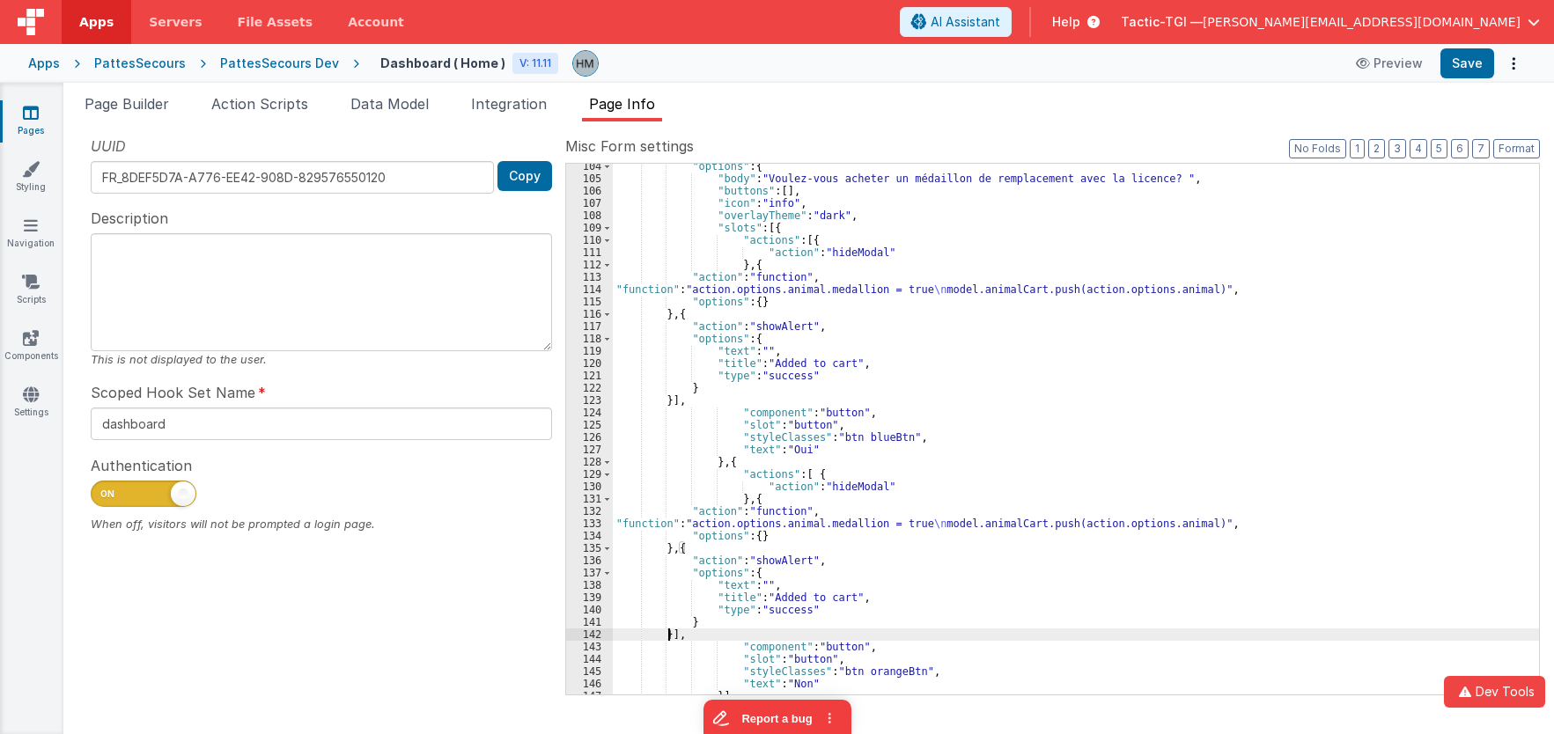
click at [650, 527] on div ""options" : { "body" : "Voulez-vous acheter un médaillon de remplacement avec l…" at bounding box center [1076, 438] width 926 height 556
click at [903, 524] on div ""options" : { "body" : "Voulez-vous acheter un médaillon de remplacement avec l…" at bounding box center [1076, 438] width 926 height 556
click at [879, 504] on div ""options" : { "body" : "Voulez-vous acheter un médaillon de remplacement avec l…" at bounding box center [1076, 438] width 926 height 556
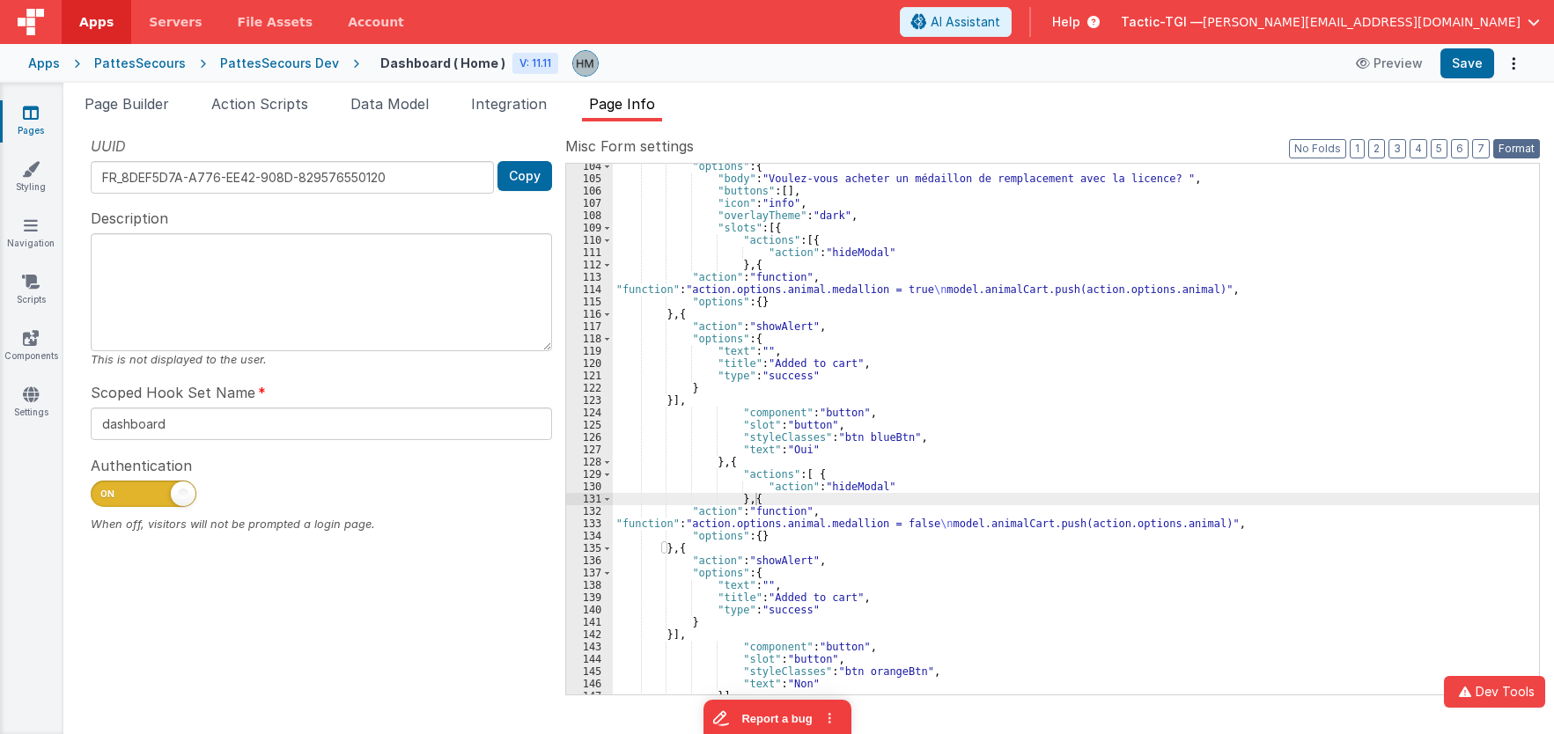
click at [1515, 148] on button "Format" at bounding box center [1516, 148] width 47 height 19
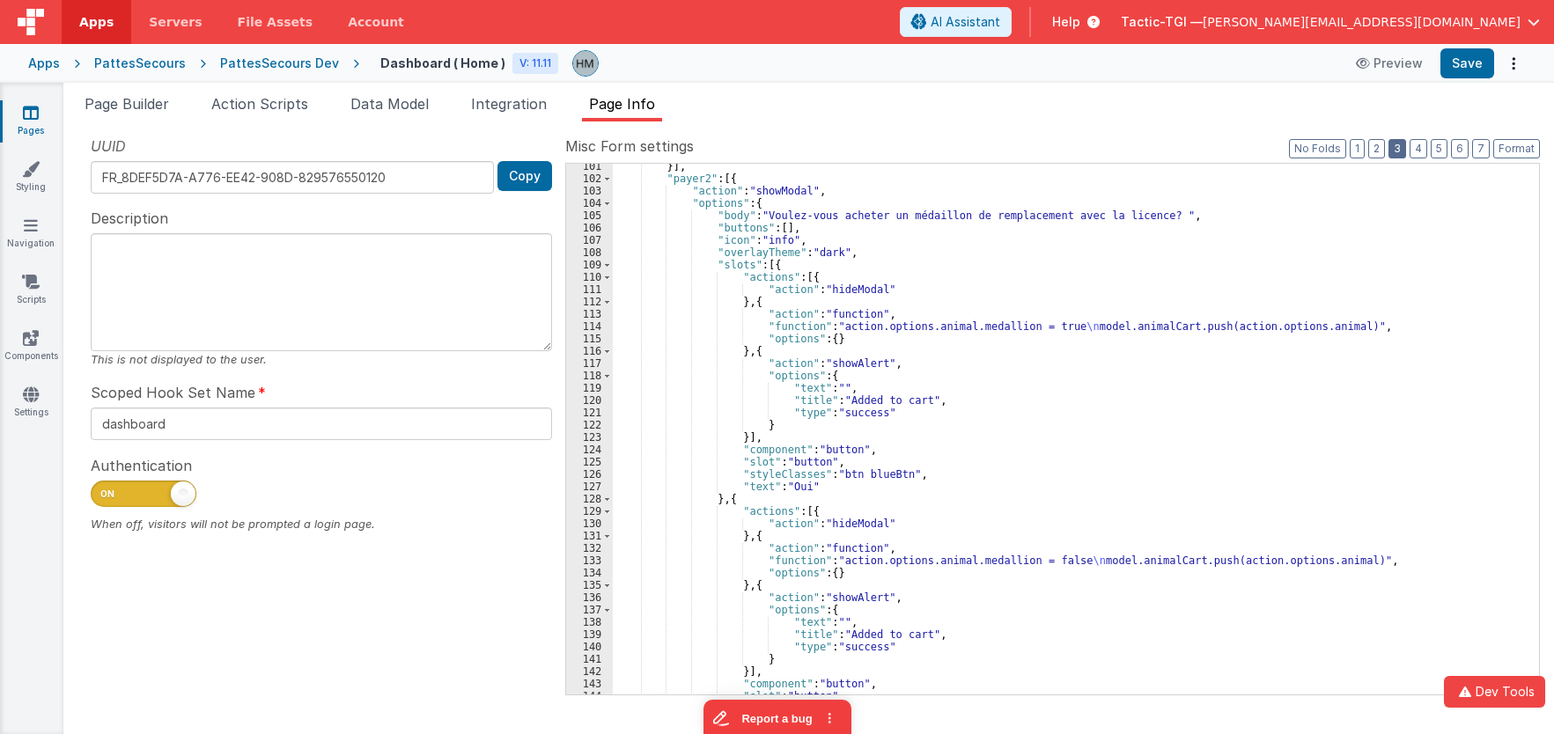
click at [1405, 151] on button "3" at bounding box center [1398, 148] width 18 height 19
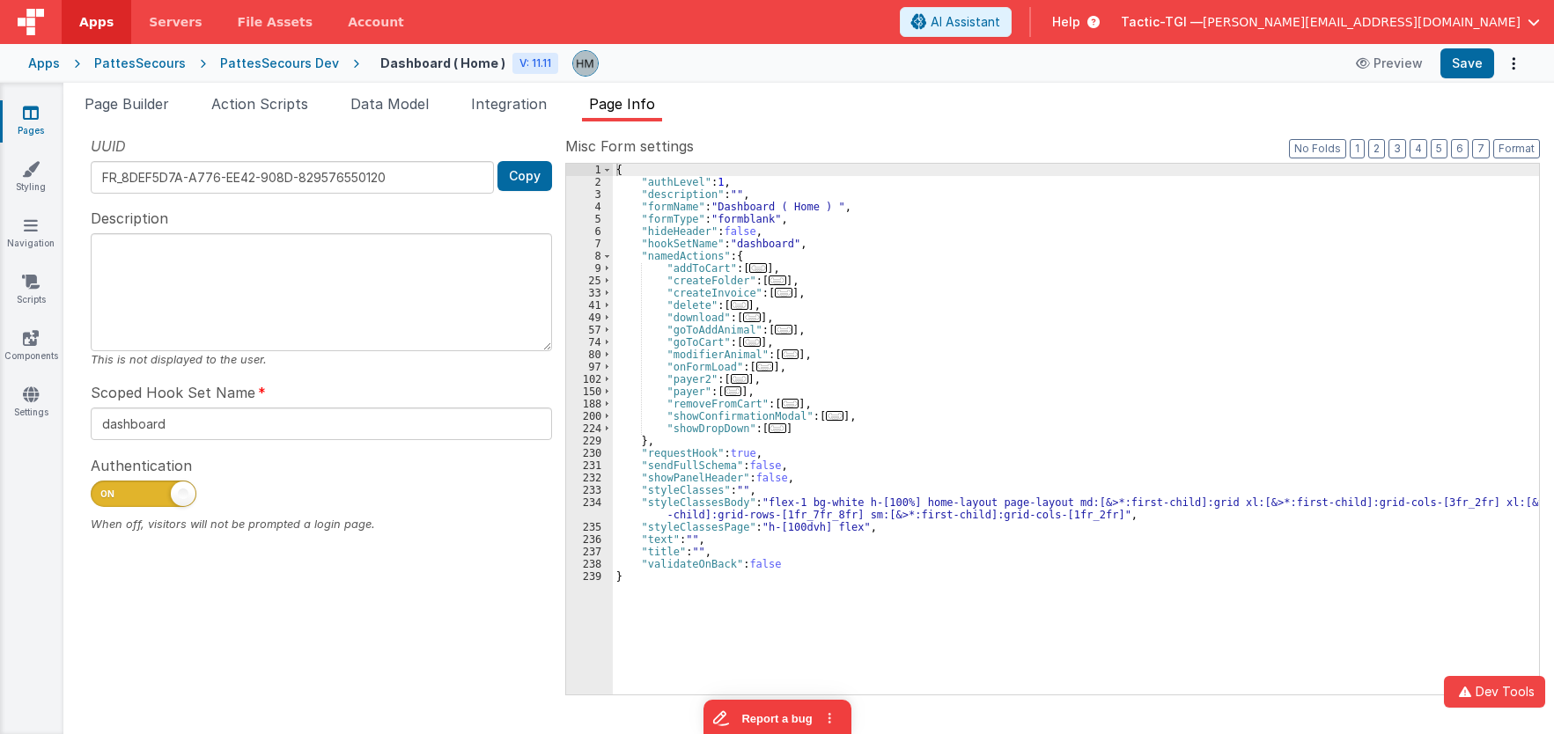
click at [736, 380] on span "..." at bounding box center [740, 379] width 18 height 10
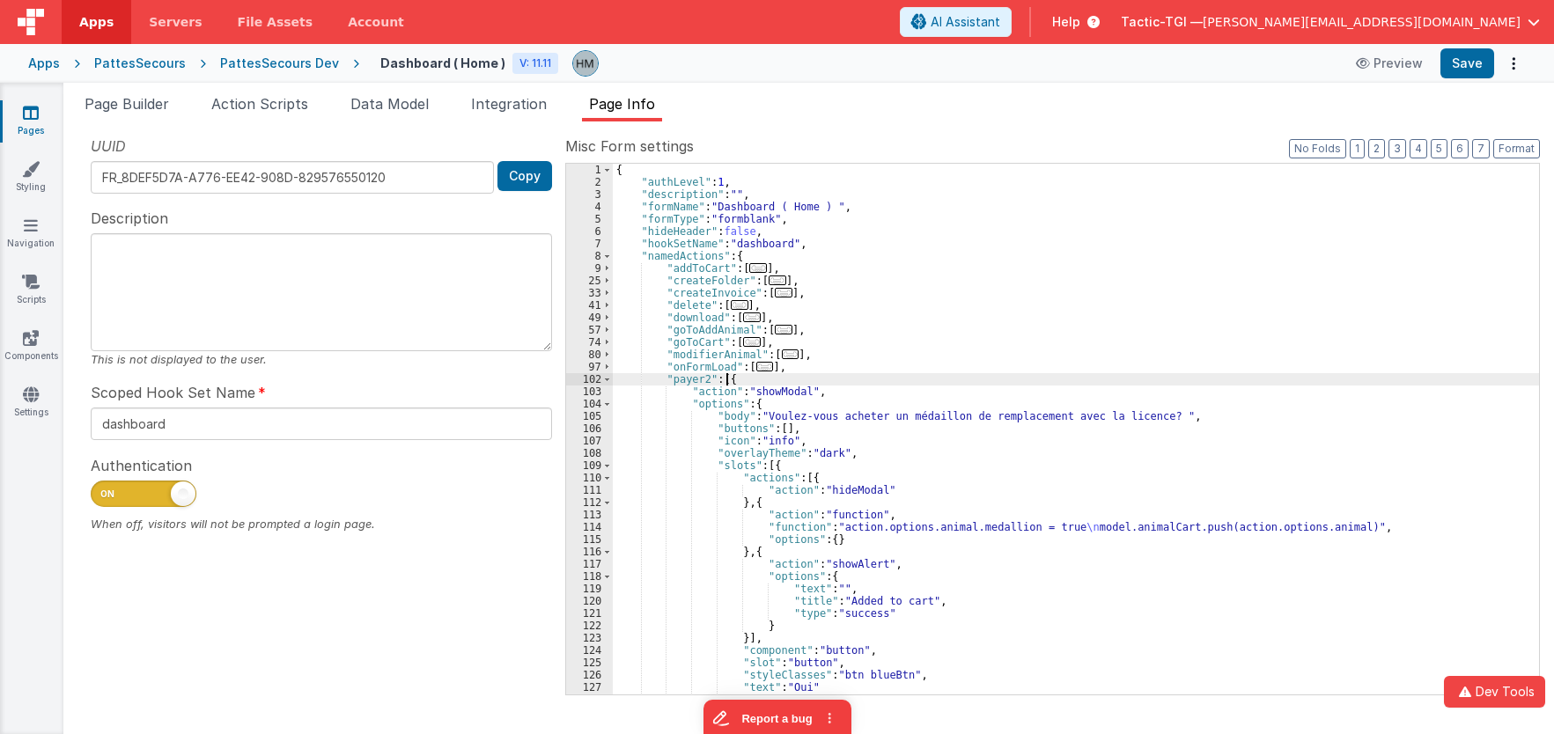
scroll to position [106, 0]
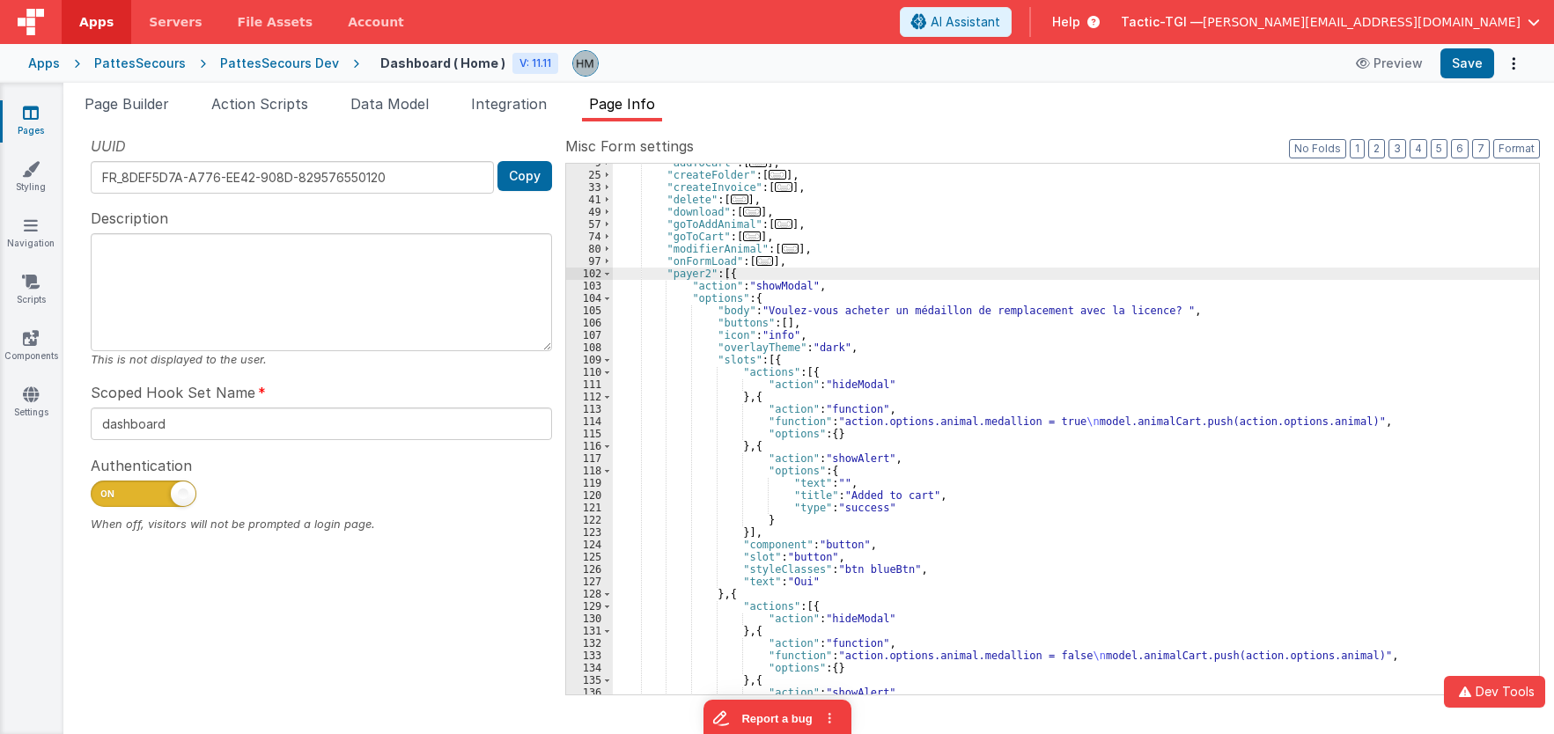
click at [622, 280] on div ""addToCart" : [ ... ] , "createFolder" : [ ... ] , "createInvoice" : [ ... ] , …" at bounding box center [1076, 435] width 926 height 556
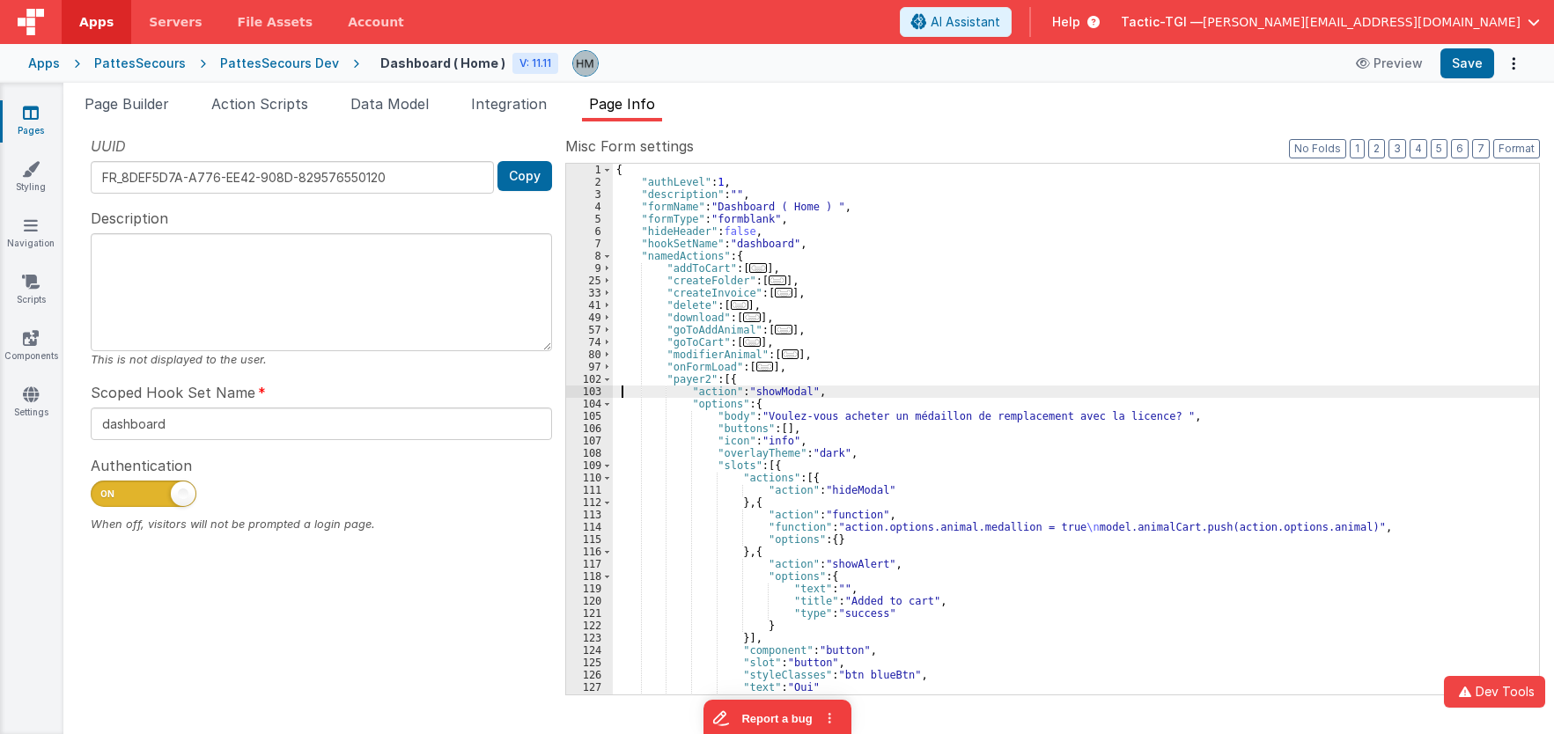
scroll to position [0, 0]
click at [751, 269] on span "..." at bounding box center [758, 268] width 18 height 10
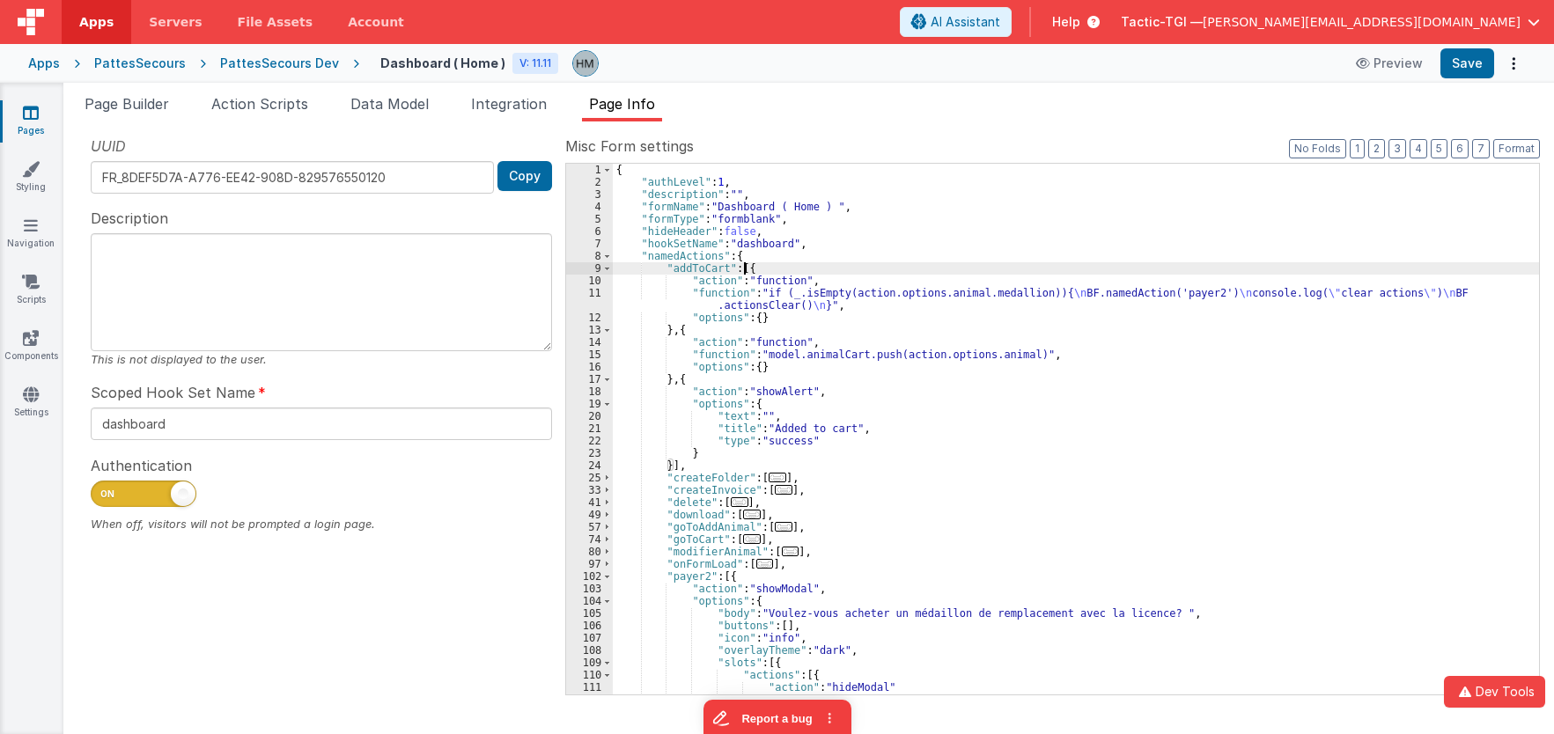
click at [709, 291] on div "{ "authLevel" : 1 , "description" : "" , "formName" : "Dashboard ( Home ) " , "…" at bounding box center [1076, 442] width 926 height 556
click at [589, 293] on div "11" at bounding box center [589, 299] width 47 height 25
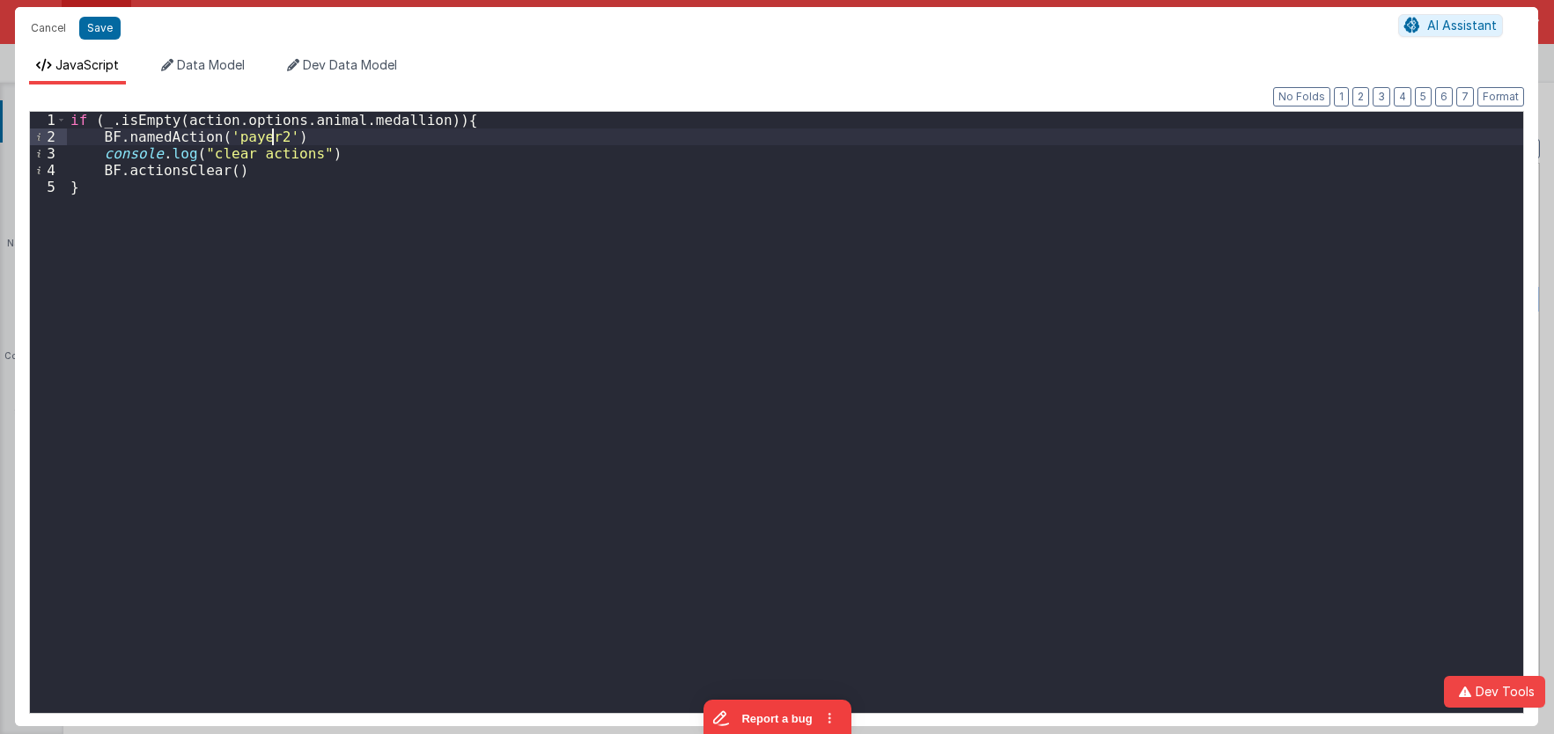
click at [274, 138] on div "if ( _ . isEmpty ( action . options . animal . medallion )) { BF . namedAction …" at bounding box center [795, 429] width 1456 height 635
click at [557, 174] on div "if ( _ . isEmpty ( action . options . animal . medallion )) { BF . namedAction …" at bounding box center [795, 429] width 1456 height 635
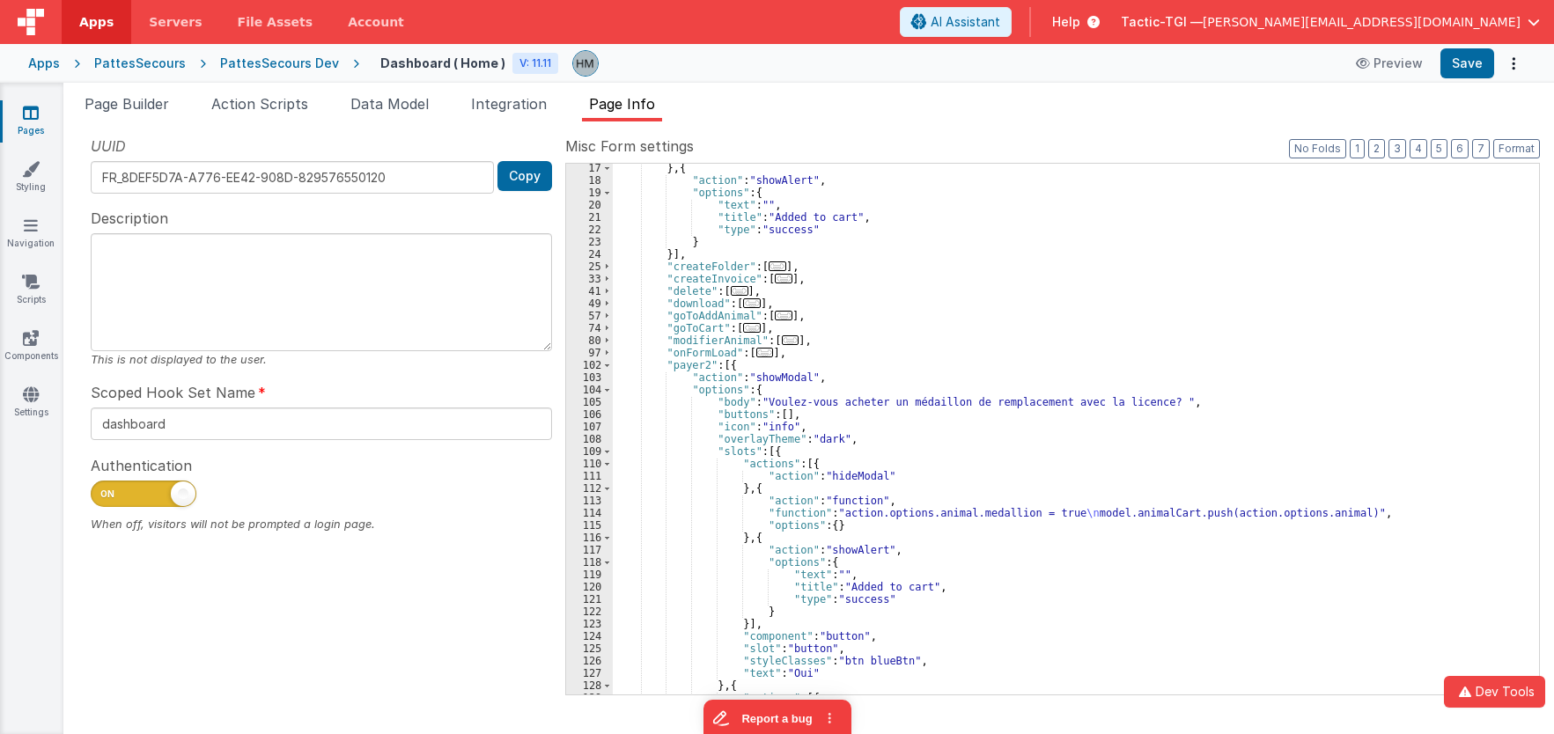
scroll to position [211, 0]
click at [1055, 374] on div "} , { "action" : "showAlert" , "options" : { "text" : "" , "title" : "Added to …" at bounding box center [1076, 440] width 926 height 556
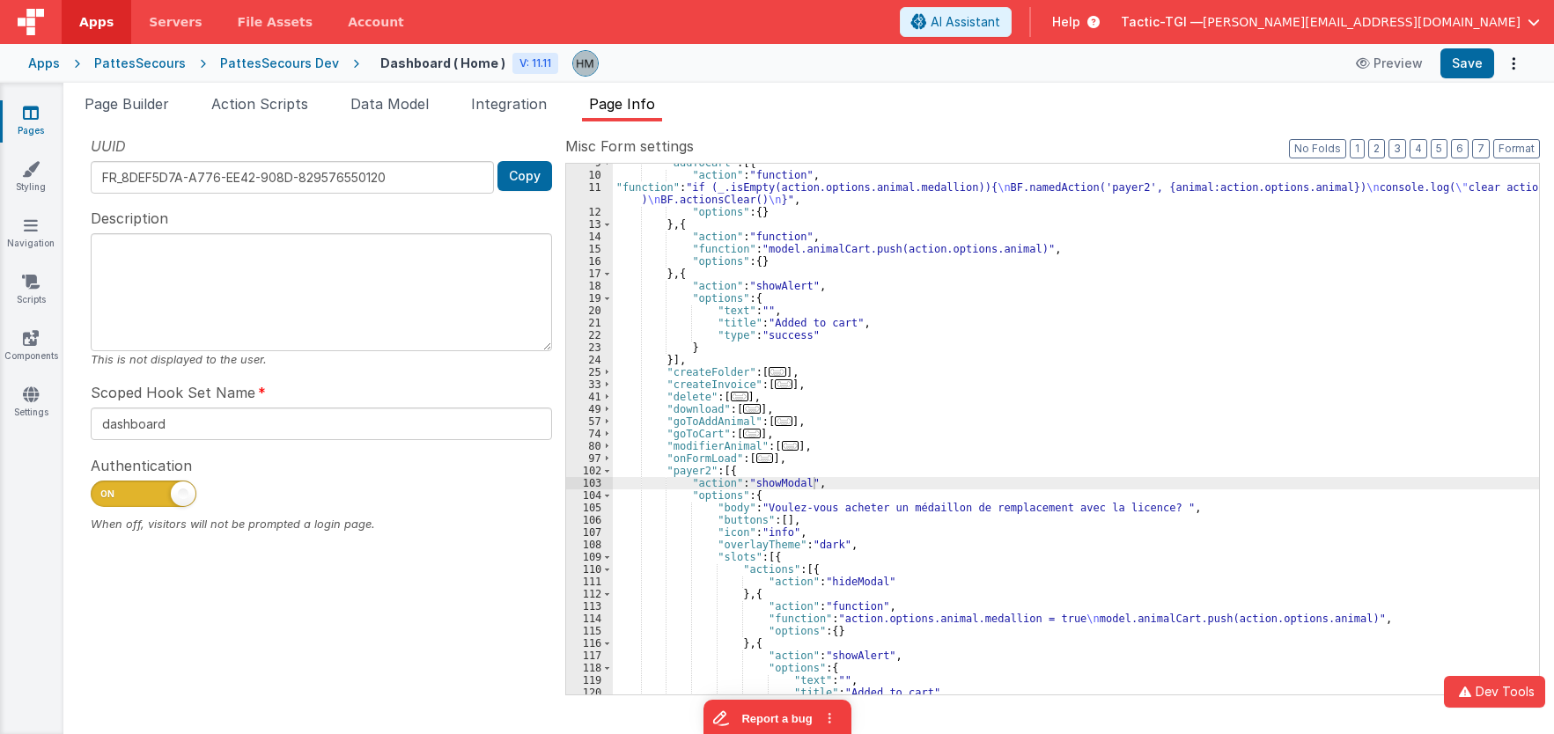
scroll to position [0, 0]
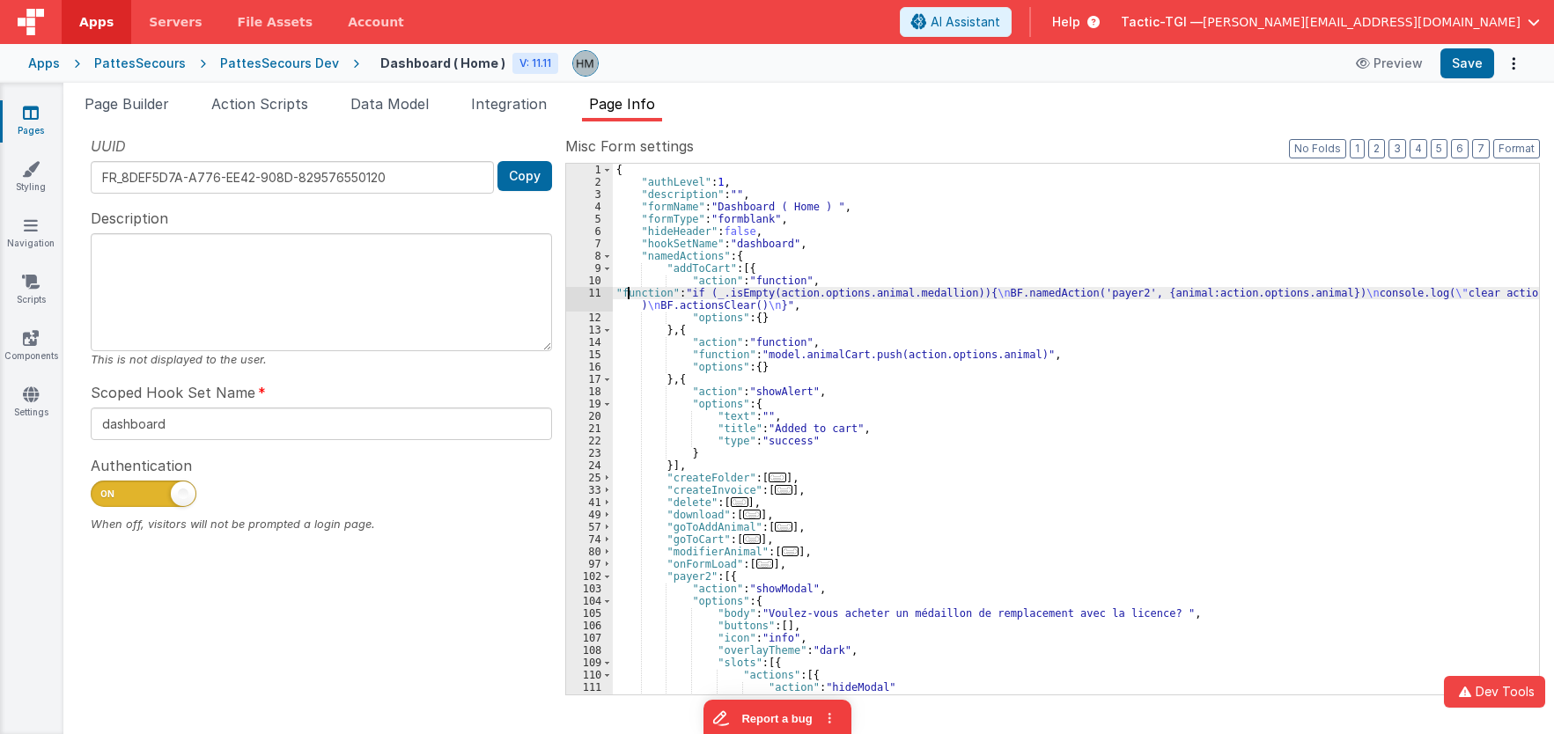
click at [626, 290] on div "{ "authLevel" : 1 , "description" : "" , "formName" : "Dashboard ( Home ) " , "…" at bounding box center [1076, 442] width 926 height 556
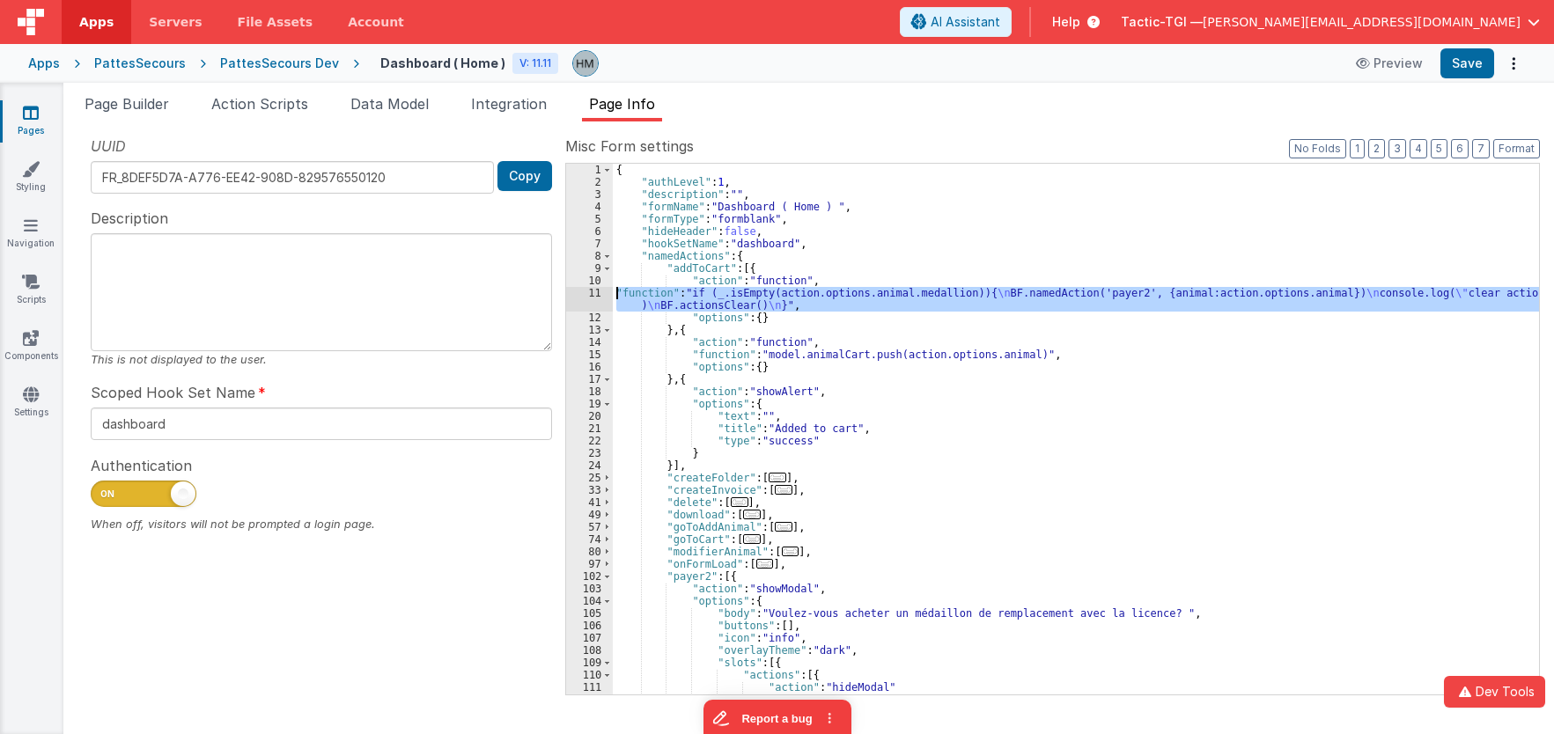
click at [593, 289] on div "11" at bounding box center [589, 299] width 47 height 25
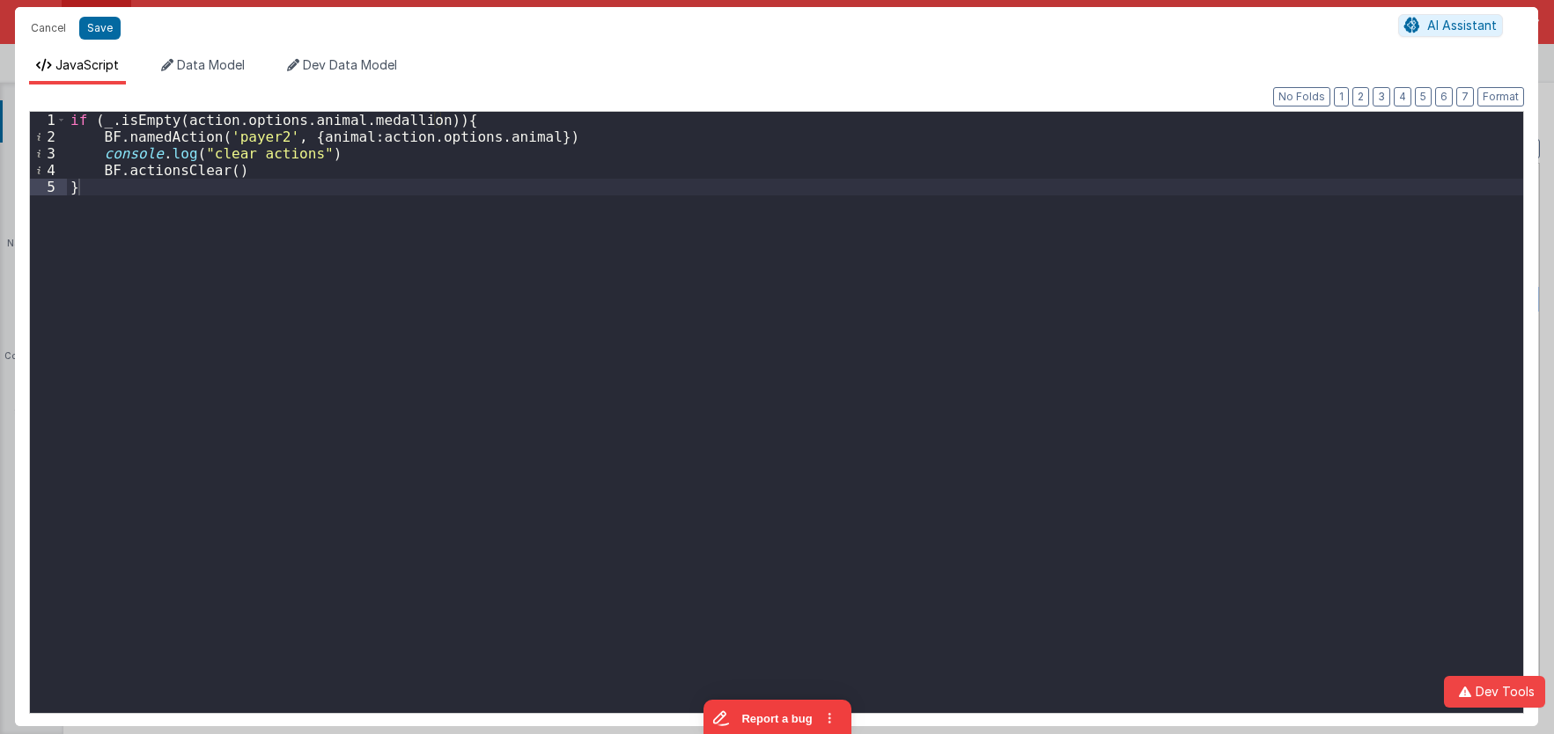
click at [72, 117] on div "if ( _ . isEmpty ( action . options . animal . medallion )) { BF . namedAction …" at bounding box center [795, 429] width 1456 height 635
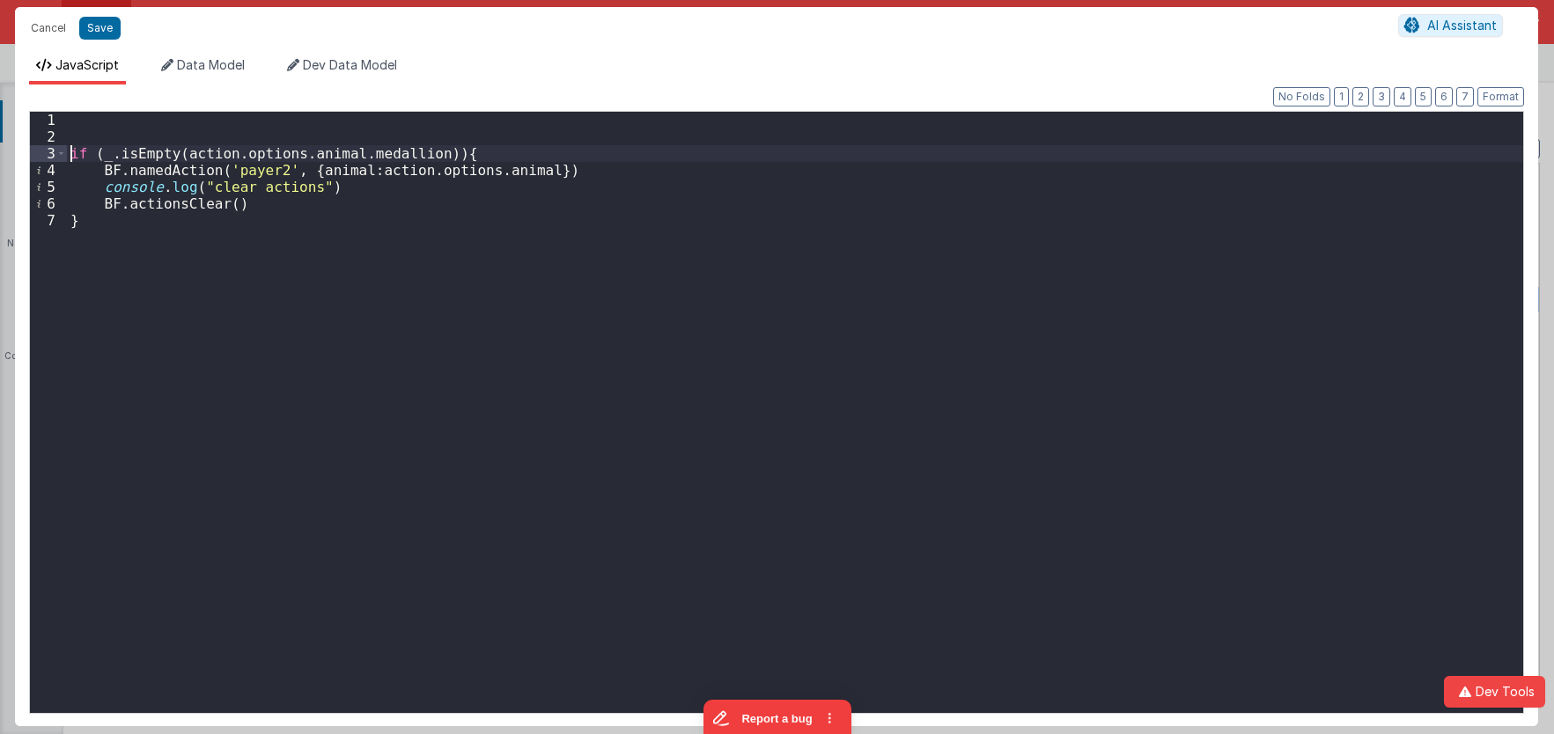
click at [98, 123] on div "if ( _ . isEmpty ( action . options . animal . medallion )) { BF . namedAction …" at bounding box center [795, 429] width 1456 height 635
drag, startPoint x: 225, startPoint y: 117, endPoint x: 27, endPoint y: 99, distance: 199.0
click at [67, 112] on div "model . selectedAnimal = action . options . animal if ( _ . isEmpty ( action . …" at bounding box center [795, 412] width 1456 height 601
drag, startPoint x: 338, startPoint y: 146, endPoint x: 182, endPoint y: 155, distance: 156.1
click at [182, 155] on div "model . selectedAnimal = action . options . animal if ( _ . isEmpty ( action . …" at bounding box center [795, 429] width 1456 height 635
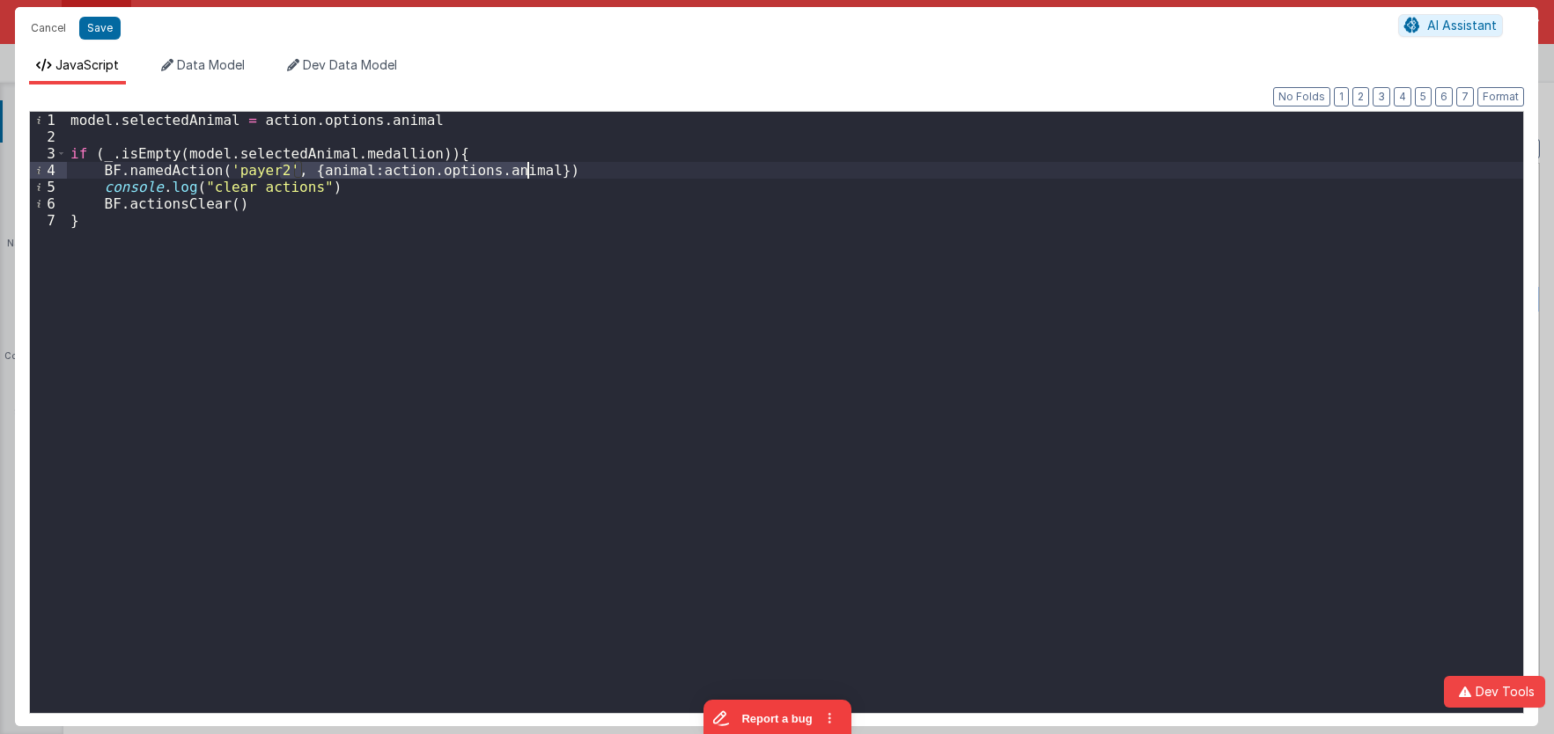
drag, startPoint x: 282, startPoint y: 170, endPoint x: 527, endPoint y: 170, distance: 244.8
click at [527, 170] on div "model . selectedAnimal = action . options . animal if ( _ . isEmpty ( model . s…" at bounding box center [795, 429] width 1456 height 635
click at [516, 170] on div "model . selectedAnimal = action . options . animal if ( _ . isEmpty ( model . s…" at bounding box center [795, 429] width 1456 height 635
click at [284, 246] on div "model . selectedAnimal = action . options . animal if ( _ . isEmpty ( model . s…" at bounding box center [795, 429] width 1456 height 635
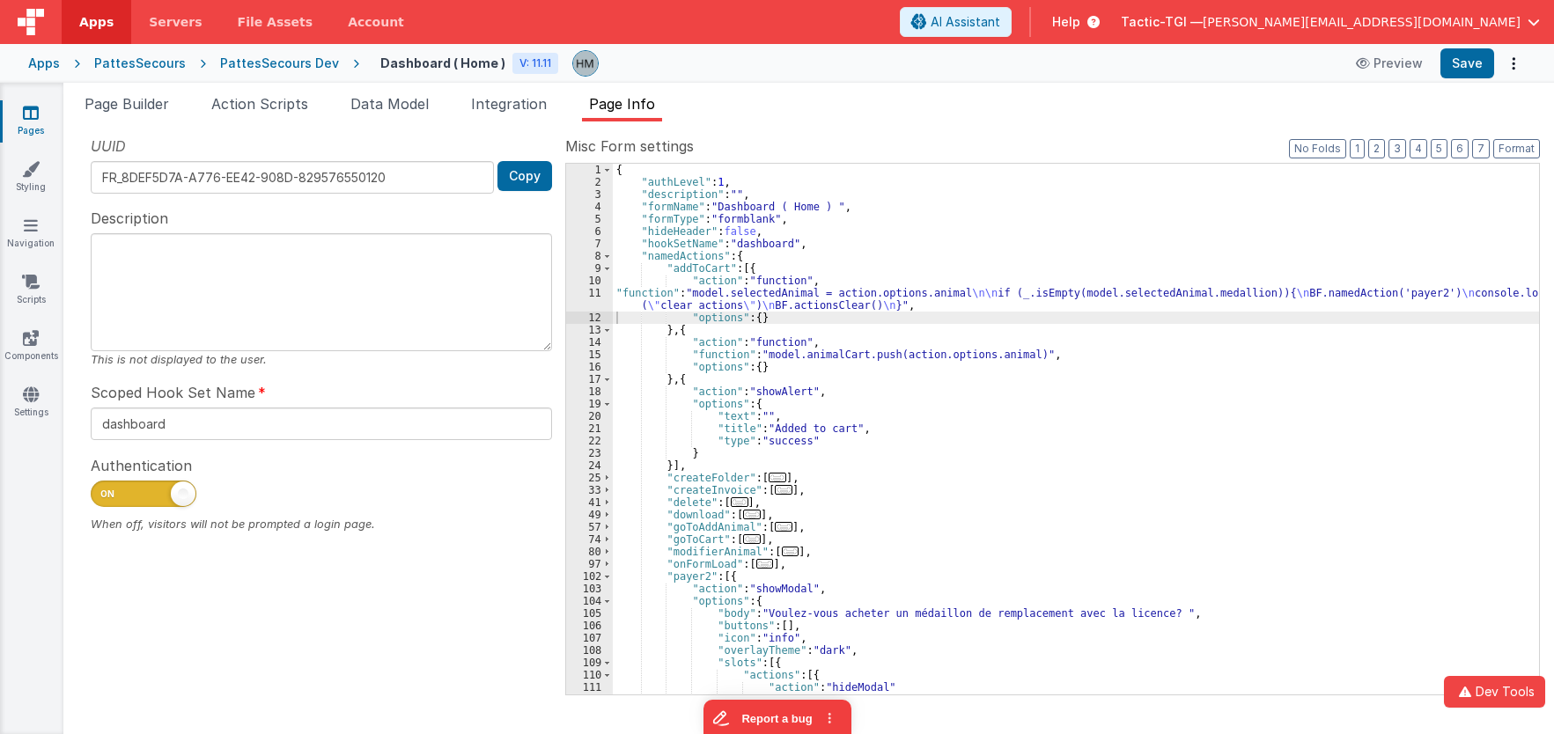
click at [652, 366] on div "{ "authLevel" : 1 , "description" : "" , "formName" : "Dashboard ( Home ) " , "…" at bounding box center [1076, 442] width 926 height 556
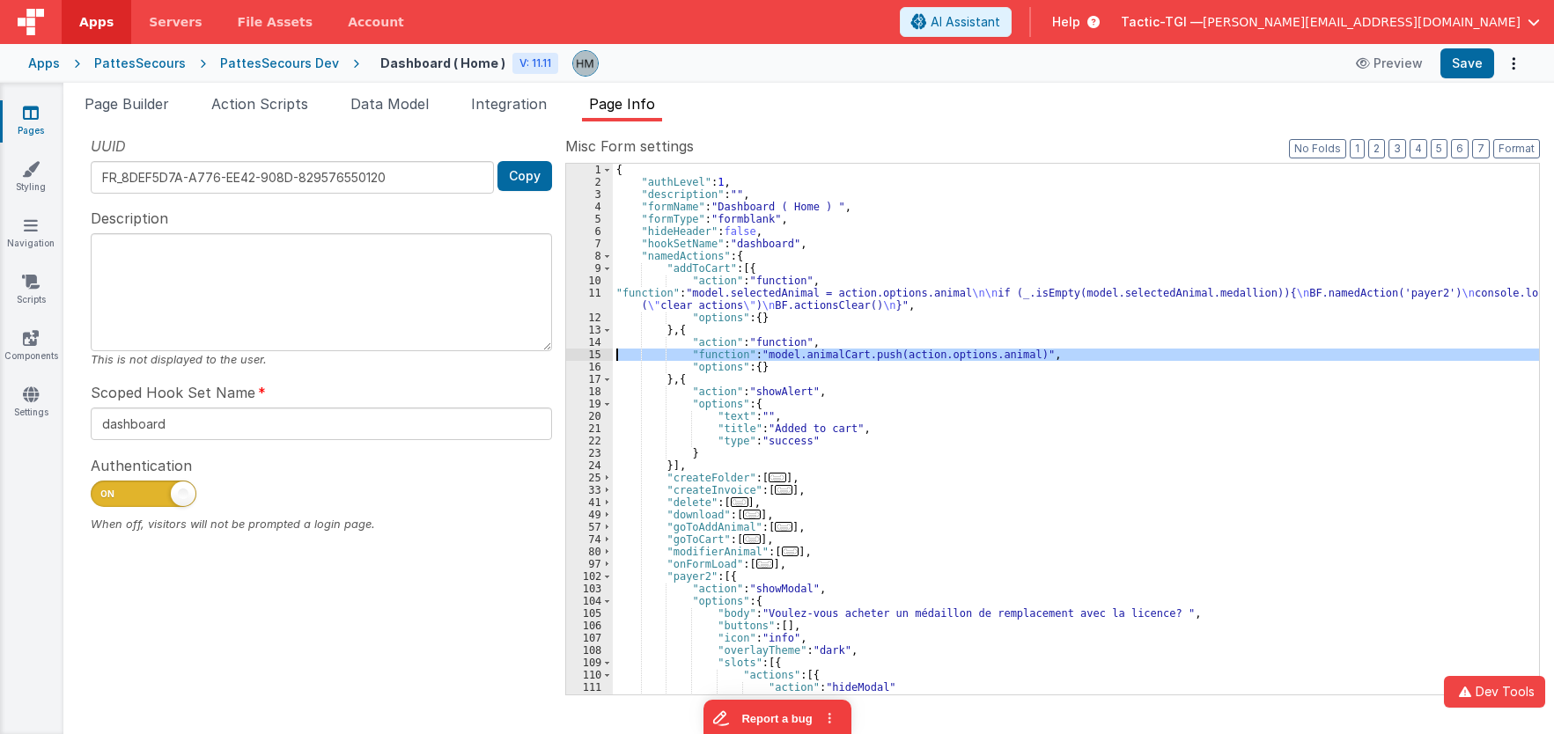
click at [594, 358] on div "15" at bounding box center [589, 355] width 47 height 12
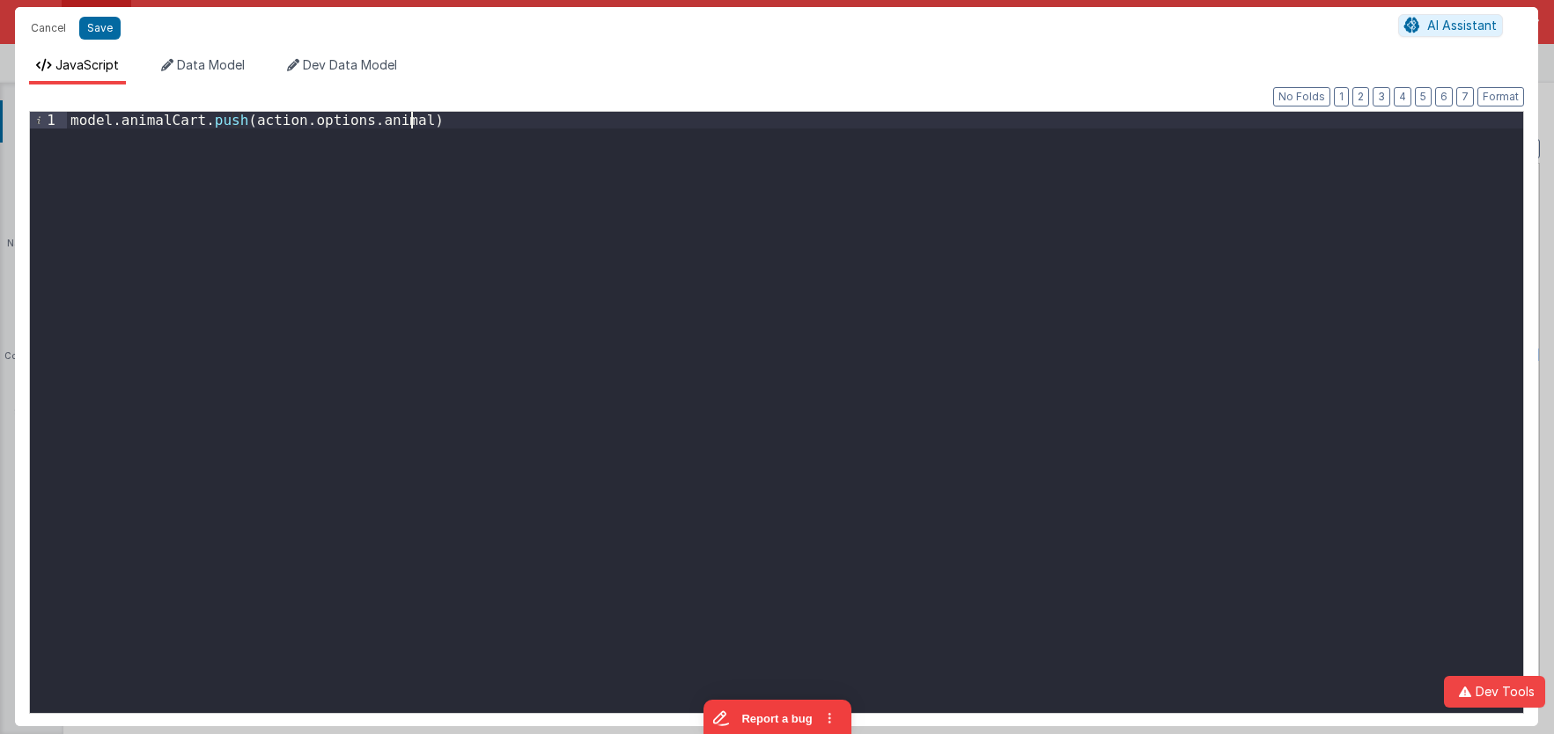
click at [407, 119] on div "model . animalCart . push ( action . options . animal )" at bounding box center [795, 429] width 1456 height 635
drag, startPoint x: 442, startPoint y: 155, endPoint x: 393, endPoint y: 123, distance: 58.6
click at [442, 154] on div "model . animalCart . push ( action . options . animal )" at bounding box center [795, 429] width 1456 height 635
drag, startPoint x: 403, startPoint y: 118, endPoint x: 244, endPoint y: 118, distance: 159.4
click at [244, 118] on div "model . animalCart . push ( action . options . animal )" at bounding box center [795, 429] width 1456 height 635
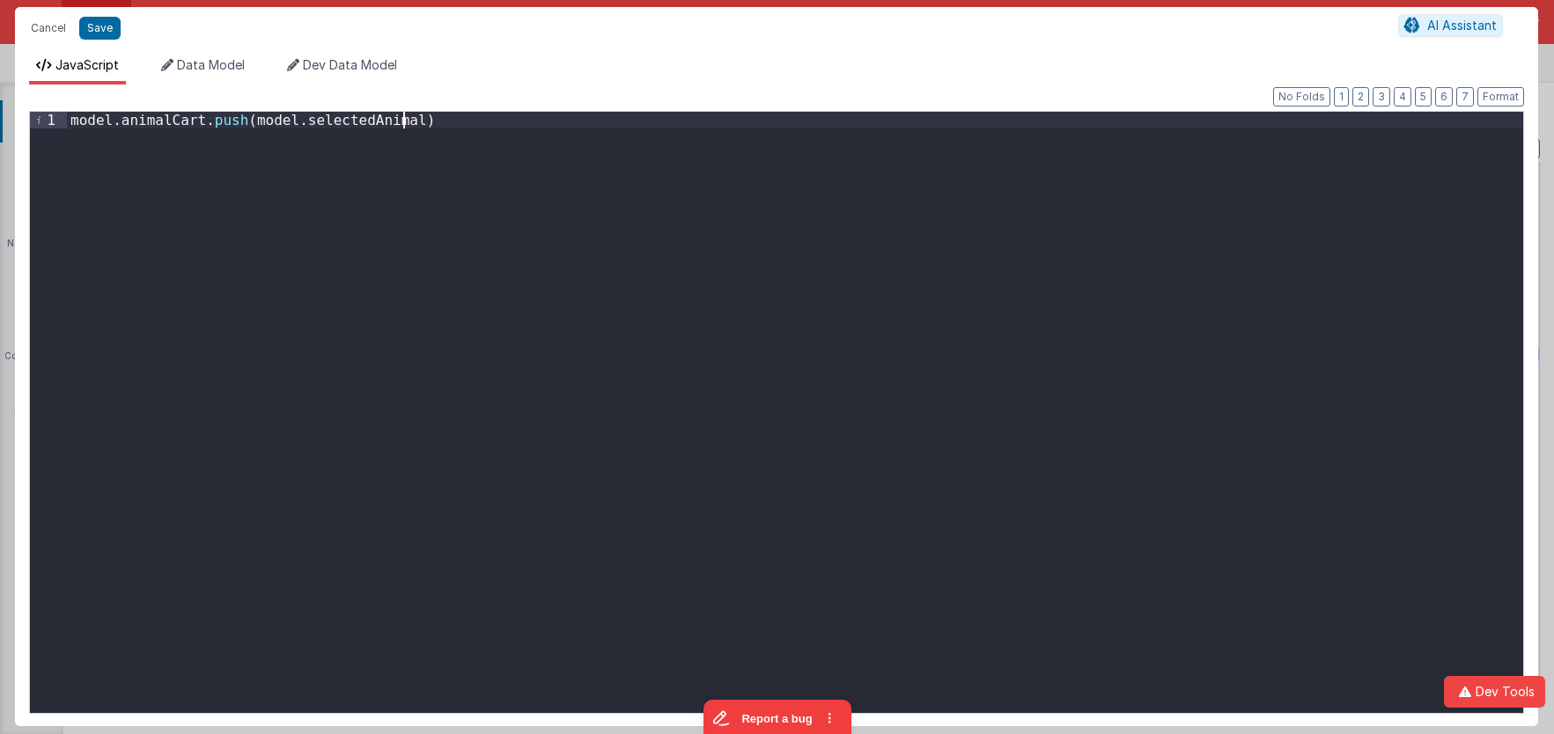
click at [486, 156] on div "model . animalCart . push ( model . selectedAnimal )" at bounding box center [795, 429] width 1456 height 635
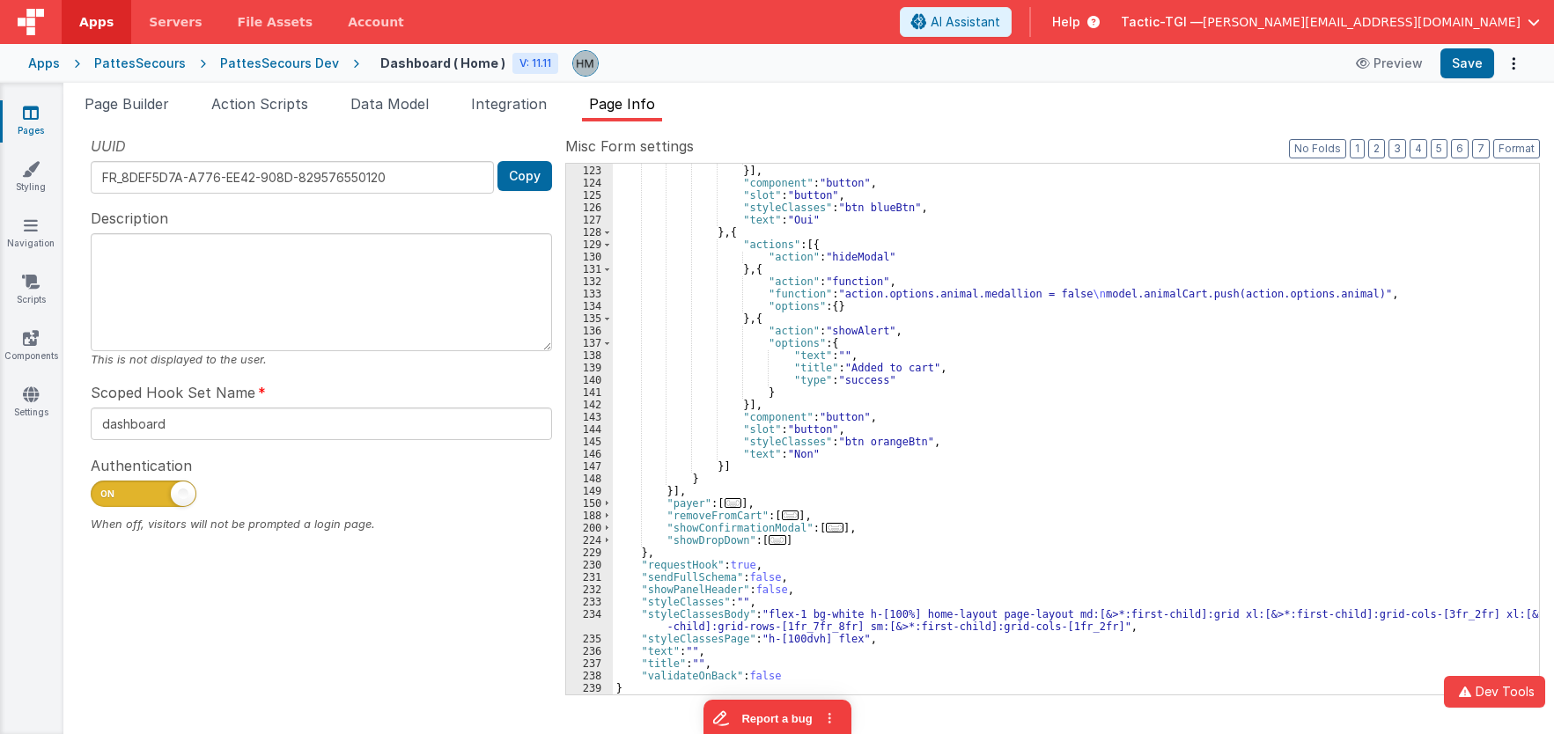
scroll to position [665, 0]
click at [730, 505] on span "..." at bounding box center [734, 503] width 18 height 10
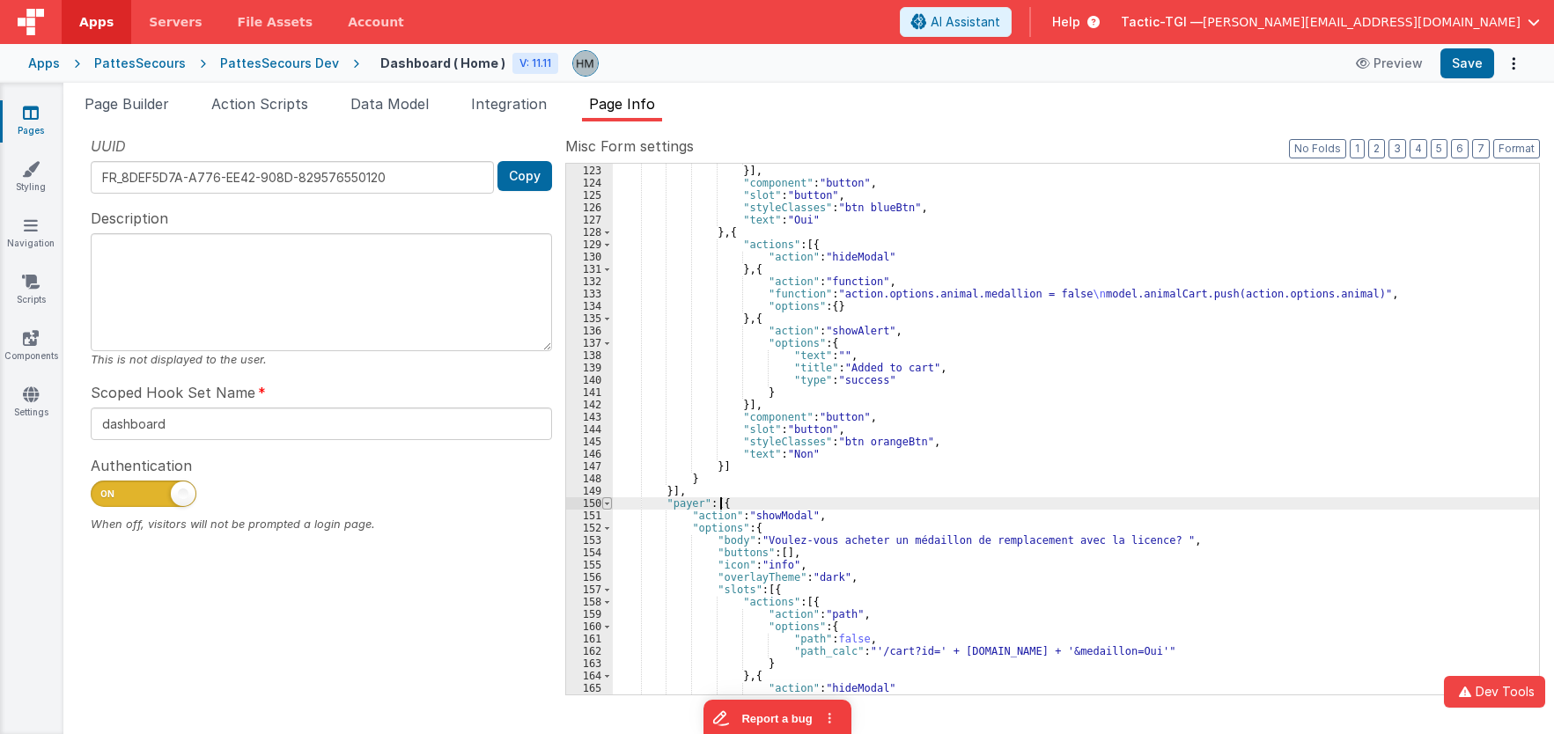
click at [605, 500] on span at bounding box center [607, 504] width 10 height 12
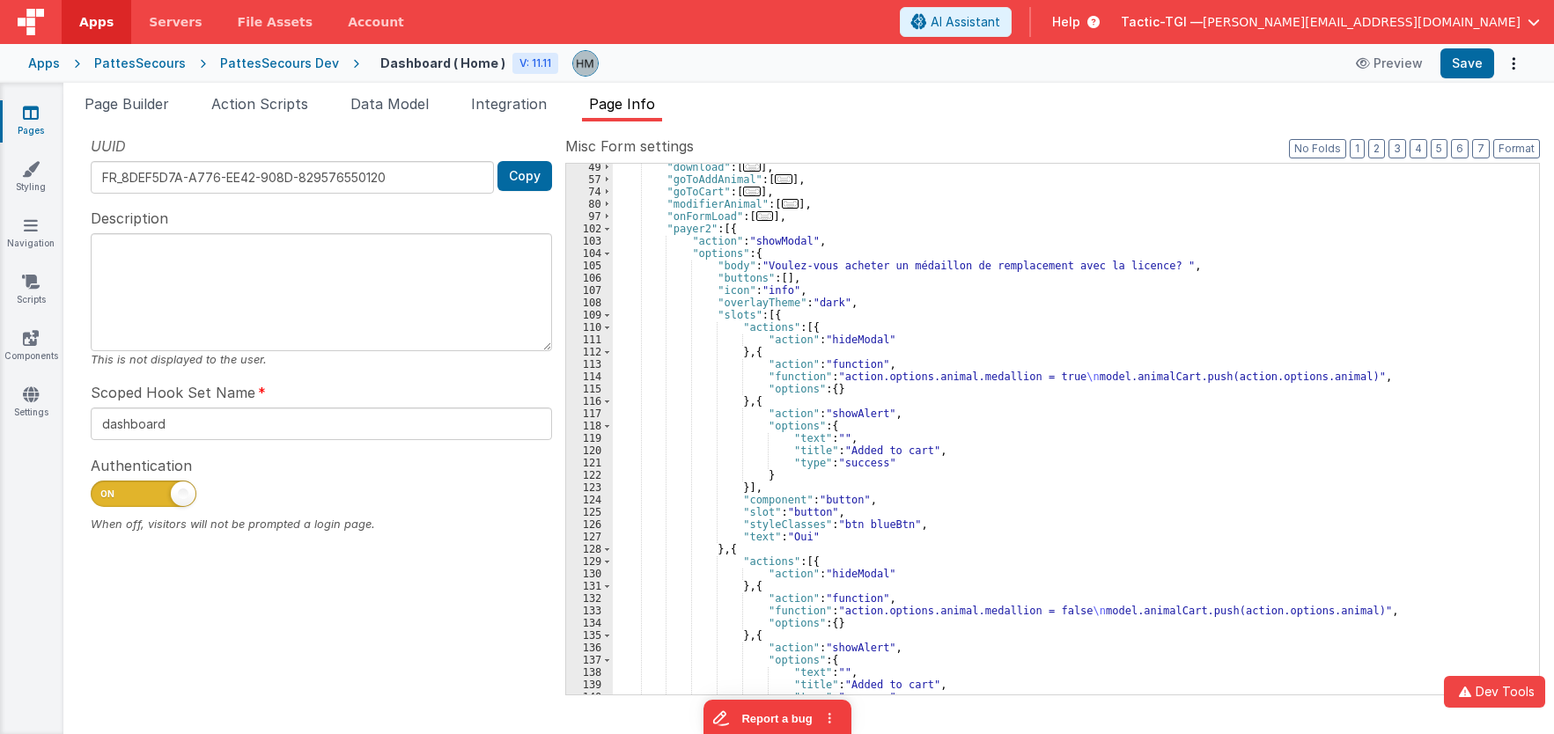
scroll to position [348, 0]
click at [731, 387] on div ""download" : [ ... ] , "goToAddAnimal" : [ ... ] , "goToCart" : [ ... ] , "modi…" at bounding box center [1076, 439] width 926 height 556
click at [594, 380] on div "114" at bounding box center [589, 377] width 47 height 12
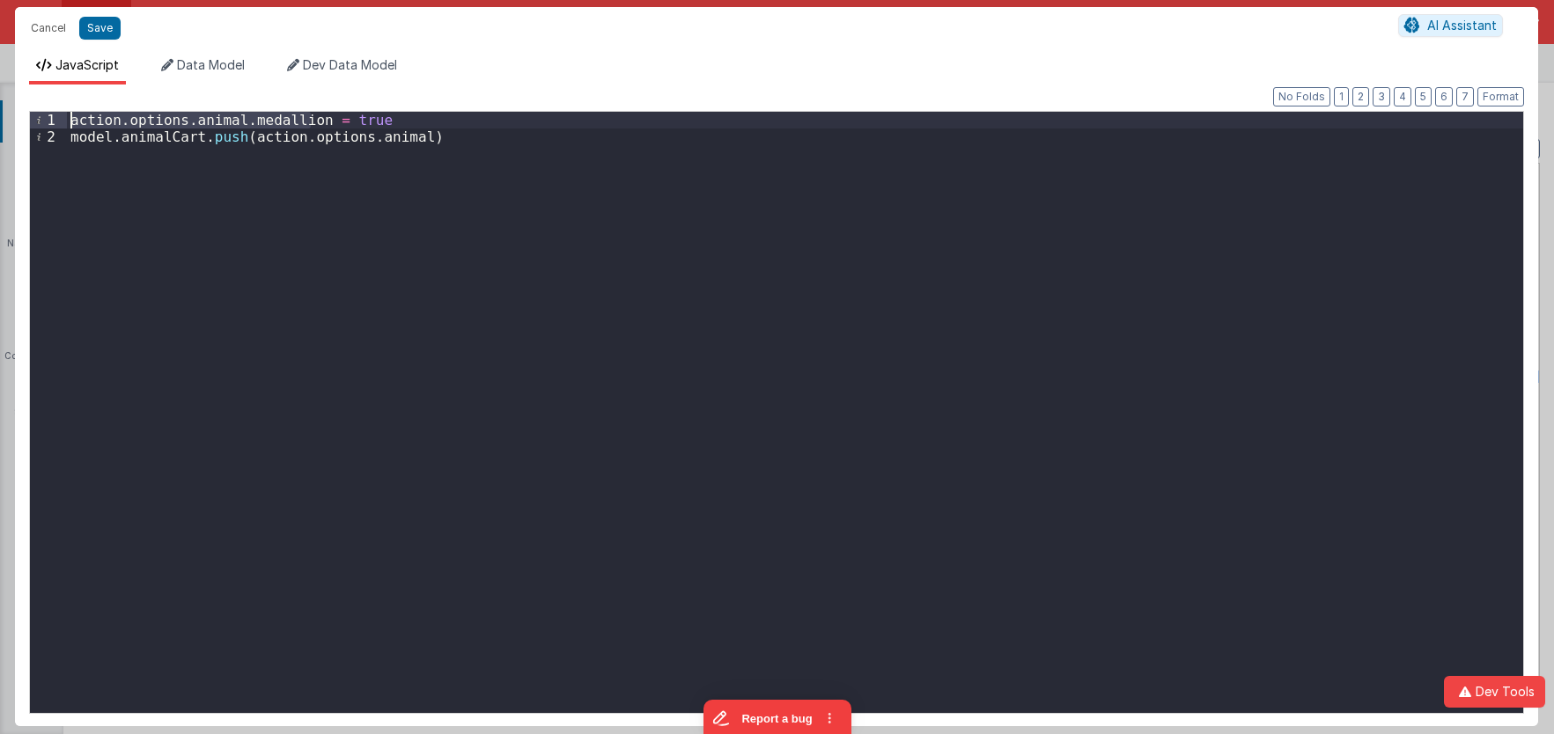
drag, startPoint x: 308, startPoint y: 115, endPoint x: -1, endPoint y: 94, distance: 309.8
click at [67, 112] on div "action . options . animal . medallion = true model . animalCart . push ( action…" at bounding box center [795, 412] width 1456 height 601
drag, startPoint x: 402, startPoint y: 136, endPoint x: 244, endPoint y: 135, distance: 157.6
click at [244, 135] on div "model . selectedAnimal . medallion = true model . animalCart . push ( action . …" at bounding box center [795, 429] width 1456 height 635
click at [524, 135] on div "model . selectedAnimal . medallion = true model . animalCart . push ( model . s…" at bounding box center [795, 429] width 1456 height 635
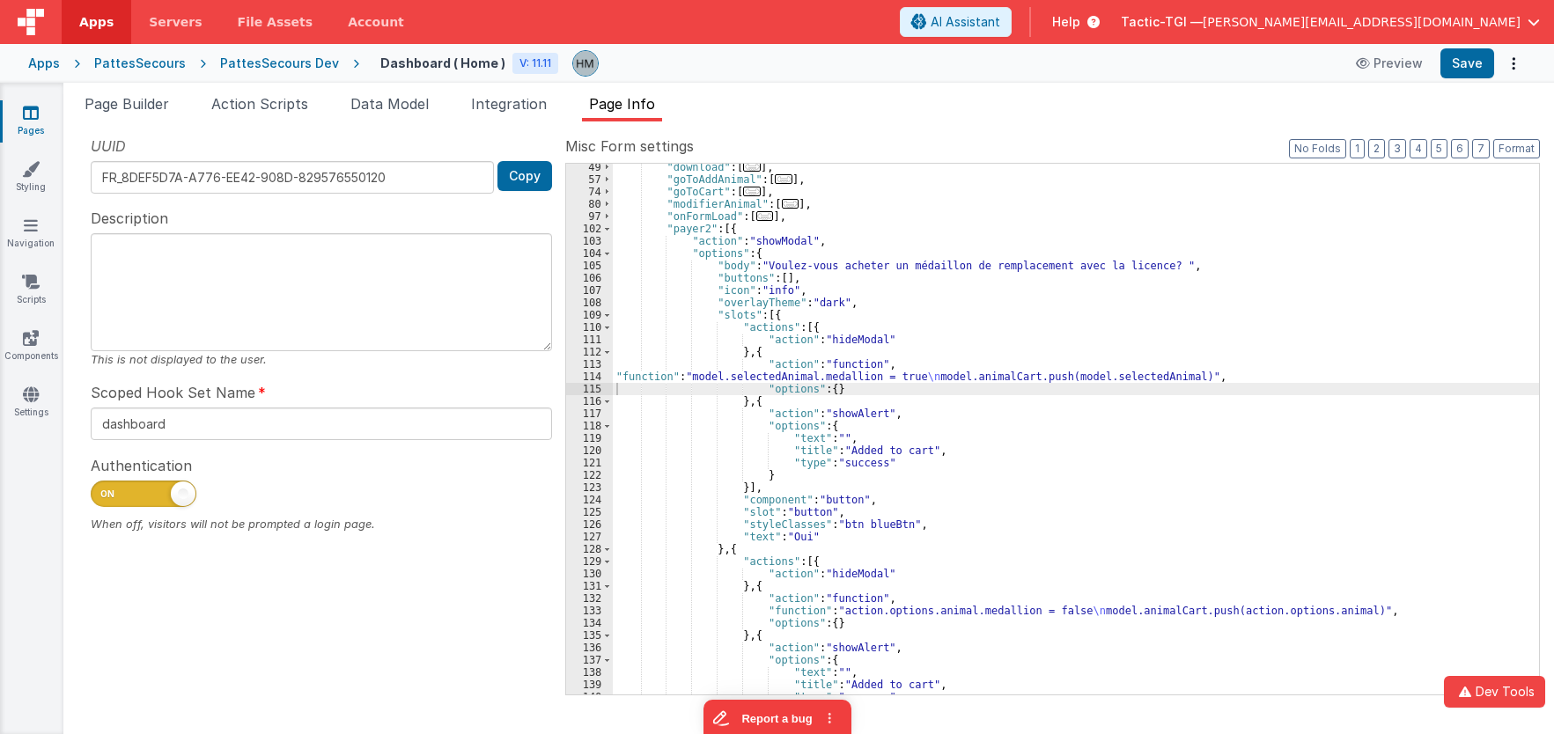
click at [736, 608] on div ""download" : [ ... ] , "goToAddAnimal" : [ ... ] , "goToCart" : [ ... ] , "modi…" at bounding box center [1076, 439] width 926 height 556
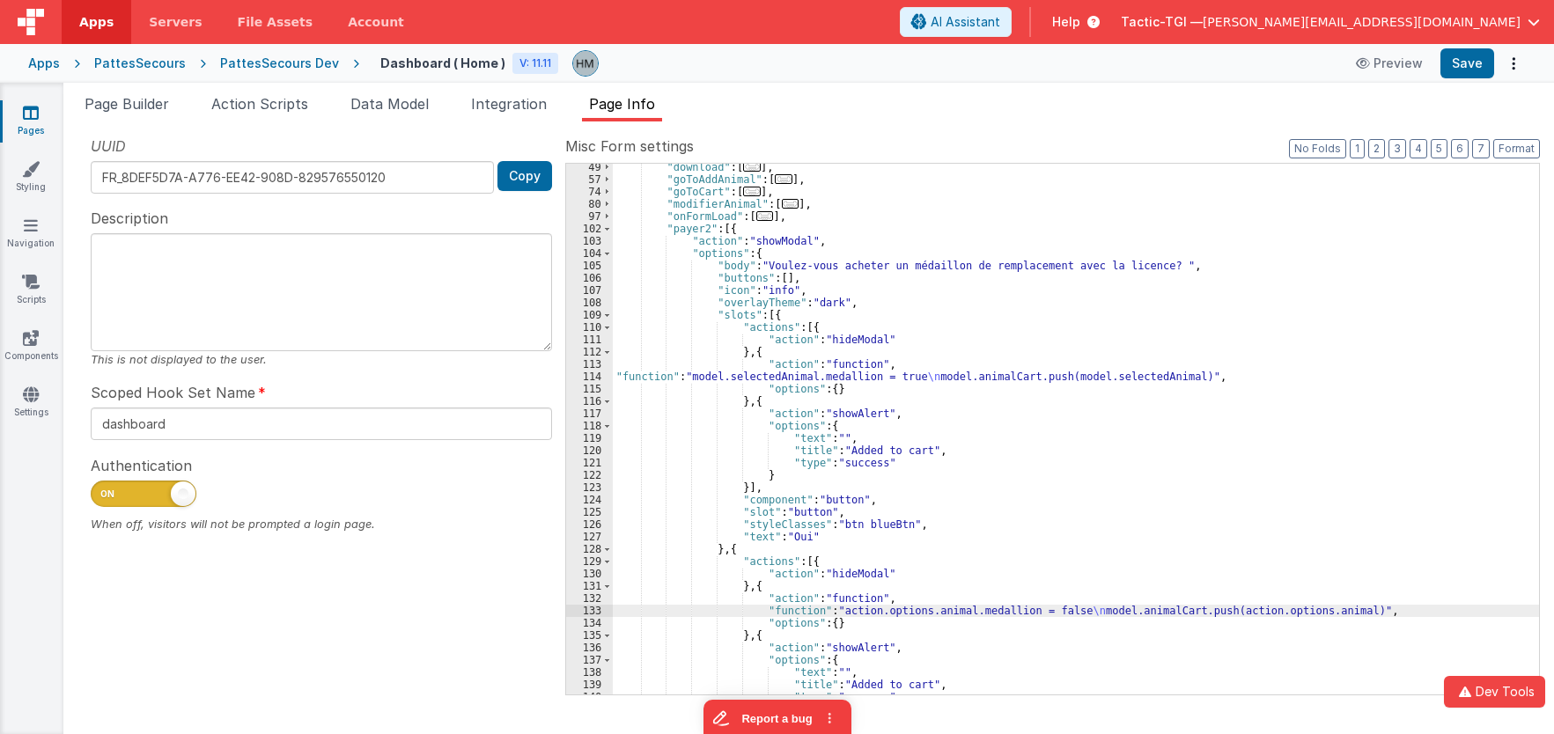
click at [589, 612] on div "133" at bounding box center [589, 611] width 47 height 12
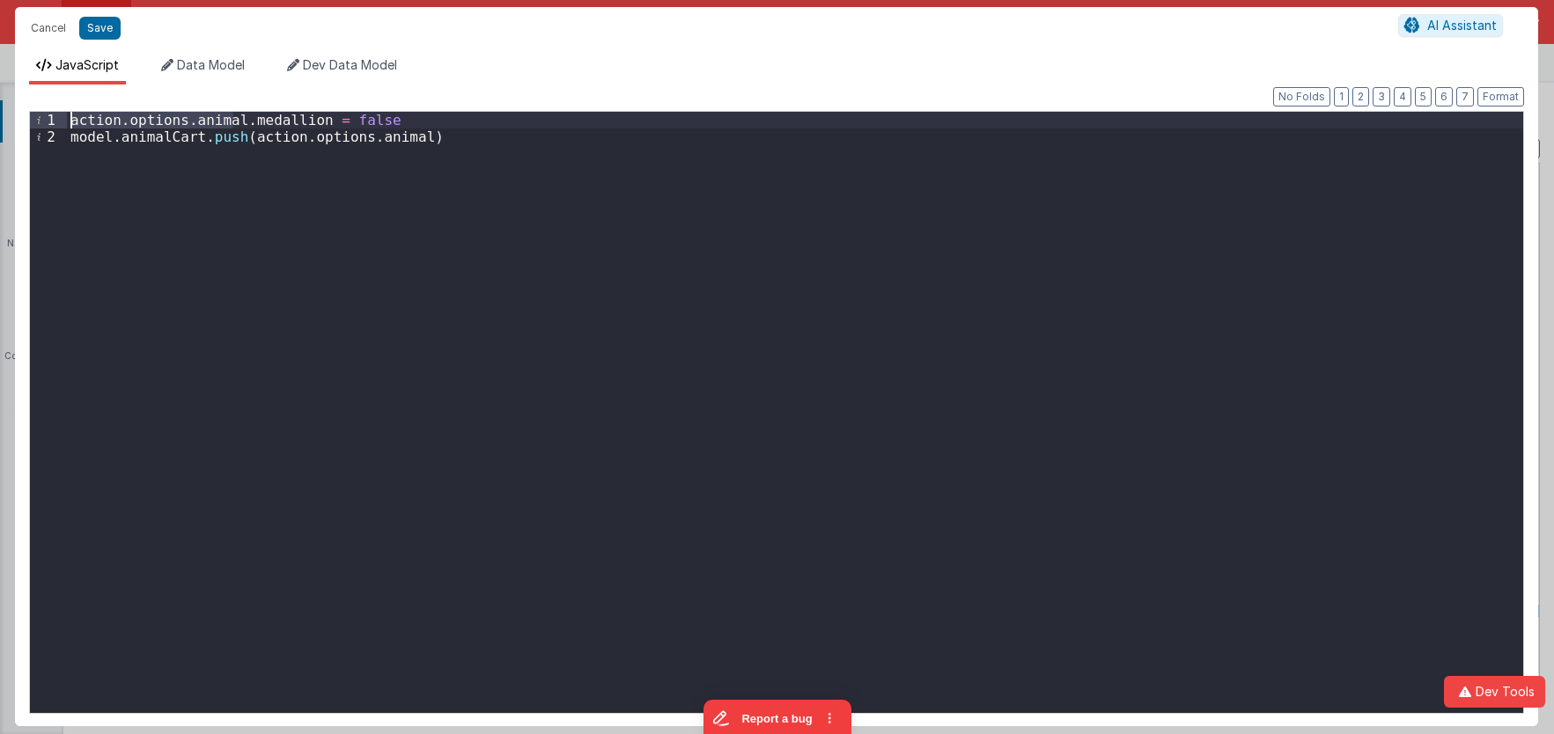
drag, startPoint x: 232, startPoint y: 118, endPoint x: -11, endPoint y: 102, distance: 244.4
click at [67, 112] on div "action . options . animal . medallion = false model . animalCart . push ( actio…" at bounding box center [795, 412] width 1456 height 601
drag, startPoint x: 400, startPoint y: 136, endPoint x: 243, endPoint y: 134, distance: 156.8
click at [243, 134] on div "model . selectedAnimal . medallion = false model . animalCart . push ( action .…" at bounding box center [795, 429] width 1456 height 635
click at [586, 150] on div "model . selectedAnimal . medallion = false model . animalCart . push ( model . …" at bounding box center [795, 429] width 1456 height 635
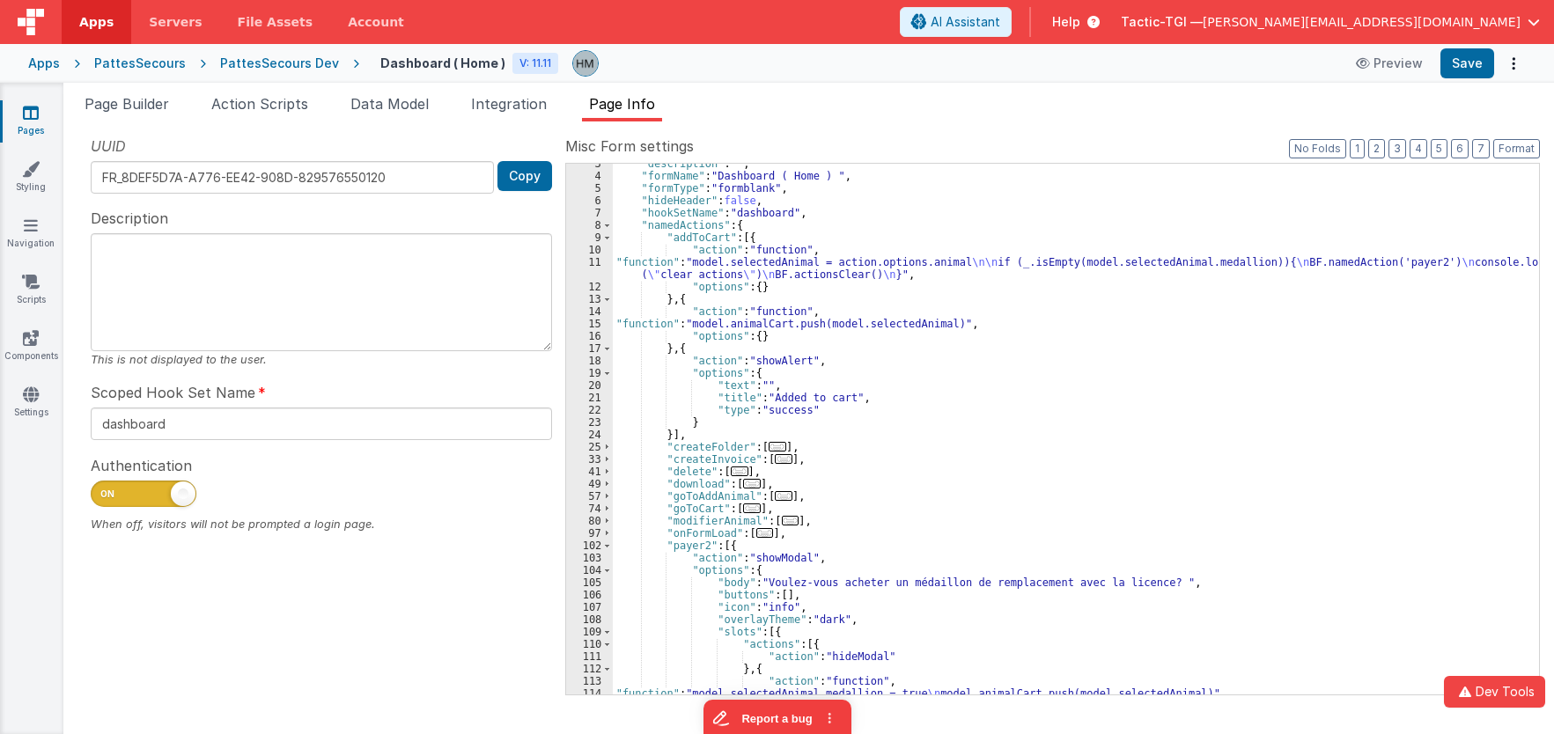
scroll to position [31, 0]
drag, startPoint x: 651, startPoint y: 283, endPoint x: 591, endPoint y: 264, distance: 62.7
click at [650, 283] on div ""description" : "" , "formName" : "Dashboard ( Home ) " , "formType" : "formbla…" at bounding box center [1076, 436] width 926 height 556
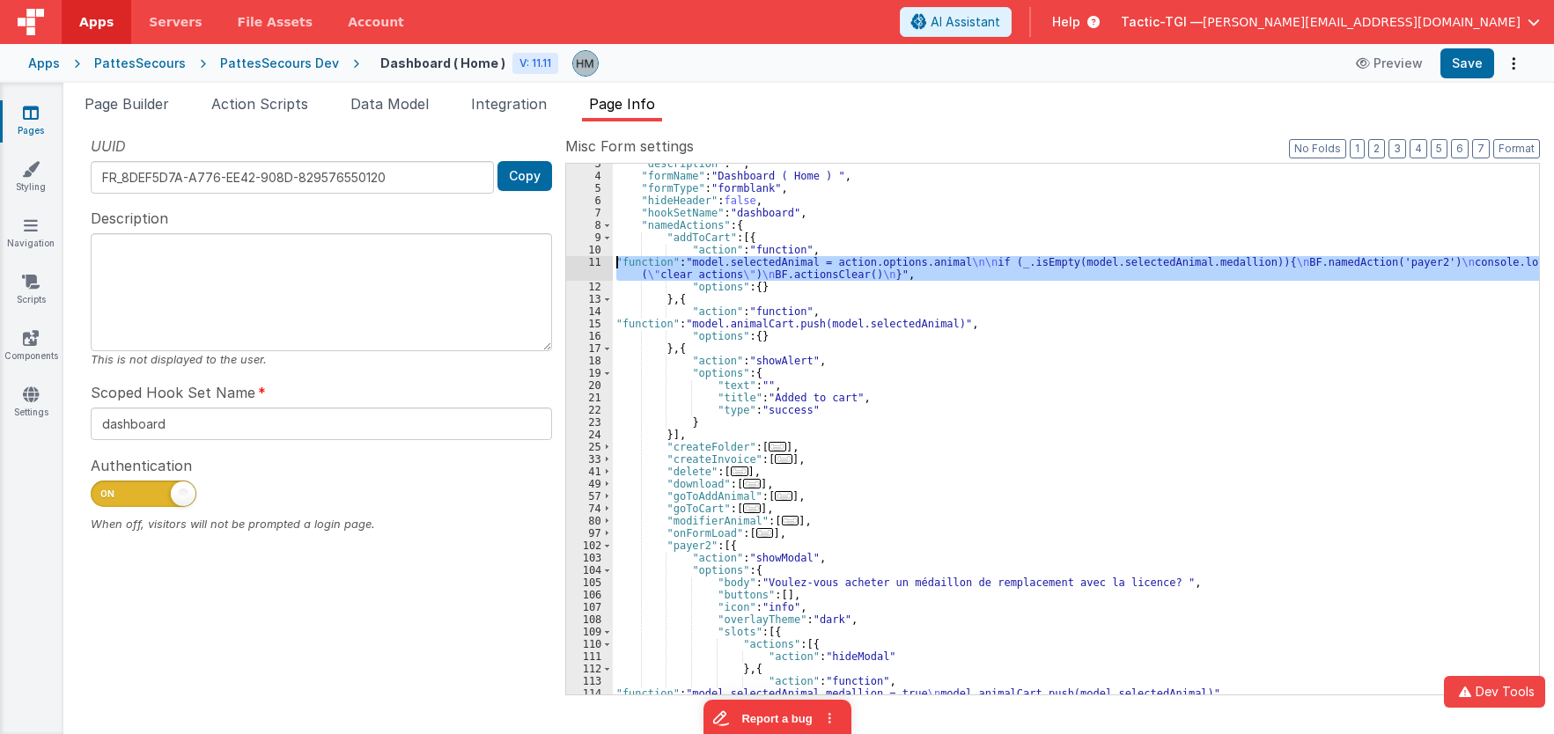
click at [588, 261] on div "11" at bounding box center [589, 268] width 47 height 25
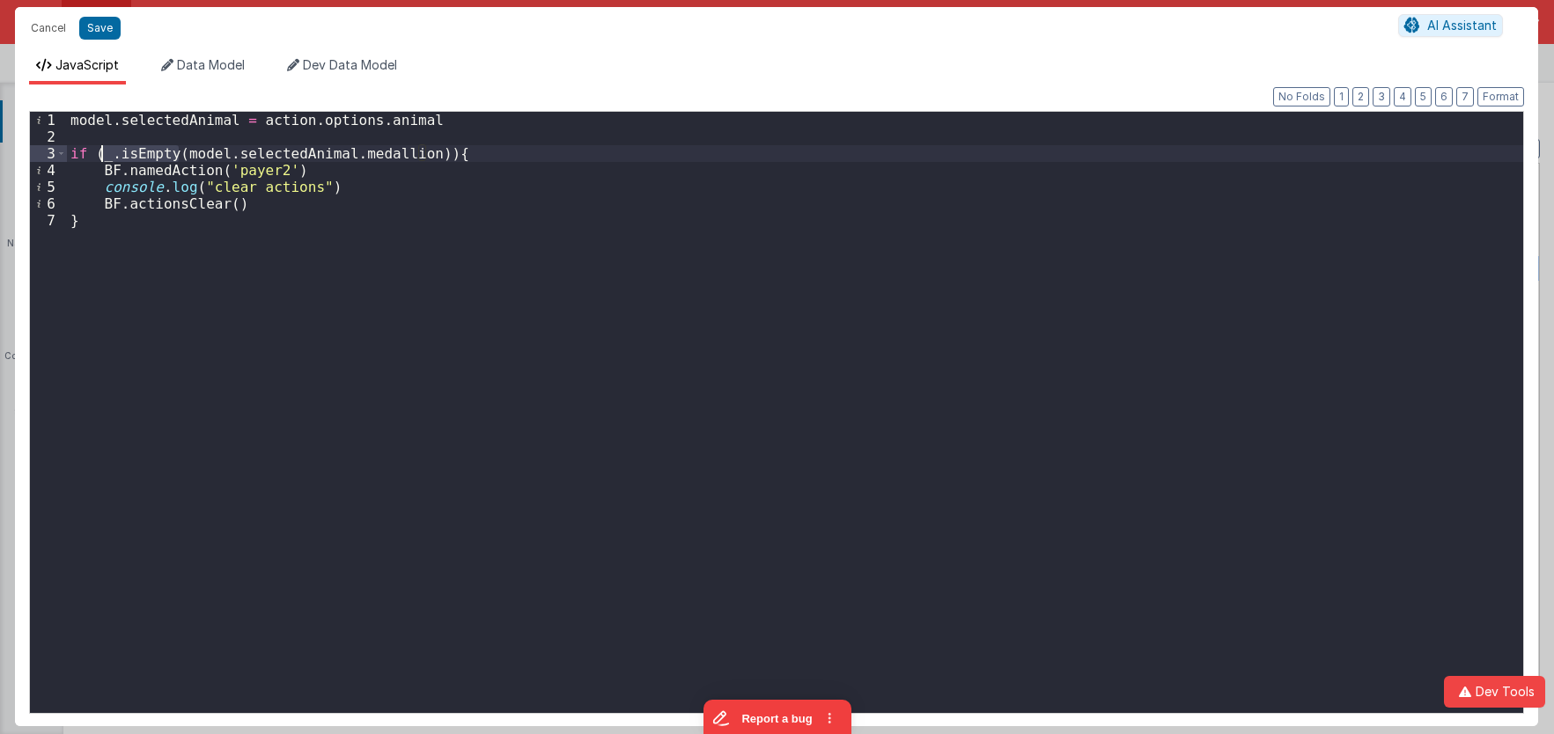
drag, startPoint x: 177, startPoint y: 152, endPoint x: 105, endPoint y: 151, distance: 72.2
click at [105, 151] on div "model . selectedAnimal = action . options . animal if ( _ . isEmpty ( model . s…" at bounding box center [795, 429] width 1456 height 635
click at [340, 146] on div "model . selectedAnimal = action . options . animal if ( model . selectedAnimal …" at bounding box center [795, 429] width 1456 height 635
click at [354, 155] on div "model . selectedAnimal = action . options . animal if ( model . selectedAnimal …" at bounding box center [795, 429] width 1456 height 635
click at [388, 153] on div "model . selectedAnimal = action . options . animal if ( model . selectedAnimal …" at bounding box center [795, 429] width 1456 height 635
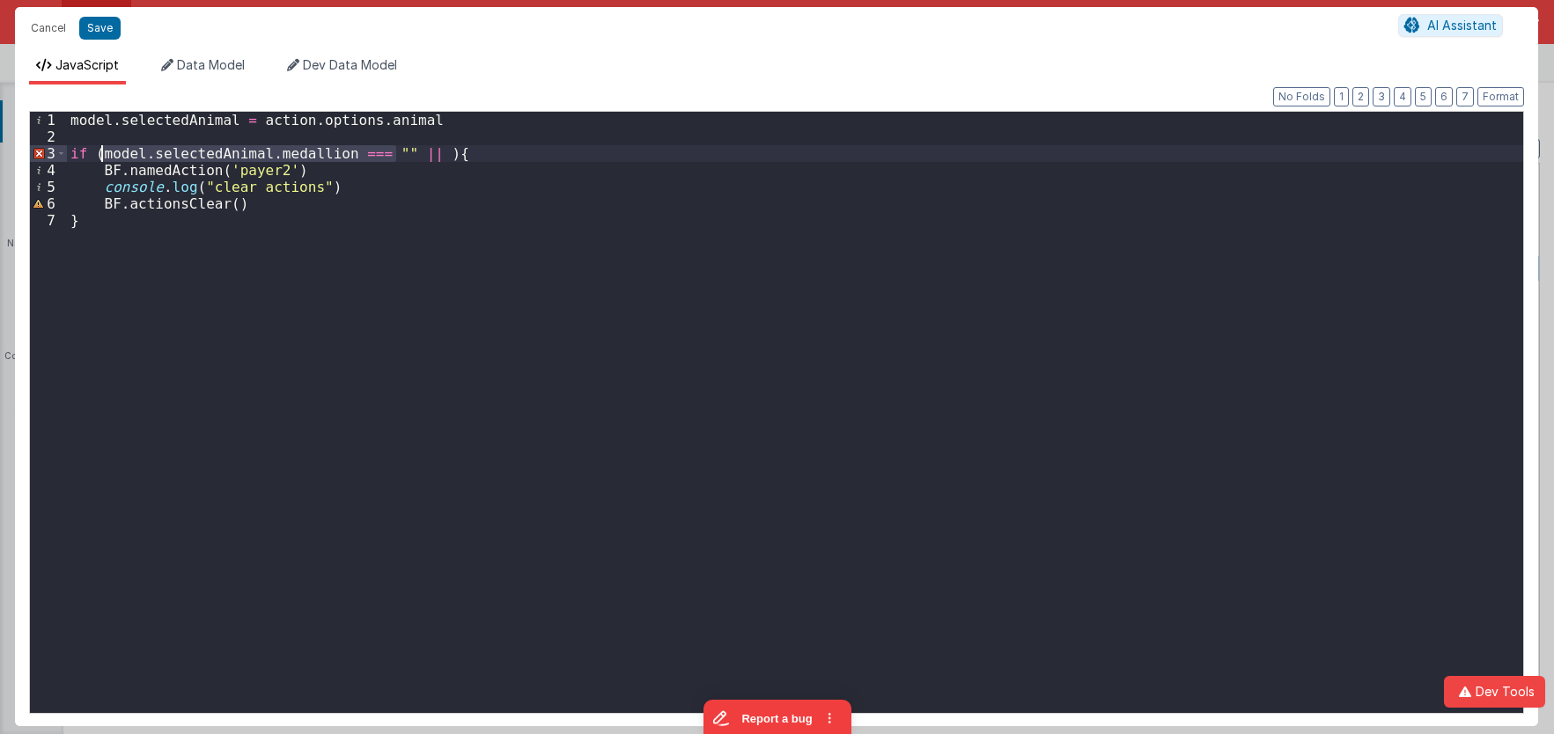
drag, startPoint x: 370, startPoint y: 155, endPoint x: 103, endPoint y: 155, distance: 266.8
click at [103, 155] on div "model . selectedAnimal = action . options . animal if ( model . selectedAnimal …" at bounding box center [795, 429] width 1456 height 635
click at [421, 151] on div "model . selectedAnimal = action . options . animal if ( model . selectedAnimal …" at bounding box center [795, 429] width 1456 height 635
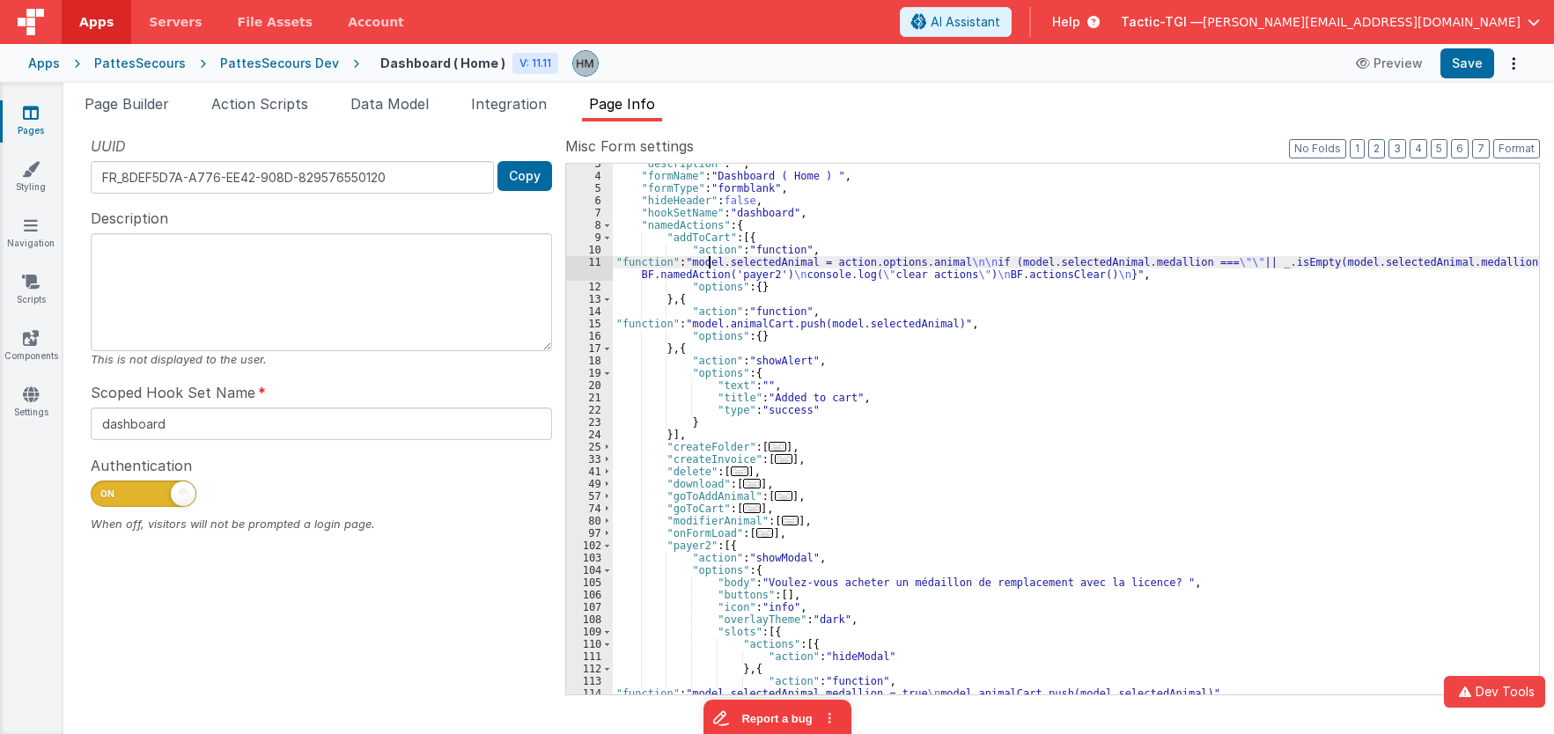
click at [709, 261] on div ""description" : "" , "formName" : "Dashboard ( Home ) " , "formType" : "formbla…" at bounding box center [1076, 436] width 926 height 556
click at [594, 265] on div "11" at bounding box center [589, 268] width 47 height 25
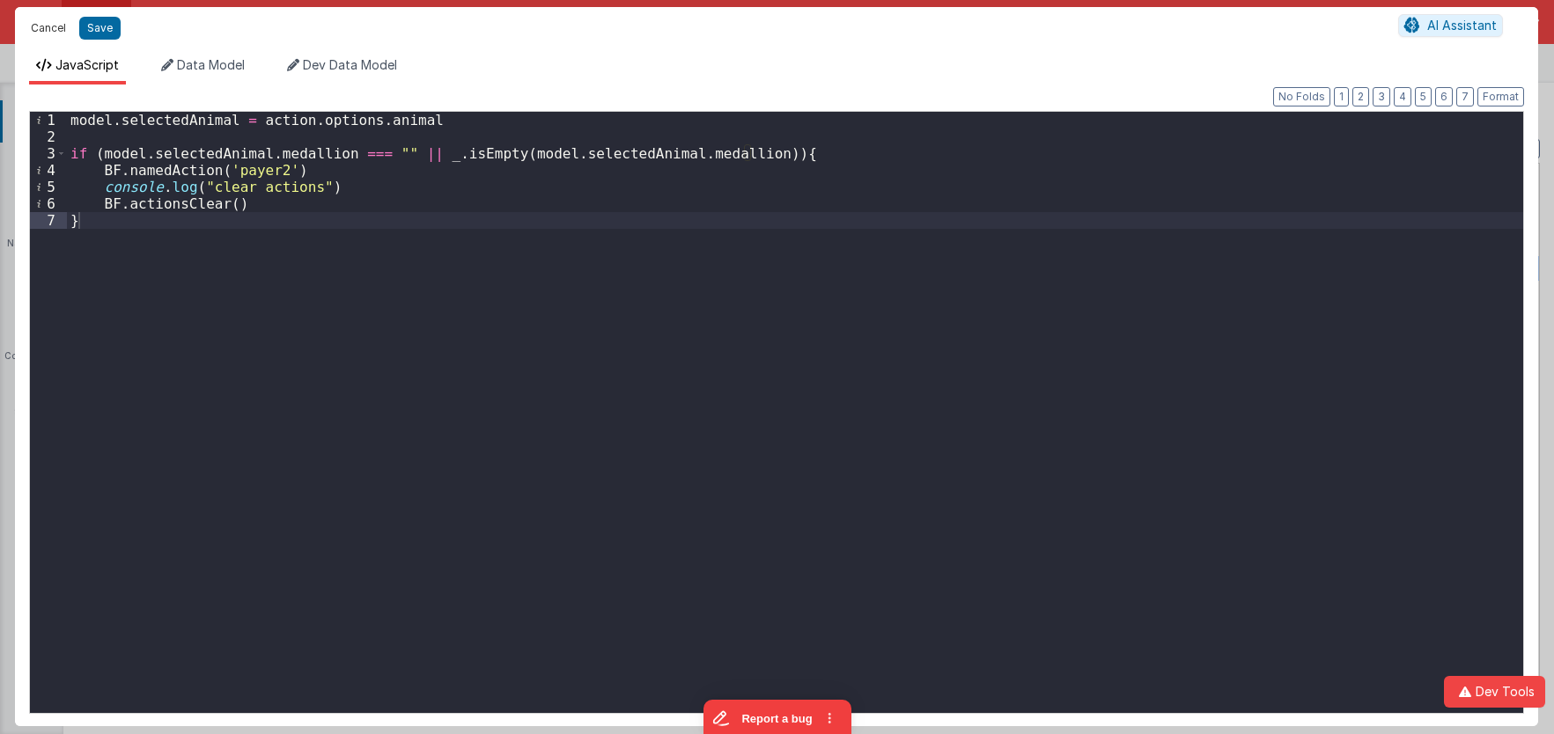
click at [52, 22] on button "Cancel" at bounding box center [48, 28] width 53 height 25
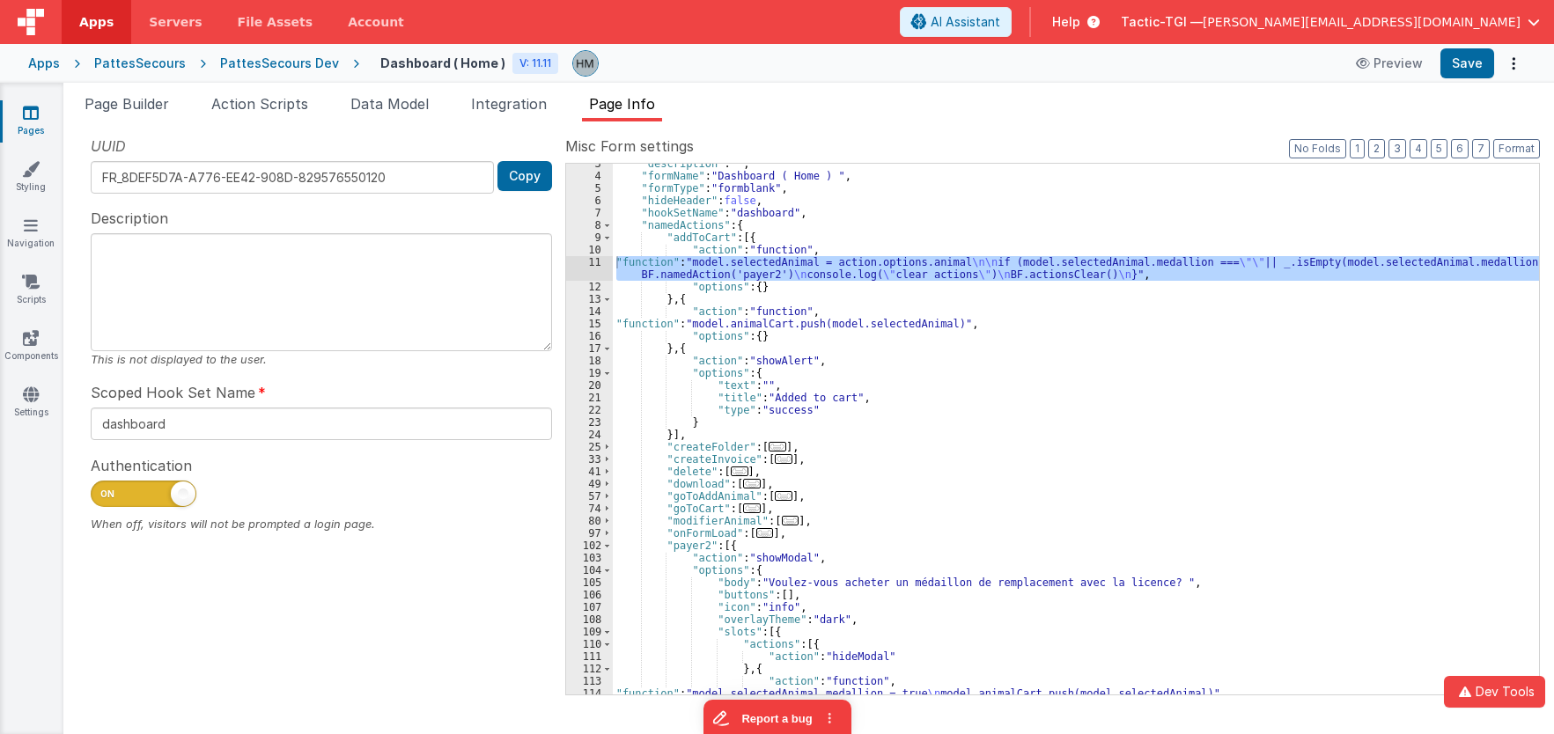
click at [677, 326] on div ""description" : "" , "formName" : "Dashboard ( Home ) " , "formType" : "formbla…" at bounding box center [1076, 436] width 926 height 556
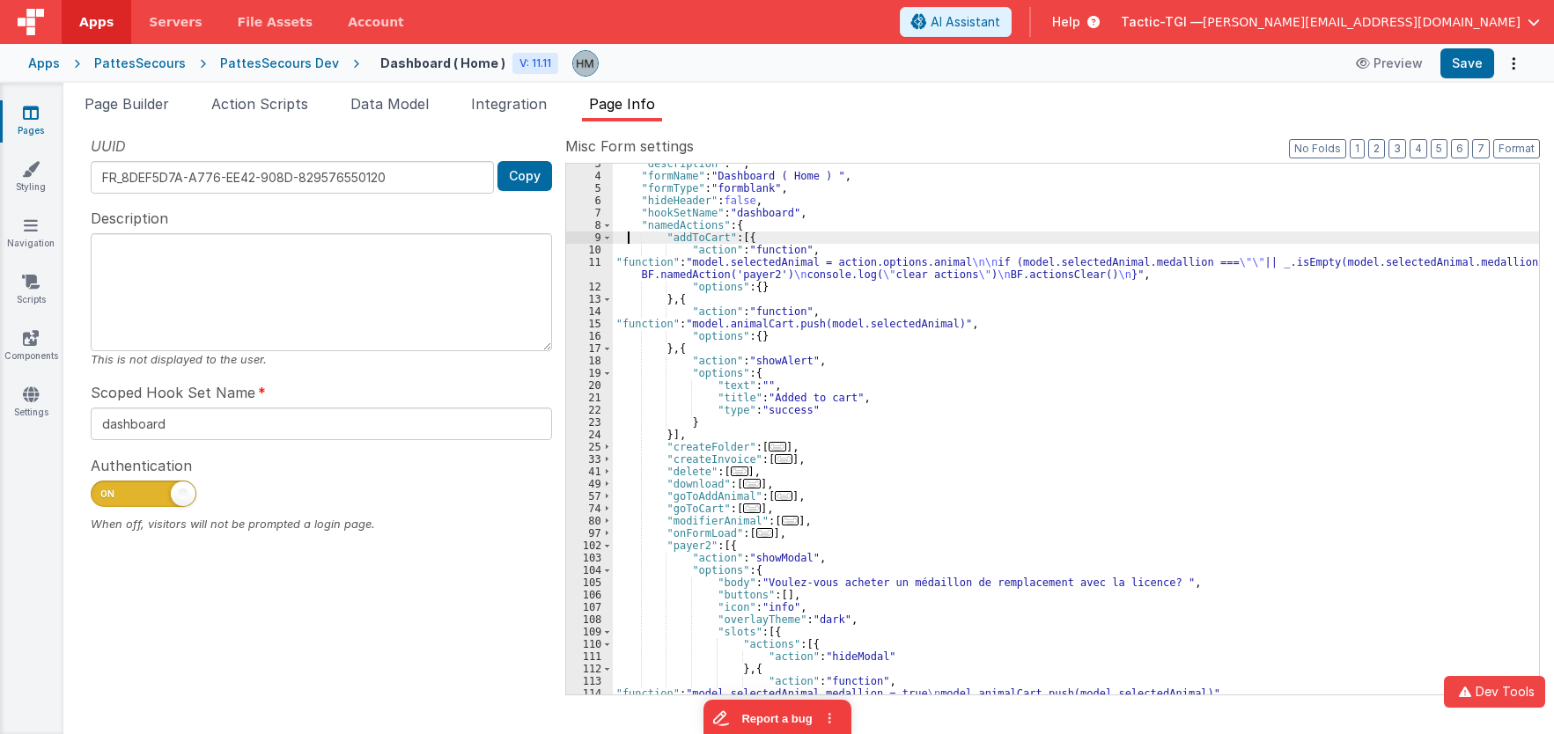
drag, startPoint x: 630, startPoint y: 234, endPoint x: 680, endPoint y: 240, distance: 50.6
click at [629, 235] on div ""description" : "" , "formName" : "Dashboard ( Home ) " , "formType" : "formbla…" at bounding box center [1076, 436] width 926 height 556
click at [675, 326] on div ""description" : "" , "formName" : "Dashboard ( Home ) " , "formType" : "formbla…" at bounding box center [1076, 436] width 926 height 556
click at [589, 263] on div "11" at bounding box center [589, 268] width 47 height 25
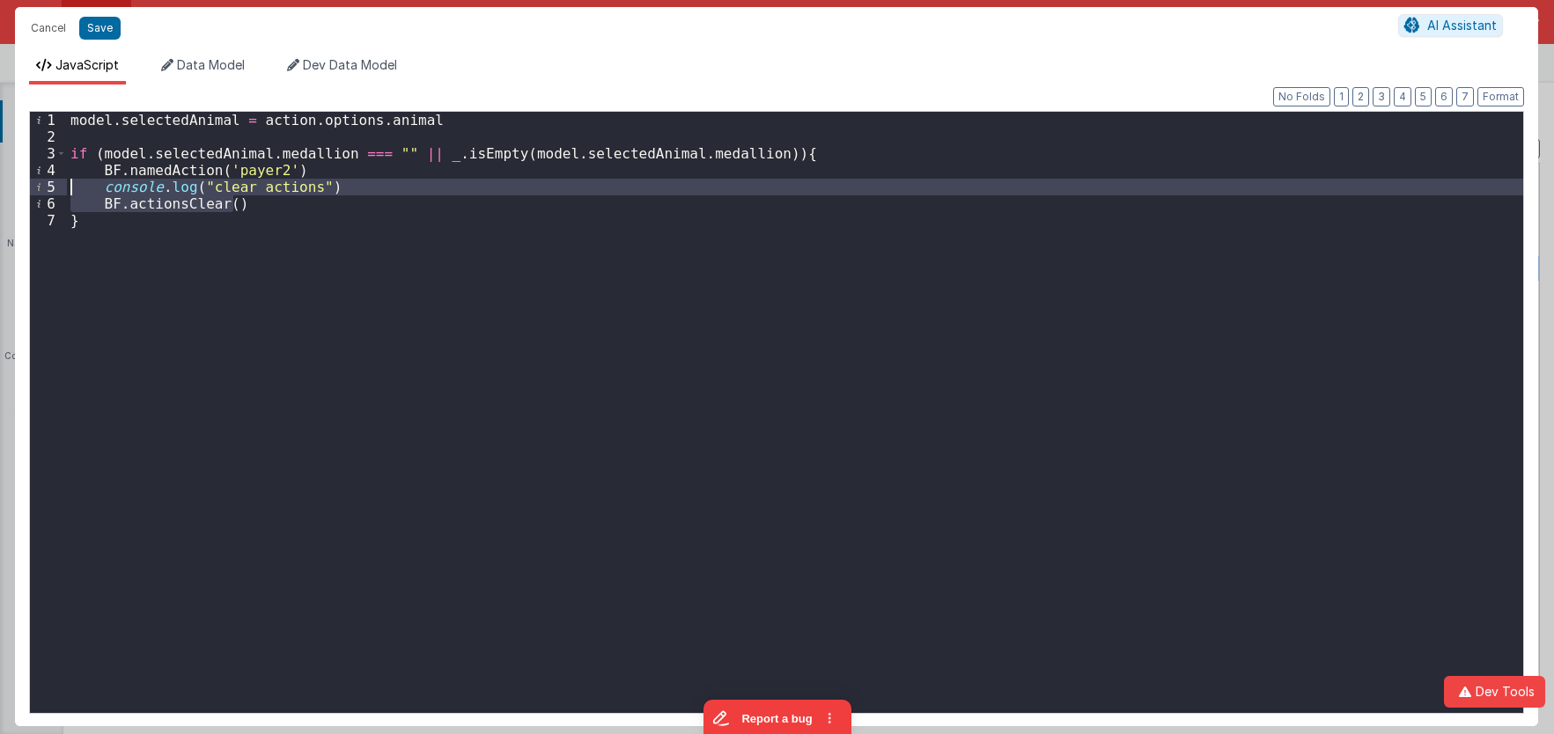
drag, startPoint x: 254, startPoint y: 210, endPoint x: 30, endPoint y: 181, distance: 225.7
click at [67, 181] on div "model . selectedAnimal = action . options . animal if ( model . selectedAnimal …" at bounding box center [795, 412] width 1456 height 601
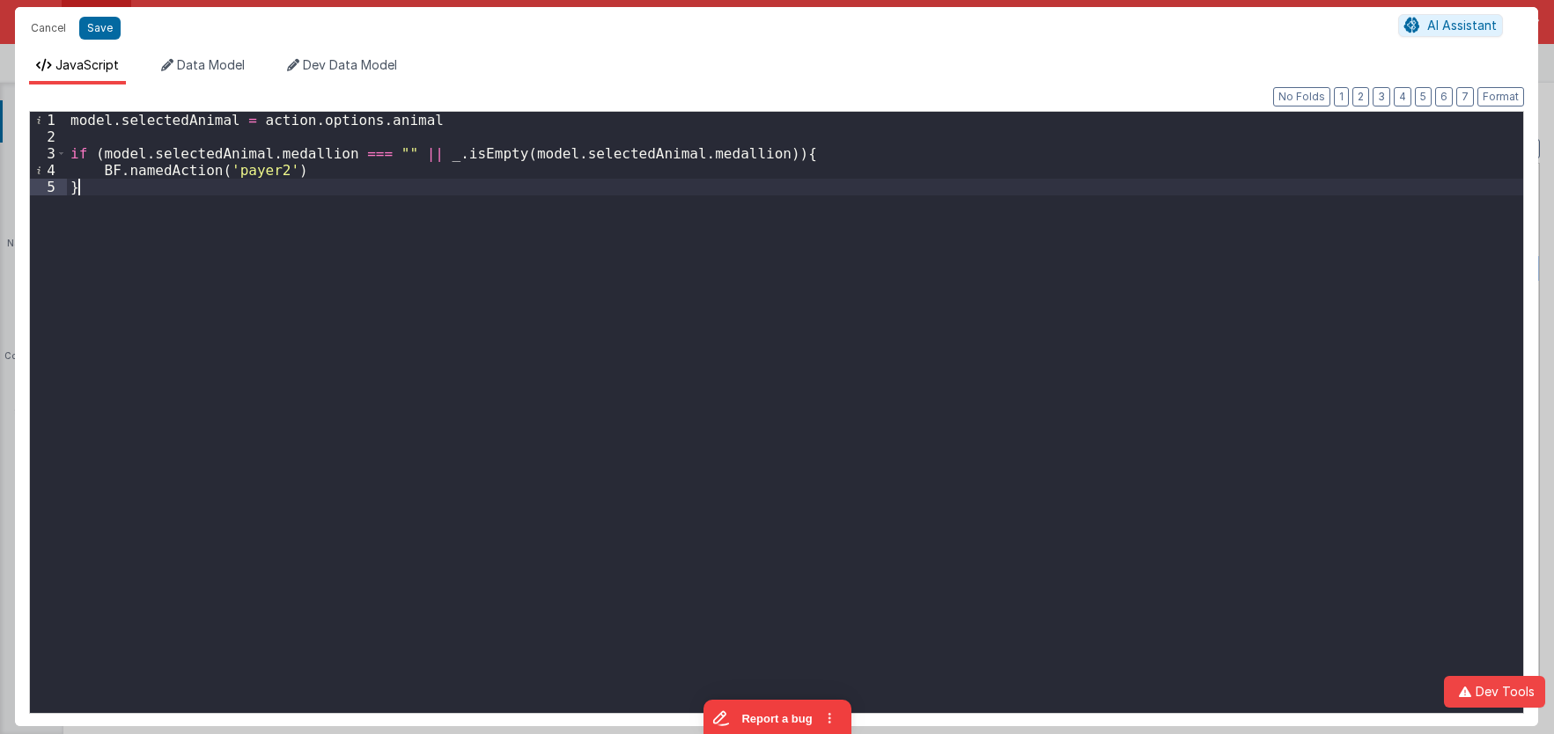
click at [173, 193] on div "model . selectedAnimal = action . options . animal if ( model . selectedAnimal …" at bounding box center [795, 429] width 1456 height 635
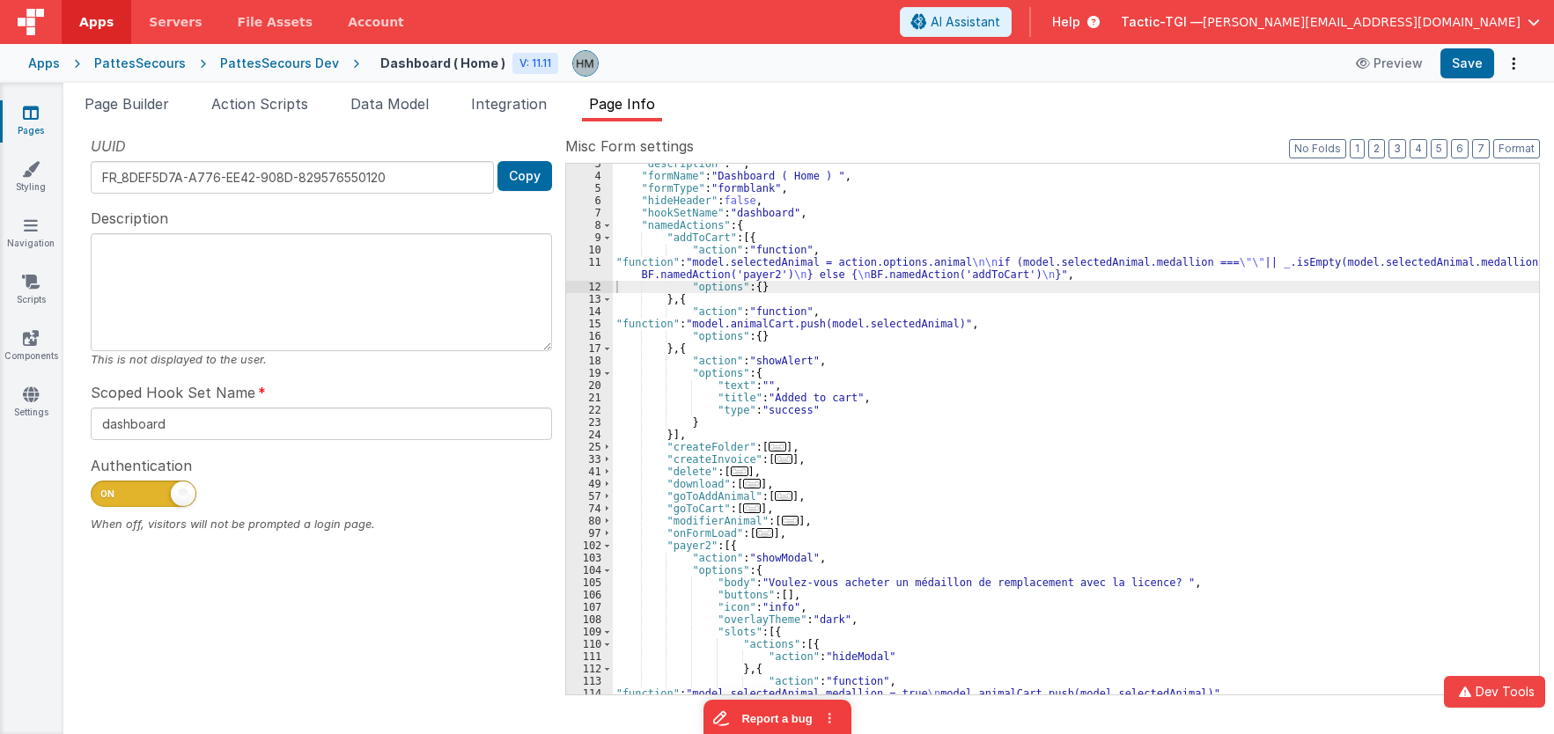
click at [653, 265] on div ""description" : "" , "formName" : "Dashboard ( Home ) " , "formType" : "formbla…" at bounding box center [1076, 436] width 926 height 556
click at [594, 262] on div "11" at bounding box center [589, 268] width 47 height 25
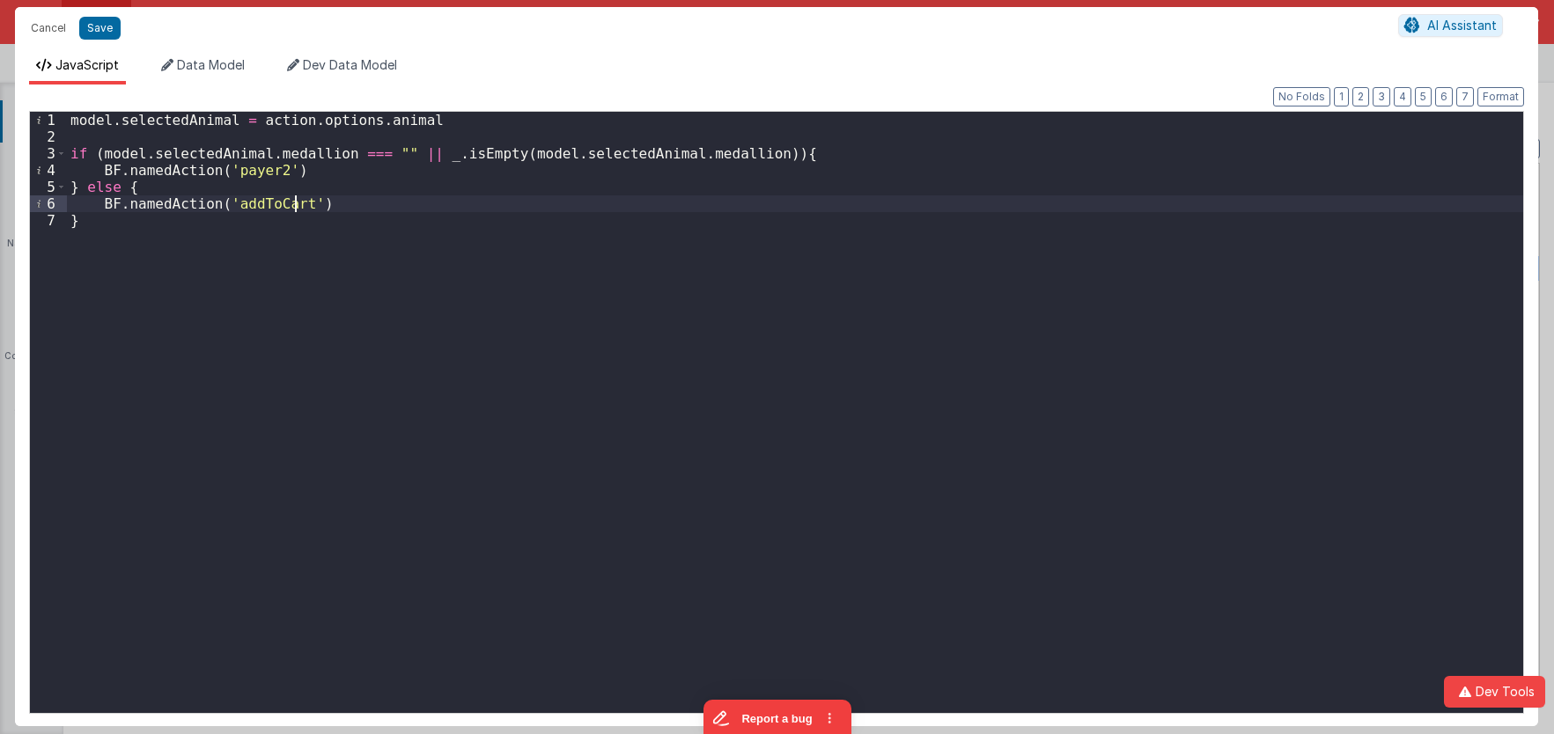
click at [300, 202] on div "model . selectedAnimal = action . options . animal if ( model . selectedAnimal …" at bounding box center [795, 429] width 1456 height 635
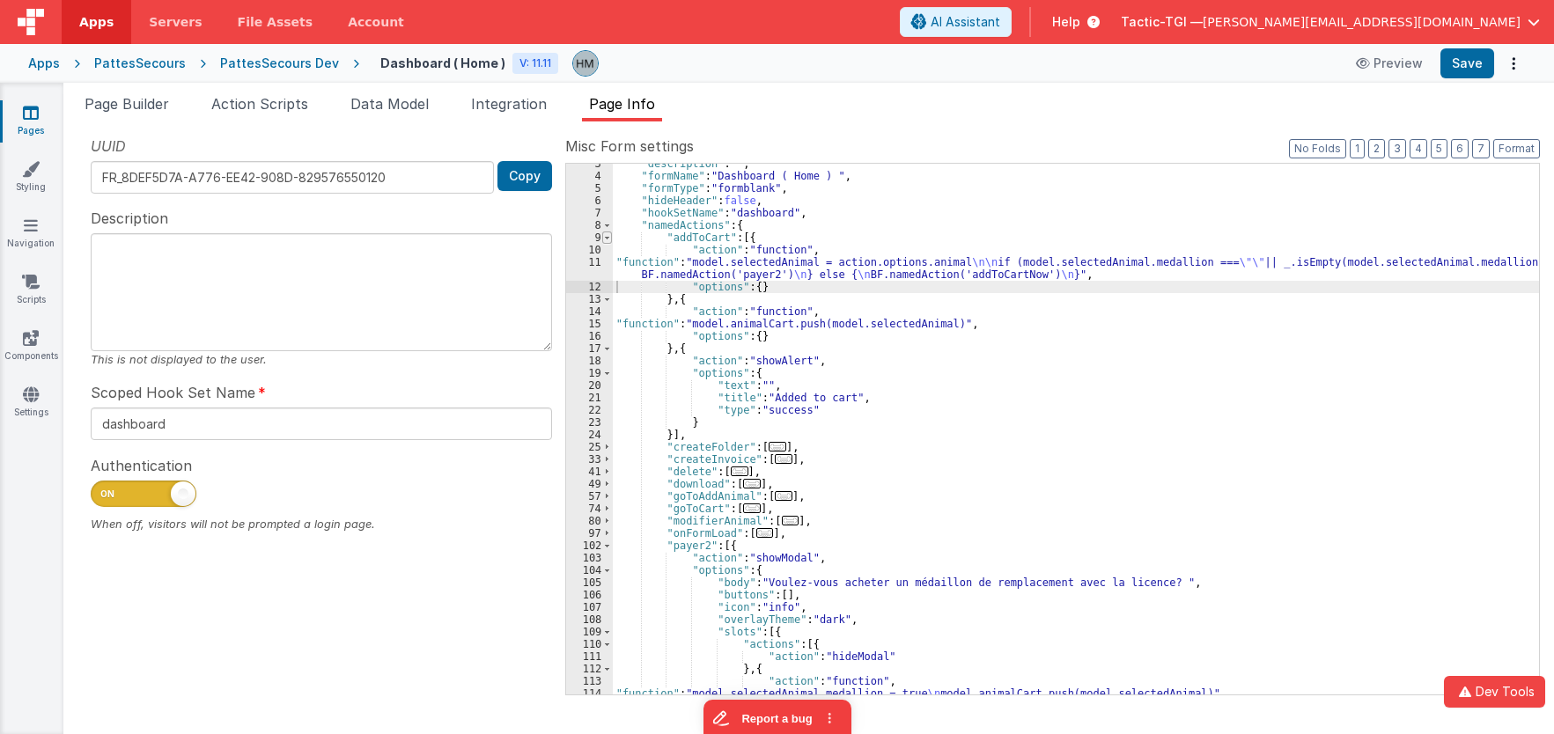
click at [604, 236] on span at bounding box center [607, 238] width 10 height 12
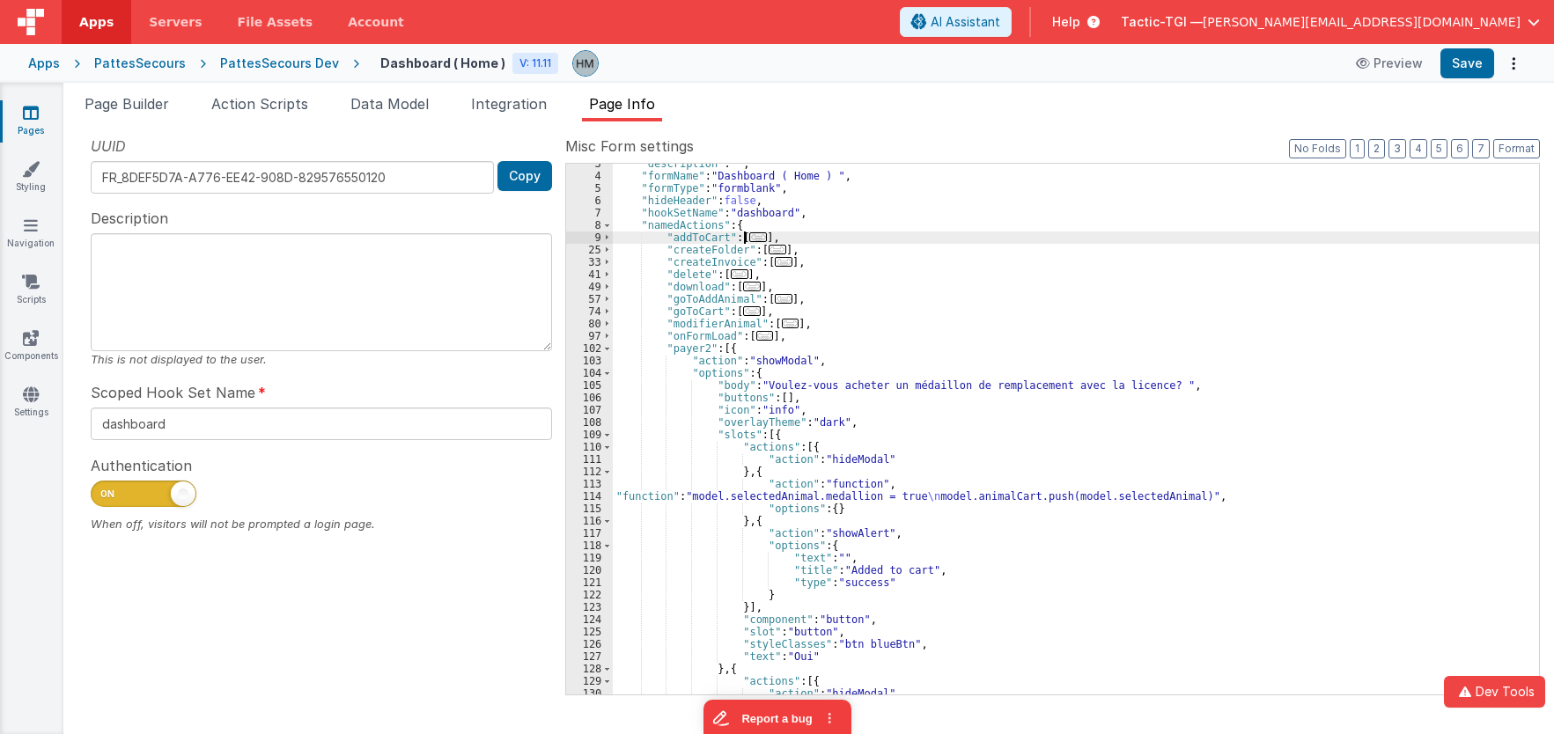
click at [685, 241] on div ""description" : "" , "formName" : "Dashboard ( Home ) " , "formType" : "formbla…" at bounding box center [1076, 436] width 926 height 556
click at [795, 232] on div ""description" : "" , "formName" : "Dashboard ( Home ) " , "formType" : "formbla…" at bounding box center [1076, 429] width 926 height 531
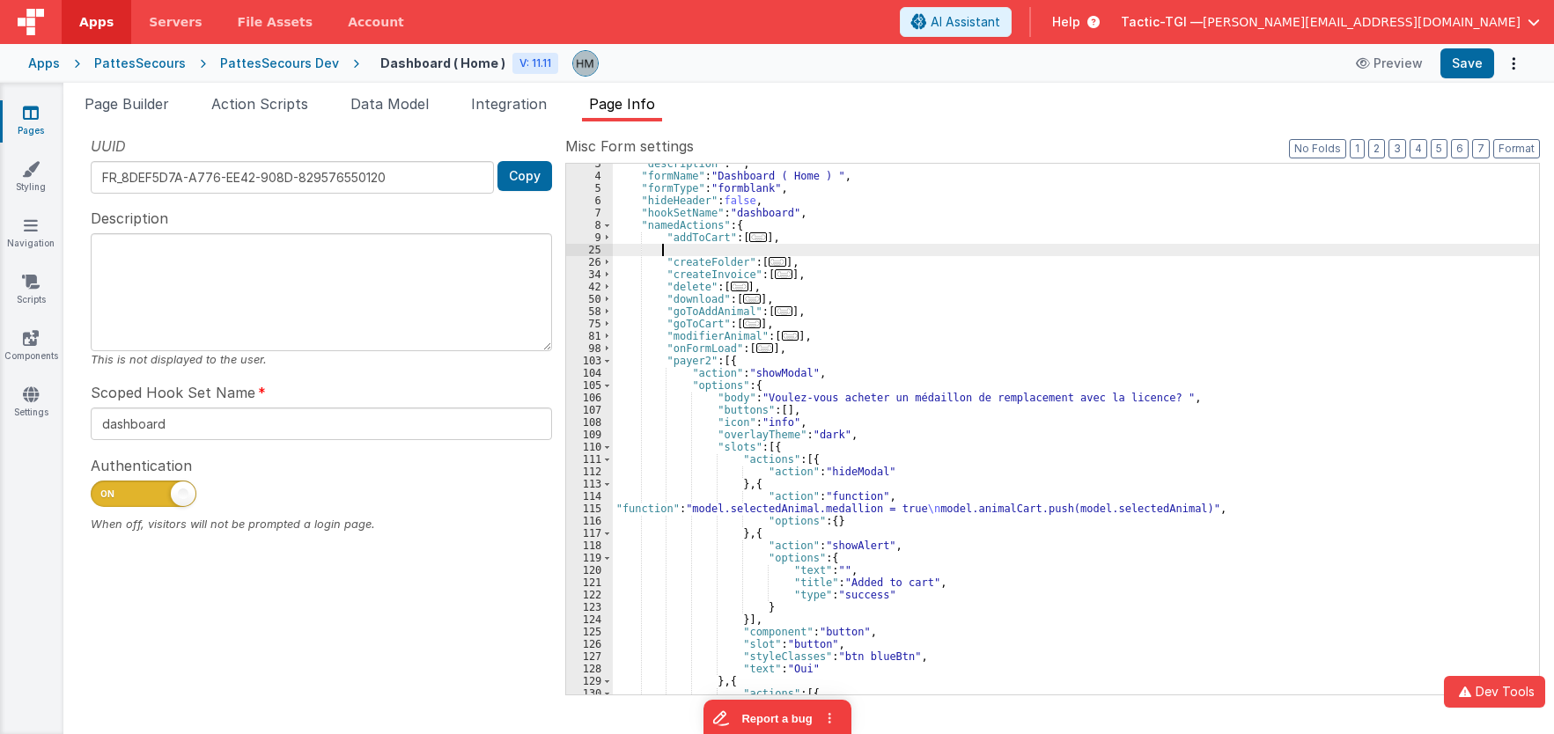
paste textarea
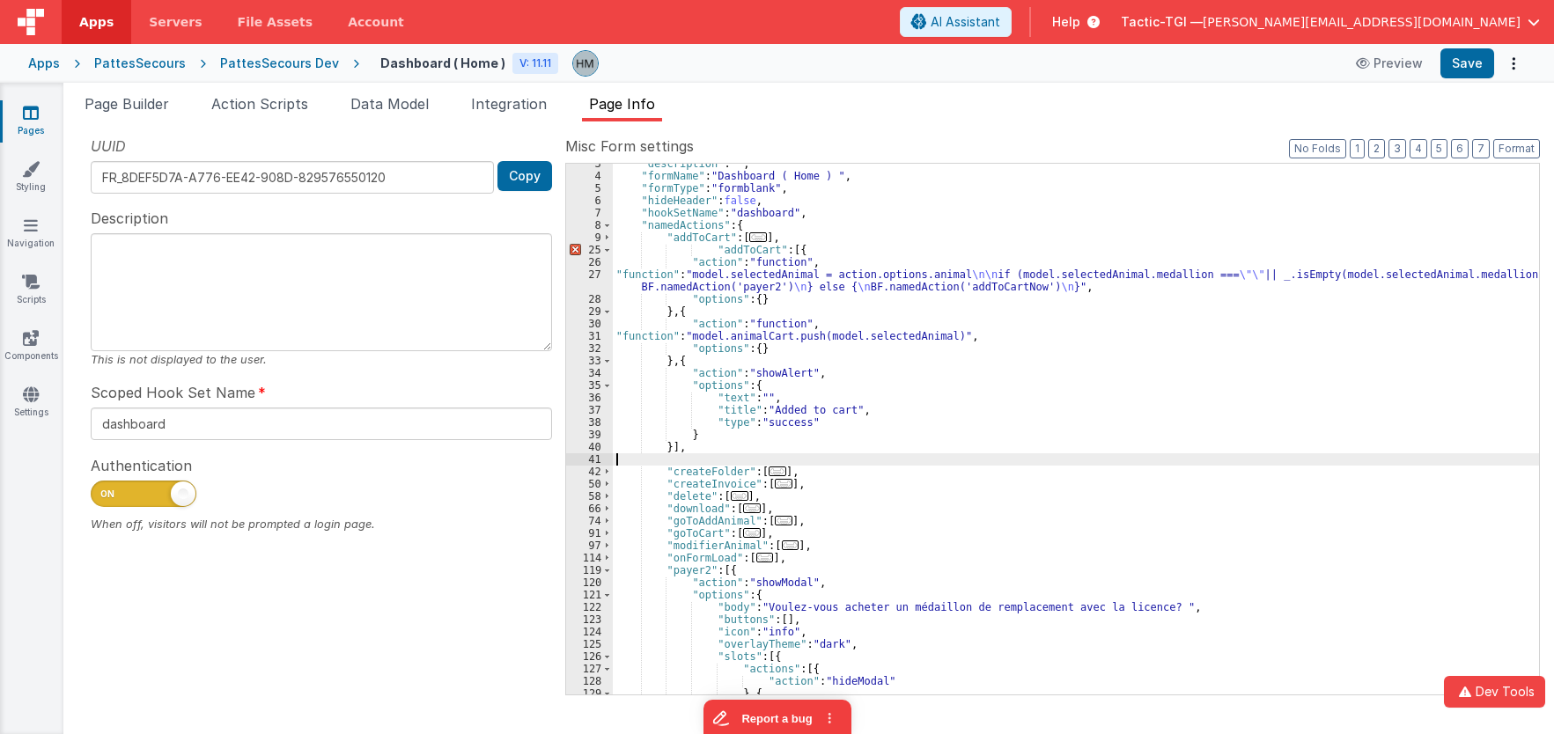
click at [770, 247] on div ""description" : "" , "formName" : "Dashboard ( Home ) " , "formType" : "formbla…" at bounding box center [1076, 436] width 926 height 556
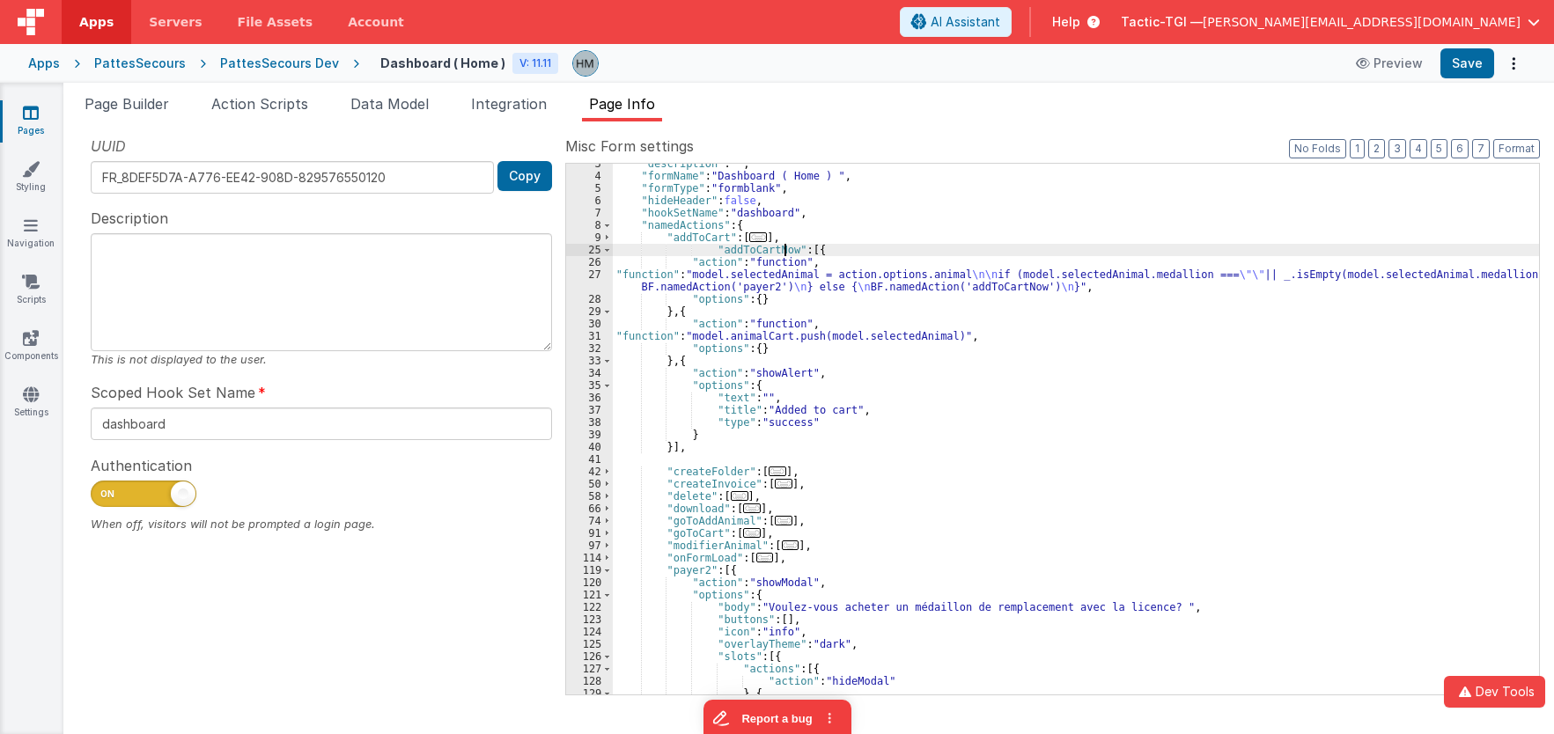
click at [667, 315] on div ""description" : "" , "formName" : "Dashboard ( Home ) " , "formType" : "formbla…" at bounding box center [1076, 436] width 926 height 556
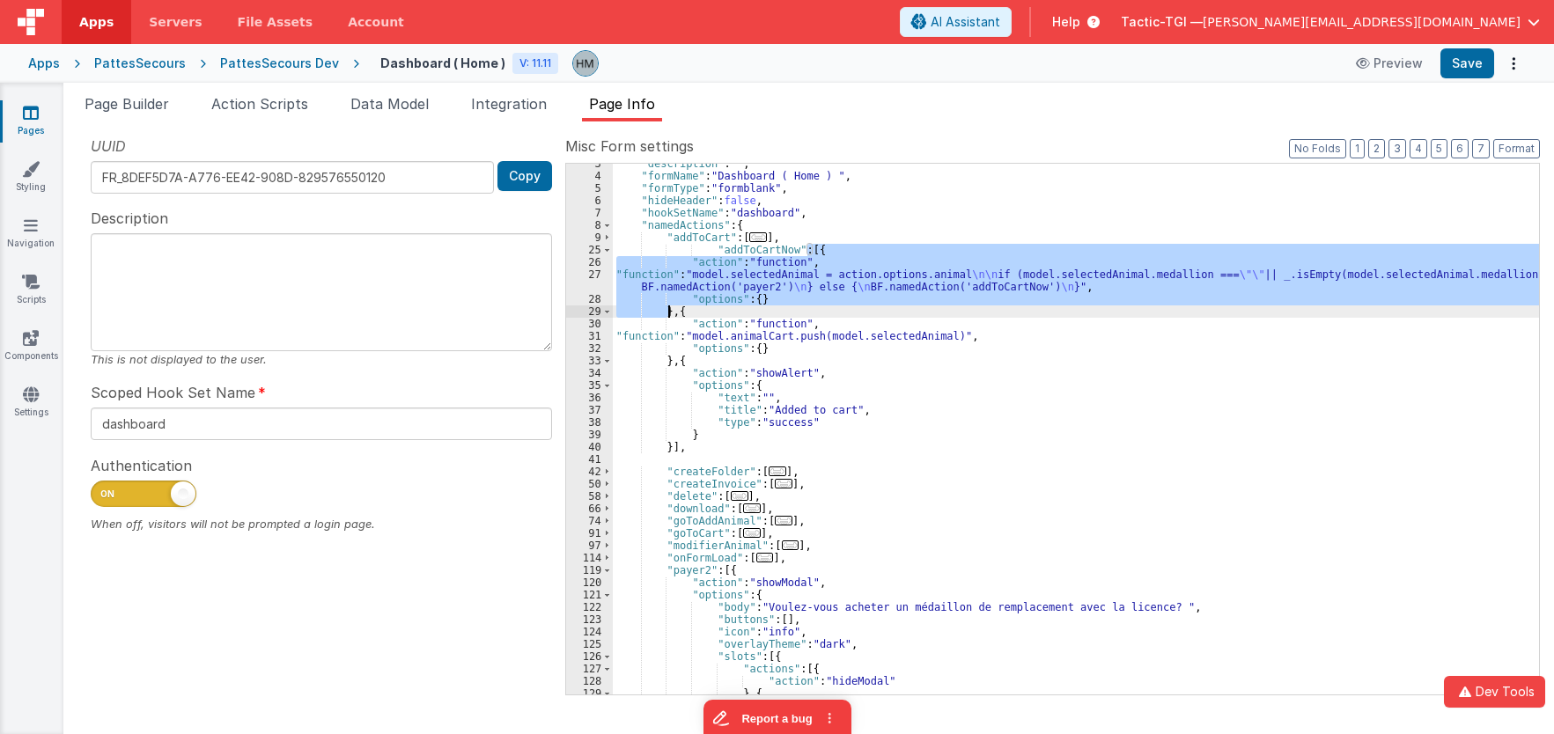
click at [667, 315] on div ""description" : "" , "formName" : "Dashboard ( Home ) " , "formType" : "formbla…" at bounding box center [1076, 436] width 926 height 556
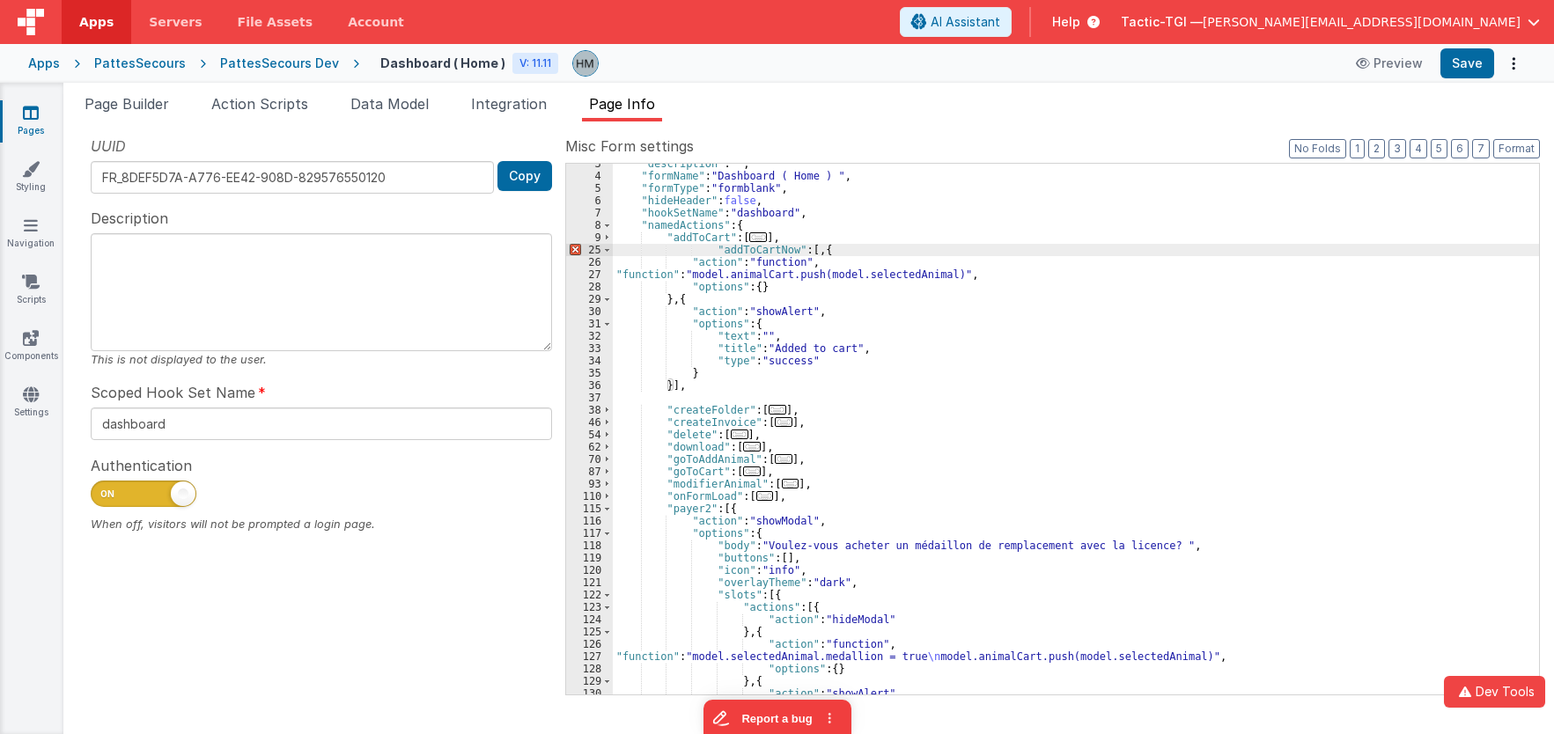
click at [817, 247] on div ""description" : "" , "formName" : "Dashboard ( Home ) " , "formType" : "formbla…" at bounding box center [1076, 436] width 926 height 556
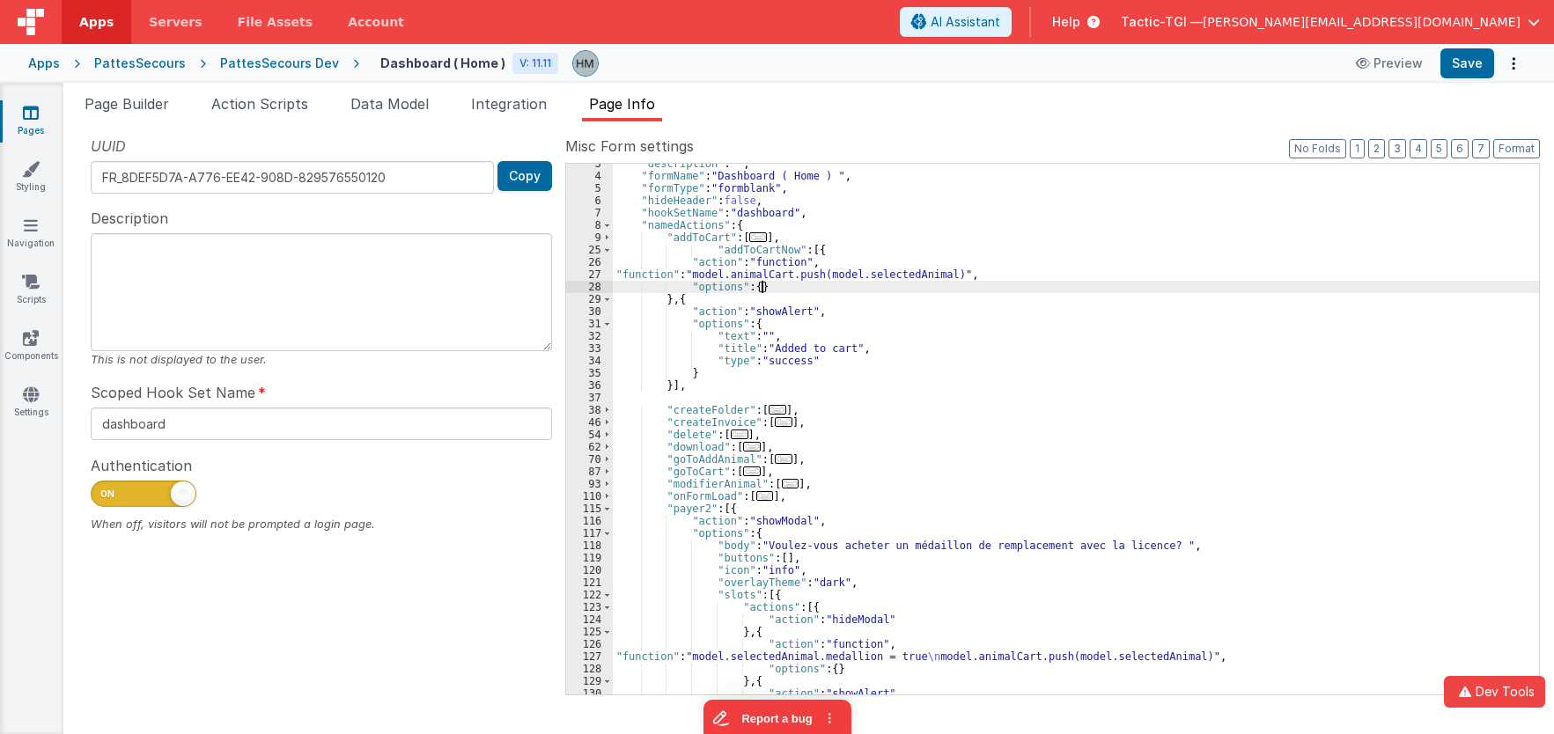
click at [806, 284] on div ""description" : "" , "formName" : "Dashboard ( Home ) " , "formType" : "formbla…" at bounding box center [1076, 436] width 926 height 556
click at [752, 240] on span "..." at bounding box center [758, 237] width 18 height 10
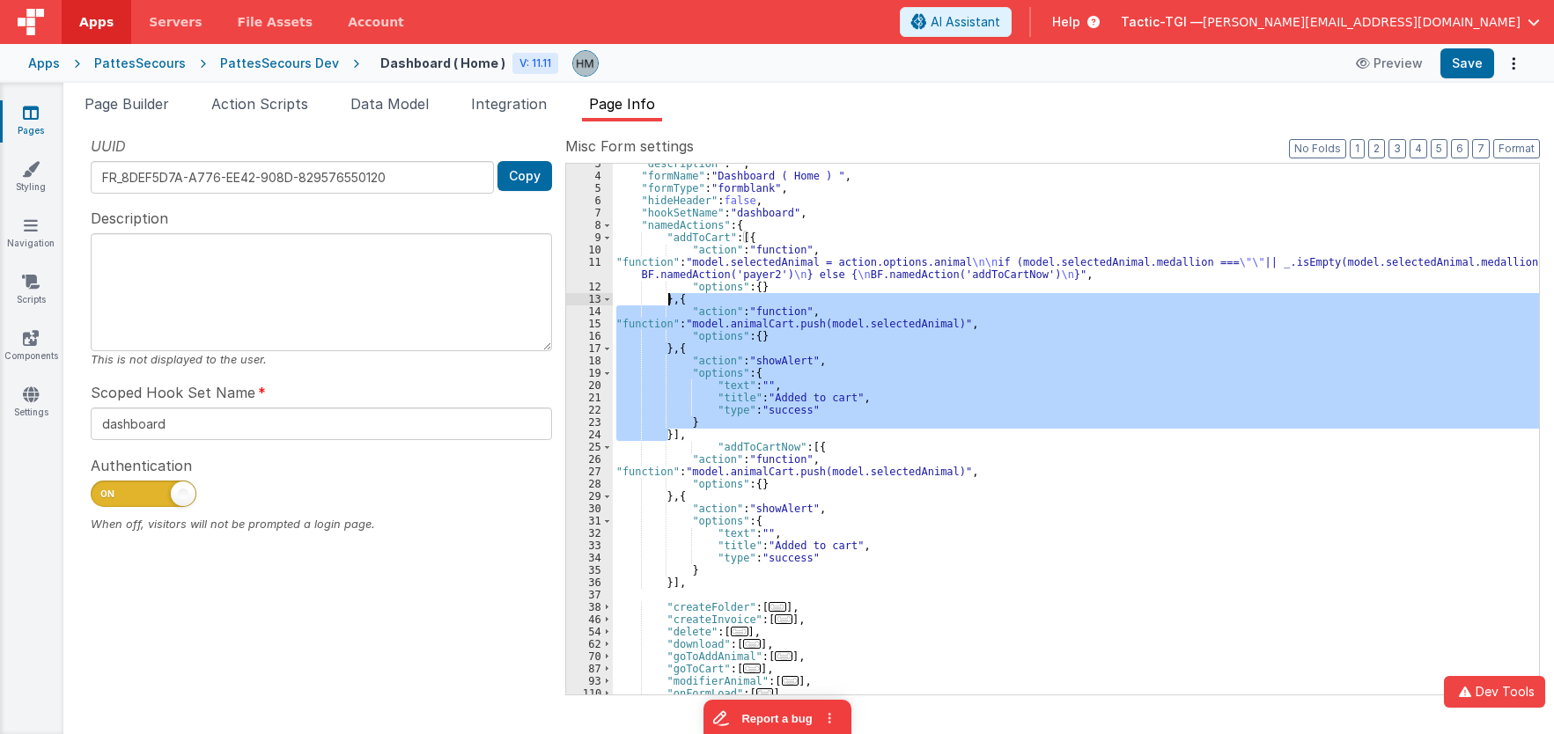
drag, startPoint x: 667, startPoint y: 433, endPoint x: 669, endPoint y: 300, distance: 133.0
click at [669, 300] on div ""description" : "" , "formName" : "Dashboard ( Home ) " , "formType" : "formbla…" at bounding box center [1076, 436] width 926 height 556
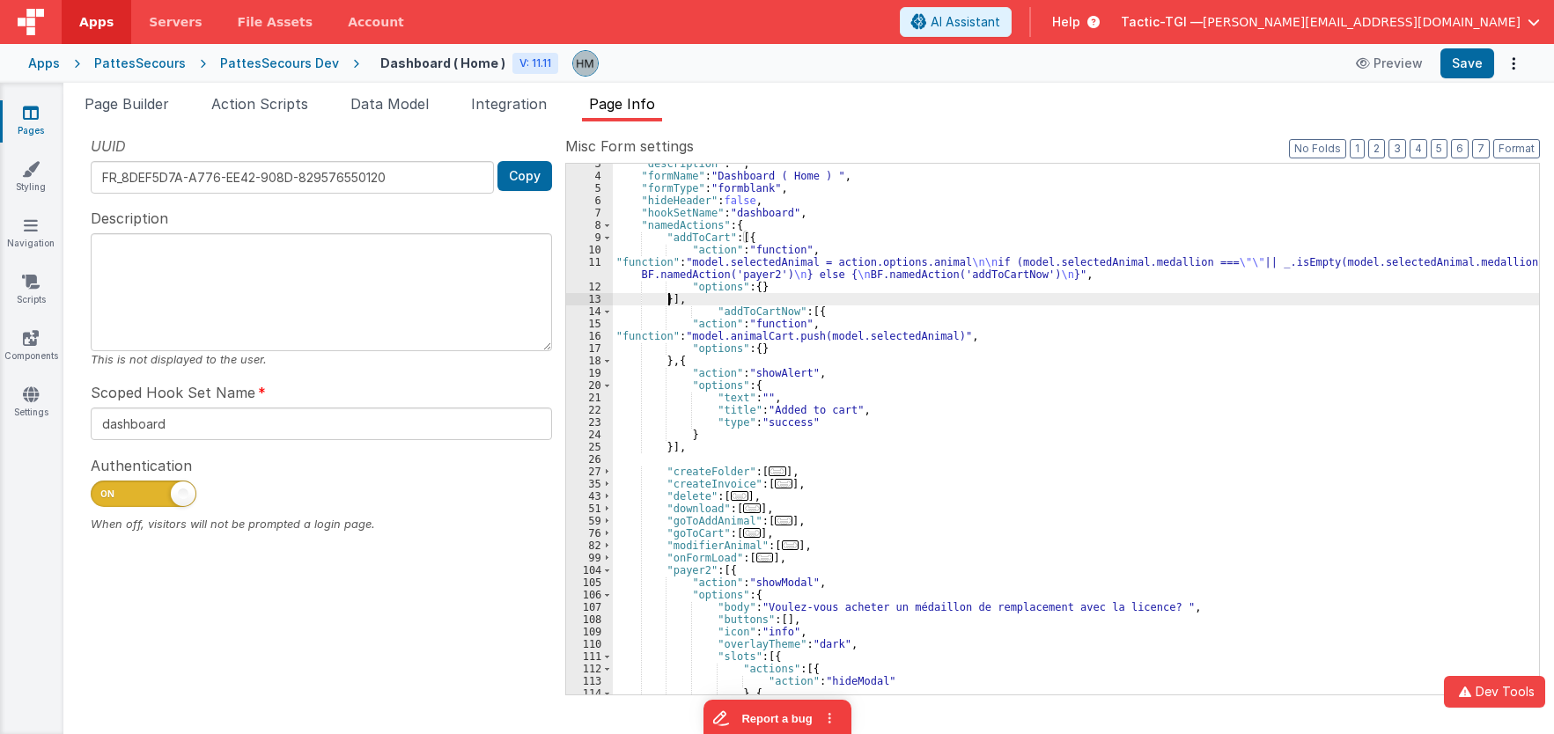
click at [668, 260] on div ""description" : "" , "formName" : "Dashboard ( Home ) " , "formType" : "formbla…" at bounding box center [1076, 436] width 926 height 556
click at [586, 262] on div "11" at bounding box center [589, 268] width 47 height 25
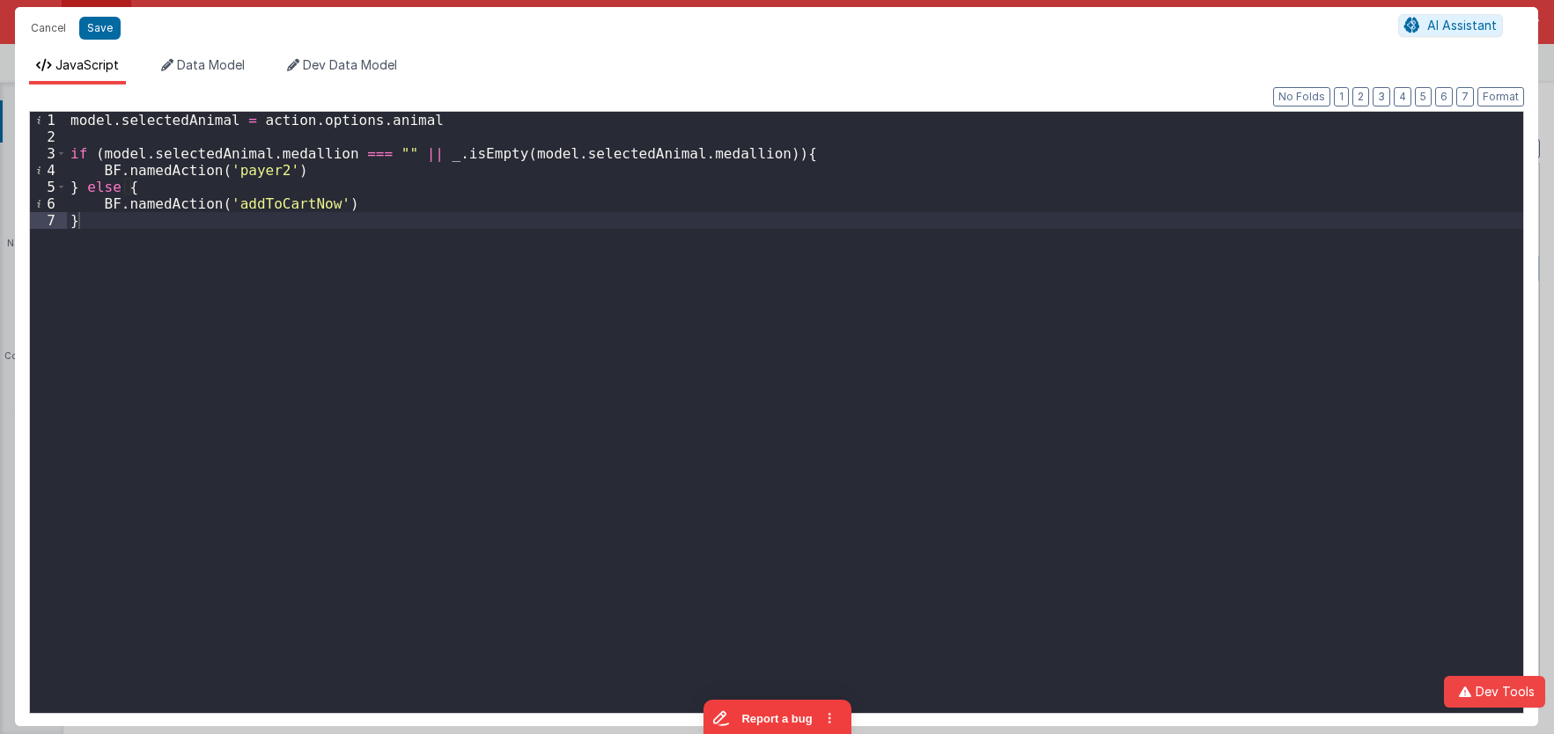
click at [424, 240] on div "model . selectedAnimal = action . options . animal if ( model . selectedAnimal …" at bounding box center [795, 429] width 1456 height 635
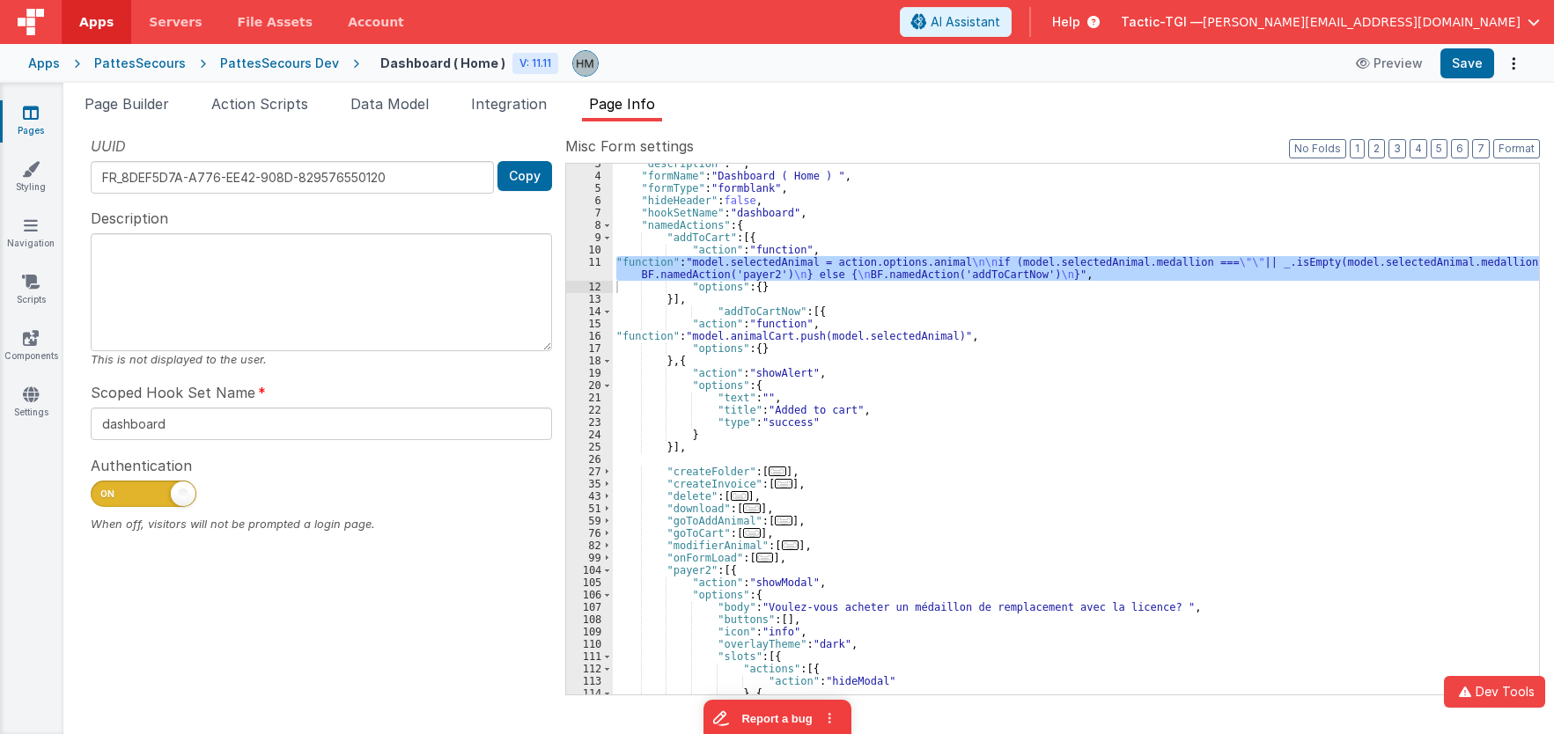
click at [864, 270] on div ""description" : "" , "formName" : "Dashboard ( Home ) " , "formType" : "formbla…" at bounding box center [1076, 429] width 926 height 531
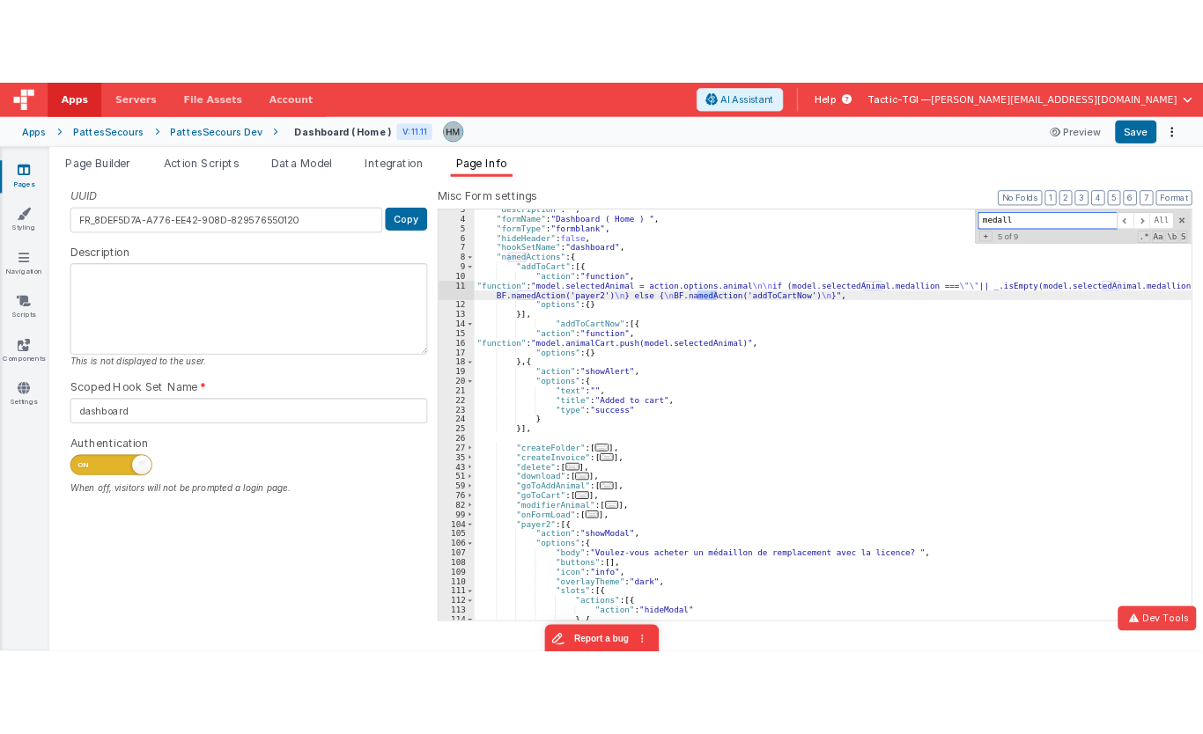
scroll to position [326, 0]
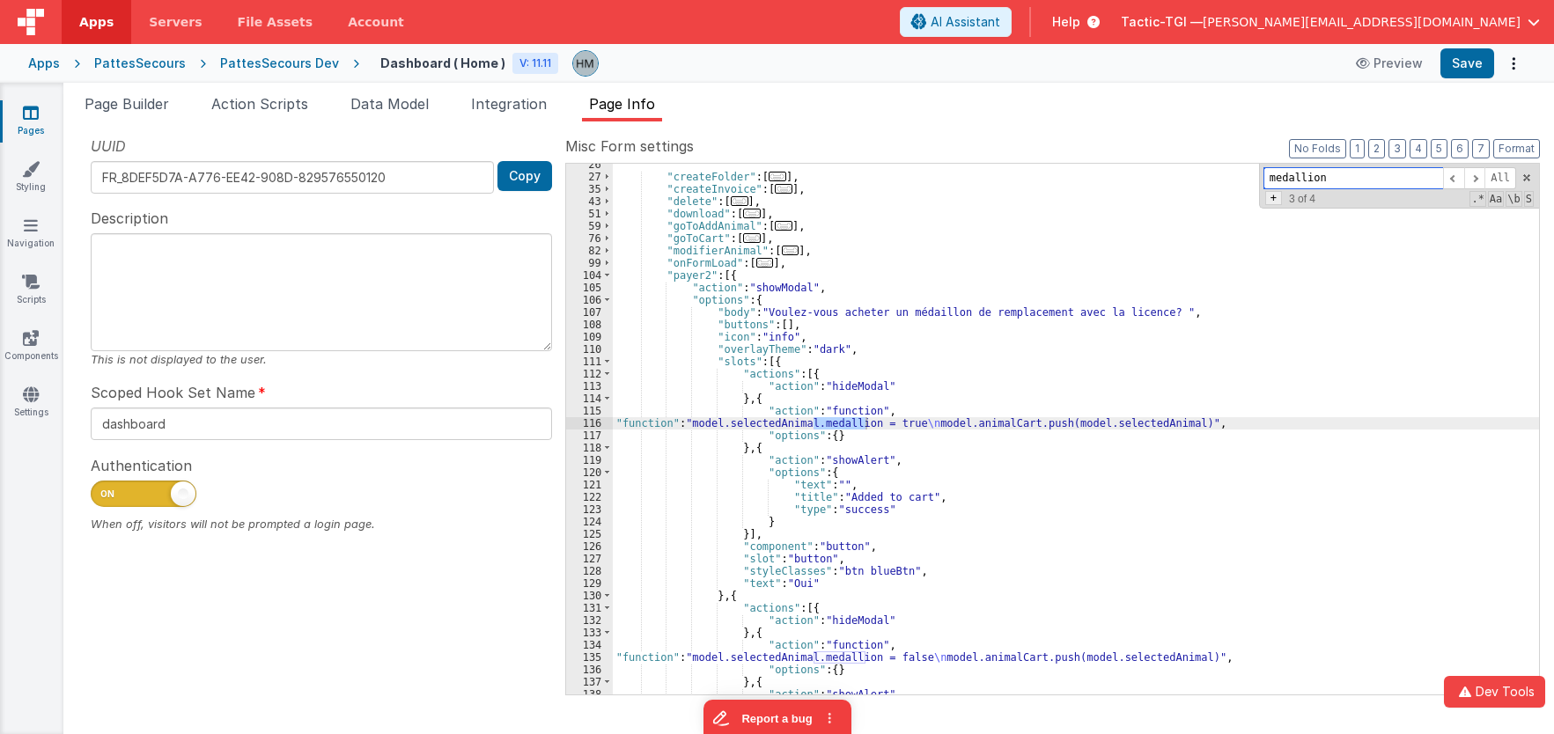
type input "medallion"
click at [1278, 197] on span "+" at bounding box center [1273, 198] width 17 height 14
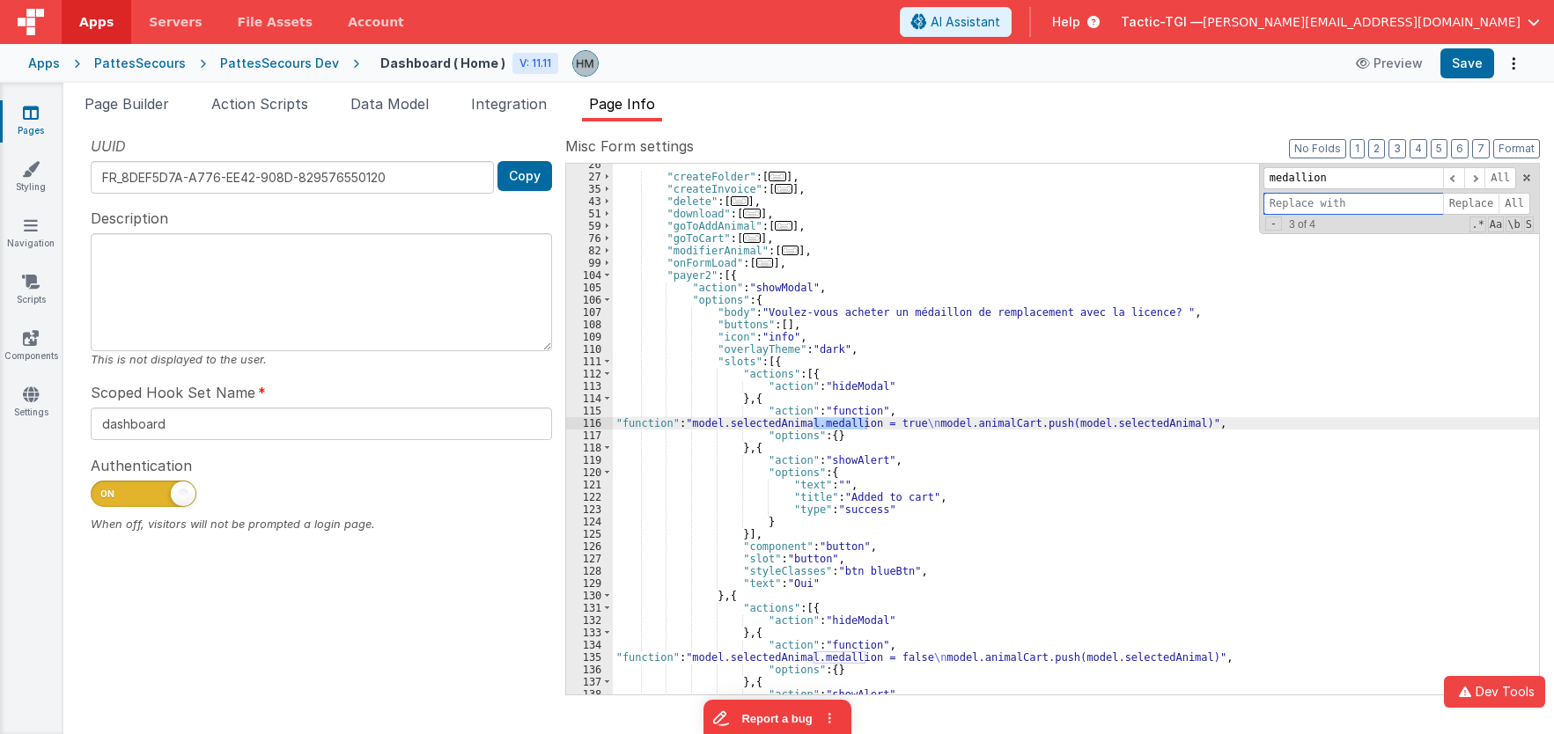
click at [1316, 206] on input at bounding box center [1354, 204] width 180 height 22
paste input "medaillon"
type input "medaillon"
click at [1508, 201] on span "All" at bounding box center [1515, 204] width 32 height 22
click at [1507, 201] on span "All" at bounding box center [1515, 204] width 32 height 22
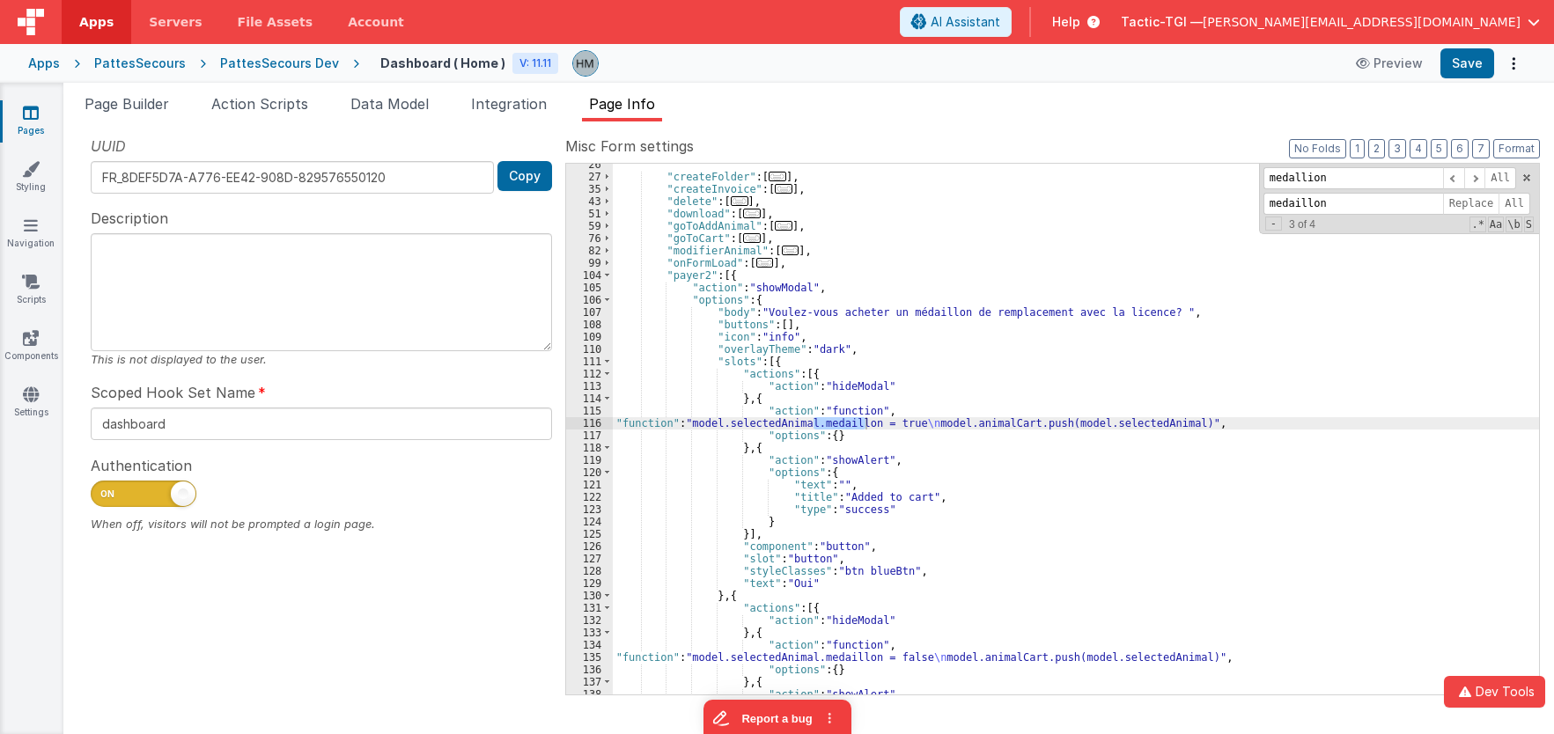
click at [1215, 294] on div ""createFolder" : [ ... ] , "createInvoice" : [ ... ] , "delete" : [ ... ] , "do…" at bounding box center [1076, 437] width 926 height 556
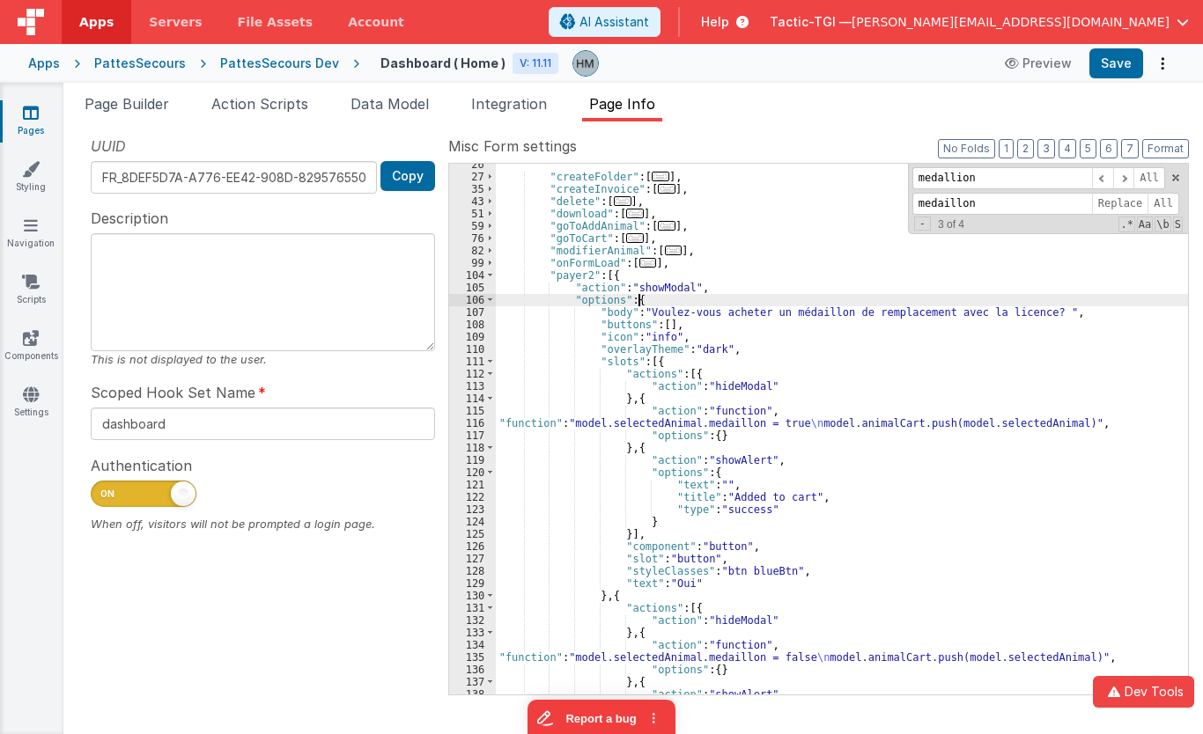
scroll to position [338, 0]
